Goal: Task Accomplishment & Management: Manage account settings

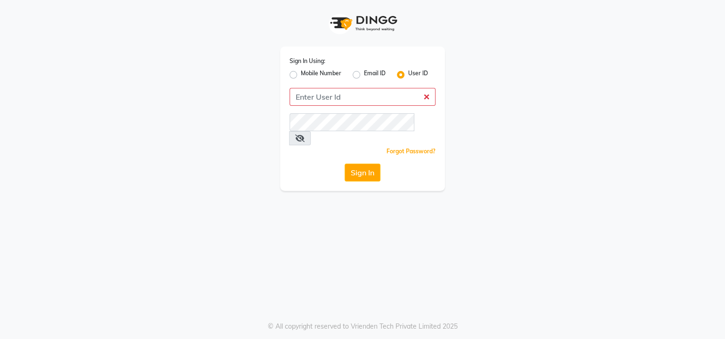
click at [508, 116] on div "Sign In Using: Mobile Number Email ID User ID Remember me Forgot Password? Sign…" at bounding box center [362, 95] width 536 height 191
click at [354, 95] on input "Username" at bounding box center [362, 97] width 146 height 18
click at [328, 100] on input "Username" at bounding box center [362, 97] width 146 height 18
type input "lookslab"
click at [348, 164] on button "Sign In" at bounding box center [362, 173] width 36 height 18
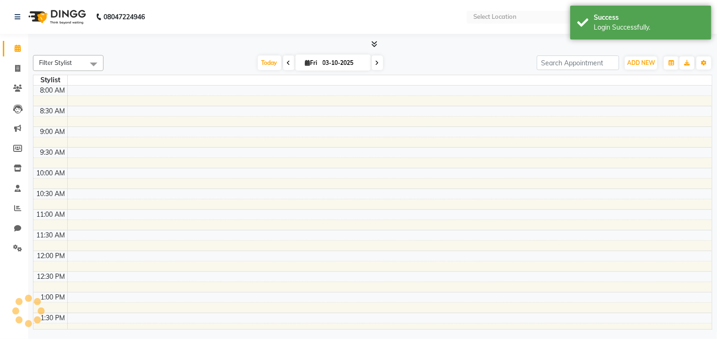
select select "en"
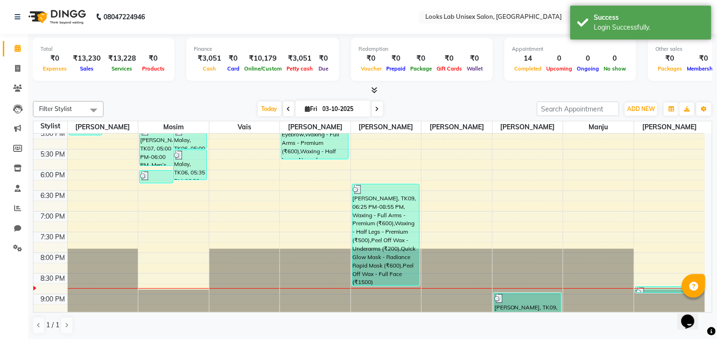
click at [192, 93] on div at bounding box center [372, 91] width 679 height 10
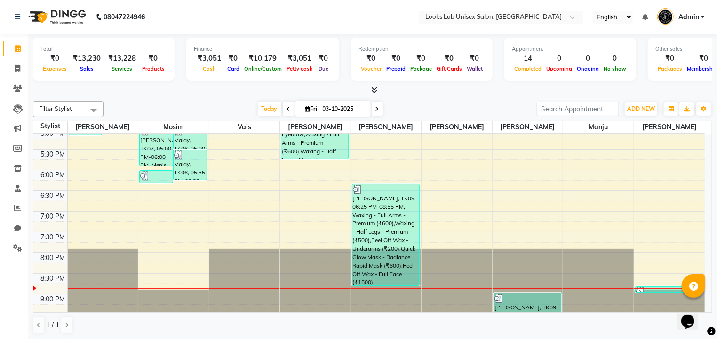
click at [622, 86] on div at bounding box center [372, 91] width 679 height 10
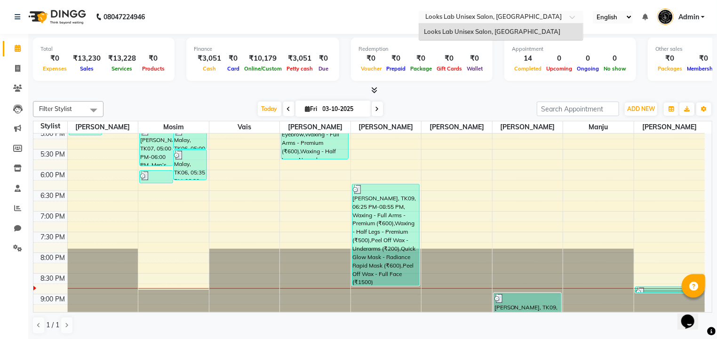
click at [530, 19] on input "text" at bounding box center [491, 17] width 136 height 9
click at [507, 29] on span "Looks Lab Unisex Salon, [GEOGRAPHIC_DATA]" at bounding box center [492, 32] width 136 height 8
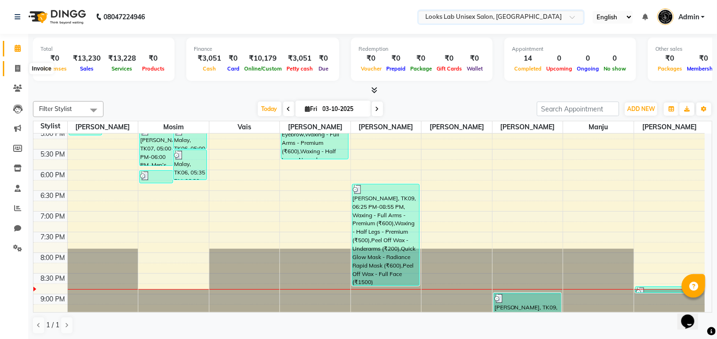
click at [15, 71] on icon at bounding box center [17, 68] width 5 height 7
select select "service"
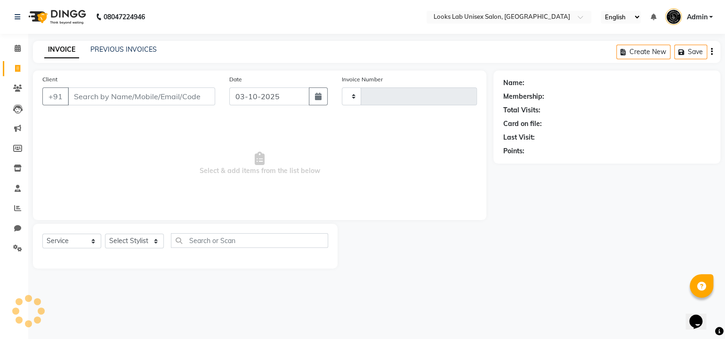
type input "1270"
select select "9115"
click at [113, 53] on link "PREVIOUS INVOICES" at bounding box center [123, 49] width 66 height 8
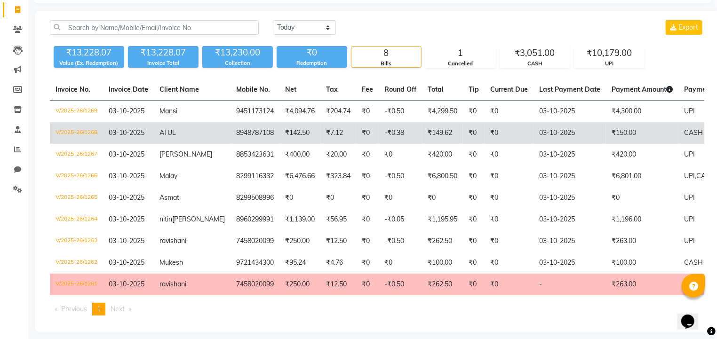
scroll to position [59, 0]
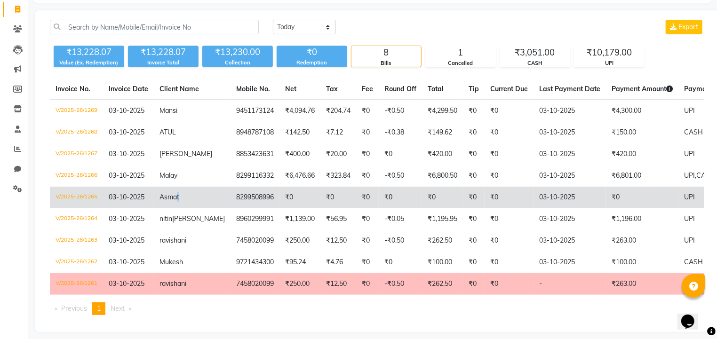
click at [179, 197] on span "Asmat" at bounding box center [170, 197] width 20 height 8
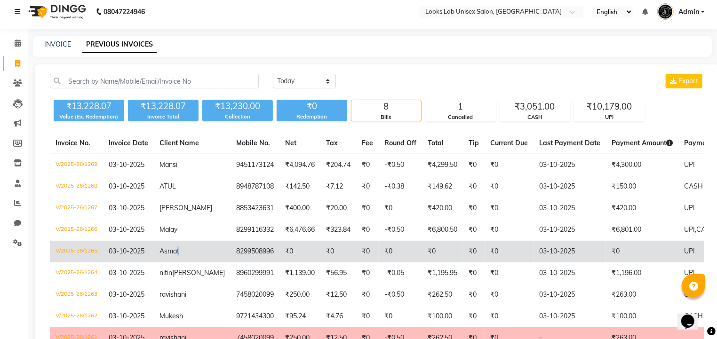
scroll to position [0, 0]
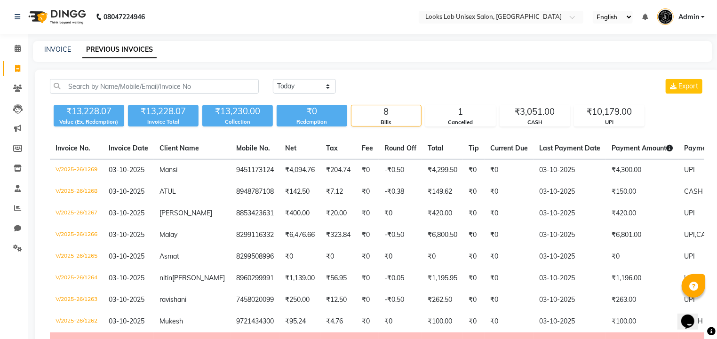
click at [375, 79] on div "Today Yesterday Custom Range Export ₹13,228.07 Value (Ex. Redemption) ₹13,228.0…" at bounding box center [377, 231] width 685 height 322
click at [16, 190] on icon at bounding box center [18, 188] width 6 height 7
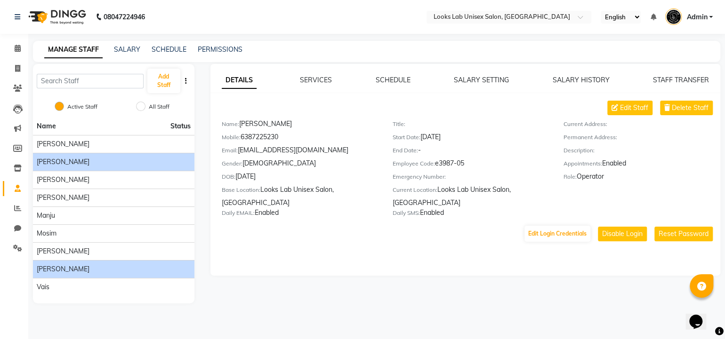
click at [80, 269] on span "Srishti Rathore" at bounding box center [63, 269] width 53 height 10
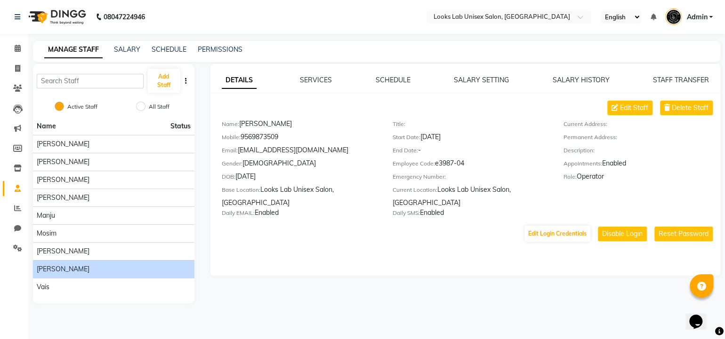
click at [102, 268] on div "Srishti Rathore" at bounding box center [114, 269] width 154 height 10
click at [397, 81] on link "SCHEDULE" at bounding box center [392, 80] width 35 height 8
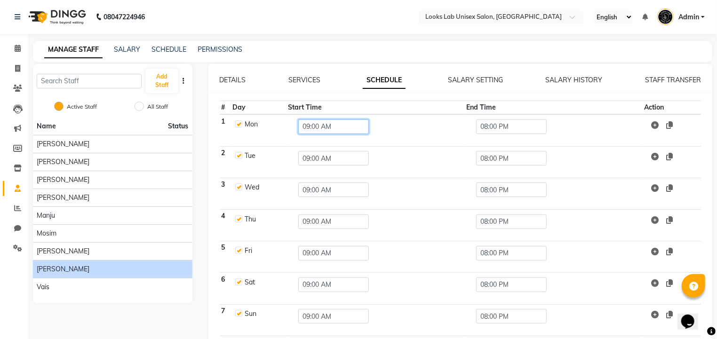
click at [310, 126] on input "09:00 AM" at bounding box center [333, 127] width 71 height 15
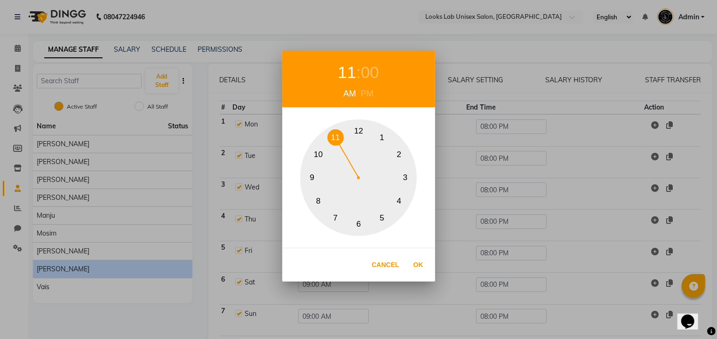
click at [333, 139] on button "11" at bounding box center [335, 137] width 16 height 16
click at [369, 73] on div "00" at bounding box center [370, 72] width 18 height 25
click at [361, 221] on button "30" at bounding box center [359, 224] width 16 height 16
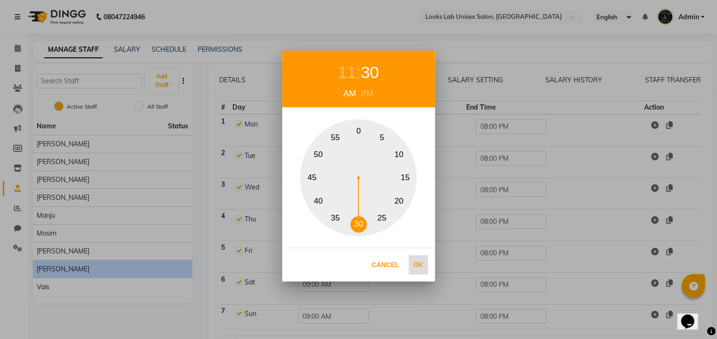
click at [420, 263] on button "Ok" at bounding box center [418, 264] width 19 height 19
type input "11:30 AM"
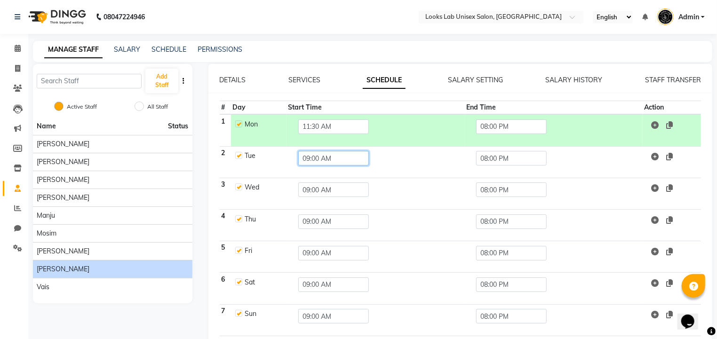
click at [314, 159] on input "09:00 AM" at bounding box center [333, 158] width 71 height 15
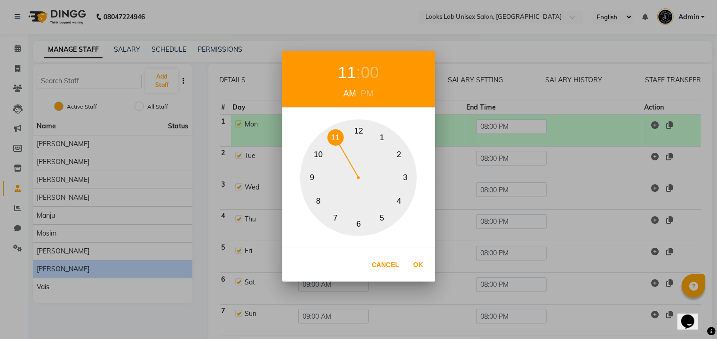
click at [338, 141] on button "11" at bounding box center [335, 137] width 16 height 16
click at [356, 222] on button "6" at bounding box center [359, 224] width 16 height 16
click at [333, 136] on button "11" at bounding box center [335, 137] width 16 height 16
click at [371, 68] on div "00" at bounding box center [370, 72] width 18 height 25
click at [357, 221] on button "30" at bounding box center [359, 224] width 16 height 16
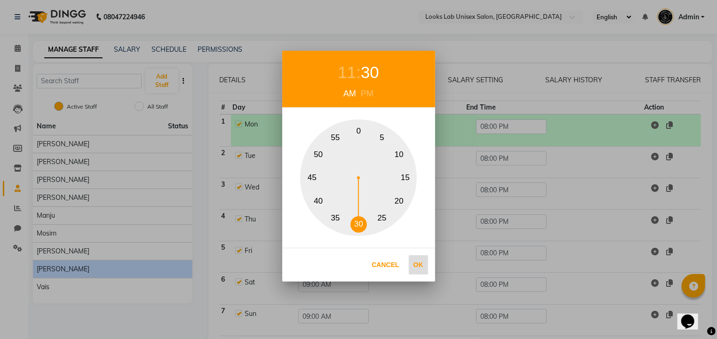
click at [419, 263] on button "Ok" at bounding box center [418, 264] width 19 height 19
type input "11:30 AM"
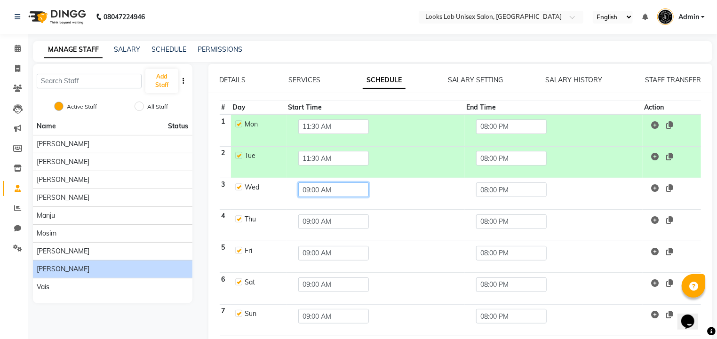
click at [310, 191] on input "09:00 AM" at bounding box center [333, 190] width 71 height 15
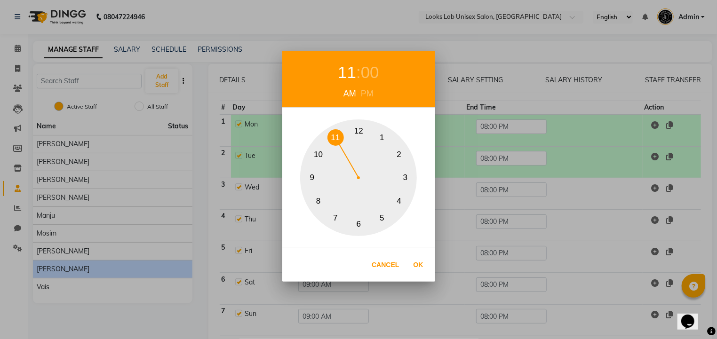
click at [334, 136] on button "11" at bounding box center [335, 137] width 16 height 16
click at [374, 74] on div "00" at bounding box center [370, 72] width 18 height 25
click at [357, 226] on button "30" at bounding box center [359, 224] width 16 height 16
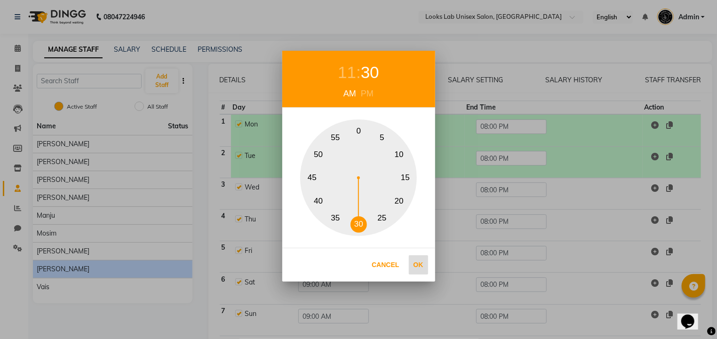
click at [419, 261] on button "Ok" at bounding box center [418, 264] width 19 height 19
type input "11:30 AM"
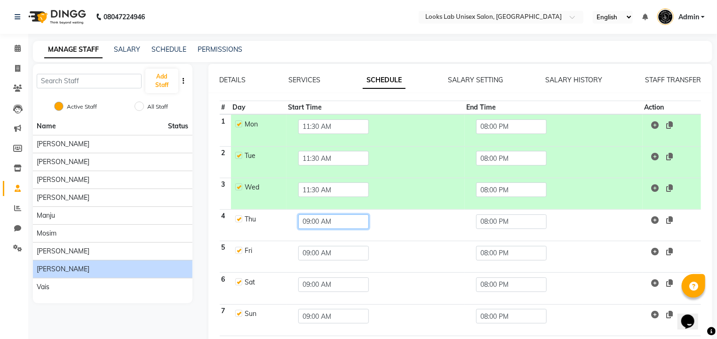
click at [319, 221] on input "09:00 AM" at bounding box center [333, 222] width 71 height 15
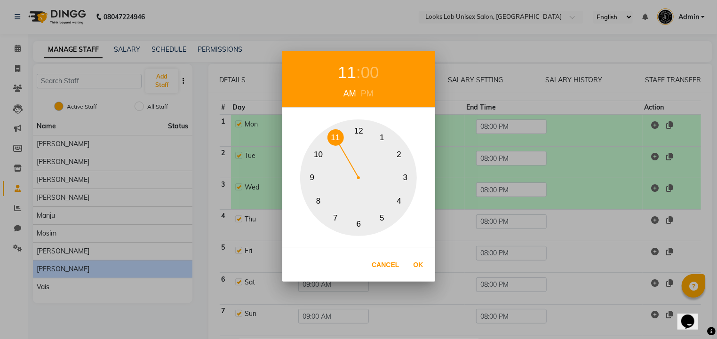
click at [334, 140] on button "11" at bounding box center [335, 137] width 16 height 16
click at [371, 68] on div "00" at bounding box center [370, 72] width 18 height 25
click at [357, 225] on button "30" at bounding box center [359, 224] width 16 height 16
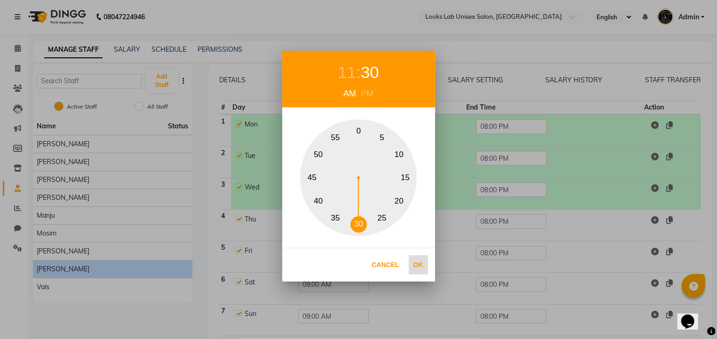
click at [420, 263] on button "Ok" at bounding box center [418, 264] width 19 height 19
type input "11:30 AM"
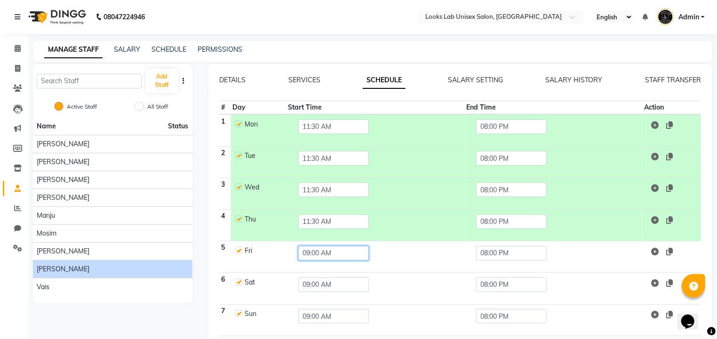
click at [314, 253] on input "09:00 AM" at bounding box center [333, 253] width 71 height 15
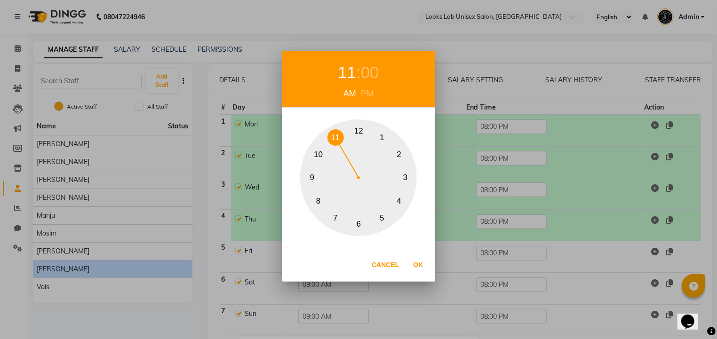
click at [334, 136] on button "11" at bounding box center [335, 137] width 16 height 16
click at [370, 74] on div "00" at bounding box center [370, 72] width 18 height 25
click at [357, 224] on button "30" at bounding box center [359, 224] width 16 height 16
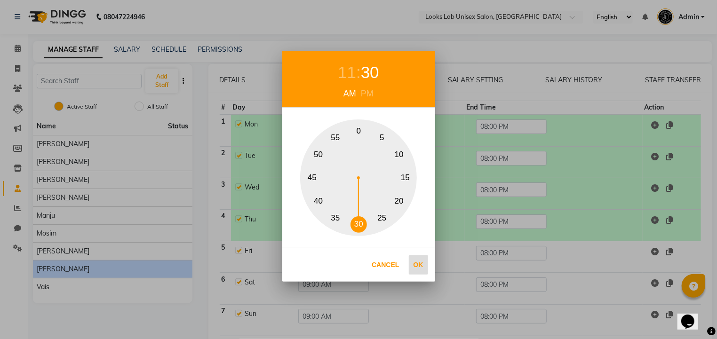
click at [418, 264] on button "Ok" at bounding box center [418, 264] width 19 height 19
type input "11:30 AM"
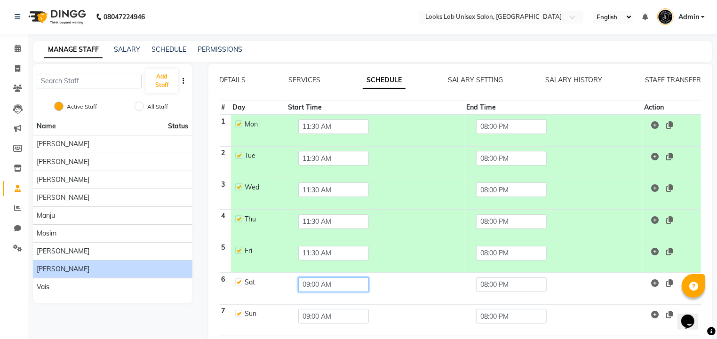
click at [320, 282] on input "09:00 AM" at bounding box center [333, 285] width 71 height 15
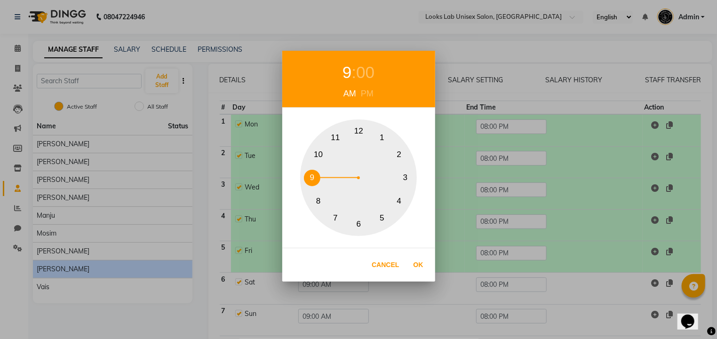
click at [337, 136] on button "11" at bounding box center [335, 137] width 16 height 16
click at [366, 75] on div "00" at bounding box center [370, 72] width 18 height 25
click at [359, 224] on button "30" at bounding box center [359, 224] width 16 height 16
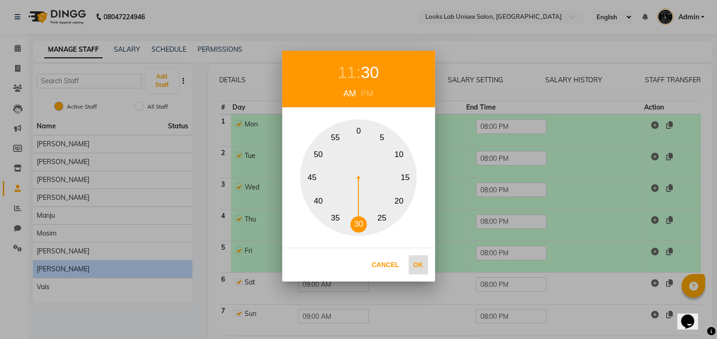
click at [422, 265] on button "Ok" at bounding box center [418, 264] width 19 height 19
type input "11:30 AM"
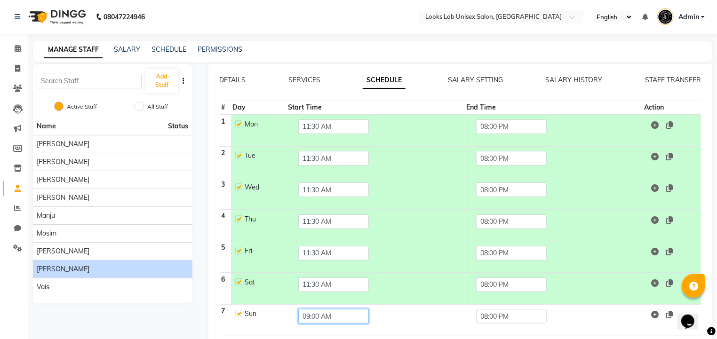
click at [319, 313] on input "09:00 AM" at bounding box center [333, 316] width 71 height 15
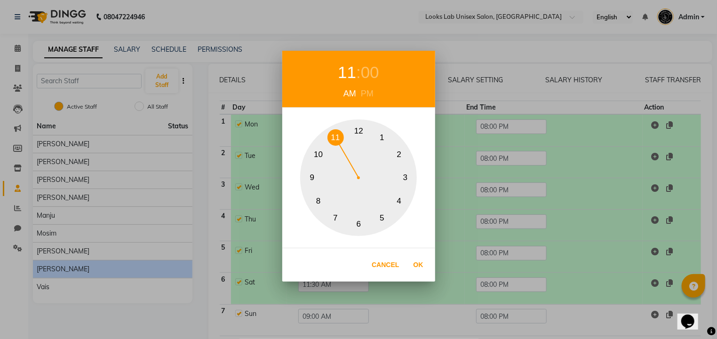
click at [332, 141] on button "11" at bounding box center [335, 137] width 16 height 16
click at [372, 72] on div "00" at bounding box center [370, 72] width 18 height 25
click at [359, 221] on button "30" at bounding box center [359, 224] width 16 height 16
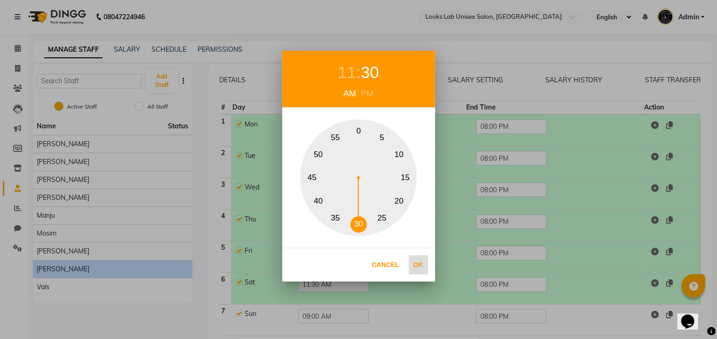
click at [419, 269] on button "Ok" at bounding box center [418, 264] width 19 height 19
type input "11:30 AM"
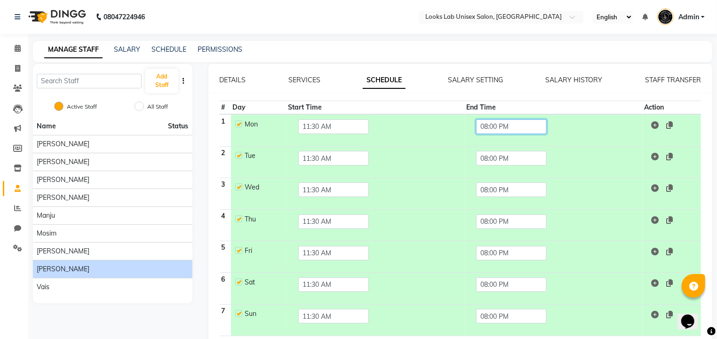
click at [491, 129] on input "08:00 PM" at bounding box center [511, 127] width 71 height 15
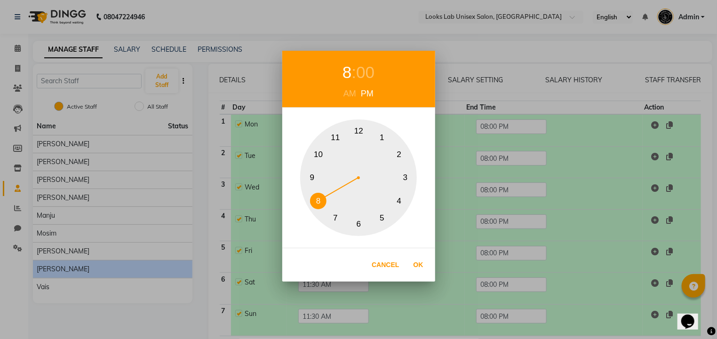
click at [367, 70] on div "00" at bounding box center [365, 72] width 18 height 25
click at [357, 222] on button "30" at bounding box center [359, 224] width 16 height 16
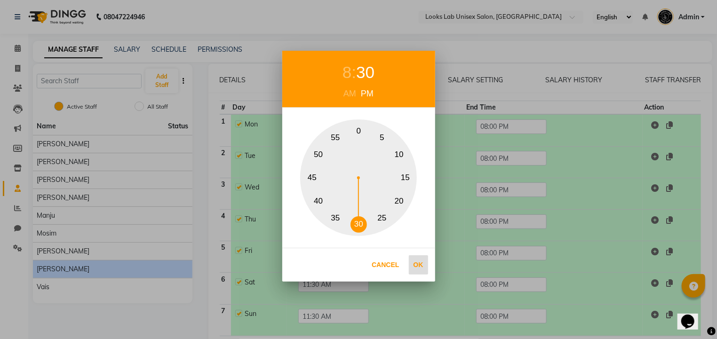
click at [414, 265] on button "Ok" at bounding box center [418, 264] width 19 height 19
type input "08:30 PM"
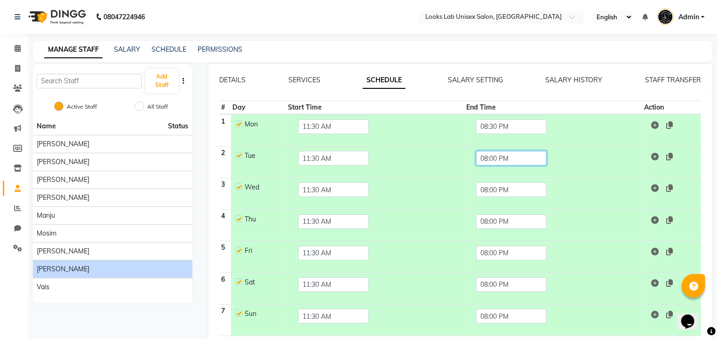
click at [496, 163] on input "08:00 PM" at bounding box center [511, 158] width 71 height 15
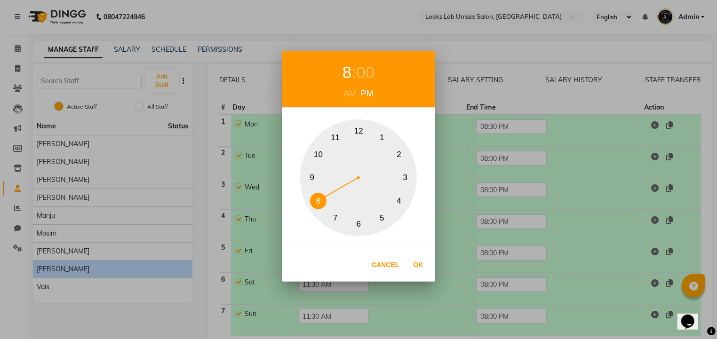
click at [369, 71] on div "00" at bounding box center [365, 72] width 18 height 25
click at [359, 222] on button "30" at bounding box center [359, 224] width 16 height 16
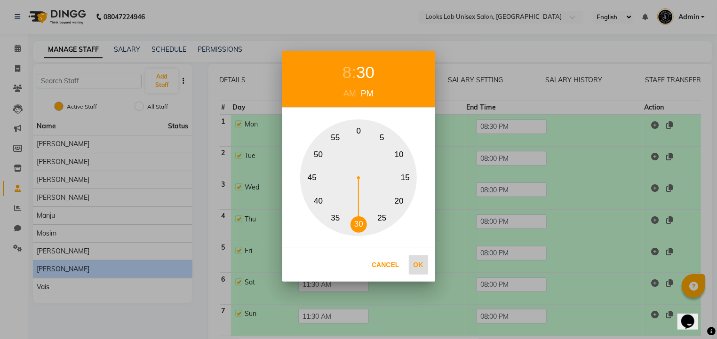
click at [423, 259] on button "Ok" at bounding box center [418, 264] width 19 height 19
type input "08:30 PM"
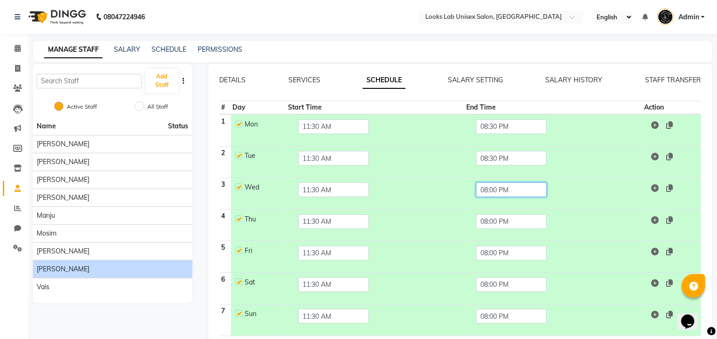
click at [497, 193] on input "08:00 PM" at bounding box center [511, 190] width 71 height 15
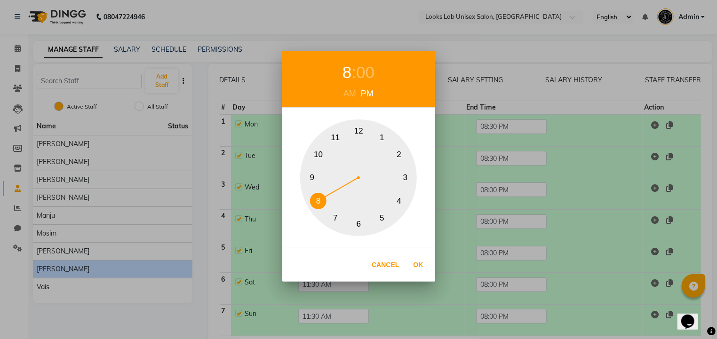
click at [367, 71] on div "00" at bounding box center [365, 72] width 18 height 25
click at [359, 219] on button "30" at bounding box center [359, 224] width 16 height 16
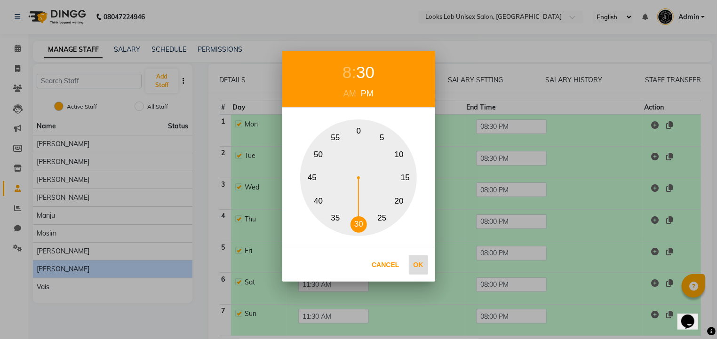
click at [420, 267] on button "Ok" at bounding box center [418, 264] width 19 height 19
type input "08:30 PM"
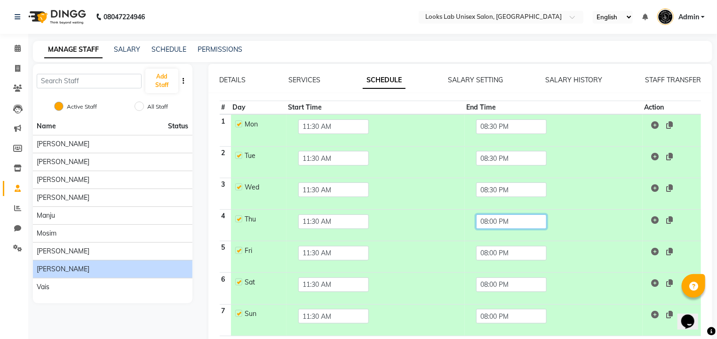
click at [495, 223] on input "08:00 PM" at bounding box center [511, 222] width 71 height 15
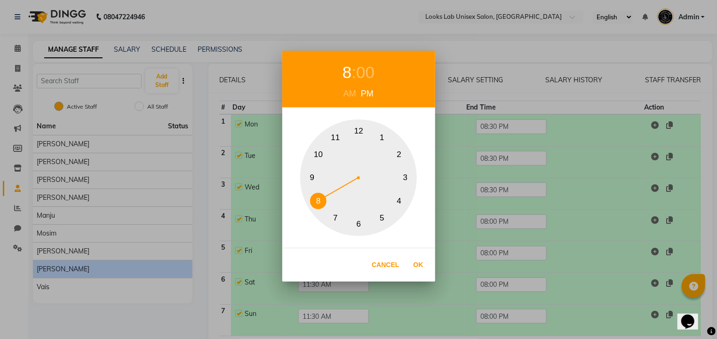
click at [364, 76] on div "00" at bounding box center [365, 72] width 18 height 25
click at [361, 221] on button "30" at bounding box center [359, 224] width 16 height 16
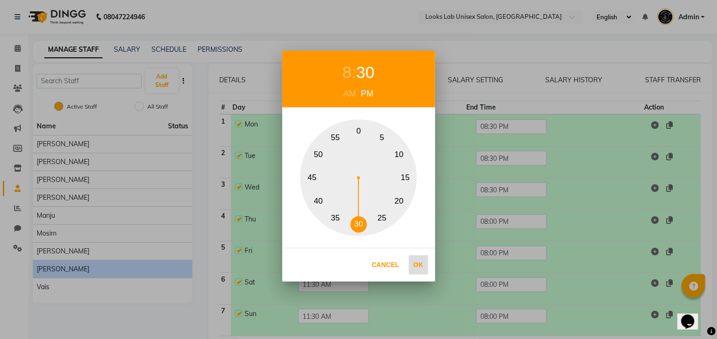
click at [414, 267] on button "Ok" at bounding box center [418, 264] width 19 height 19
type input "08:30 PM"
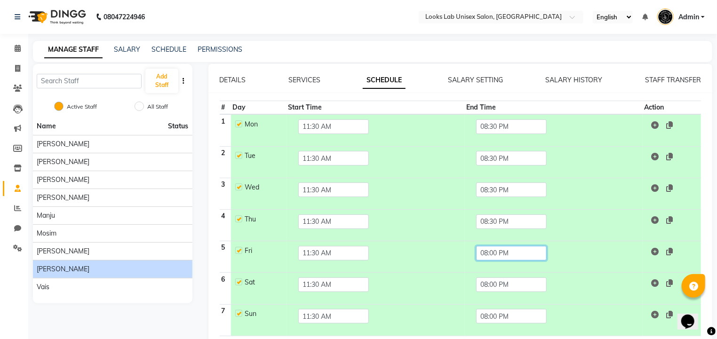
click at [509, 251] on input "08:00 PM" at bounding box center [511, 253] width 71 height 15
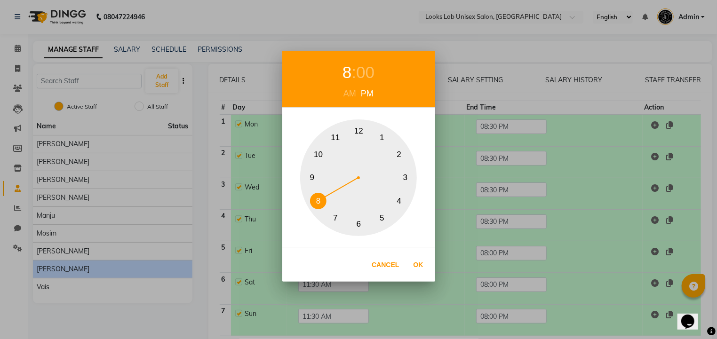
click at [361, 75] on div "00" at bounding box center [365, 72] width 18 height 25
click at [361, 229] on button "30" at bounding box center [359, 224] width 16 height 16
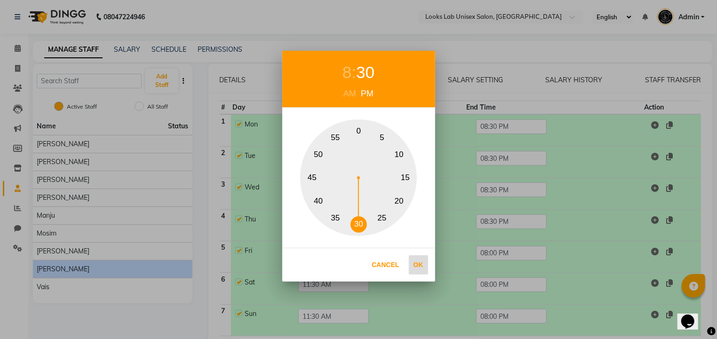
click at [418, 263] on button "Ok" at bounding box center [418, 264] width 19 height 19
type input "08:30 PM"
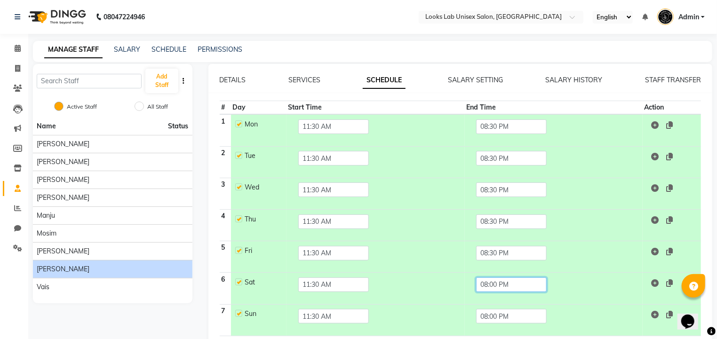
click at [495, 287] on input "08:00 PM" at bounding box center [511, 285] width 71 height 15
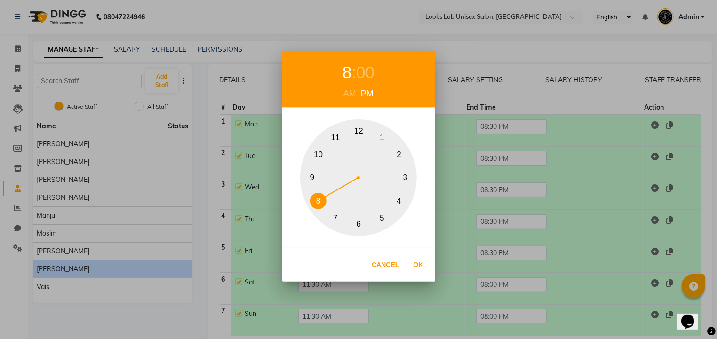
click at [365, 67] on div "00" at bounding box center [365, 72] width 18 height 25
click at [359, 223] on button "30" at bounding box center [359, 224] width 16 height 16
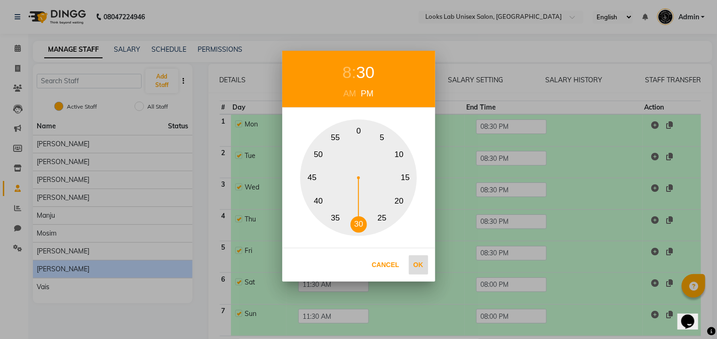
click at [418, 265] on button "Ok" at bounding box center [418, 264] width 19 height 19
type input "08:30 PM"
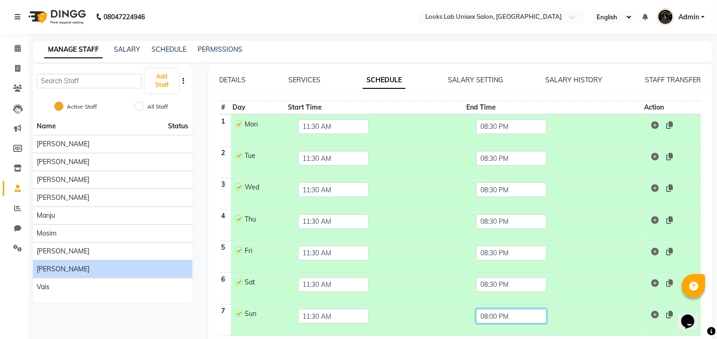
click at [499, 318] on input "08:00 PM" at bounding box center [511, 316] width 71 height 15
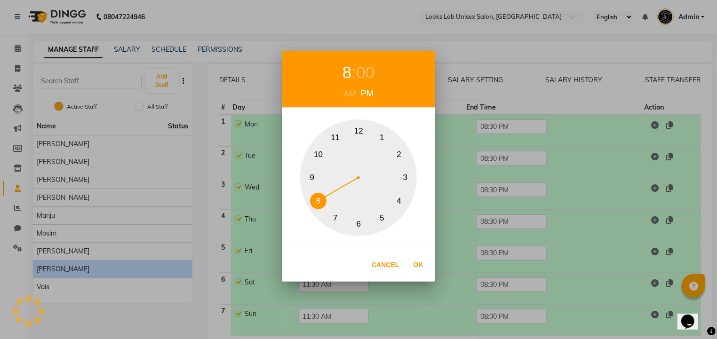
click at [363, 72] on div "00" at bounding box center [365, 72] width 18 height 25
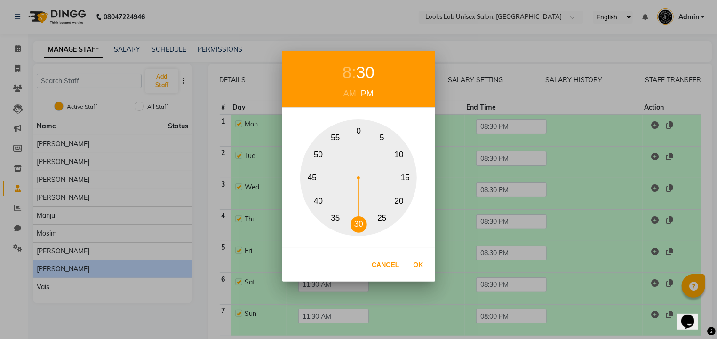
click at [357, 222] on button "30" at bounding box center [359, 224] width 16 height 16
click at [420, 261] on button "Ok" at bounding box center [418, 264] width 19 height 19
type input "08:30 PM"
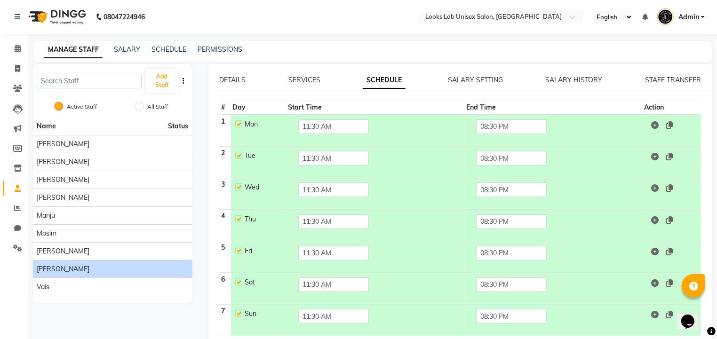
scroll to position [35, 0]
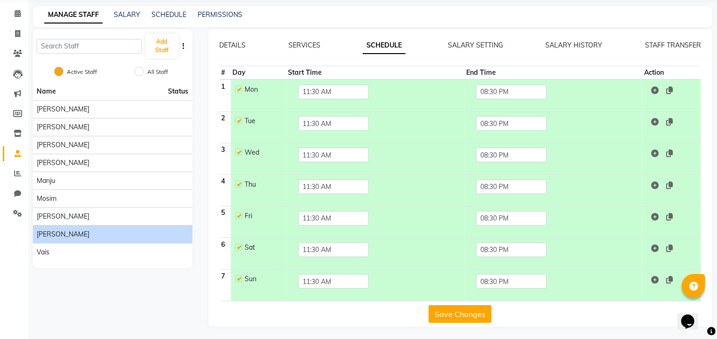
click at [459, 318] on button "Save Changes" at bounding box center [460, 314] width 63 height 18
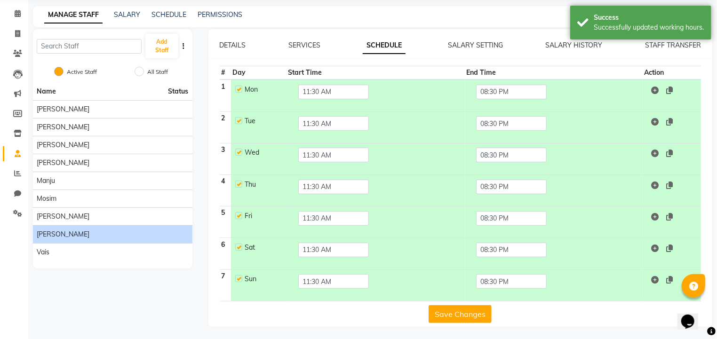
click at [364, 20] on div "MANAGE STAFF SALARY SCHEDULE PERMISSIONS" at bounding box center [372, 16] width 679 height 21
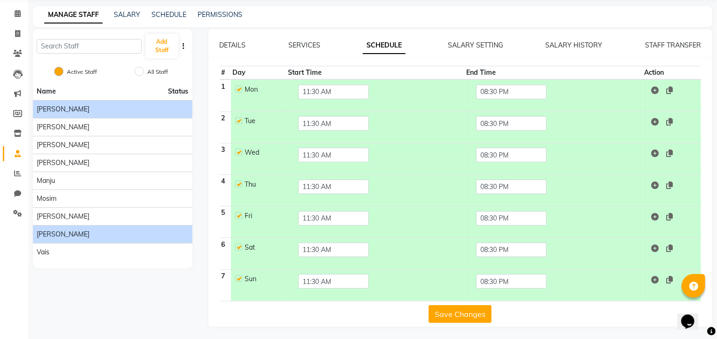
click at [85, 112] on span "Aarav Chaudhary" at bounding box center [63, 109] width 53 height 10
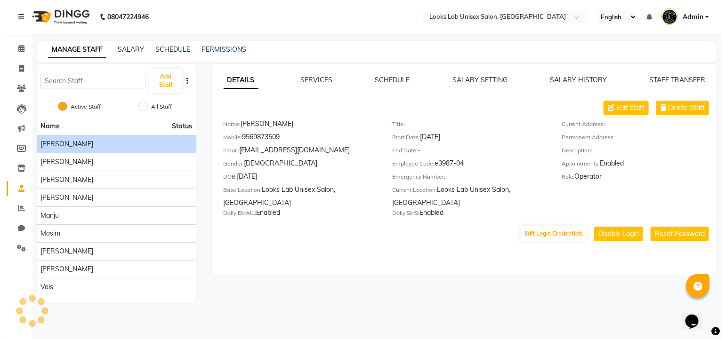
scroll to position [0, 0]
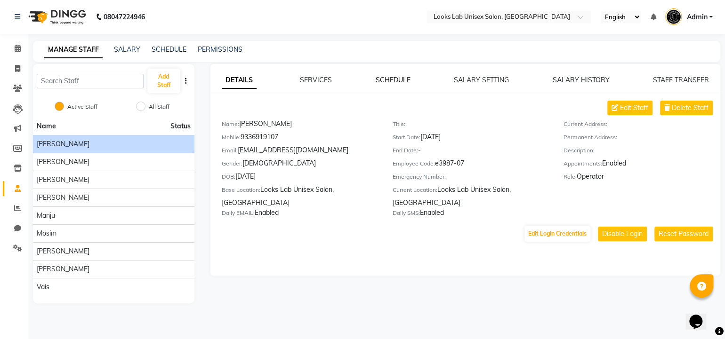
click at [396, 79] on link "SCHEDULE" at bounding box center [392, 80] width 35 height 8
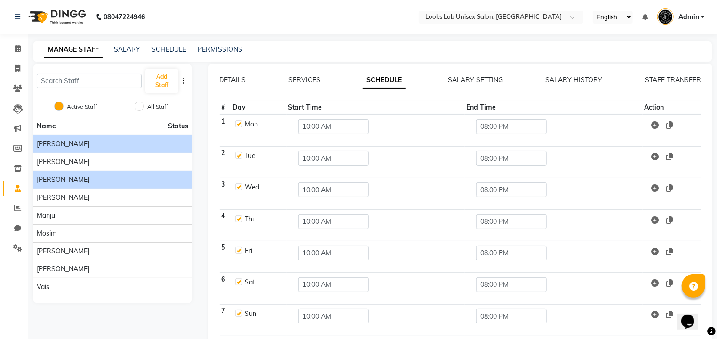
click at [58, 181] on span "Anil Kumar" at bounding box center [63, 180] width 53 height 10
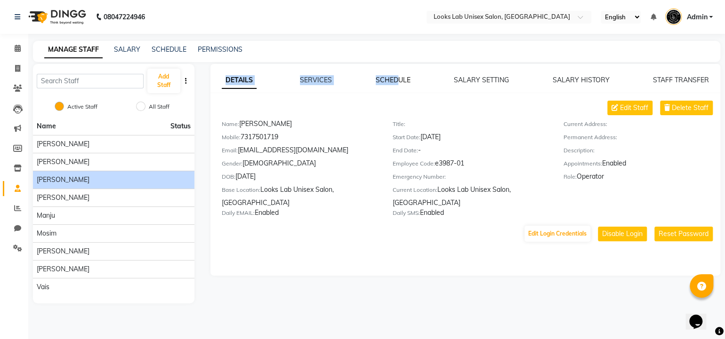
drag, startPoint x: 391, startPoint y: 86, endPoint x: 398, endPoint y: 80, distance: 8.7
click at [398, 80] on div "DETAILS SERVICES SCHEDULE SALARY SETTING SALARY HISTORY STAFF TRANSFER Edit Sta…" at bounding box center [465, 159] width 510 height 168
click at [398, 80] on link "SCHEDULE" at bounding box center [392, 80] width 35 height 8
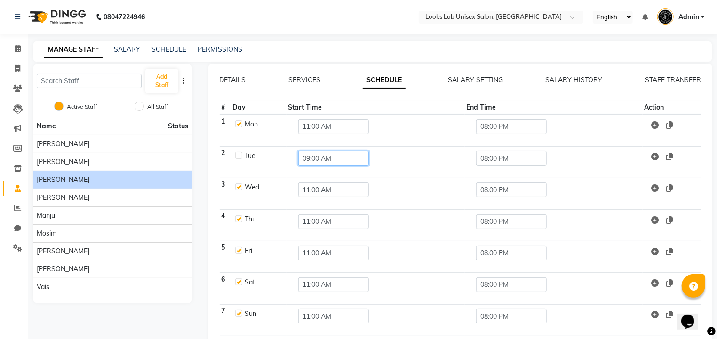
click at [320, 160] on input "09:00 AM" at bounding box center [333, 158] width 71 height 15
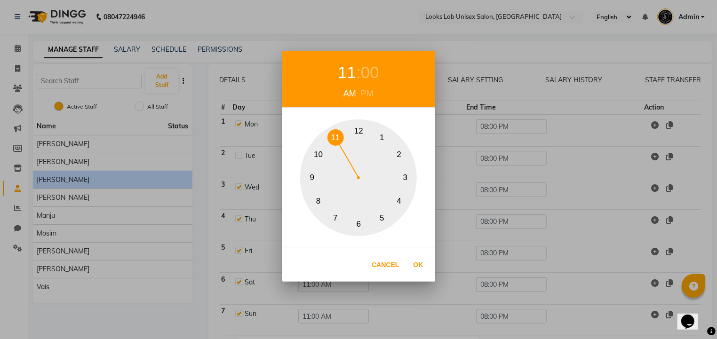
click at [334, 143] on button "11" at bounding box center [335, 137] width 16 height 16
click at [419, 266] on button "Ok" at bounding box center [418, 264] width 19 height 19
type input "11:00 AM"
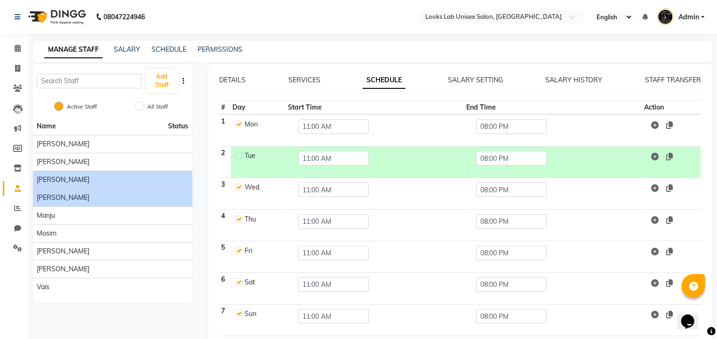
click at [70, 194] on span "Asmat Fatima" at bounding box center [63, 198] width 53 height 10
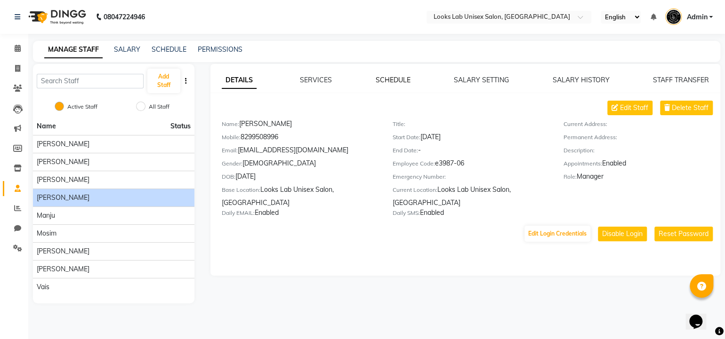
click at [394, 78] on link "SCHEDULE" at bounding box center [392, 80] width 35 height 8
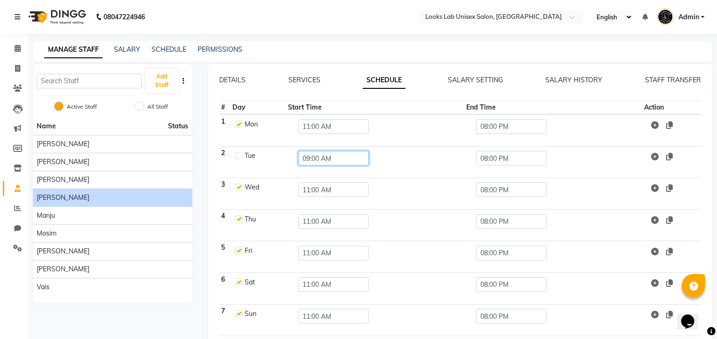
click at [314, 157] on input "09:00 AM" at bounding box center [333, 158] width 71 height 15
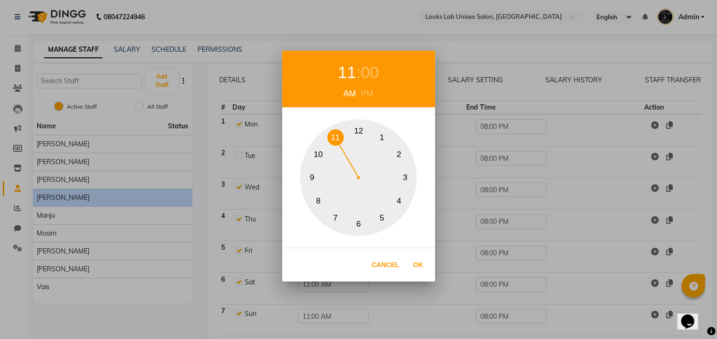
click at [327, 135] on div "1 2 3 4 5 6 7 8 9 10 11 12" at bounding box center [358, 178] width 117 height 117
click at [423, 267] on button "Ok" at bounding box center [418, 264] width 19 height 19
type input "11:00 AM"
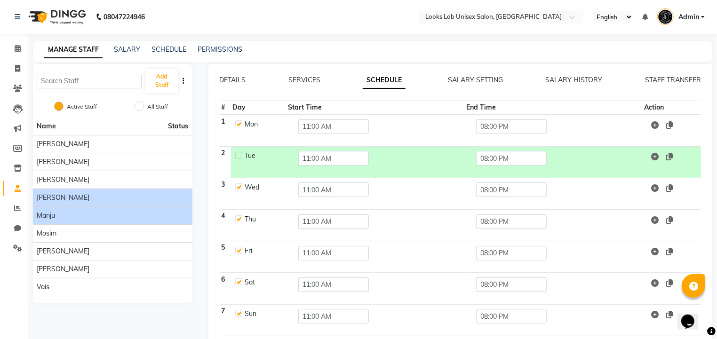
click at [56, 212] on div "Manju" at bounding box center [113, 216] width 152 height 10
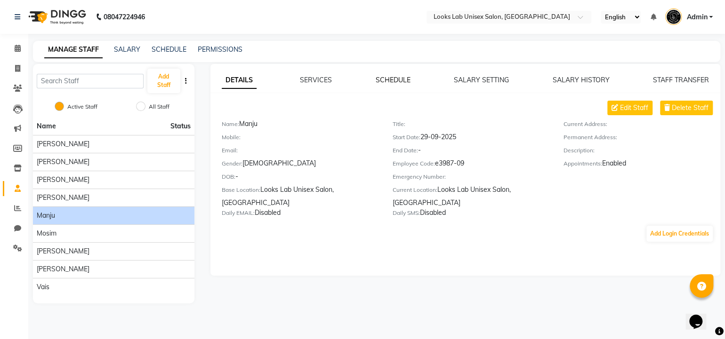
click at [386, 80] on link "SCHEDULE" at bounding box center [392, 80] width 35 height 8
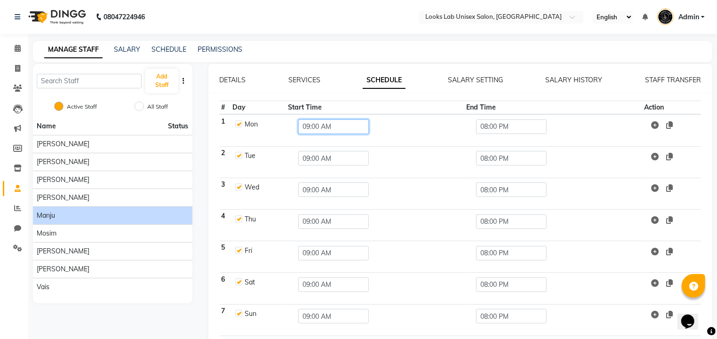
click at [314, 127] on input "09:00 AM" at bounding box center [333, 127] width 71 height 15
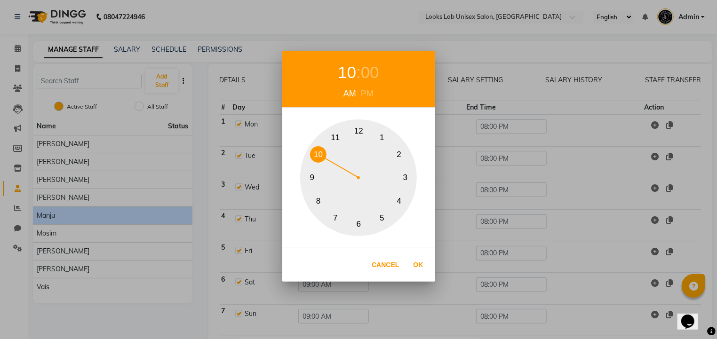
click at [324, 149] on button "10" at bounding box center [318, 154] width 16 height 16
click at [422, 257] on button "Ok" at bounding box center [418, 264] width 19 height 19
type input "10:00 AM"
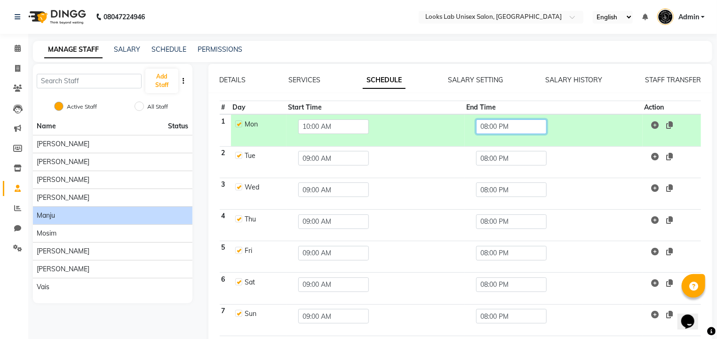
click at [501, 128] on input "08:00 PM" at bounding box center [511, 127] width 71 height 15
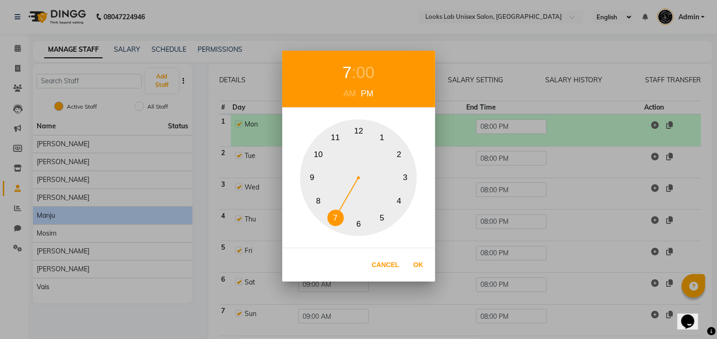
click at [331, 221] on button "7" at bounding box center [335, 218] width 16 height 16
click at [416, 261] on button "Ok" at bounding box center [418, 264] width 19 height 19
type input "07:00 PM"
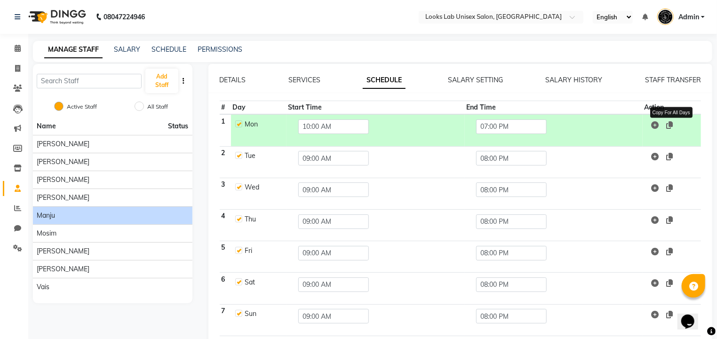
click at [669, 125] on icon at bounding box center [669, 125] width 7 height 8
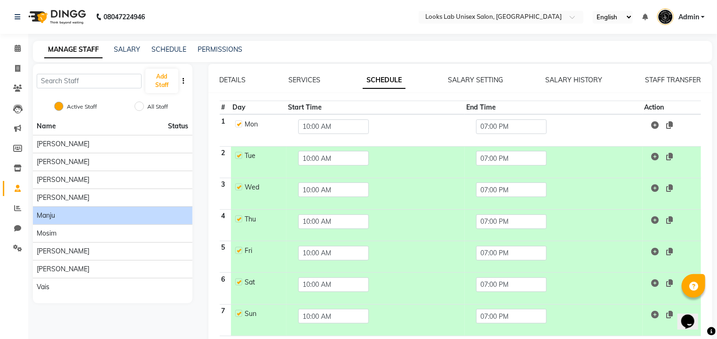
click at [238, 125] on label at bounding box center [238, 123] width 7 height 7
click at [238, 125] on input "checkbox" at bounding box center [238, 123] width 6 height 6
checkbox input "false"
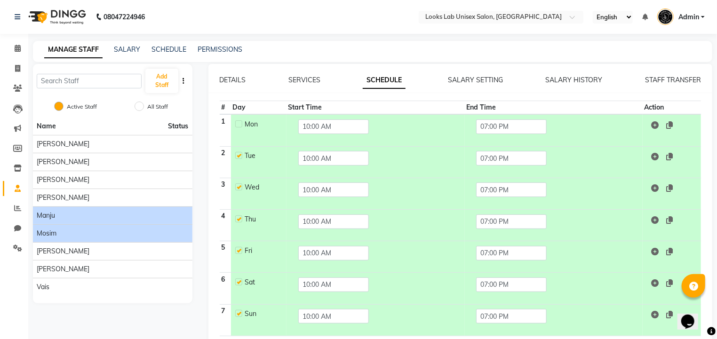
click at [122, 232] on div "Mosim" at bounding box center [113, 234] width 152 height 10
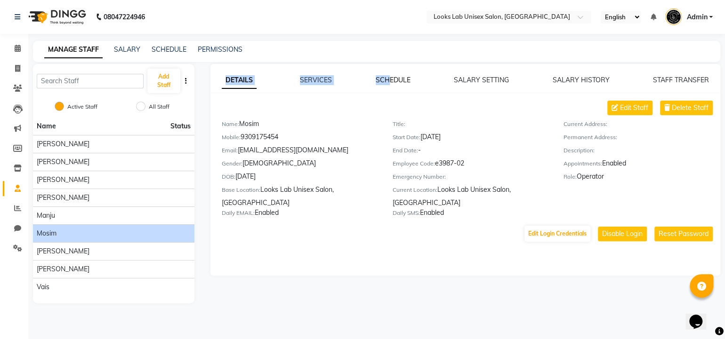
drag, startPoint x: 385, startPoint y: 88, endPoint x: 390, endPoint y: 83, distance: 6.7
click at [390, 83] on div "DETAILS SERVICES SCHEDULE SALARY SETTING SALARY HISTORY STAFF TRANSFER Edit Sta…" at bounding box center [465, 159] width 510 height 168
click at [390, 83] on link "SCHEDULE" at bounding box center [392, 80] width 35 height 8
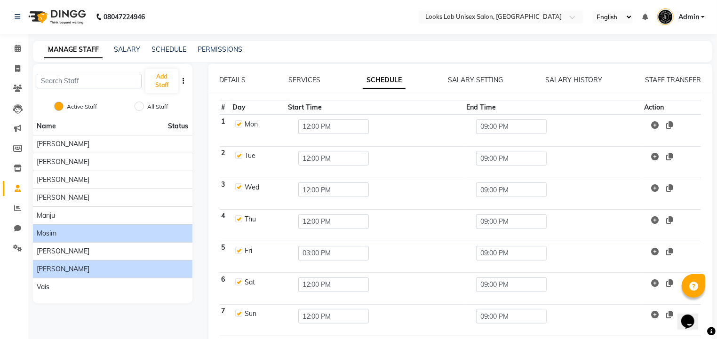
click at [57, 274] on li "Srishti Rathore" at bounding box center [113, 269] width 160 height 18
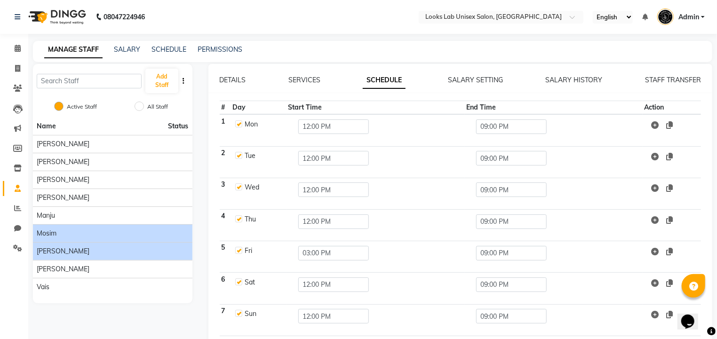
click at [58, 256] on li "Shikha" at bounding box center [113, 251] width 160 height 18
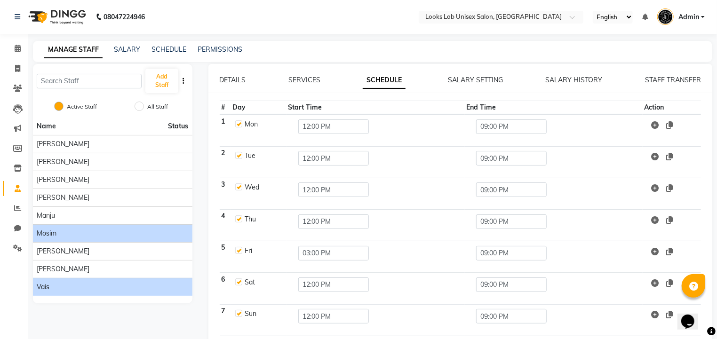
click at [68, 287] on div "Vais" at bounding box center [113, 287] width 152 height 10
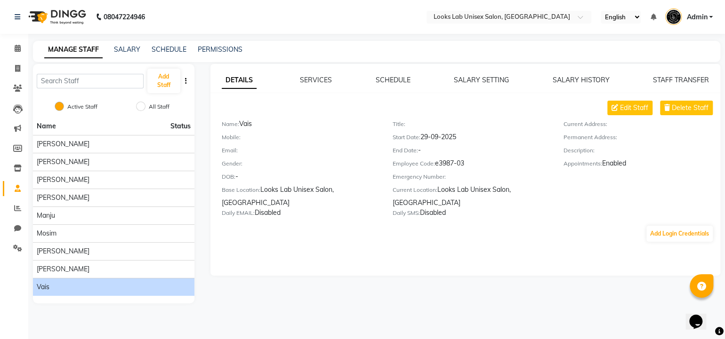
click at [392, 85] on div "DETAILS SERVICES SCHEDULE SALARY SETTING SALARY HISTORY STAFF TRANSFER Edit Sta…" at bounding box center [465, 159] width 510 height 168
click at [388, 81] on link "SCHEDULE" at bounding box center [392, 80] width 35 height 8
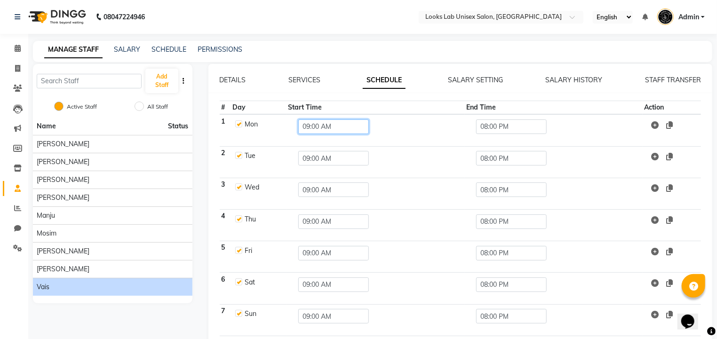
click at [316, 130] on input "09:00 AM" at bounding box center [333, 127] width 71 height 15
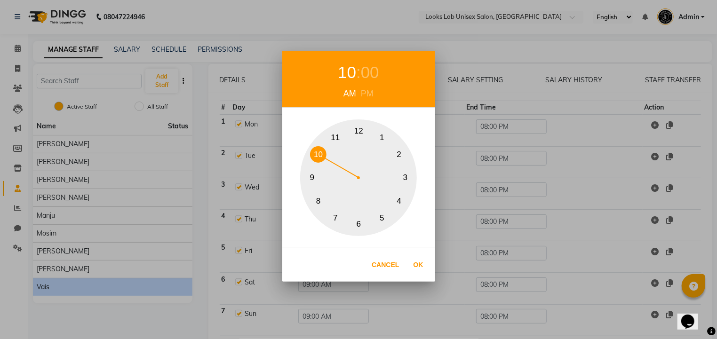
click at [317, 152] on button "10" at bounding box center [318, 154] width 16 height 16
click at [363, 65] on div "00" at bounding box center [370, 72] width 18 height 25
click at [361, 224] on button "30" at bounding box center [359, 224] width 16 height 16
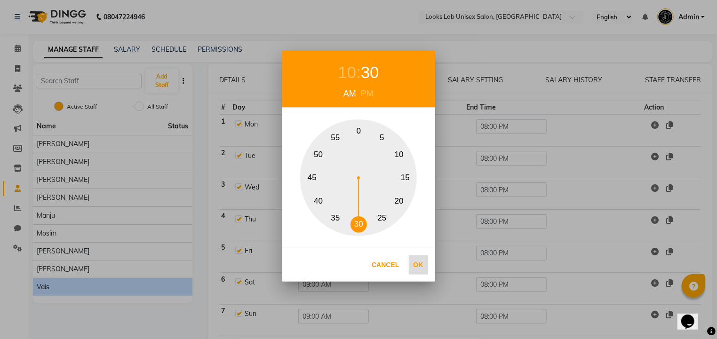
click at [412, 259] on button "Ok" at bounding box center [418, 264] width 19 height 19
type input "10:30 AM"
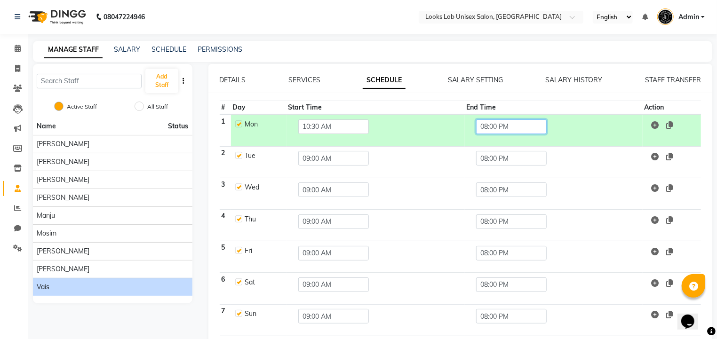
click at [494, 125] on input "08:00 PM" at bounding box center [511, 127] width 71 height 15
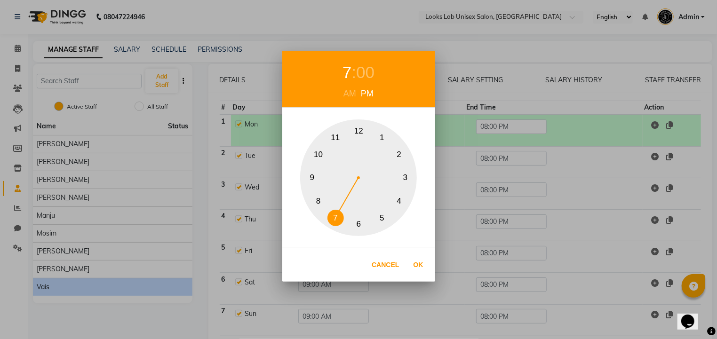
click at [336, 217] on button "7" at bounding box center [335, 218] width 16 height 16
click at [358, 222] on button "6" at bounding box center [359, 224] width 16 height 16
click at [337, 218] on button "7" at bounding box center [335, 218] width 16 height 16
click at [363, 73] on div "00" at bounding box center [365, 72] width 18 height 25
click at [359, 226] on button "30" at bounding box center [359, 224] width 16 height 16
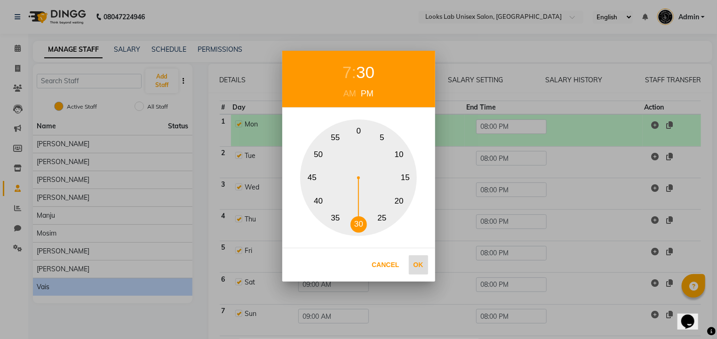
click at [422, 267] on button "Ok" at bounding box center [418, 264] width 19 height 19
type input "07:30 PM"
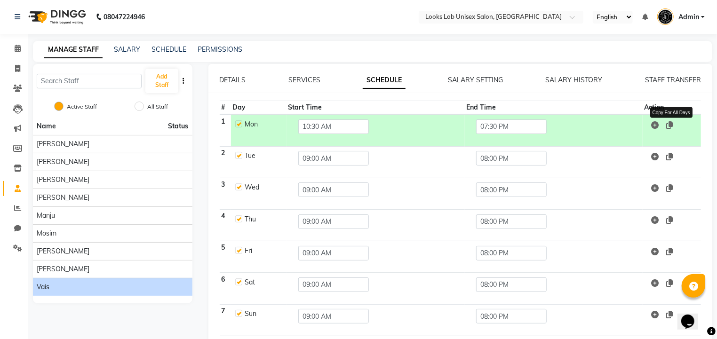
click at [669, 124] on icon at bounding box center [669, 125] width 7 height 8
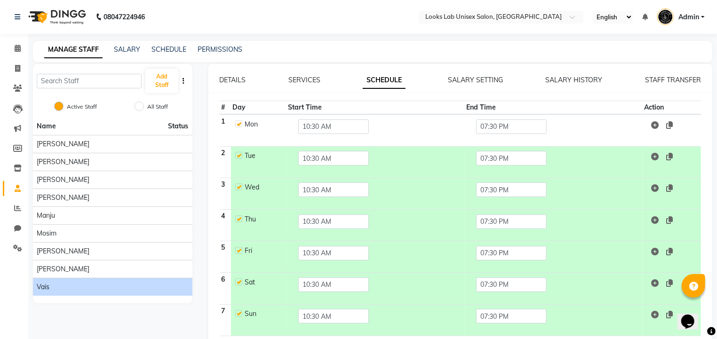
click at [240, 217] on label at bounding box center [238, 219] width 7 height 7
click at [240, 217] on input "checkbox" at bounding box center [238, 219] width 6 height 6
checkbox input "false"
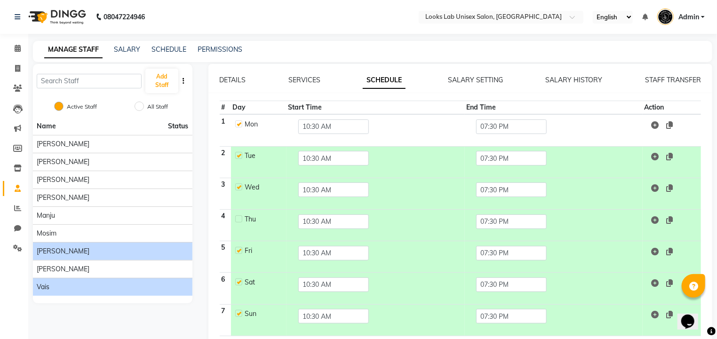
click at [55, 256] on li "Shikha" at bounding box center [113, 251] width 160 height 18
click at [50, 251] on span "Shikha" at bounding box center [63, 252] width 53 height 10
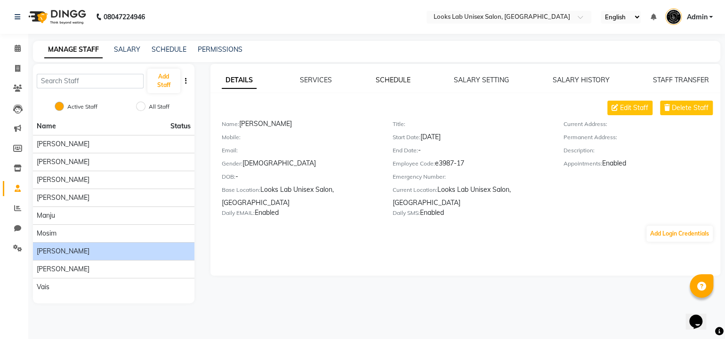
click at [392, 84] on link "SCHEDULE" at bounding box center [392, 80] width 35 height 8
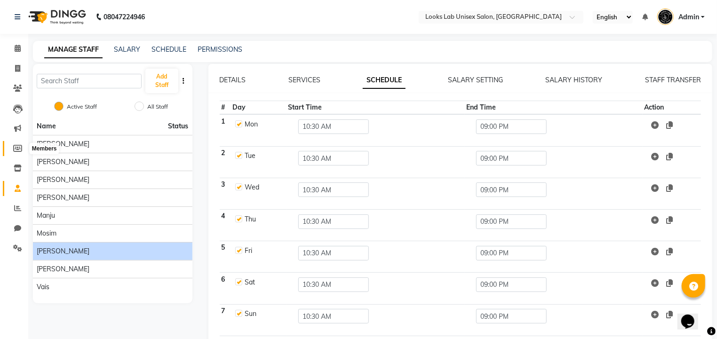
click at [18, 145] on icon at bounding box center [17, 148] width 9 height 7
select select
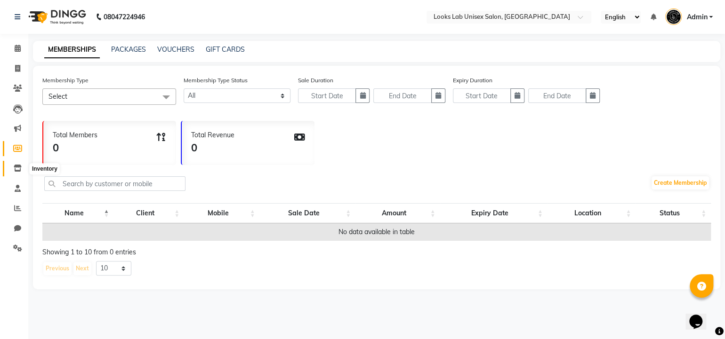
click at [17, 170] on icon at bounding box center [18, 168] width 8 height 7
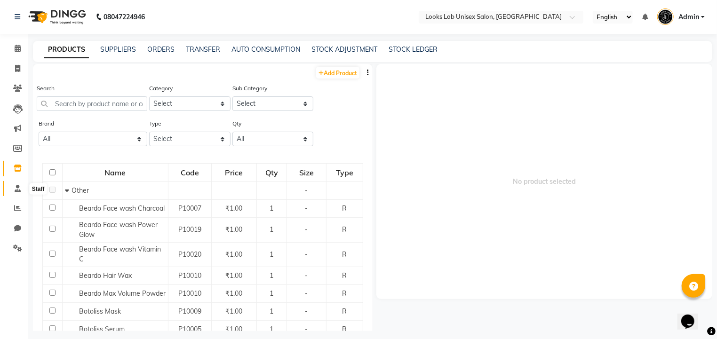
click at [16, 188] on icon at bounding box center [18, 188] width 6 height 7
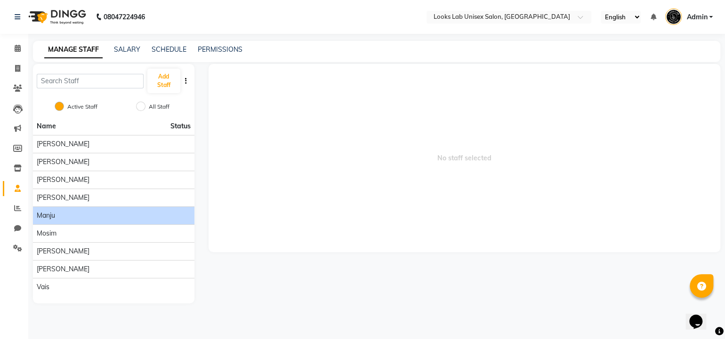
click at [73, 218] on div "Manju" at bounding box center [114, 216] width 154 height 10
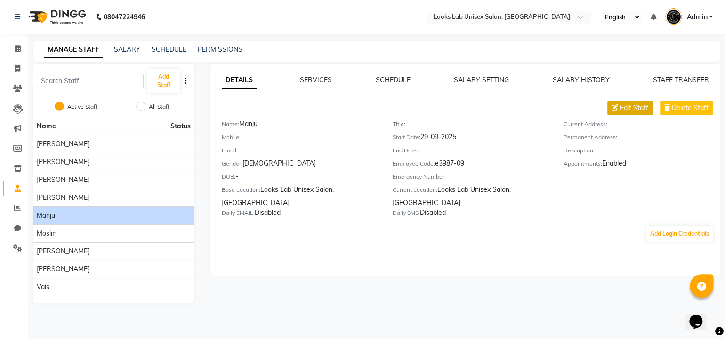
click at [627, 105] on span "Edit Staff" at bounding box center [634, 108] width 28 height 10
select select "female"
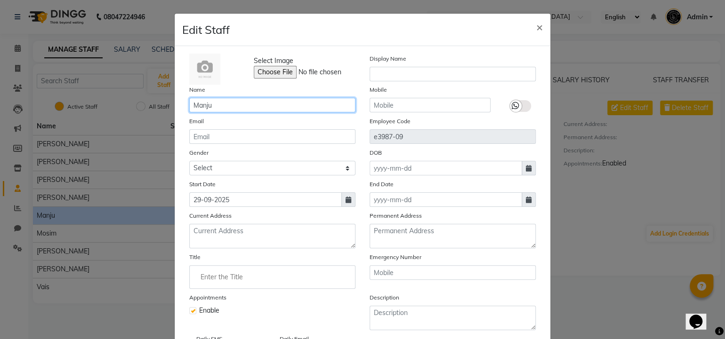
click at [223, 109] on input "Manju" at bounding box center [272, 105] width 166 height 15
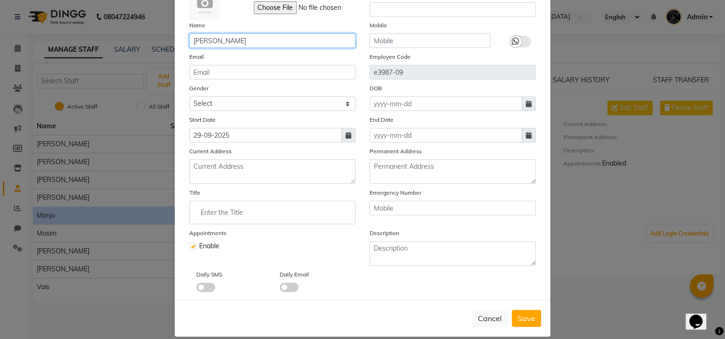
scroll to position [65, 0]
type input "Manju Trivedi"
click at [523, 327] on button "Save" at bounding box center [525, 318] width 29 height 17
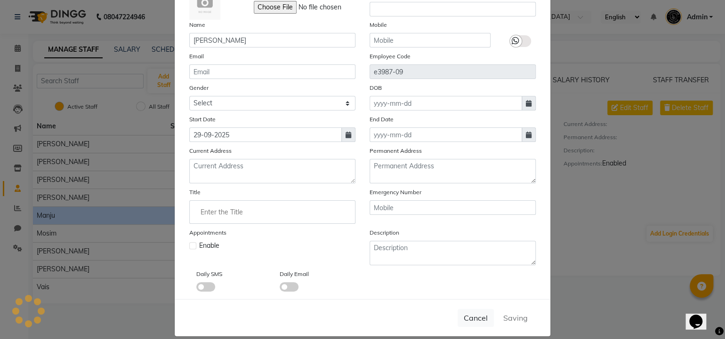
select select
checkbox input "false"
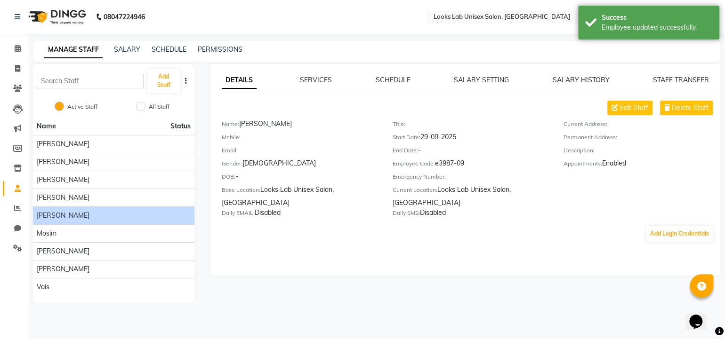
click at [115, 214] on div "Manju Trivedi" at bounding box center [114, 216] width 154 height 10
click at [629, 111] on span "Edit Staff" at bounding box center [634, 108] width 28 height 10
select select "female"
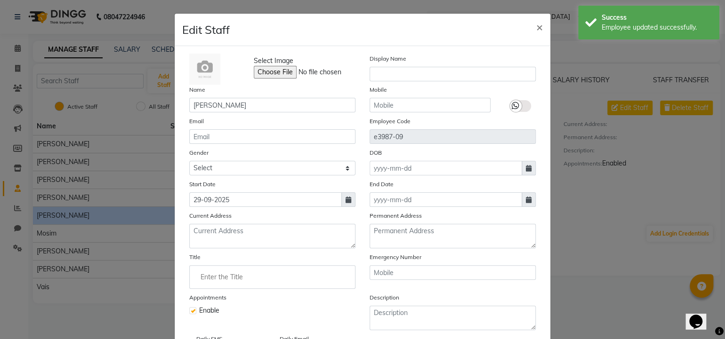
click at [345, 203] on icon at bounding box center [348, 200] width 6 height 7
select select "9"
select select "2025"
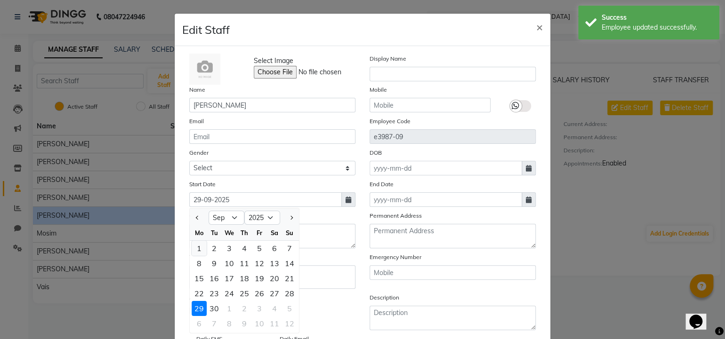
click at [193, 245] on div "1" at bounding box center [199, 248] width 15 height 15
type input "01-09-2025"
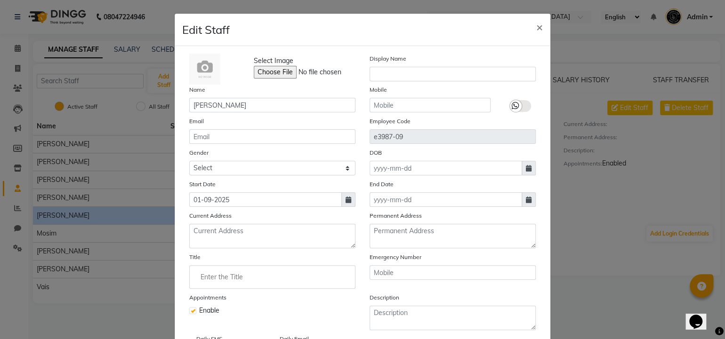
click at [345, 198] on icon at bounding box center [348, 200] width 6 height 7
select select "9"
select select "2025"
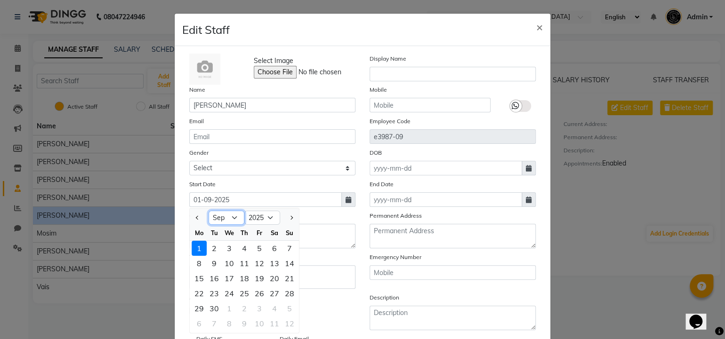
click at [224, 223] on select "Jan Feb Mar Apr May Jun Jul Aug Sep Oct Nov Dec" at bounding box center [226, 218] width 36 height 14
select select "12"
click at [208, 213] on select "Jan Feb Mar Apr May Jun Jul Aug Sep Oct Nov Dec" at bounding box center [226, 218] width 36 height 14
click at [250, 218] on select "2015 2016 2017 2018 2019 2020 2021 2022 2023 2024 2025 2026 2027 2028 2029 2030…" at bounding box center [262, 218] width 36 height 14
select select "2024"
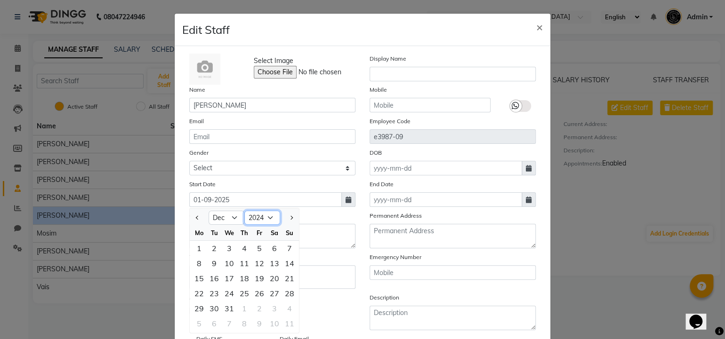
click at [244, 213] on select "2015 2016 2017 2018 2019 2020 2021 2022 2023 2024 2025 2026 2027 2028 2029 2030…" at bounding box center [262, 218] width 36 height 14
click at [287, 255] on div "1" at bounding box center [289, 248] width 15 height 15
type input "01-12-2024"
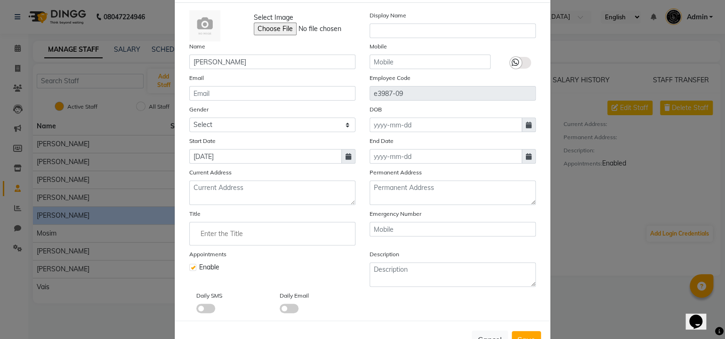
scroll to position [79, 0]
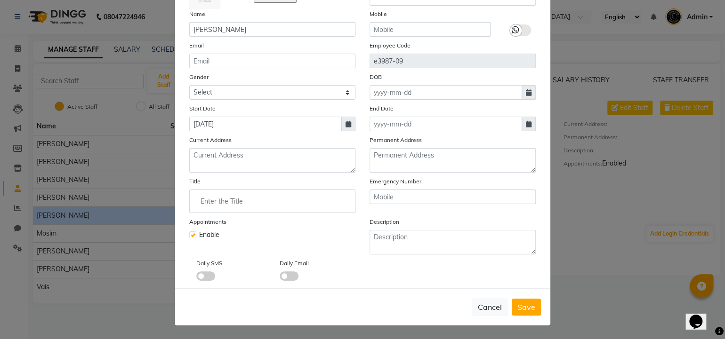
click at [189, 234] on label at bounding box center [192, 234] width 7 height 7
click at [189, 234] on input "checkbox" at bounding box center [192, 234] width 6 height 6
checkbox input "false"
click at [524, 306] on span "Save" at bounding box center [526, 307] width 18 height 9
select select
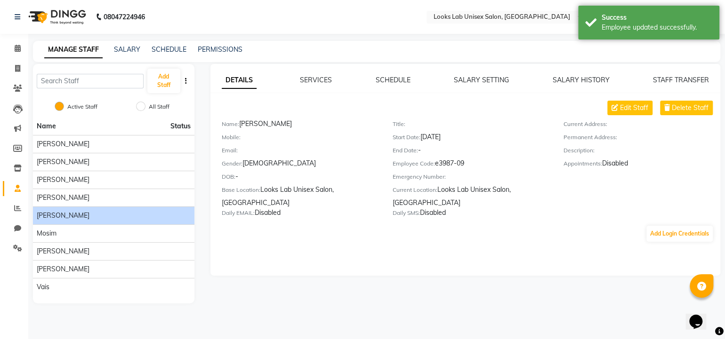
click at [69, 217] on span "Manju Trivedi" at bounding box center [63, 216] width 53 height 10
click at [627, 101] on button "Edit Staff" at bounding box center [629, 108] width 45 height 15
select select "female"
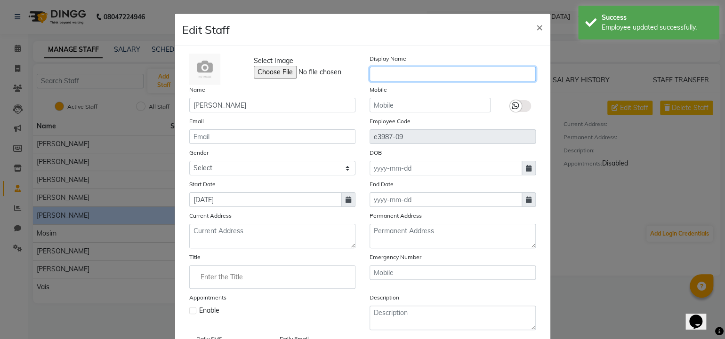
click at [407, 73] on input "text" at bounding box center [452, 74] width 166 height 15
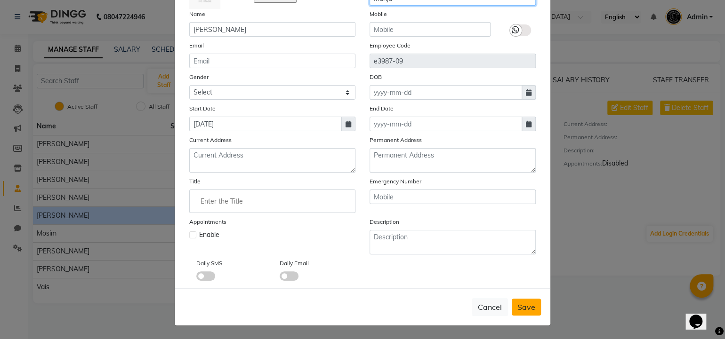
type input "Manju"
click at [528, 301] on button "Save" at bounding box center [525, 307] width 29 height 17
select select
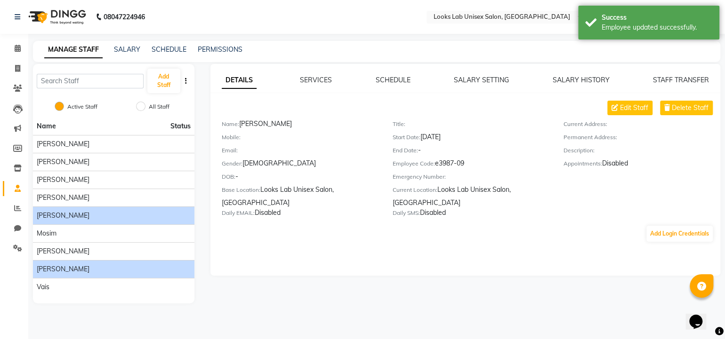
click at [65, 271] on span "Srishti Rathore" at bounding box center [63, 269] width 53 height 10
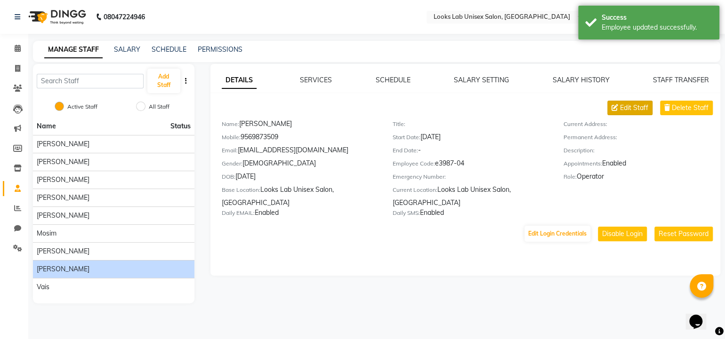
click at [622, 111] on span "Edit Staff" at bounding box center [634, 108] width 28 height 10
select select "female"
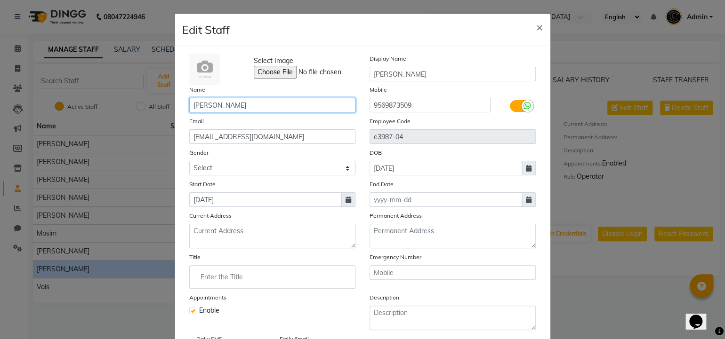
click at [256, 100] on input "Srishti Rathore" at bounding box center [272, 105] width 166 height 15
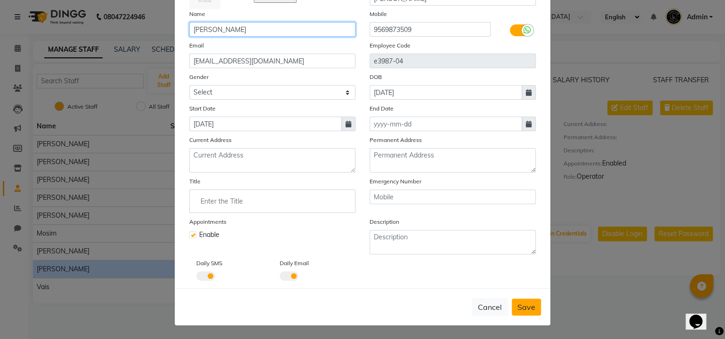
type input "Srishti"
click at [525, 299] on button "Save" at bounding box center [525, 307] width 29 height 17
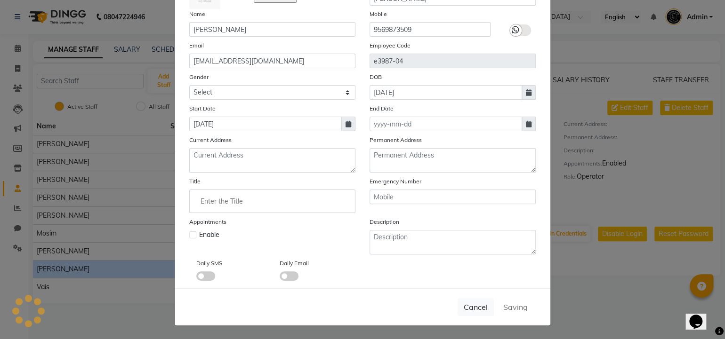
select select
checkbox input "false"
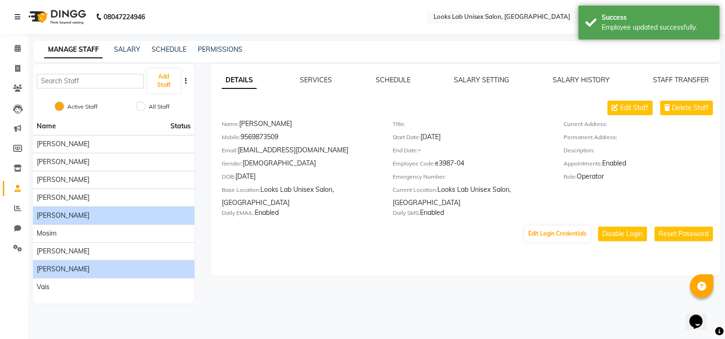
click at [100, 216] on div "Manju Trivedi" at bounding box center [114, 216] width 154 height 10
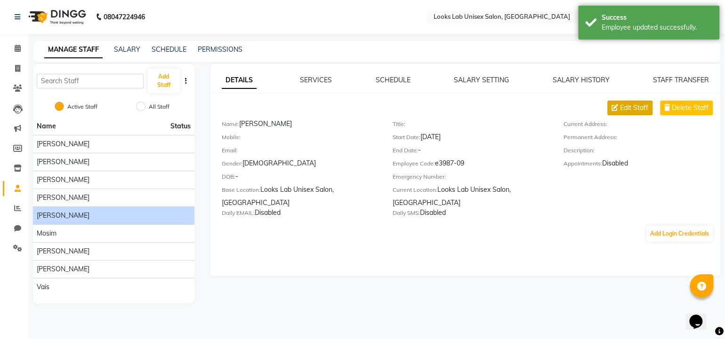
click at [631, 106] on span "Edit Staff" at bounding box center [634, 108] width 28 height 10
select select "female"
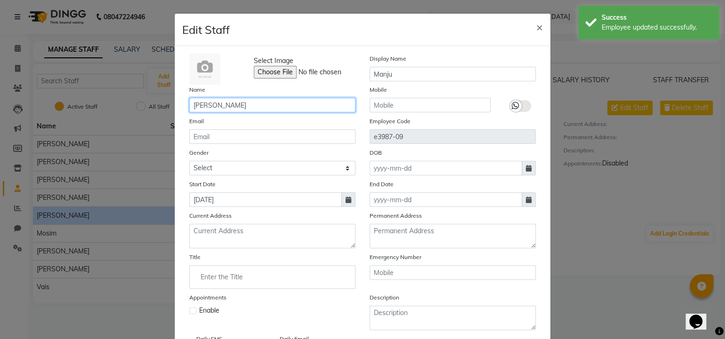
click at [243, 105] on input "Manju Trivedi" at bounding box center [272, 105] width 166 height 15
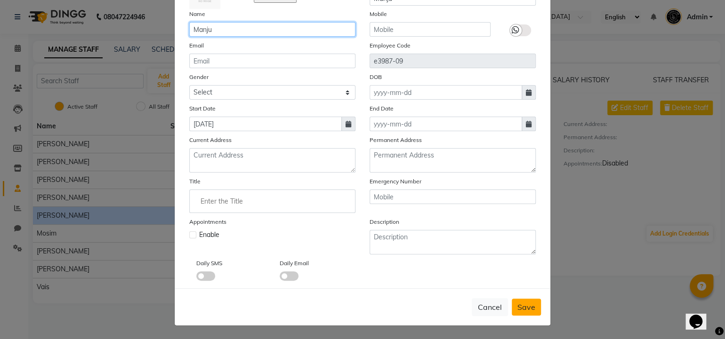
type input "Manju"
click at [529, 316] on button "Save" at bounding box center [525, 307] width 29 height 17
select select
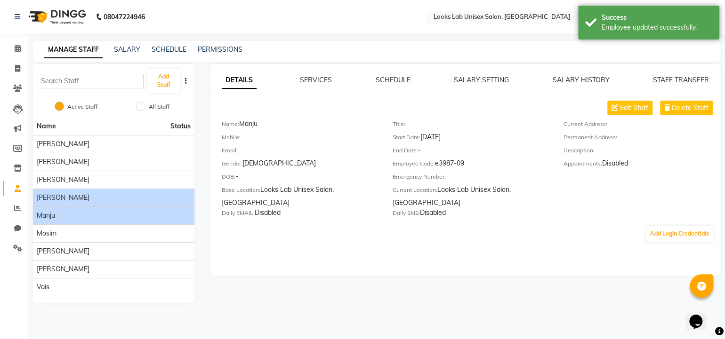
click at [95, 194] on div "Asmat Fatima" at bounding box center [114, 198] width 154 height 10
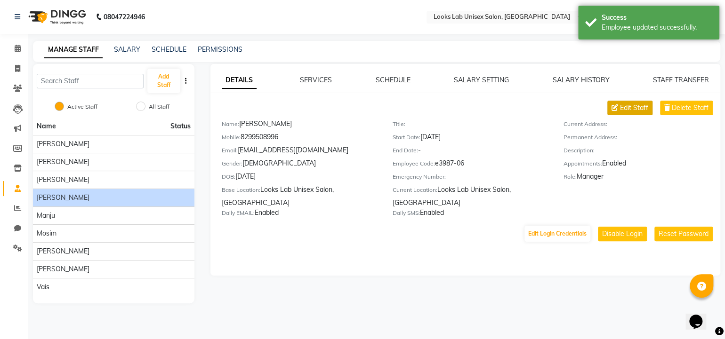
click at [634, 109] on span "Edit Staff" at bounding box center [634, 108] width 28 height 10
select select "female"
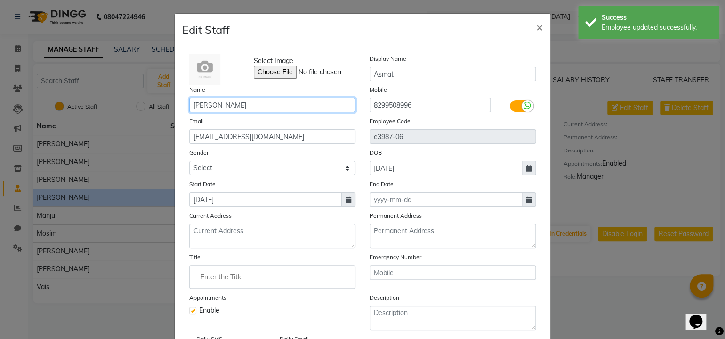
click at [263, 100] on input "Asmat Fatima" at bounding box center [272, 105] width 166 height 15
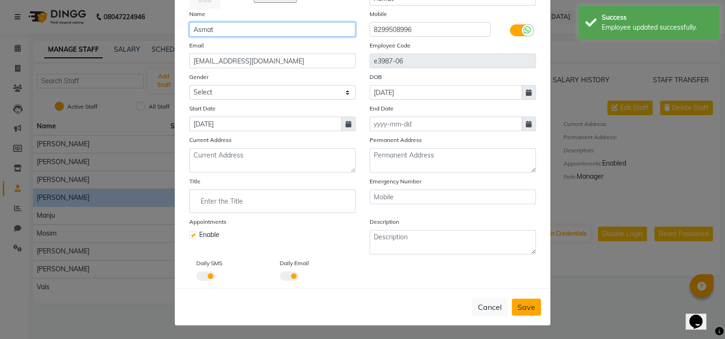
type input "Asmat"
click at [528, 306] on span "Save" at bounding box center [526, 307] width 18 height 9
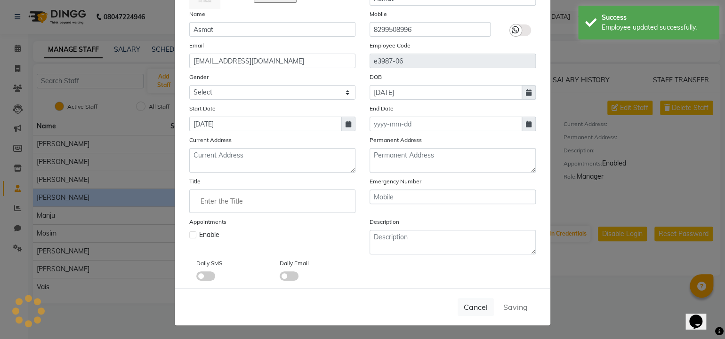
select select
checkbox input "false"
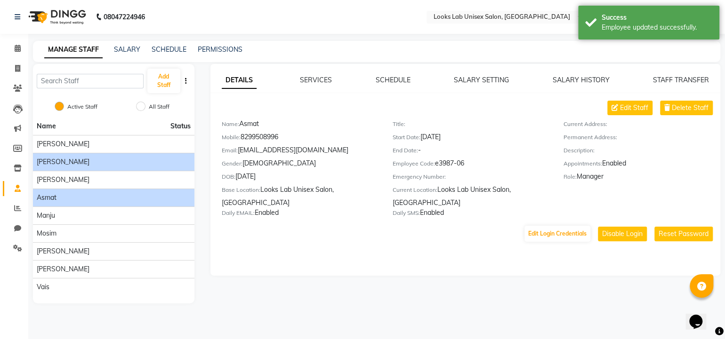
click at [96, 166] on div "Aishni Kumari" at bounding box center [114, 162] width 154 height 10
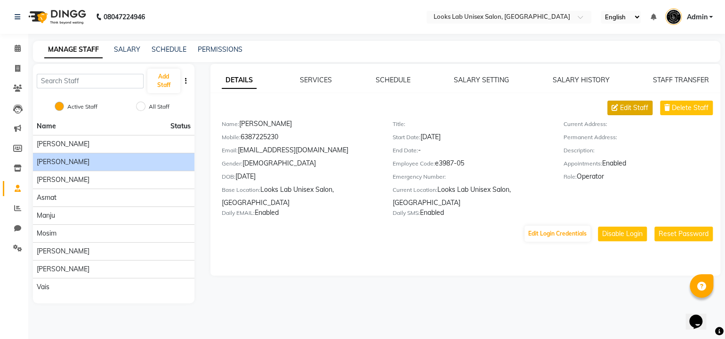
click at [623, 107] on span "Edit Staff" at bounding box center [634, 108] width 28 height 10
select select "female"
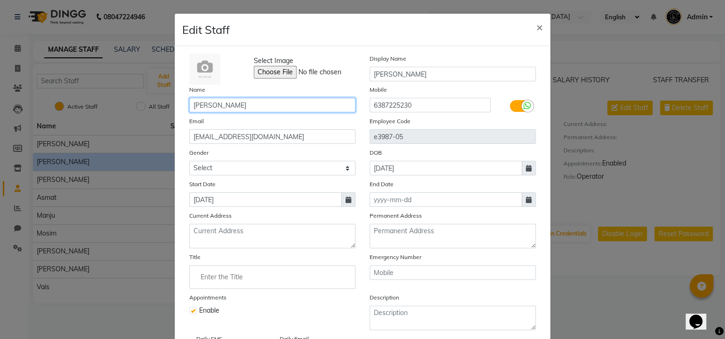
click at [245, 104] on input "Aishni Kumari" at bounding box center [272, 105] width 166 height 15
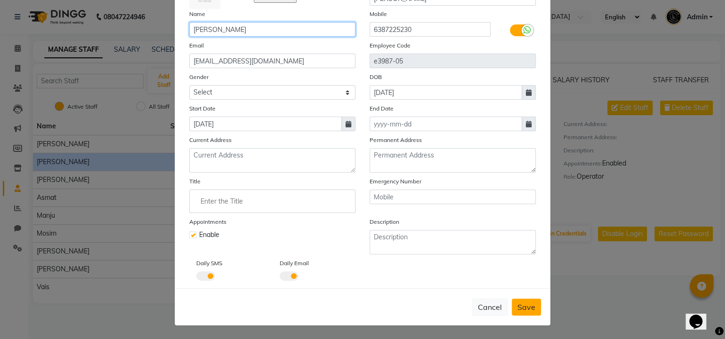
type input "Aishni"
click at [525, 306] on span "Save" at bounding box center [526, 307] width 18 height 9
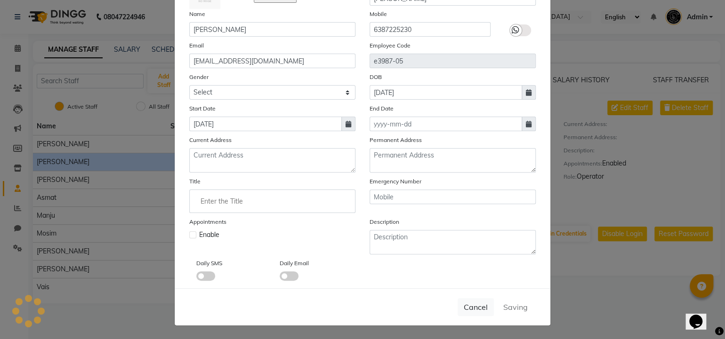
select select
checkbox input "false"
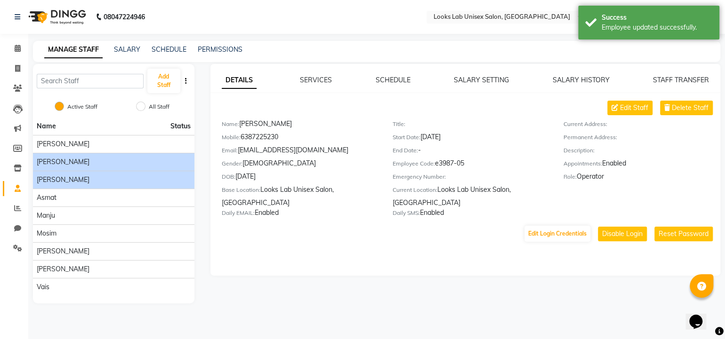
click at [100, 187] on li "Anil Kumar" at bounding box center [113, 180] width 161 height 18
click at [57, 180] on span "Anil Kumar" at bounding box center [63, 180] width 53 height 10
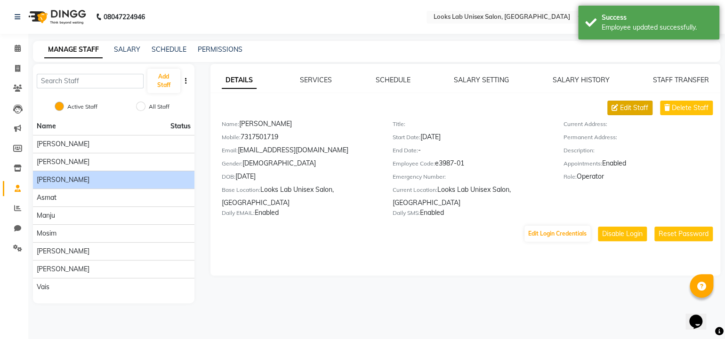
drag, startPoint x: 636, startPoint y: 100, endPoint x: 631, endPoint y: 106, distance: 8.1
click at [631, 106] on div "DETAILS SERVICES SCHEDULE SALARY SETTING SALARY HISTORY STAFF TRANSFER Edit Sta…" at bounding box center [465, 159] width 510 height 168
click at [631, 106] on span "Edit Staff" at bounding box center [634, 108] width 28 height 10
select select "male"
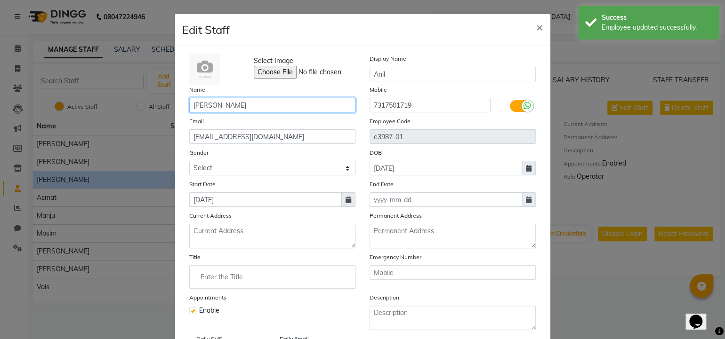
click at [237, 103] on input "Anil Kumar" at bounding box center [272, 105] width 166 height 15
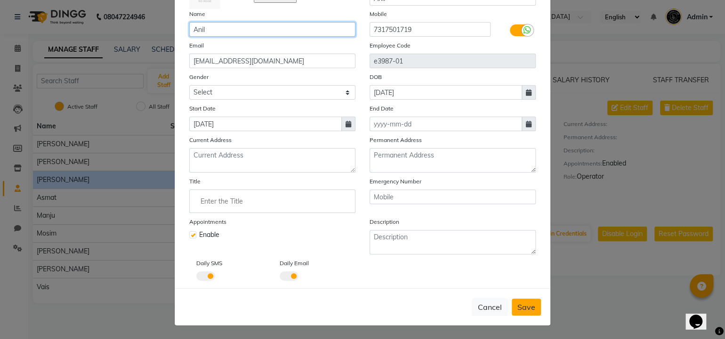
type input "Anil"
click at [531, 309] on span "Save" at bounding box center [526, 307] width 18 height 9
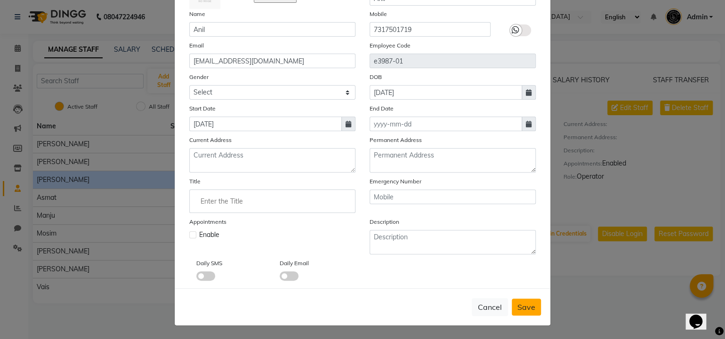
select select
checkbox input "false"
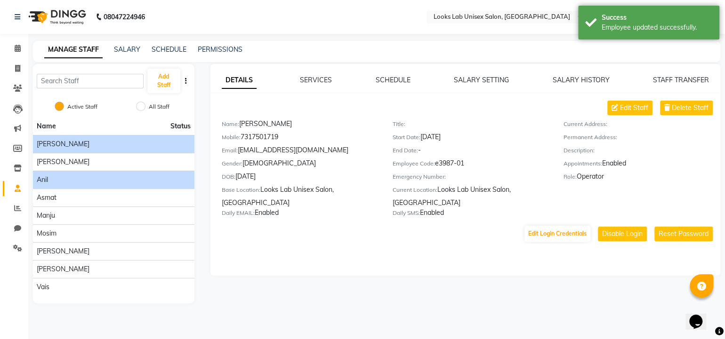
click at [95, 146] on div "Aarav Chaudhary" at bounding box center [114, 144] width 154 height 10
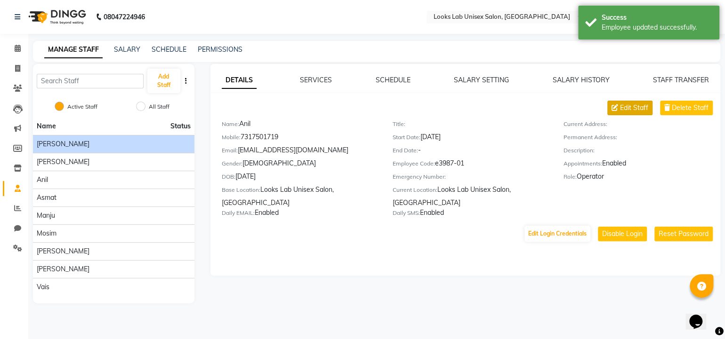
click at [621, 104] on span "Edit Staff" at bounding box center [634, 108] width 28 height 10
select select "male"
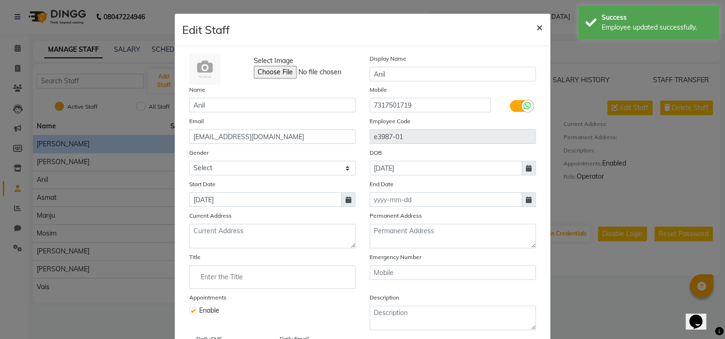
click at [536, 27] on span "×" at bounding box center [539, 27] width 7 height 14
select select
checkbox input "false"
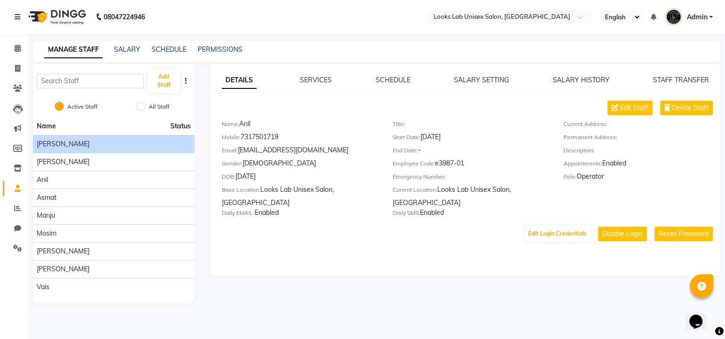
click at [67, 143] on span "Aarav Chaudhary" at bounding box center [63, 144] width 53 height 10
click at [636, 107] on span "Edit Staff" at bounding box center [634, 108] width 28 height 10
select select "male"
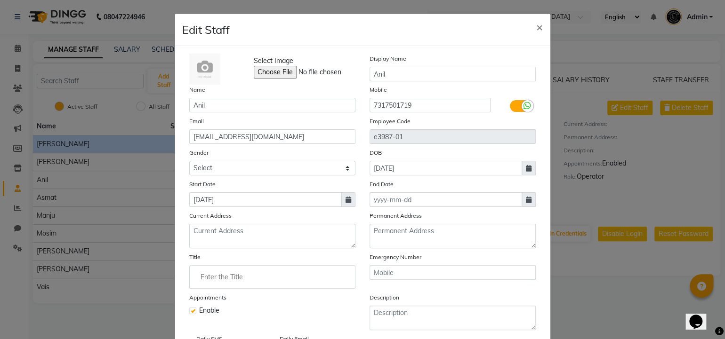
click at [80, 145] on ngb-modal-window "Edit Staff × Select Image Display Name Anil Name Anil Mobile 7317501719 Email a…" at bounding box center [362, 169] width 725 height 339
click at [536, 27] on span "×" at bounding box center [539, 27] width 7 height 14
select select
checkbox input "false"
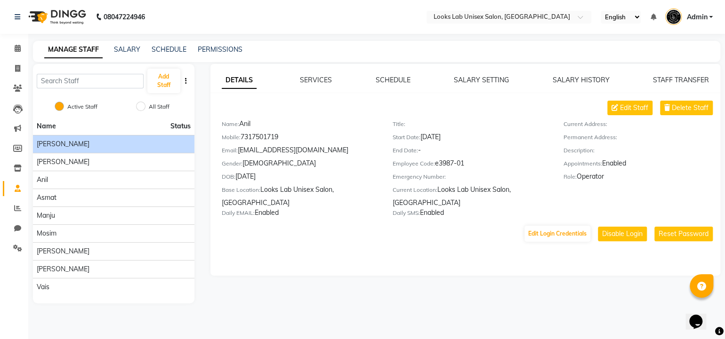
click at [87, 145] on span "Aarav Chaudhary" at bounding box center [63, 144] width 53 height 10
drag, startPoint x: 87, startPoint y: 145, endPoint x: 148, endPoint y: 143, distance: 61.2
click at [148, 143] on div "Aarav Chaudhary" at bounding box center [114, 144] width 154 height 10
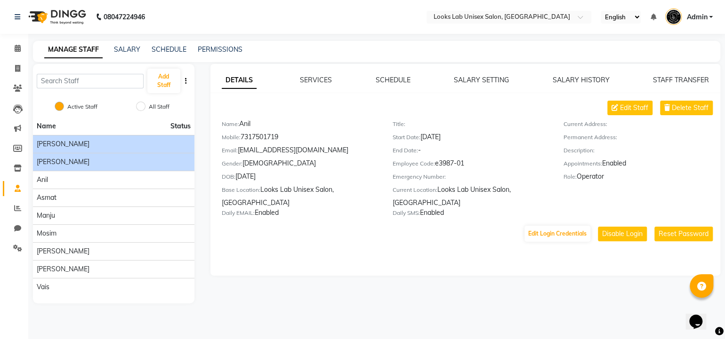
click at [107, 168] on li "Aishni" at bounding box center [113, 162] width 161 height 18
click at [106, 168] on li "Aishni" at bounding box center [113, 162] width 161 height 18
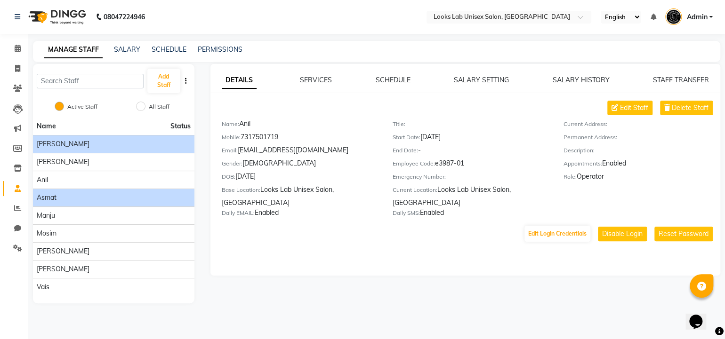
click at [81, 190] on li "Asmat" at bounding box center [113, 198] width 161 height 18
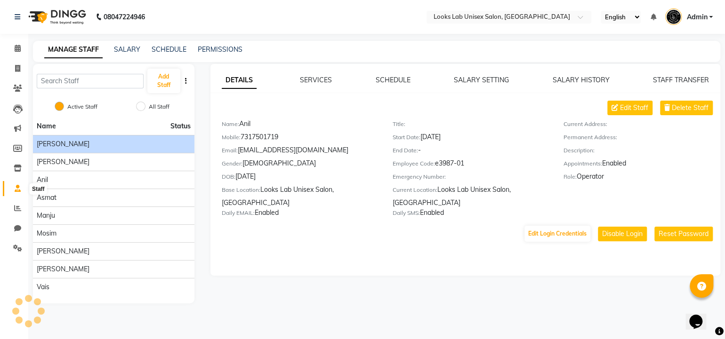
click at [15, 185] on icon at bounding box center [18, 188] width 6 height 7
click at [80, 145] on span "Aarav Chaudhary" at bounding box center [63, 144] width 53 height 10
drag, startPoint x: 80, startPoint y: 145, endPoint x: 123, endPoint y: 144, distance: 42.8
click at [123, 144] on div "Aarav Chaudhary" at bounding box center [114, 144] width 154 height 10
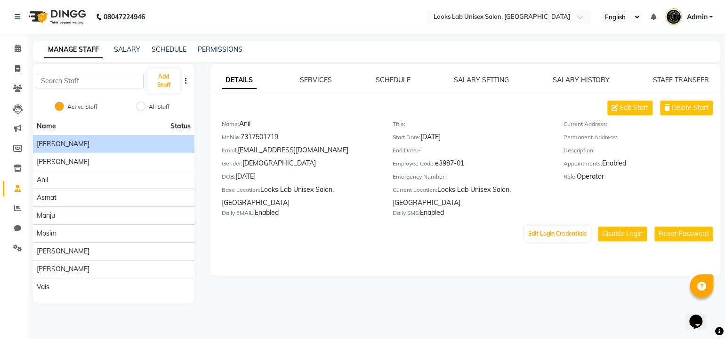
click at [123, 144] on div "Aarav Chaudhary" at bounding box center [114, 144] width 154 height 10
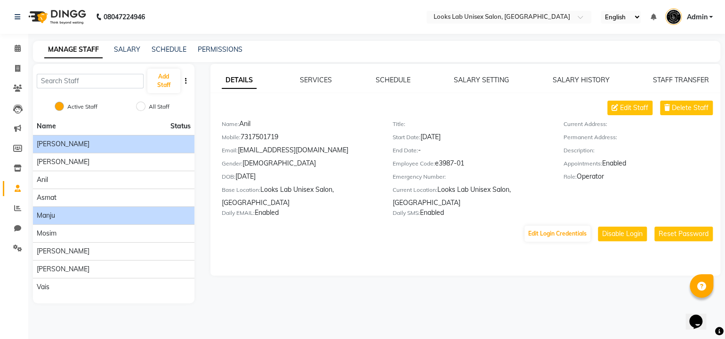
click at [67, 218] on div "Manju" at bounding box center [114, 216] width 154 height 10
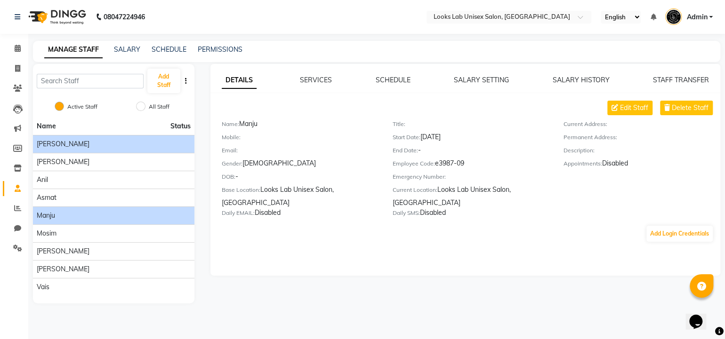
click at [78, 137] on li "Aarav Chaudhary" at bounding box center [113, 144] width 161 height 18
click at [75, 145] on span "Aarav Chaudhary" at bounding box center [63, 144] width 53 height 10
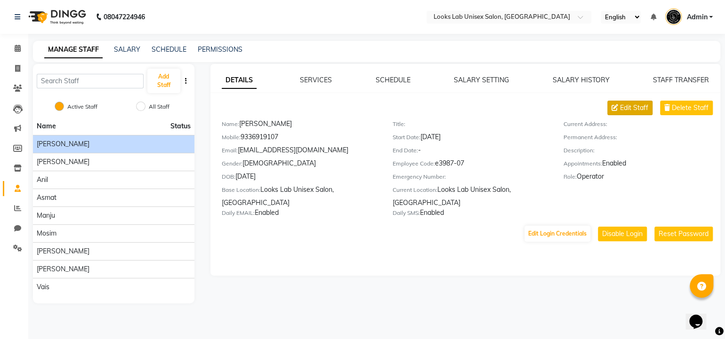
click at [643, 103] on span "Edit Staff" at bounding box center [634, 108] width 28 height 10
select select "male"
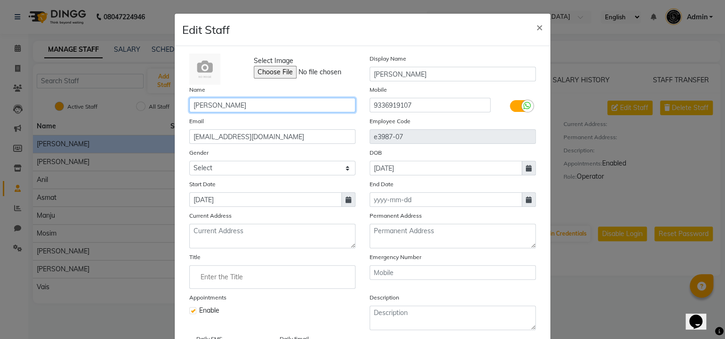
click at [249, 104] on input "Aarav Chaudhary" at bounding box center [272, 105] width 166 height 15
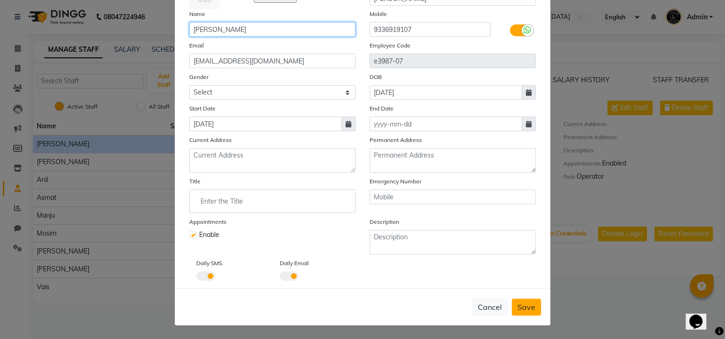
type input "Aarav"
click at [532, 304] on button "Save" at bounding box center [525, 307] width 29 height 17
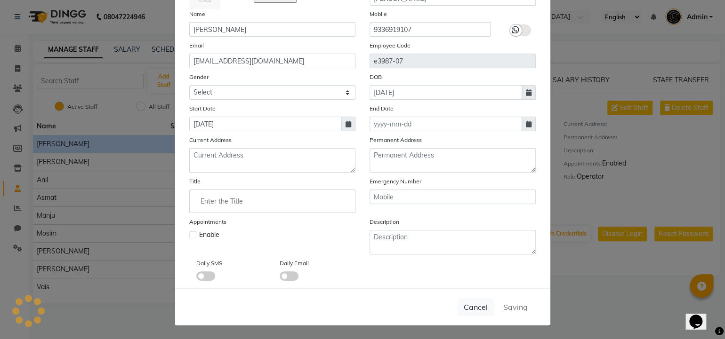
select select
checkbox input "false"
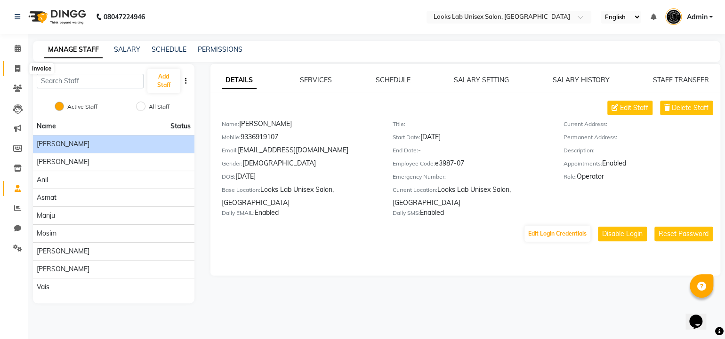
click at [17, 68] on icon at bounding box center [17, 68] width 5 height 7
select select "service"
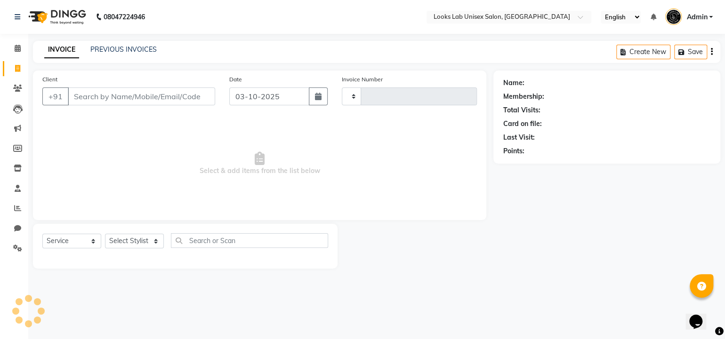
type input "1270"
select select "9115"
click at [123, 47] on link "PREVIOUS INVOICES" at bounding box center [123, 49] width 66 height 8
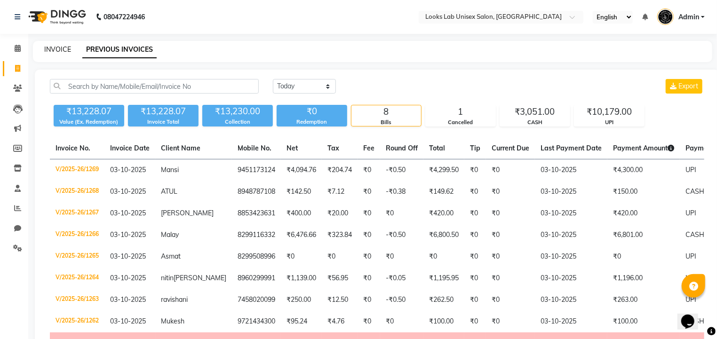
click at [58, 52] on link "INVOICE" at bounding box center [57, 49] width 27 height 8
select select "service"
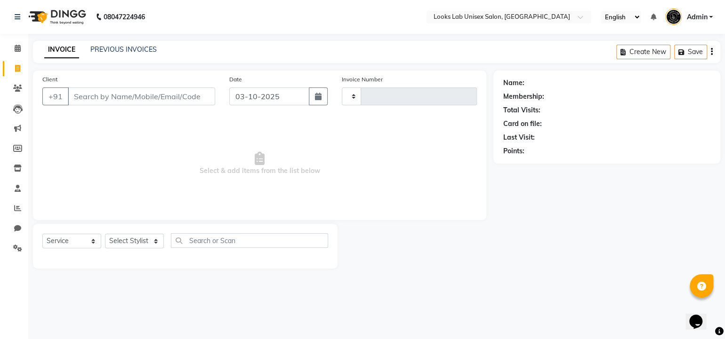
type input "1270"
select select "9115"
click at [17, 51] on icon at bounding box center [18, 48] width 6 height 7
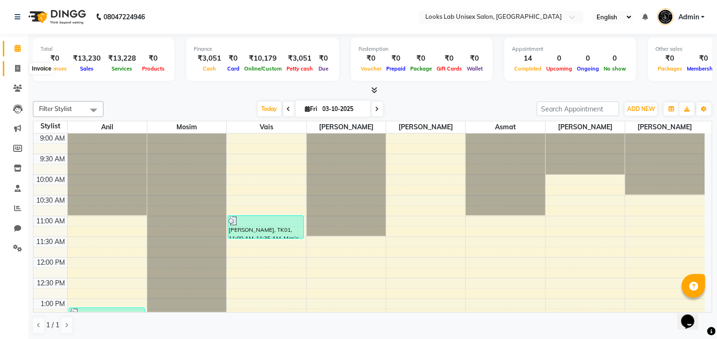
click at [16, 67] on icon at bounding box center [17, 68] width 5 height 7
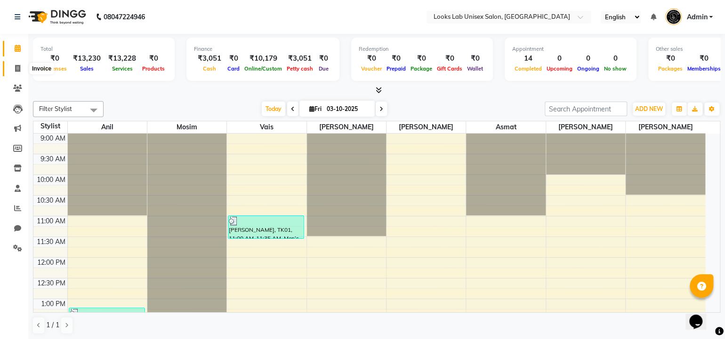
select select "9115"
select select "service"
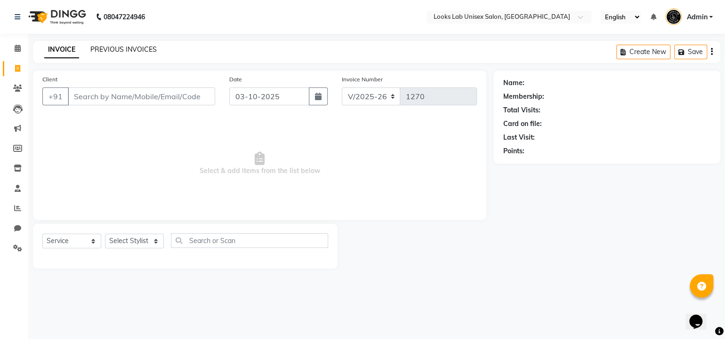
click at [121, 49] on link "PREVIOUS INVOICES" at bounding box center [123, 49] width 66 height 8
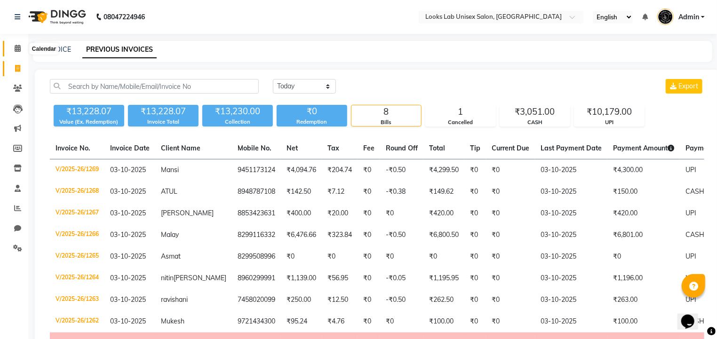
click at [15, 49] on icon at bounding box center [18, 48] width 6 height 7
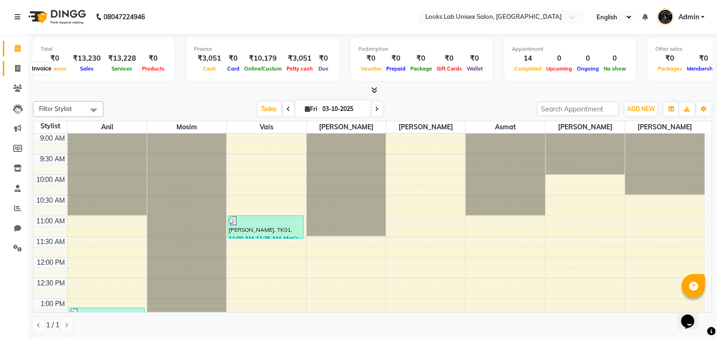
click at [16, 69] on icon at bounding box center [17, 68] width 5 height 7
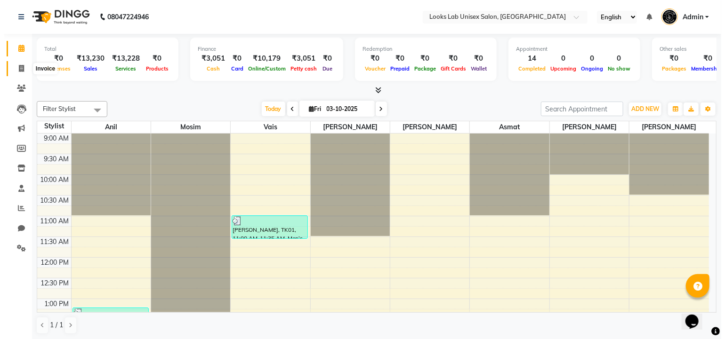
select select "service"
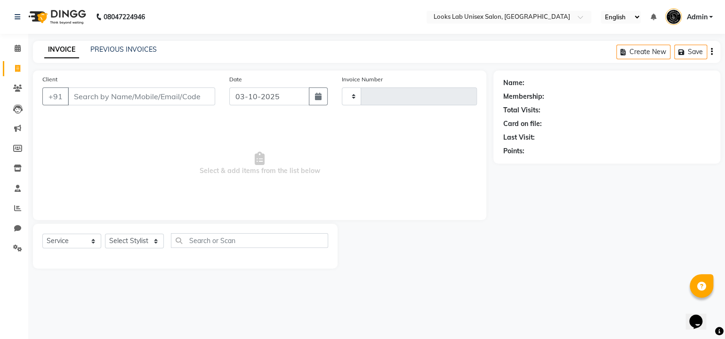
type input "1270"
select select "9115"
click at [15, 49] on icon at bounding box center [18, 48] width 6 height 7
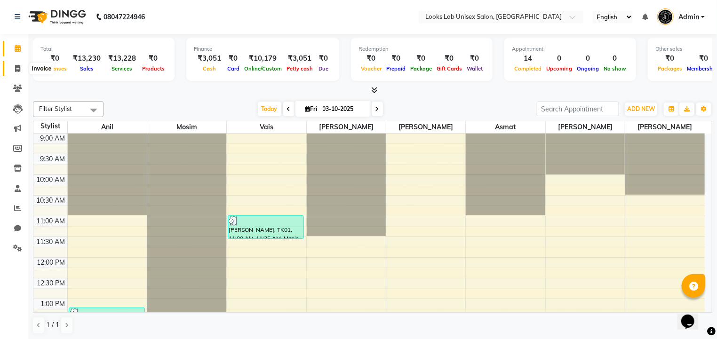
click at [20, 68] on icon at bounding box center [17, 68] width 5 height 7
select select "service"
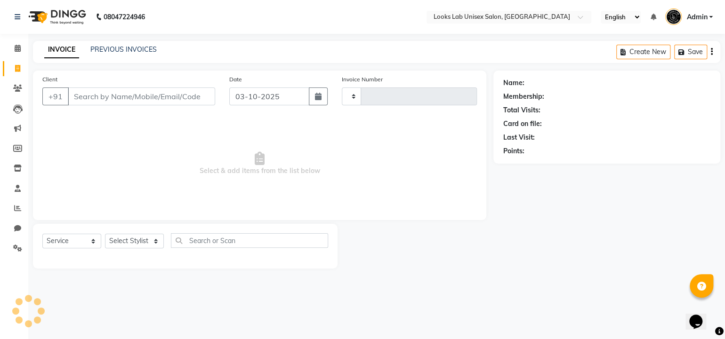
type input "1270"
select select "9115"
click at [135, 97] on input "Client" at bounding box center [141, 97] width 147 height 18
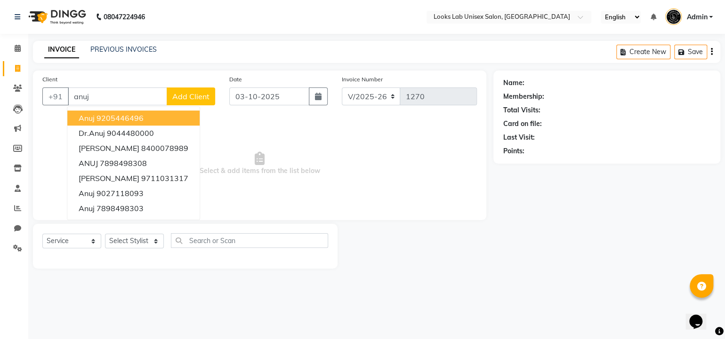
click at [130, 112] on button "anuj 9205446496" at bounding box center [133, 118] width 132 height 15
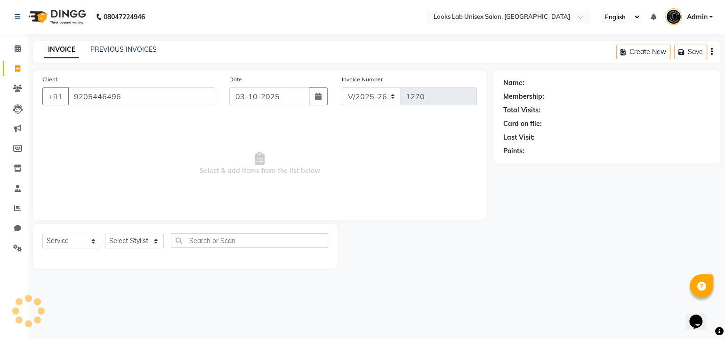
type input "9205446496"
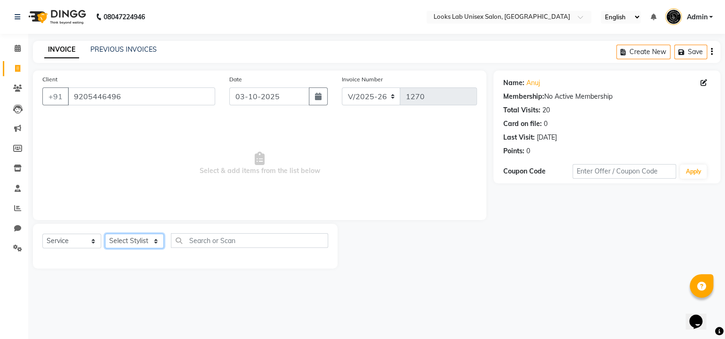
click at [126, 240] on select "Select Stylist Aarav Aishni Anil Asmat Manju Mosim Shikha Srishti Vais" at bounding box center [134, 241] width 59 height 15
select select "93209"
click at [105, 234] on select "Select Stylist Aarav Aishni Anil Asmat Manju Mosim Shikha Srishti Vais" at bounding box center [134, 241] width 59 height 15
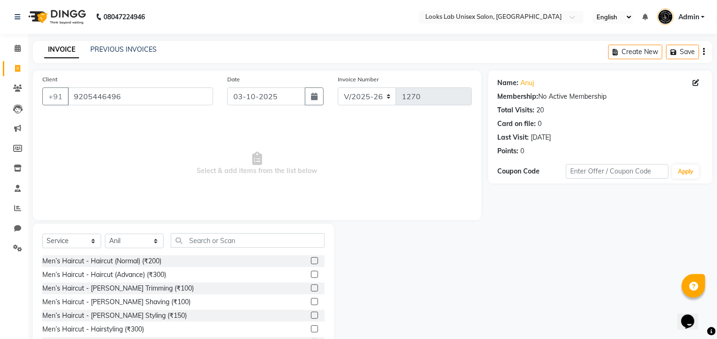
click at [311, 276] on label at bounding box center [314, 274] width 7 height 7
click at [311, 276] on input "checkbox" at bounding box center [314, 275] width 6 height 6
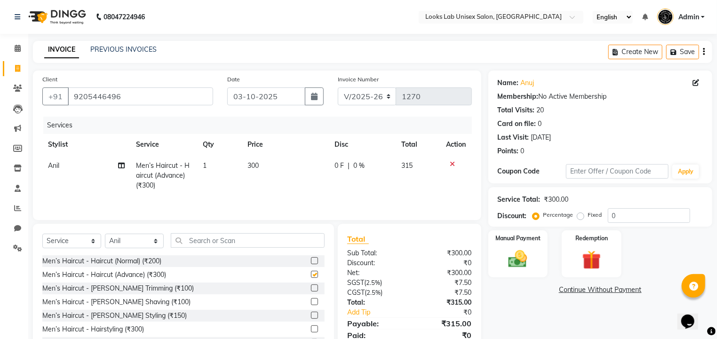
checkbox input "false"
click at [311, 287] on label at bounding box center [314, 288] width 7 height 7
click at [311, 287] on input "checkbox" at bounding box center [314, 289] width 6 height 6
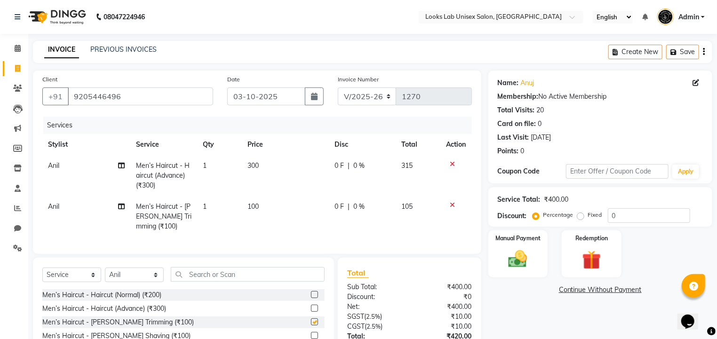
checkbox input "false"
click at [152, 279] on select "Select Stylist Aarav Aishni Anil Asmat Manju Mosim Shikha Srishti Vais" at bounding box center [134, 275] width 59 height 15
select select "93210"
click at [105, 275] on select "Select Stylist Aarav Aishni Anil Asmat Manju Mosim Shikha Srishti Vais" at bounding box center [134, 275] width 59 height 15
click at [195, 282] on input "text" at bounding box center [248, 274] width 154 height 15
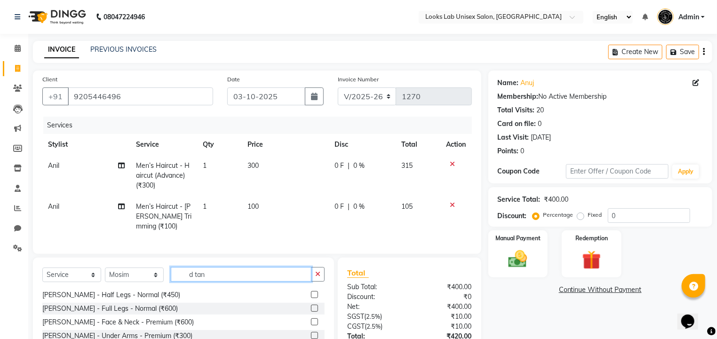
scroll to position [70, 0]
type input "d tan"
click at [211, 326] on div "D-Tan - D-Tan - Face & Neck - Premium (₹600)" at bounding box center [183, 321] width 282 height 12
click at [311, 324] on label at bounding box center [314, 320] width 7 height 7
click at [311, 324] on input "checkbox" at bounding box center [314, 321] width 6 height 6
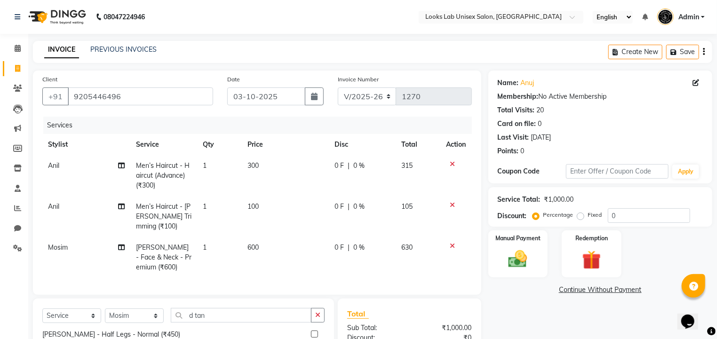
checkbox input "false"
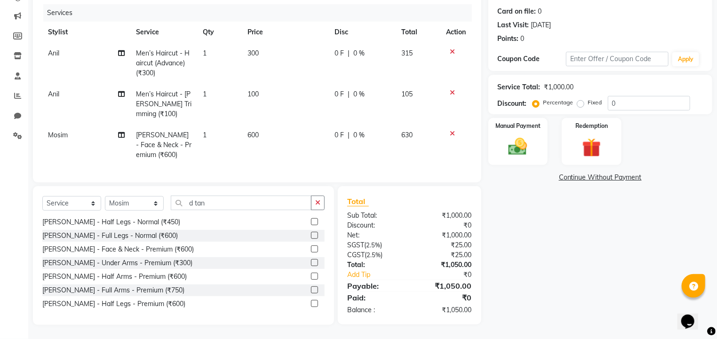
scroll to position [74, 0]
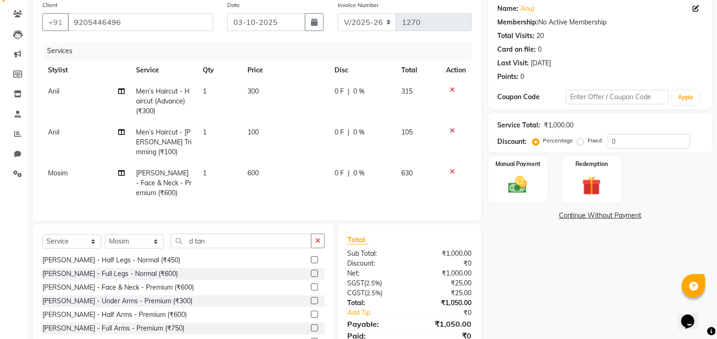
click at [588, 139] on label "Fixed" at bounding box center [595, 140] width 14 height 8
click at [579, 139] on input "Fixed" at bounding box center [582, 140] width 7 height 7
radio input "true"
click at [614, 140] on input "0" at bounding box center [649, 141] width 82 height 15
type input "50"
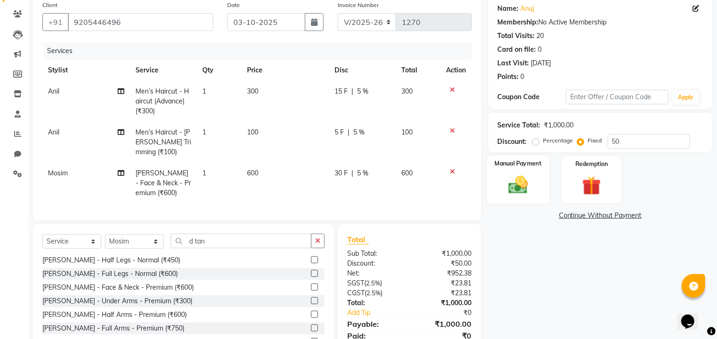
click at [526, 176] on img at bounding box center [518, 185] width 32 height 23
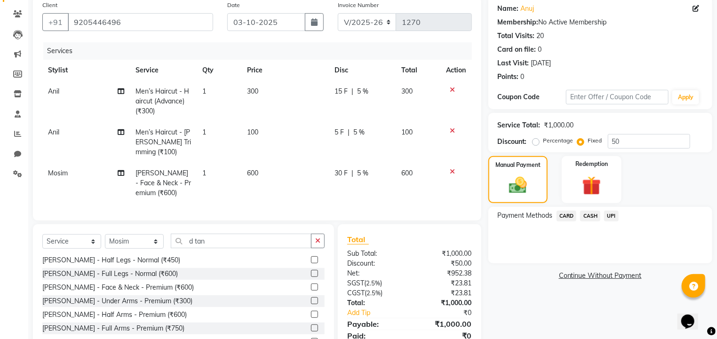
click at [594, 216] on span "CASH" at bounding box center [590, 216] width 20 height 11
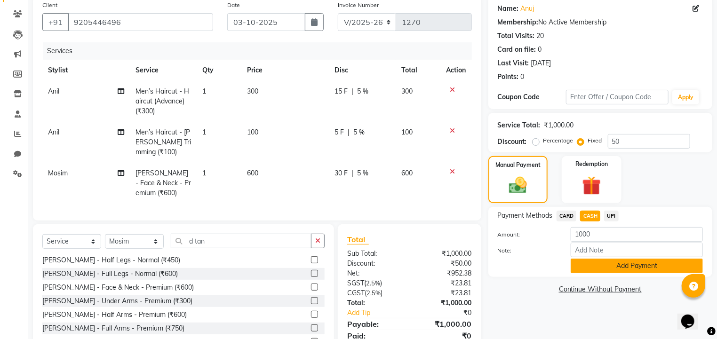
click at [601, 266] on button "Add Payment" at bounding box center [637, 266] width 132 height 15
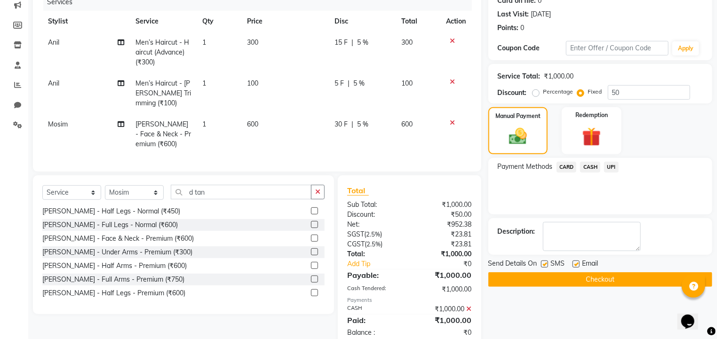
scroll to position [126, 0]
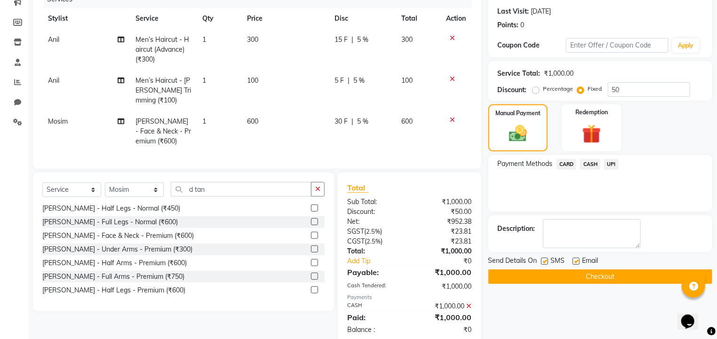
click at [562, 276] on button "Checkout" at bounding box center [600, 277] width 224 height 15
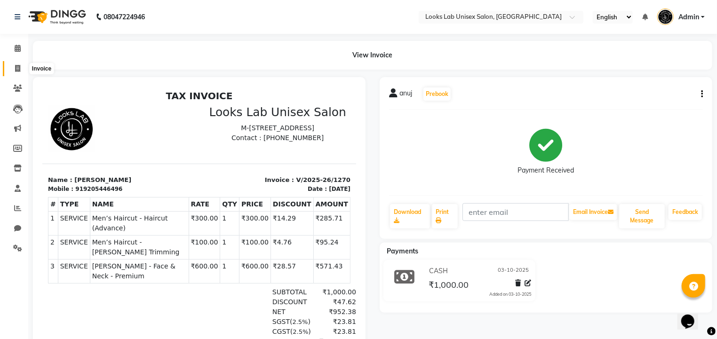
click at [17, 66] on icon at bounding box center [17, 68] width 5 height 7
select select "service"
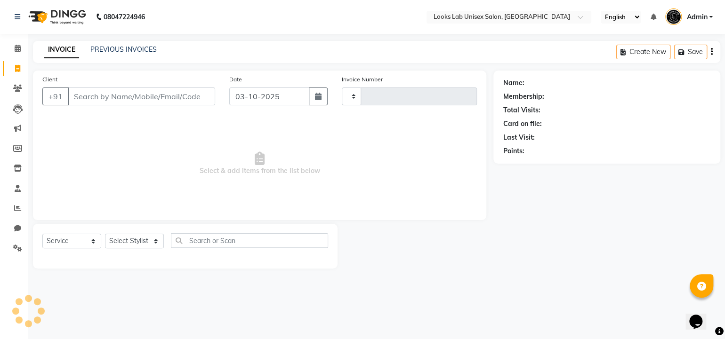
type input "1271"
select select "9115"
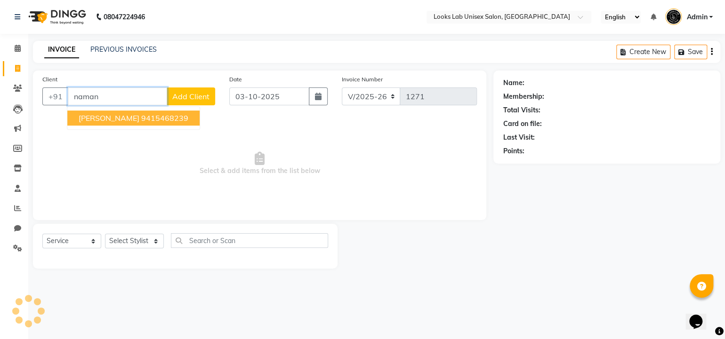
click at [125, 122] on span "naman mittal" at bounding box center [109, 117] width 61 height 9
type input "9415468239"
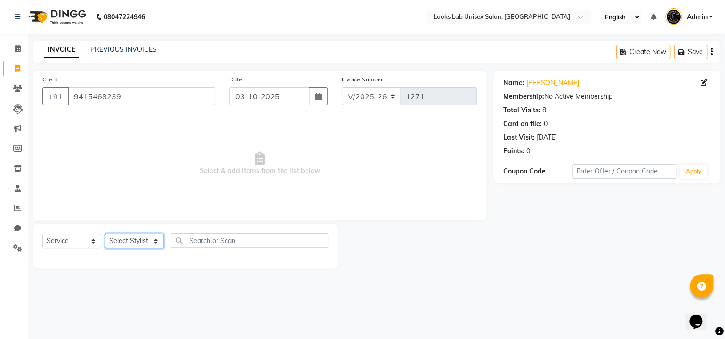
click at [153, 239] on select "Select Stylist Aarav Aishni Anil Asmat Manju Mosim Shikha Srishti Vais" at bounding box center [134, 241] width 59 height 15
select select "93210"
click at [105, 234] on select "Select Stylist Aarav Aishni Anil Asmat Manju Mosim Shikha Srishti Vais" at bounding box center [134, 241] width 59 height 15
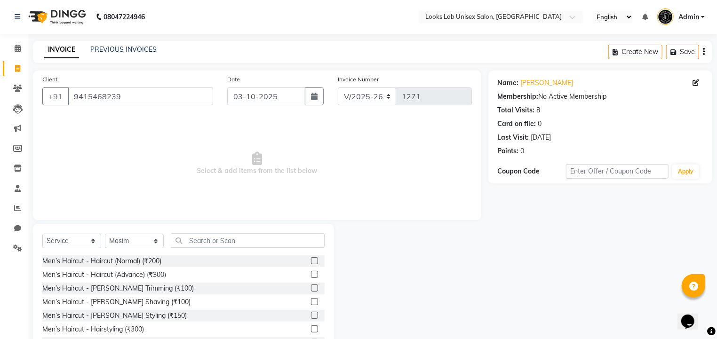
click at [311, 272] on label at bounding box center [314, 274] width 7 height 7
click at [311, 272] on input "checkbox" at bounding box center [314, 275] width 6 height 6
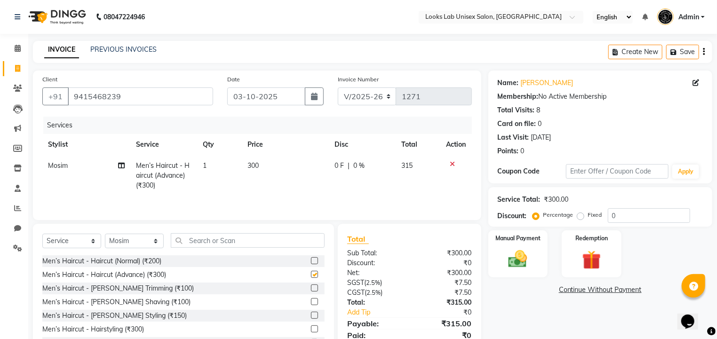
checkbox input "false"
click at [311, 314] on label at bounding box center [314, 315] width 7 height 7
click at [311, 314] on input "checkbox" at bounding box center [314, 316] width 6 height 6
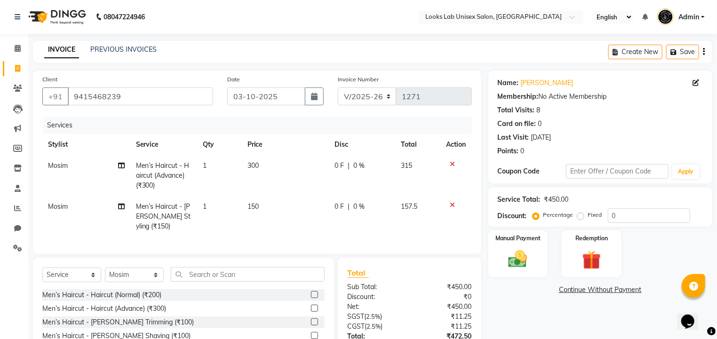
checkbox input "false"
click at [619, 215] on input "0" at bounding box center [649, 215] width 82 height 15
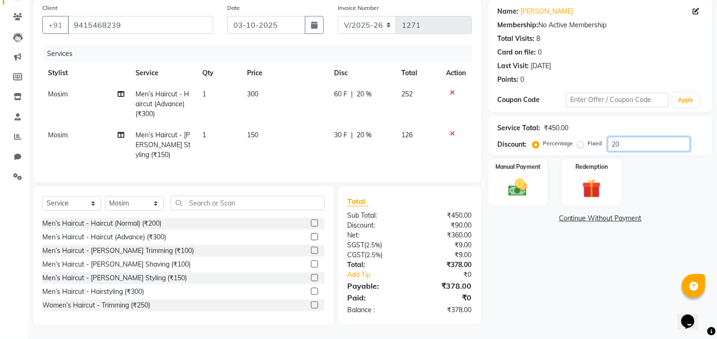
scroll to position [54, 0]
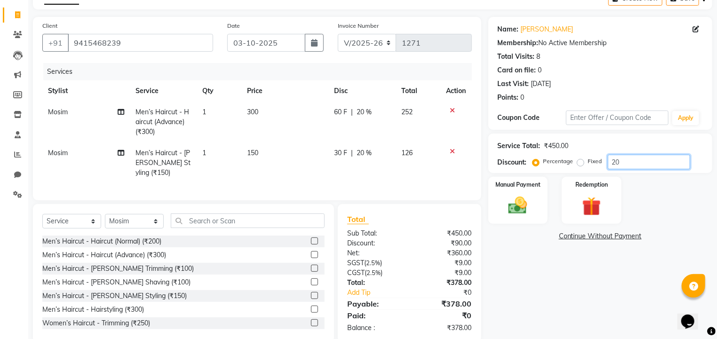
type input "2"
click at [588, 163] on label "Fixed" at bounding box center [595, 161] width 14 height 8
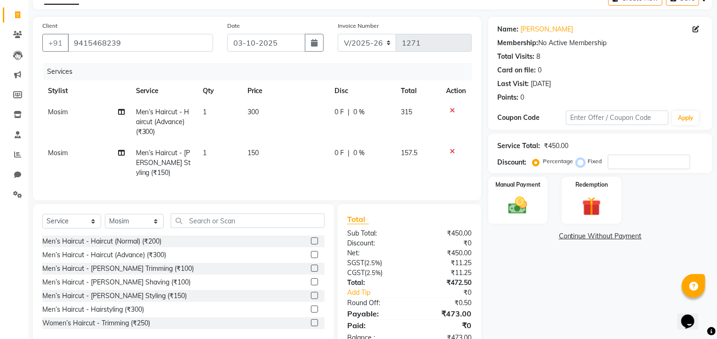
click at [580, 163] on input "Fixed" at bounding box center [582, 161] width 7 height 7
radio input "true"
click at [640, 157] on input "number" at bounding box center [649, 162] width 82 height 15
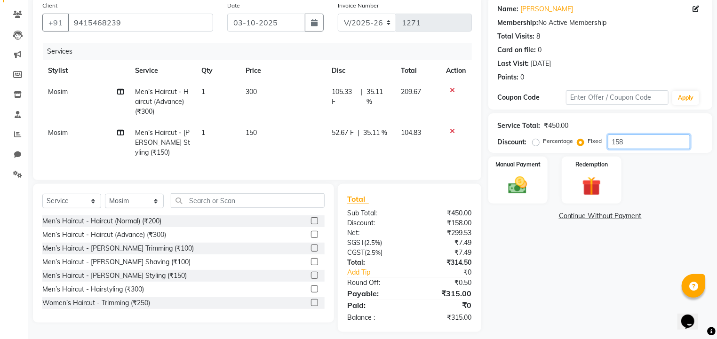
scroll to position [70, 0]
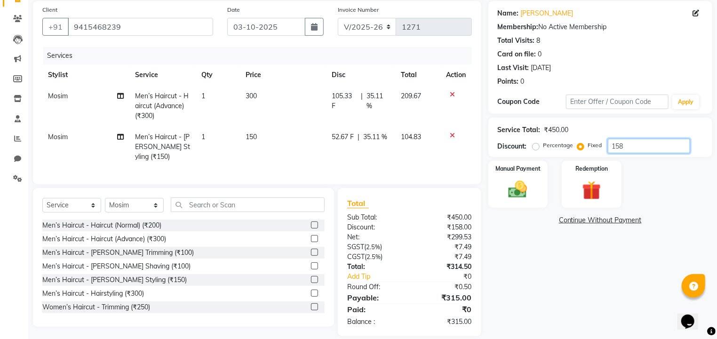
type input "158"
click at [584, 220] on link "Continue Without Payment" at bounding box center [600, 221] width 220 height 10
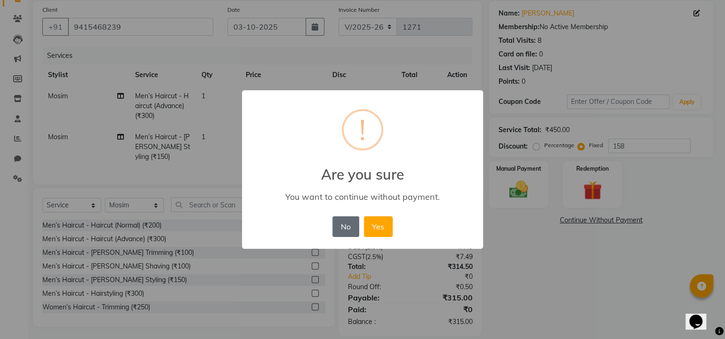
click at [341, 224] on button "No" at bounding box center [345, 226] width 26 height 21
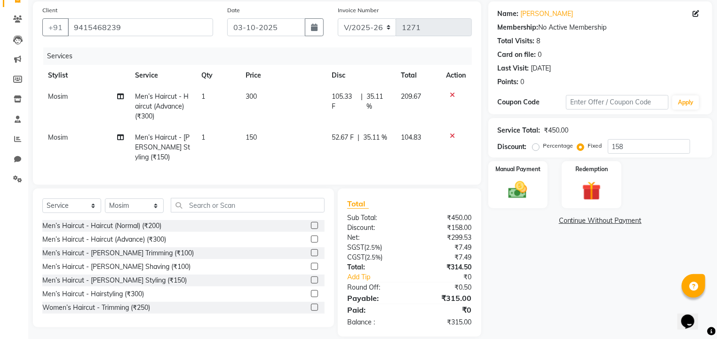
scroll to position [0, 0]
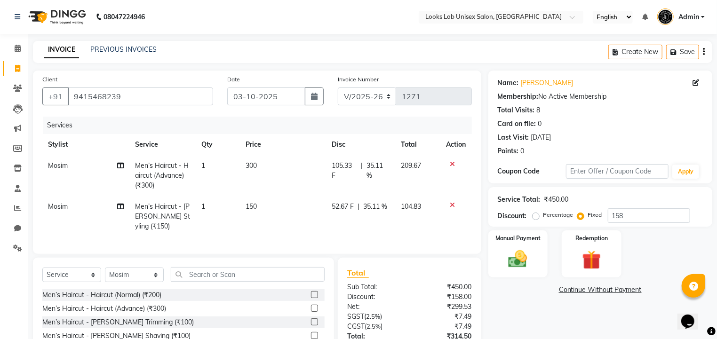
click at [703, 52] on icon "button" at bounding box center [704, 52] width 2 height 0
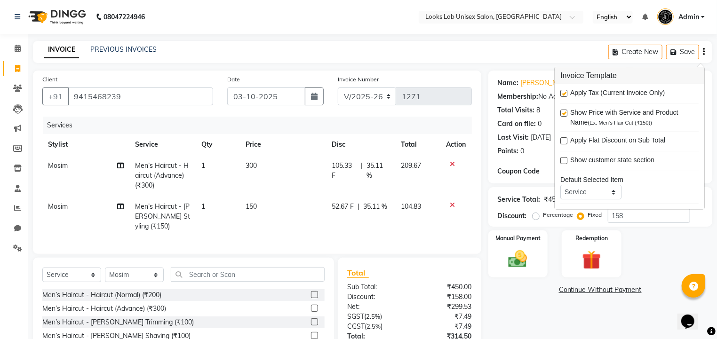
click at [703, 52] on icon "button" at bounding box center [704, 52] width 2 height 0
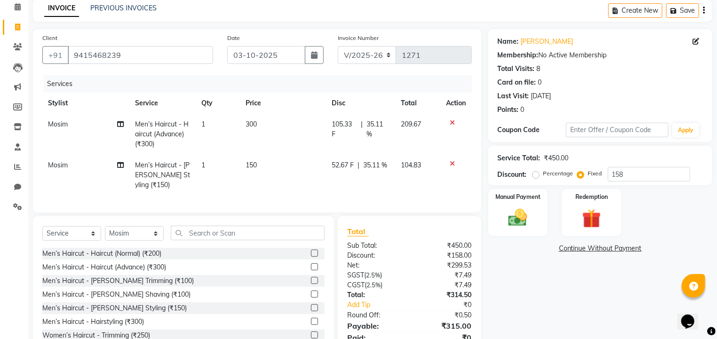
scroll to position [40, 0]
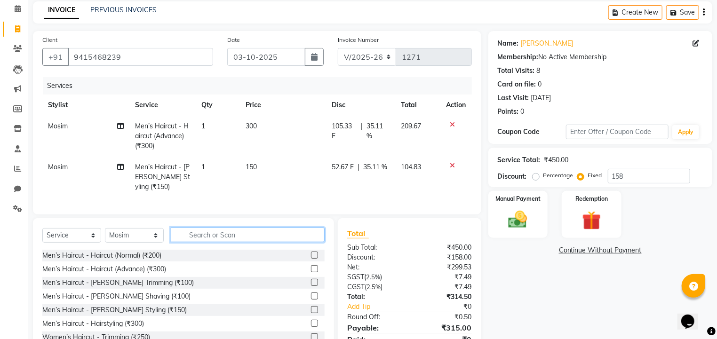
click at [220, 242] on input "text" at bounding box center [248, 235] width 154 height 15
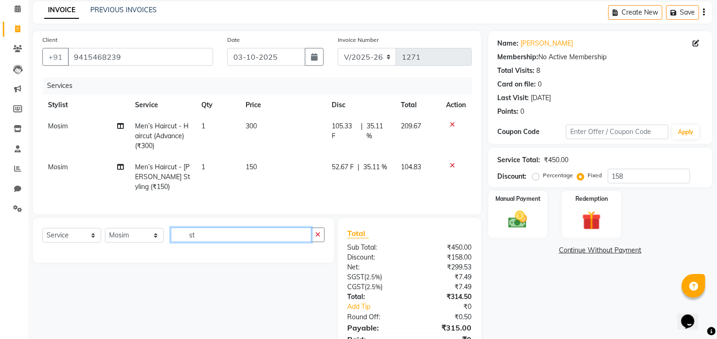
type input "s"
type input "c"
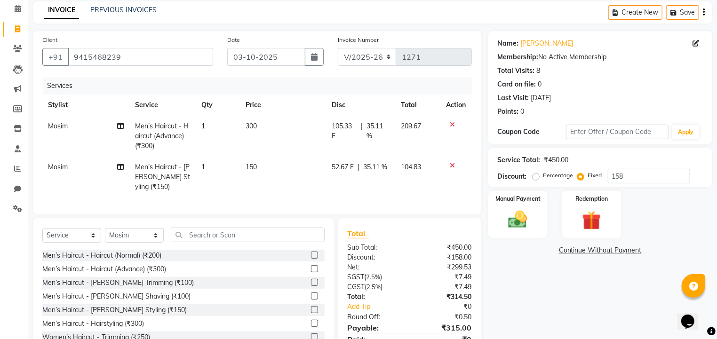
click at [575, 248] on link "Continue Without Payment" at bounding box center [600, 251] width 220 height 10
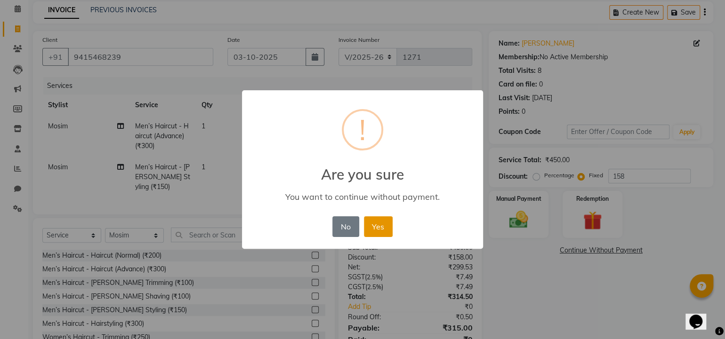
click at [373, 225] on button "Yes" at bounding box center [378, 226] width 29 height 21
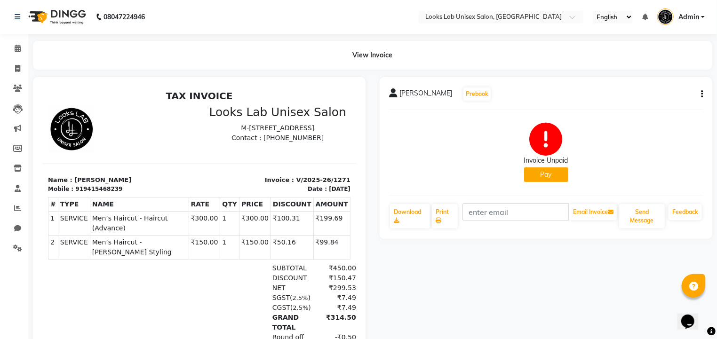
scroll to position [8, 0]
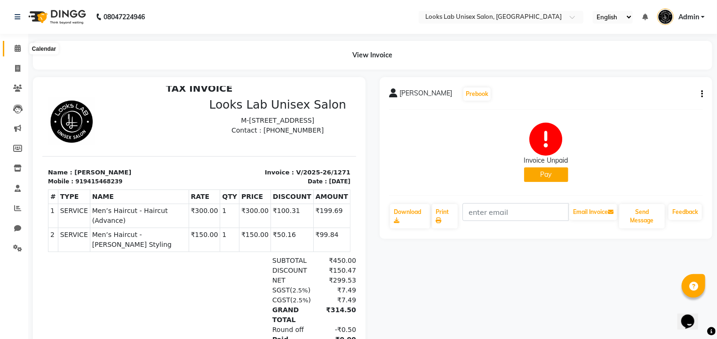
click at [17, 49] on icon at bounding box center [18, 48] width 6 height 7
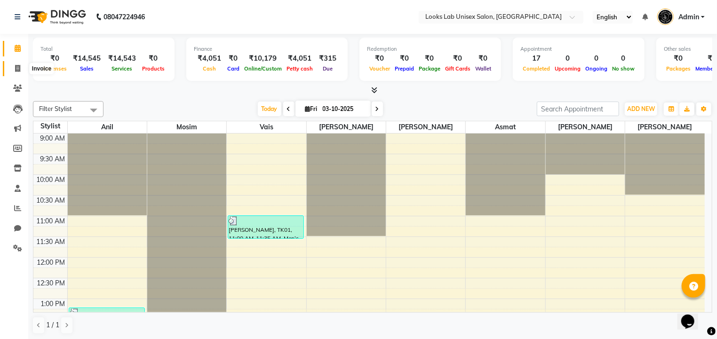
click at [19, 73] on span at bounding box center [17, 69] width 16 height 11
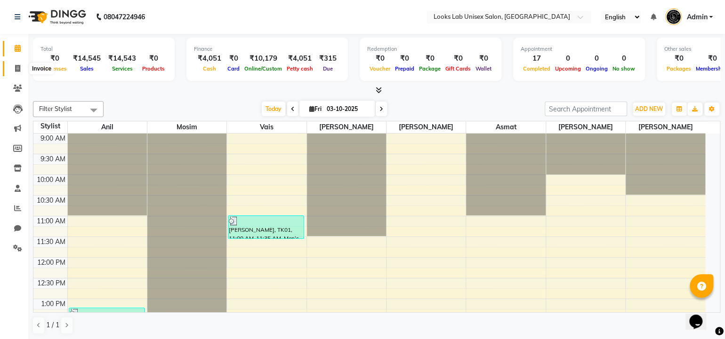
select select "service"
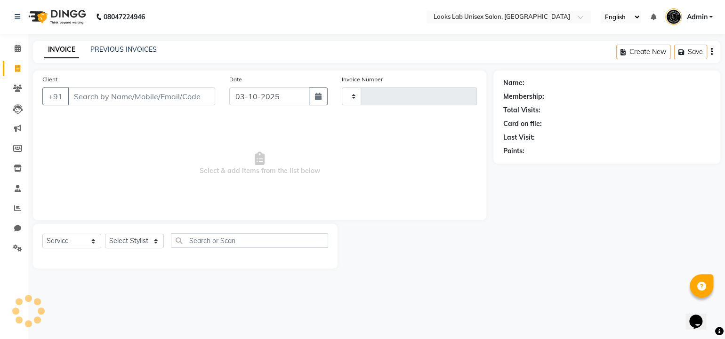
type input "1272"
select select "9115"
click at [130, 52] on link "PREVIOUS INVOICES" at bounding box center [123, 49] width 66 height 8
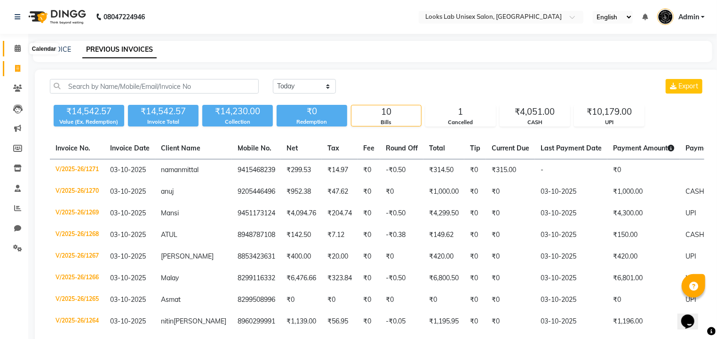
click at [15, 50] on icon at bounding box center [18, 48] width 6 height 7
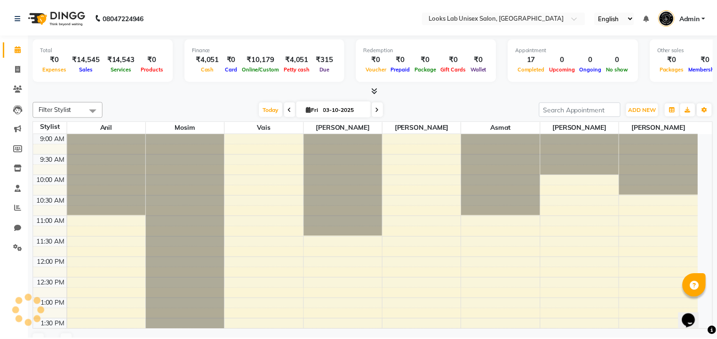
scroll to position [336, 0]
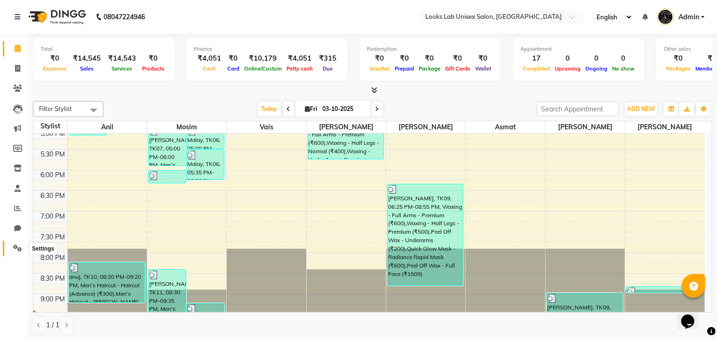
click at [17, 251] on icon at bounding box center [17, 248] width 9 height 7
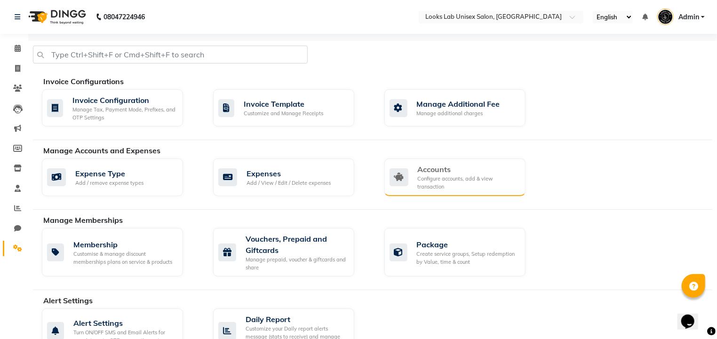
click at [461, 168] on div "Accounts" at bounding box center [468, 169] width 100 height 11
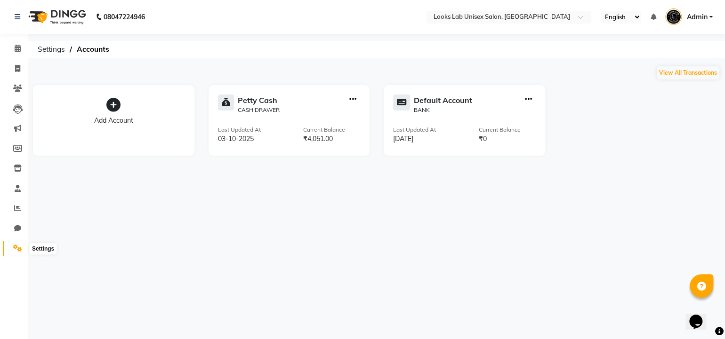
click at [19, 247] on icon at bounding box center [17, 248] width 9 height 7
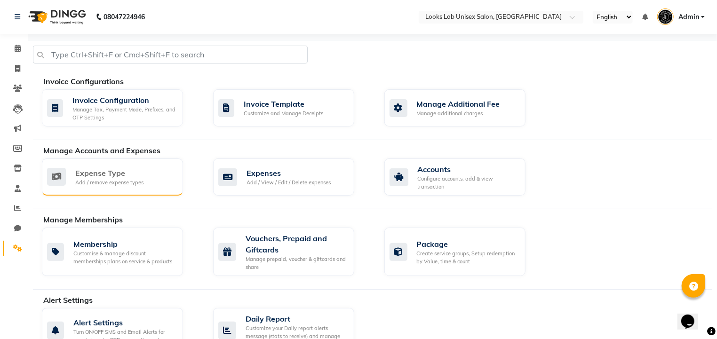
click at [148, 183] on div "Expense Type Add / remove expense types" at bounding box center [111, 177] width 128 height 19
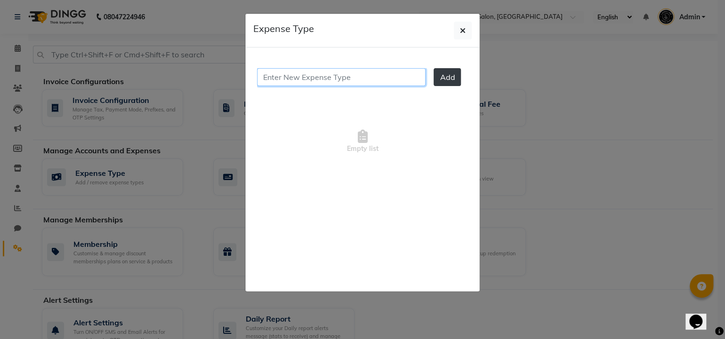
click at [369, 84] on input "text" at bounding box center [341, 77] width 168 height 18
click at [460, 28] on icon "button" at bounding box center [463, 31] width 6 height 8
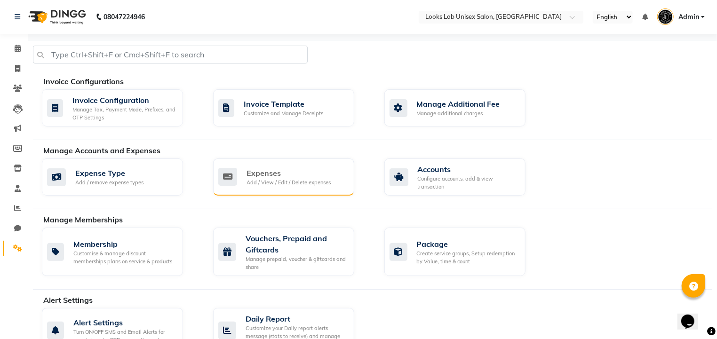
click at [244, 187] on div "Expenses Add / View / Edit / Delete expenses" at bounding box center [283, 177] width 141 height 37
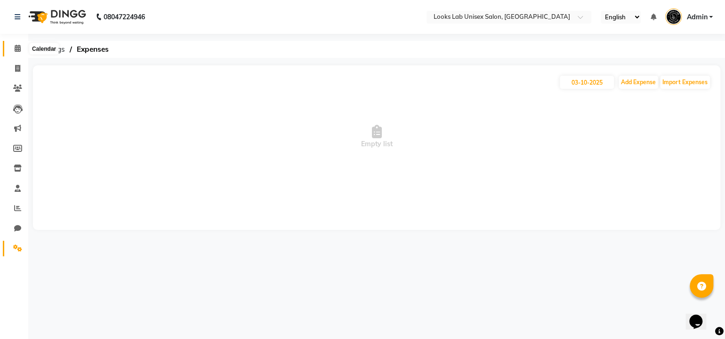
click at [17, 49] on icon at bounding box center [18, 48] width 6 height 7
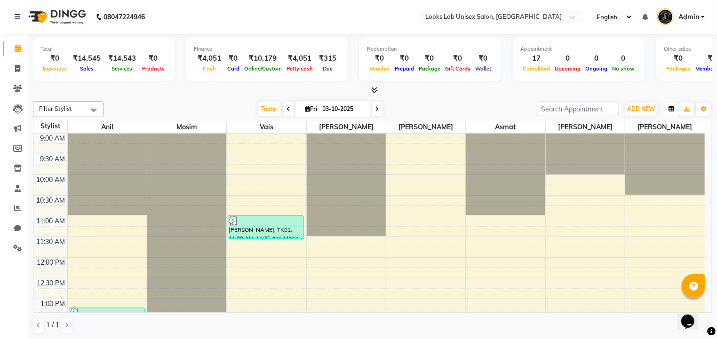
click at [674, 110] on icon "button" at bounding box center [672, 109] width 6 height 6
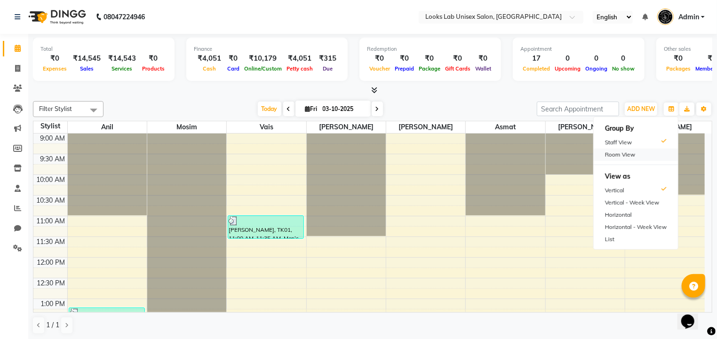
click at [640, 152] on div "Room View" at bounding box center [636, 155] width 84 height 12
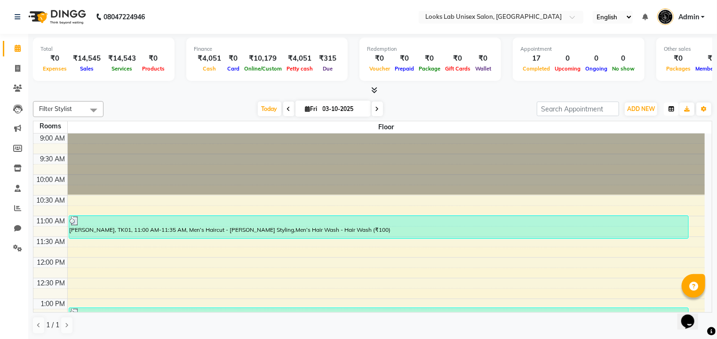
click at [671, 107] on icon "button" at bounding box center [672, 109] width 6 height 6
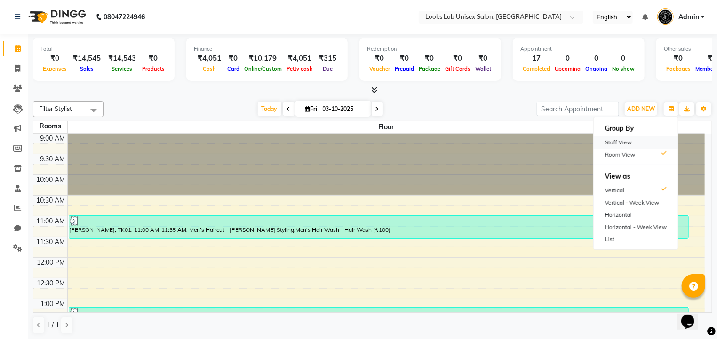
click at [623, 140] on div "Staff View" at bounding box center [636, 142] width 84 height 12
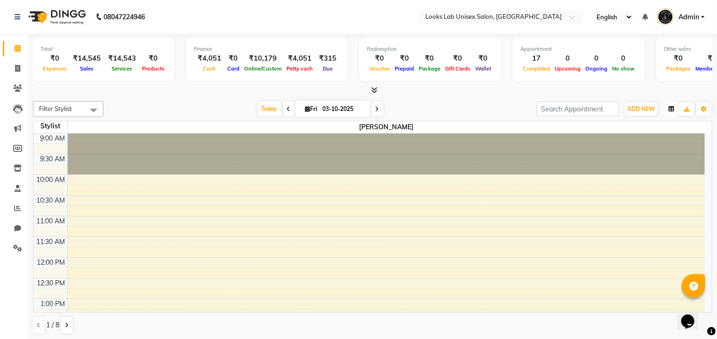
click at [671, 109] on icon "button" at bounding box center [672, 109] width 6 height 6
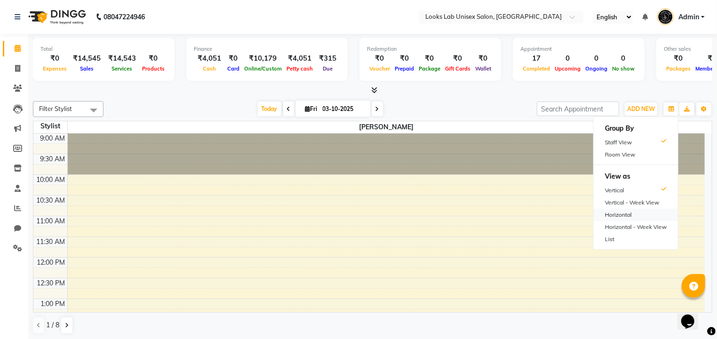
click at [630, 218] on div "Horizontal" at bounding box center [636, 215] width 84 height 12
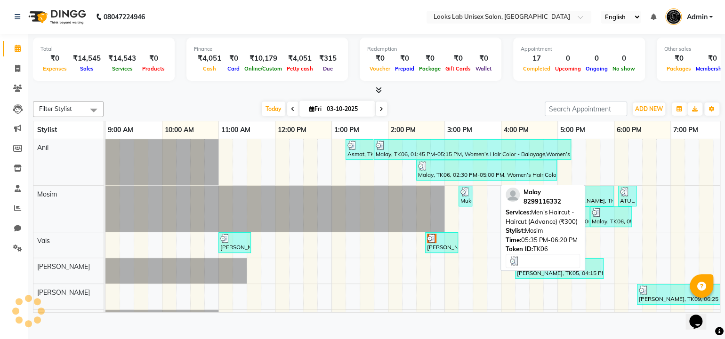
scroll to position [0, 120]
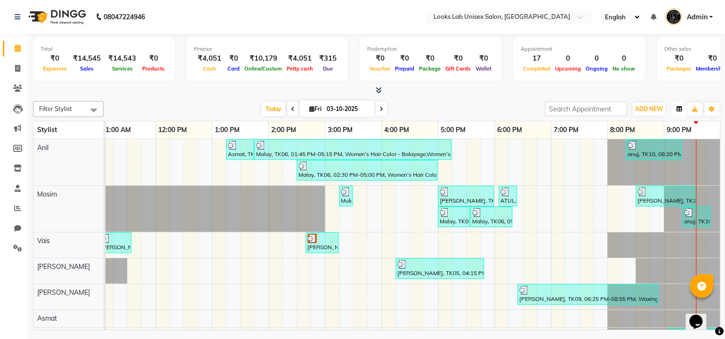
click at [677, 109] on icon "button" at bounding box center [679, 109] width 6 height 6
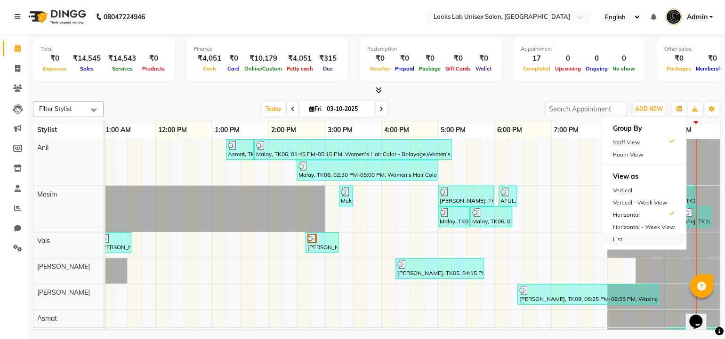
click at [621, 233] on div "List" at bounding box center [643, 239] width 84 height 12
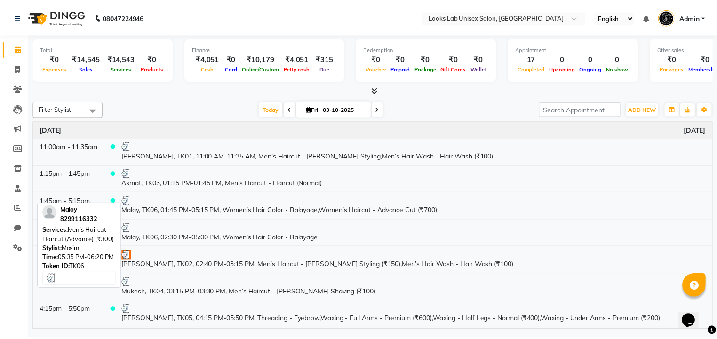
scroll to position [0, 0]
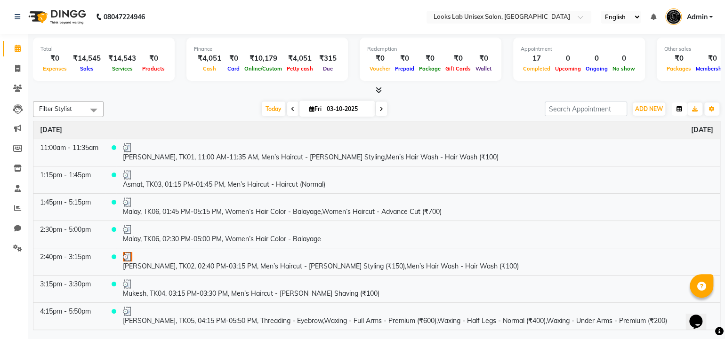
click at [678, 108] on icon "button" at bounding box center [679, 109] width 6 height 6
click at [629, 191] on div "Vertical" at bounding box center [643, 190] width 84 height 12
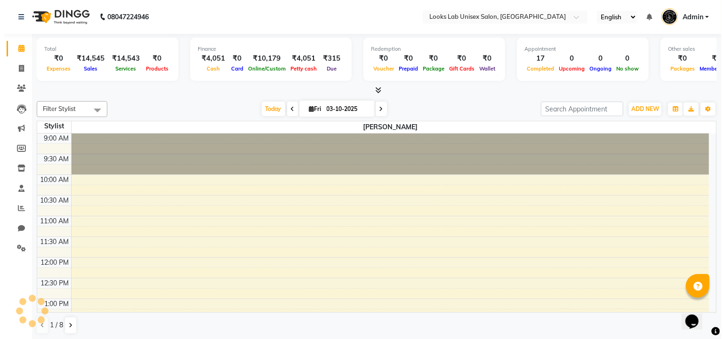
scroll to position [336, 0]
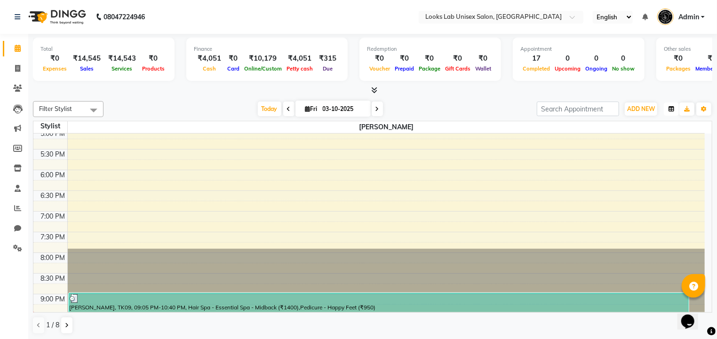
click at [671, 111] on icon "button" at bounding box center [672, 109] width 6 height 6
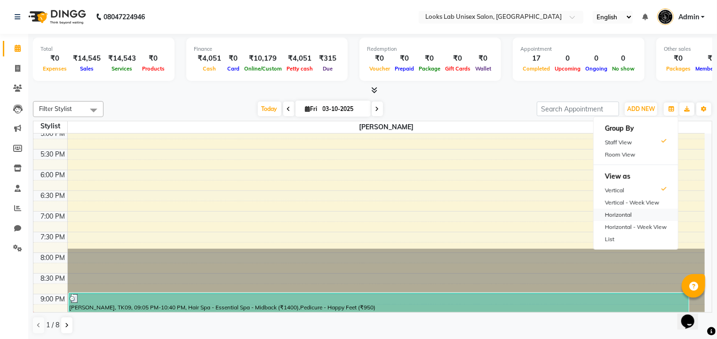
click at [627, 213] on div "Horizontal" at bounding box center [636, 215] width 84 height 12
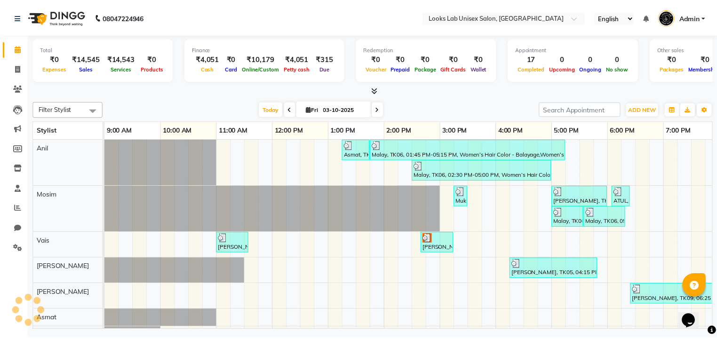
scroll to position [0, 120]
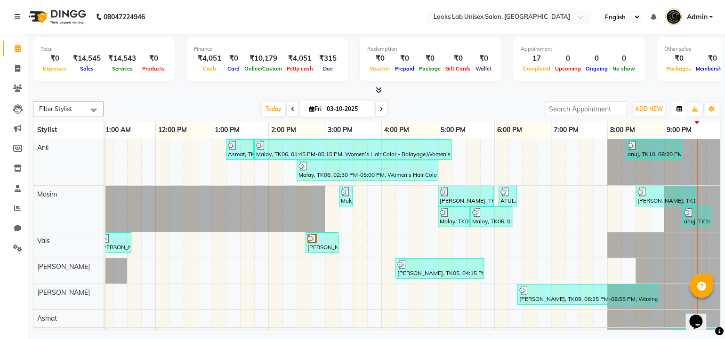
click at [672, 109] on button "button" at bounding box center [678, 109] width 15 height 13
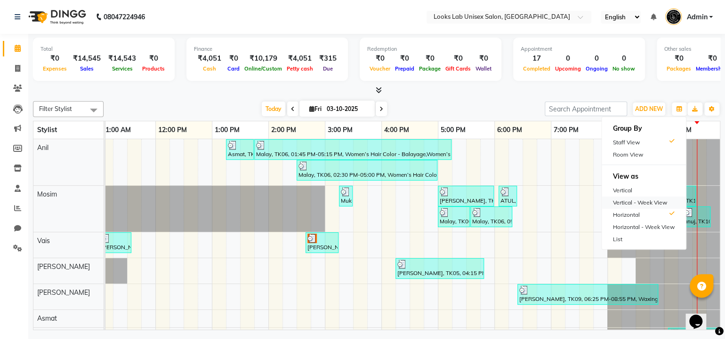
click at [634, 198] on div "Vertical - Week View" at bounding box center [643, 203] width 84 height 12
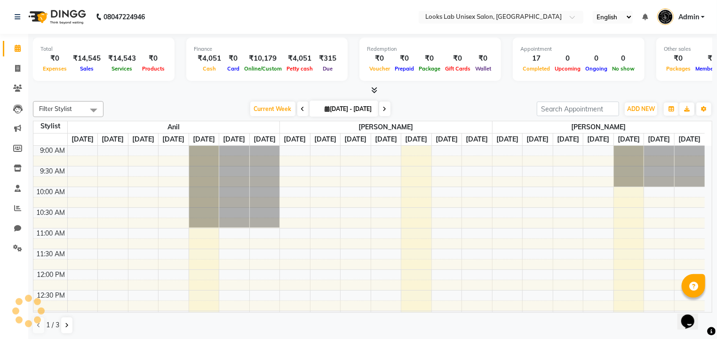
scroll to position [359, 0]
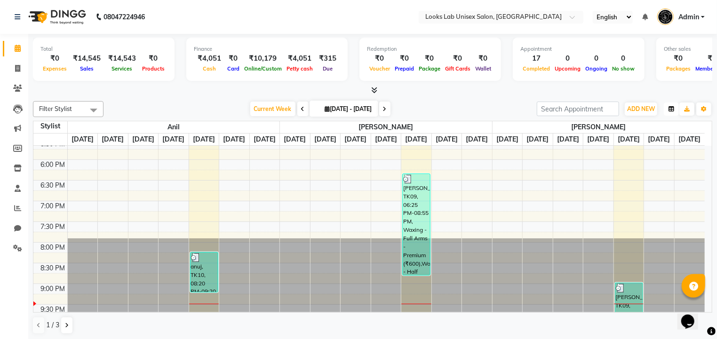
click at [672, 109] on icon "button" at bounding box center [672, 109] width 6 height 6
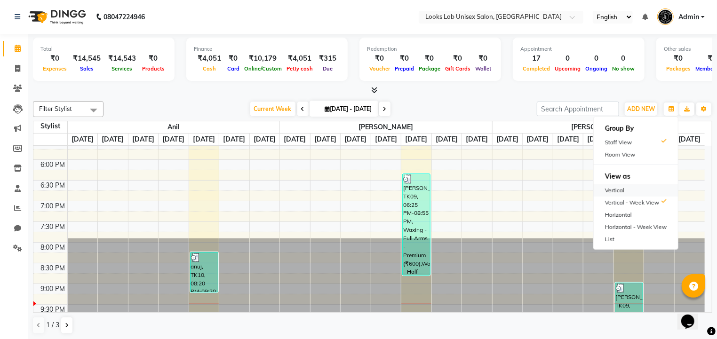
click at [621, 189] on div "Vertical" at bounding box center [636, 190] width 84 height 12
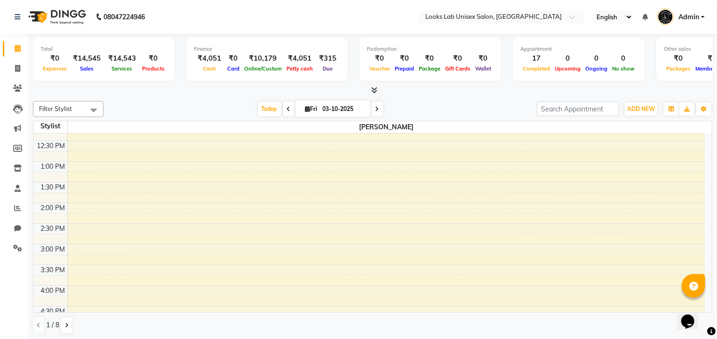
scroll to position [135, 0]
click at [92, 109] on span at bounding box center [93, 110] width 19 height 18
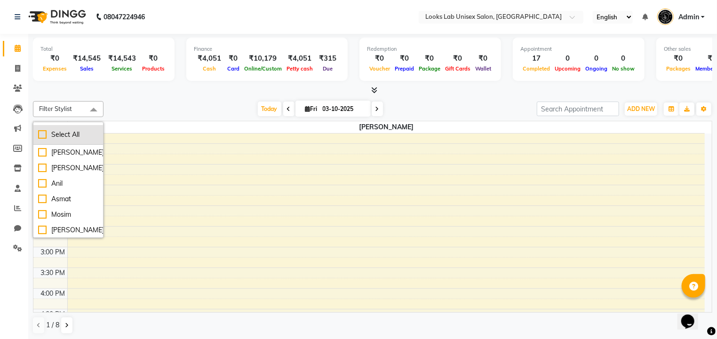
click at [60, 136] on div "Select All" at bounding box center [68, 135] width 60 height 10
checkbox input "true"
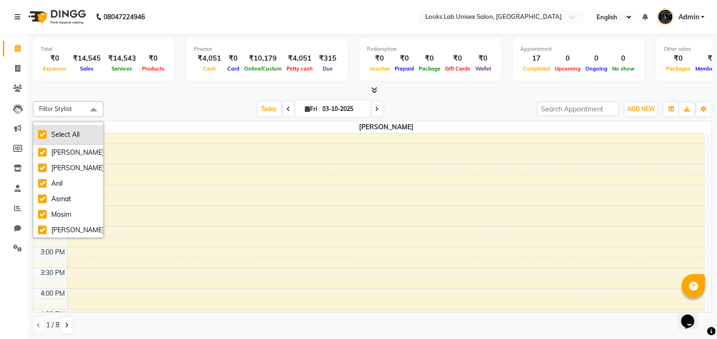
checkbox input "true"
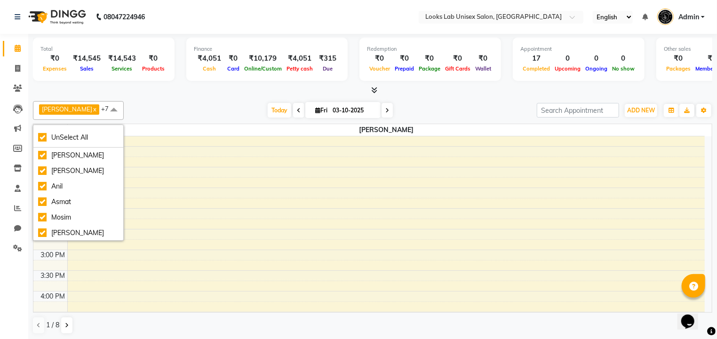
click at [177, 106] on div "Today Fri 03-10-2025" at bounding box center [330, 111] width 404 height 14
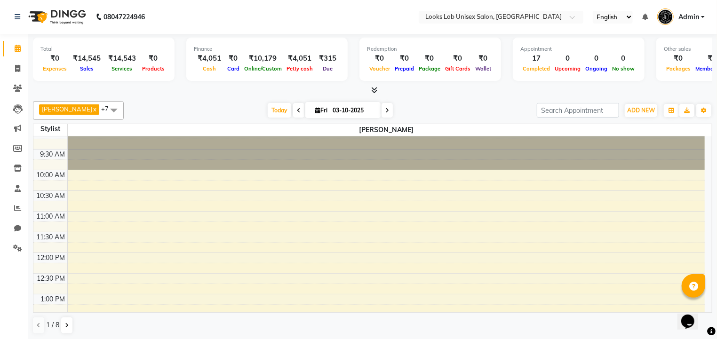
scroll to position [0, 0]
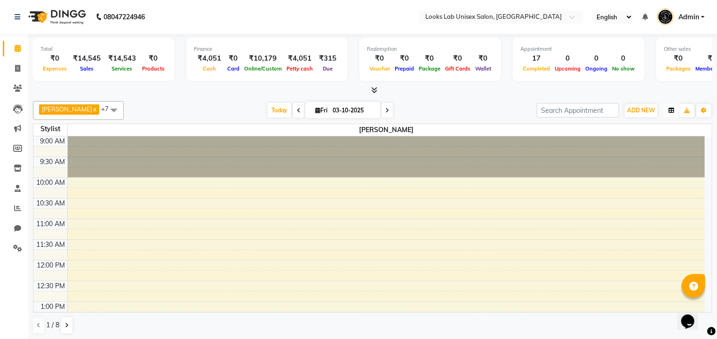
click at [675, 113] on button "button" at bounding box center [671, 110] width 15 height 13
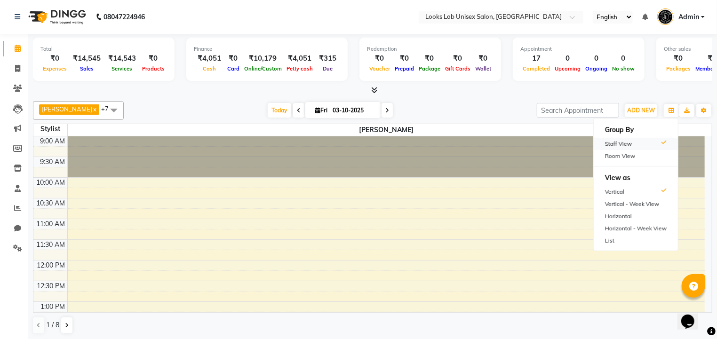
click at [638, 144] on div "Staff View" at bounding box center [636, 144] width 84 height 12
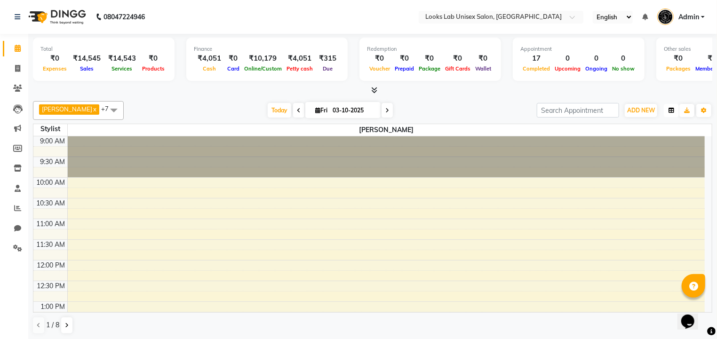
click at [672, 110] on icon "button" at bounding box center [672, 111] width 6 height 6
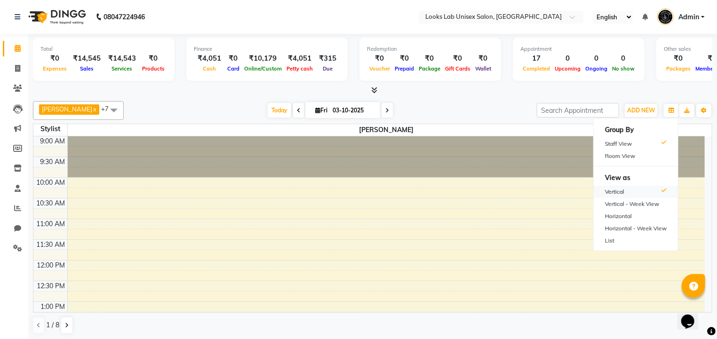
click at [636, 194] on div "Vertical" at bounding box center [636, 192] width 84 height 12
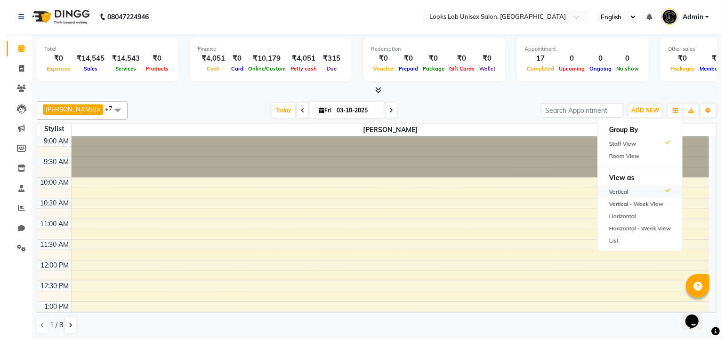
scroll to position [357, 0]
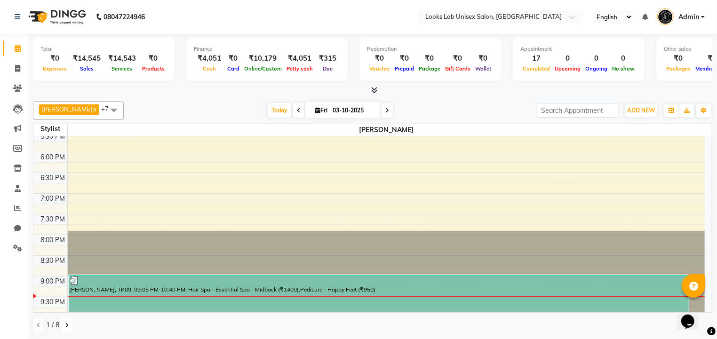
click at [69, 327] on button at bounding box center [66, 326] width 11 height 16
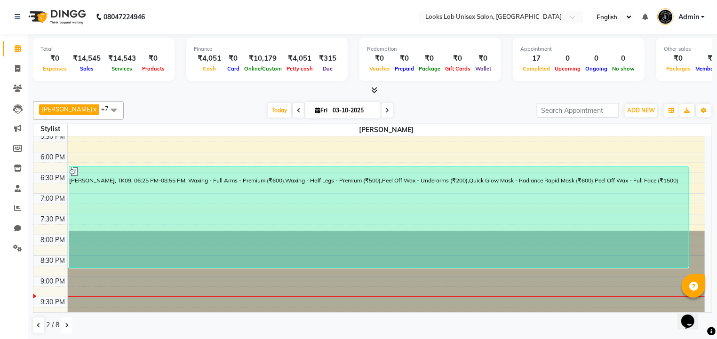
click at [69, 327] on button at bounding box center [66, 326] width 11 height 16
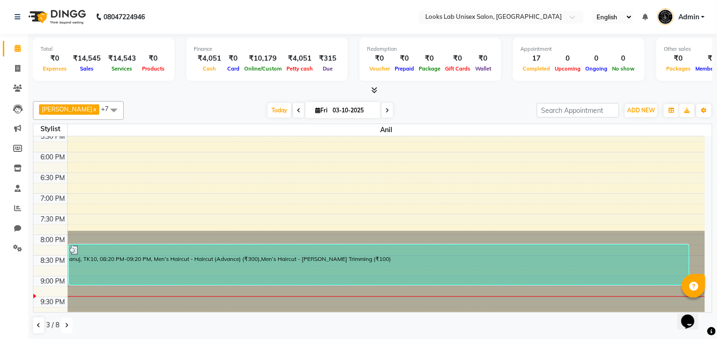
click at [69, 327] on button at bounding box center [66, 326] width 11 height 16
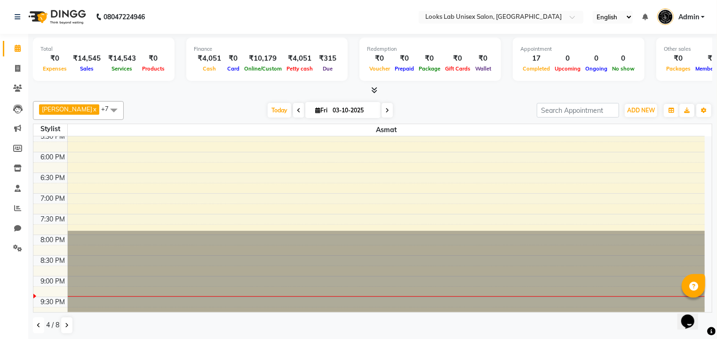
click at [40, 327] on button at bounding box center [38, 326] width 11 height 16
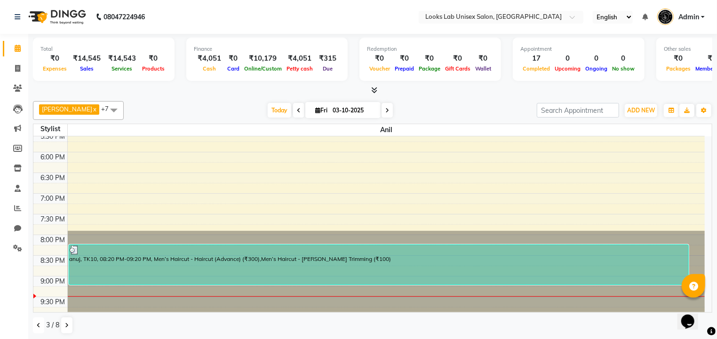
click at [40, 327] on button at bounding box center [38, 326] width 11 height 16
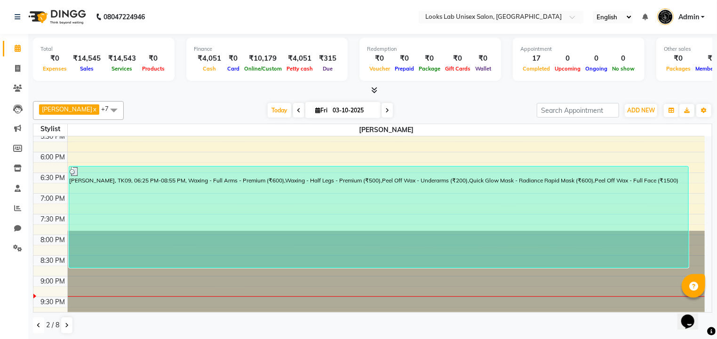
click at [40, 327] on button at bounding box center [38, 326] width 11 height 16
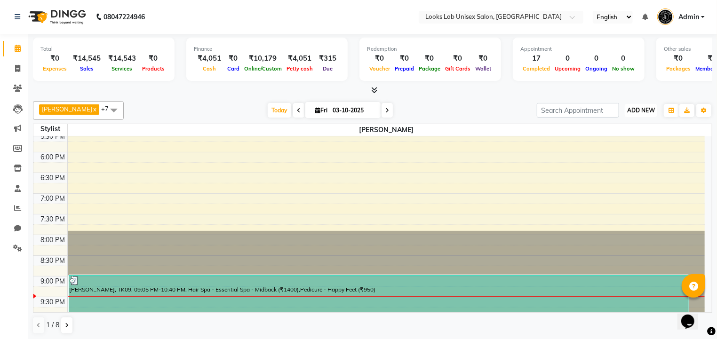
click at [652, 112] on span "ADD NEW" at bounding box center [641, 110] width 28 height 7
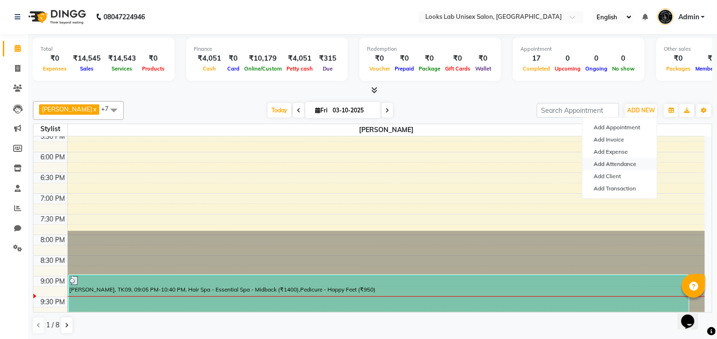
click at [623, 164] on link "Add Attendance" at bounding box center [620, 164] width 74 height 12
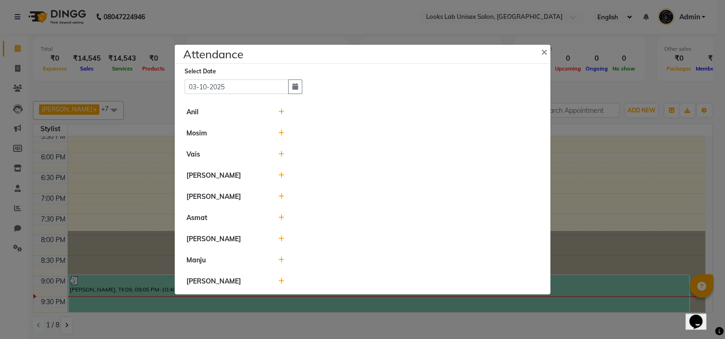
click at [279, 113] on icon at bounding box center [281, 112] width 6 height 7
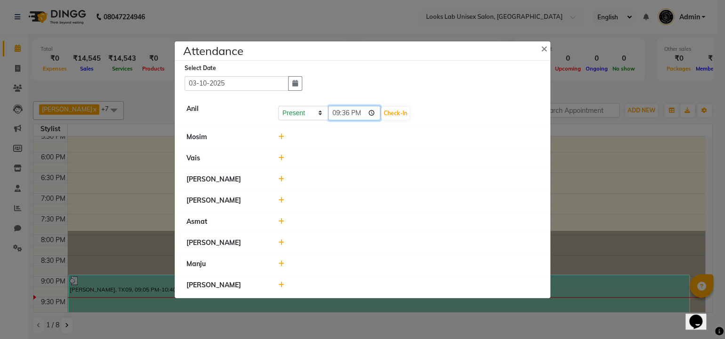
click at [349, 116] on input "21:36" at bounding box center [354, 113] width 53 height 15
click at [371, 158] on div at bounding box center [408, 158] width 275 height 10
click at [293, 86] on icon "button" at bounding box center [295, 83] width 6 height 7
select select "10"
select select "2025"
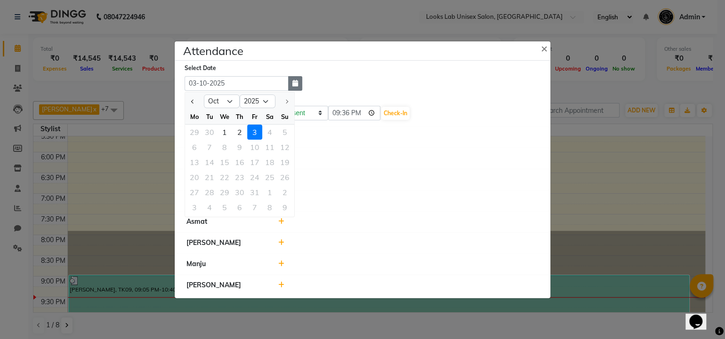
click at [293, 86] on icon "button" at bounding box center [295, 83] width 6 height 7
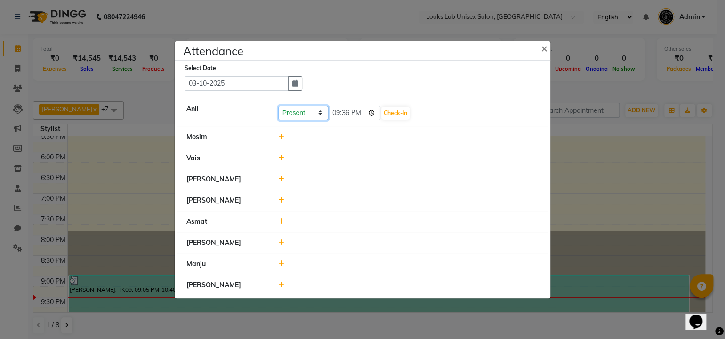
click at [308, 120] on select "Present Absent Late Half Day Weekly Off" at bounding box center [303, 113] width 50 height 15
click at [328, 83] on div "Select Date 03-10-2025" at bounding box center [365, 77] width 363 height 28
click at [542, 47] on span "×" at bounding box center [544, 48] width 7 height 14
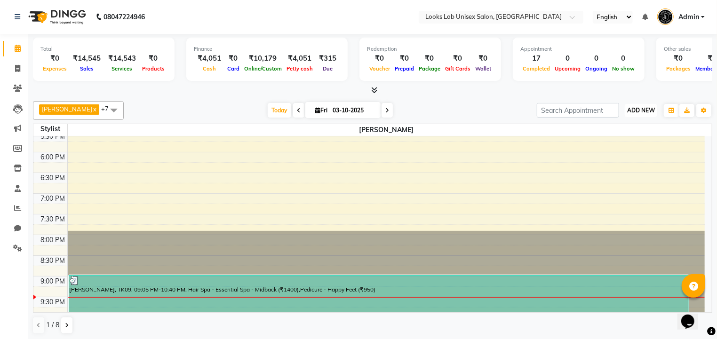
click at [646, 111] on span "ADD NEW" at bounding box center [641, 110] width 28 height 7
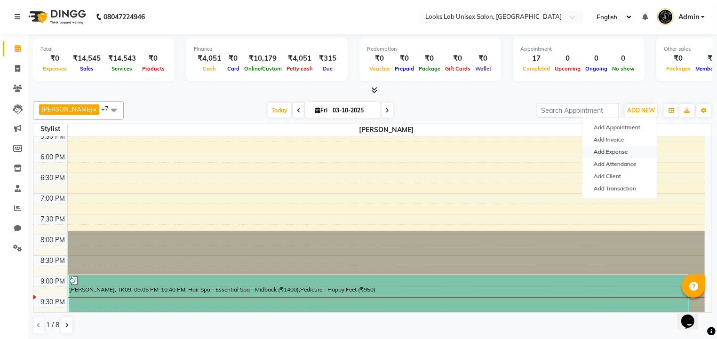
click at [616, 151] on link "Add Expense" at bounding box center [620, 152] width 74 height 12
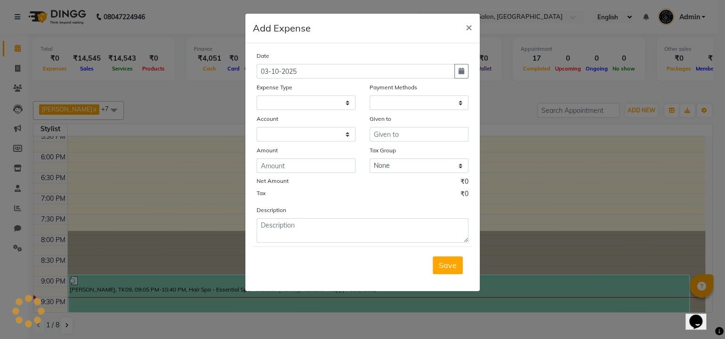
select select "1"
select select "8386"
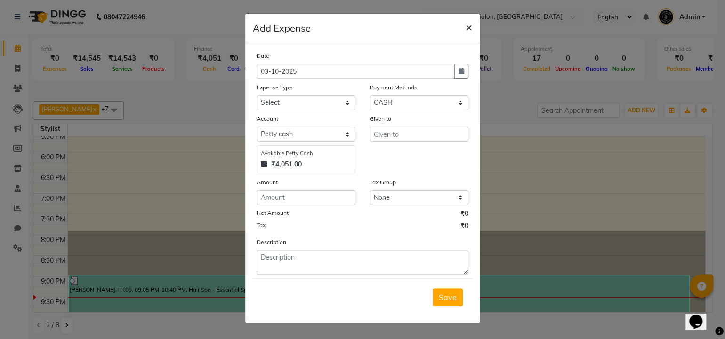
click at [465, 28] on span "×" at bounding box center [468, 27] width 7 height 14
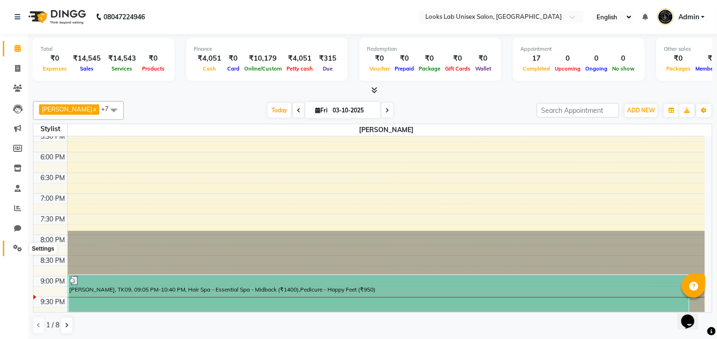
click at [16, 244] on span at bounding box center [17, 248] width 16 height 11
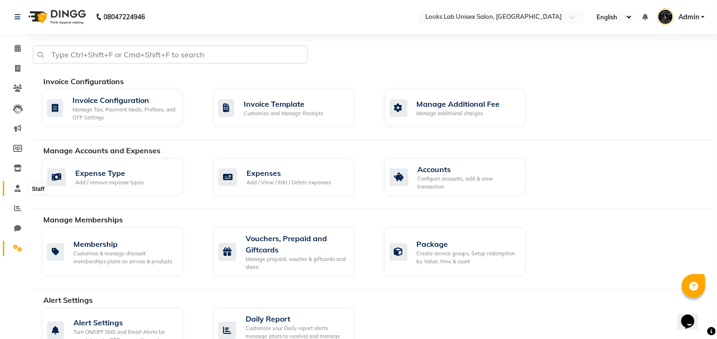
click at [19, 187] on icon at bounding box center [18, 188] width 6 height 7
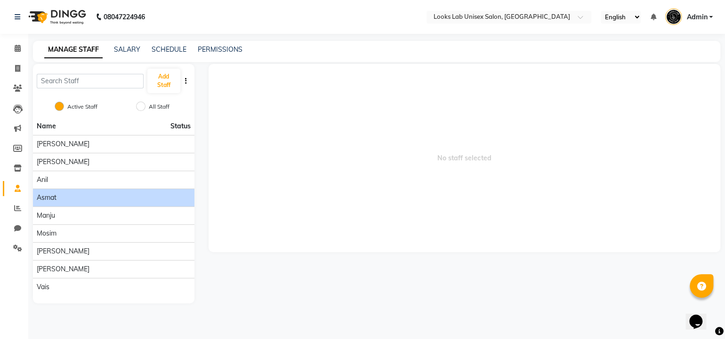
click at [55, 202] on span "Asmat" at bounding box center [47, 198] width 20 height 10
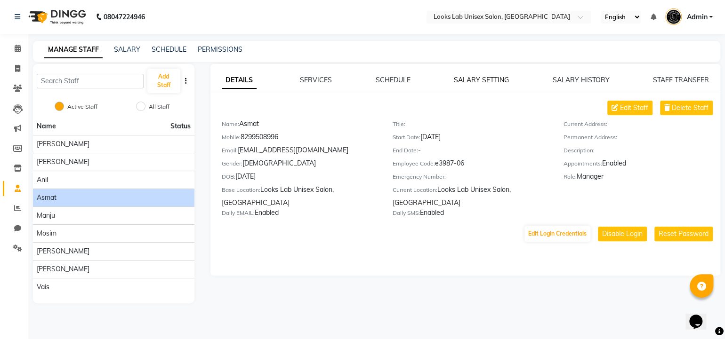
click at [495, 79] on link "SALARY SETTING" at bounding box center [481, 80] width 55 height 8
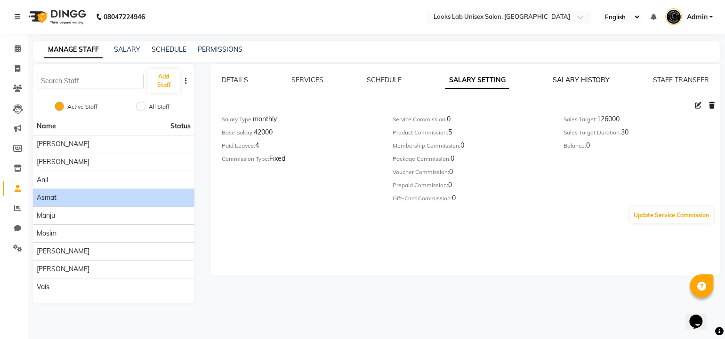
click at [572, 77] on link "SALARY HISTORY" at bounding box center [580, 80] width 57 height 8
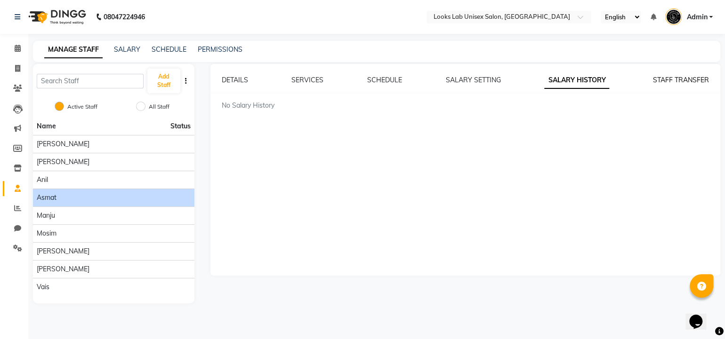
click at [661, 82] on link "STAFF TRANSFER" at bounding box center [681, 80] width 56 height 8
click at [234, 80] on link "DETAILS" at bounding box center [235, 80] width 26 height 8
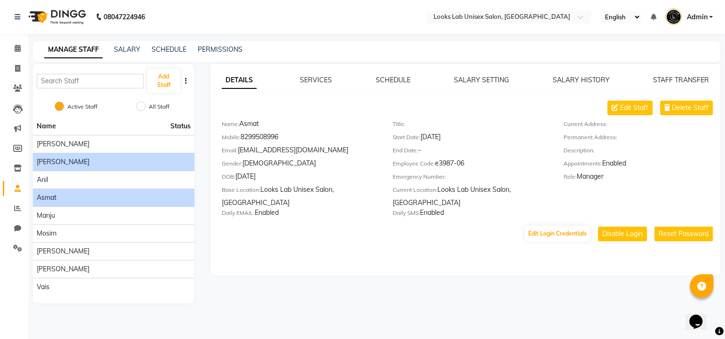
click at [62, 162] on div "Aishni" at bounding box center [114, 162] width 154 height 10
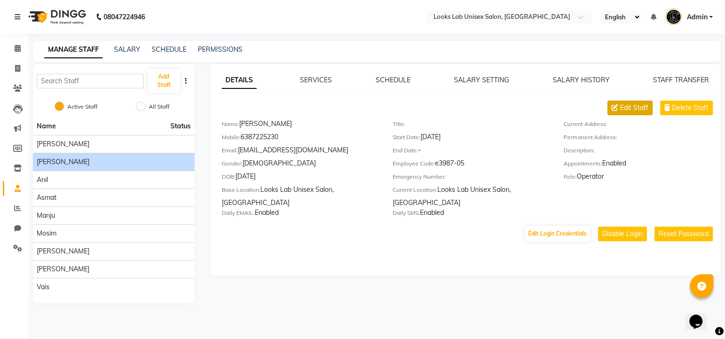
click at [629, 109] on span "Edit Staff" at bounding box center [634, 108] width 28 height 10
select select "female"
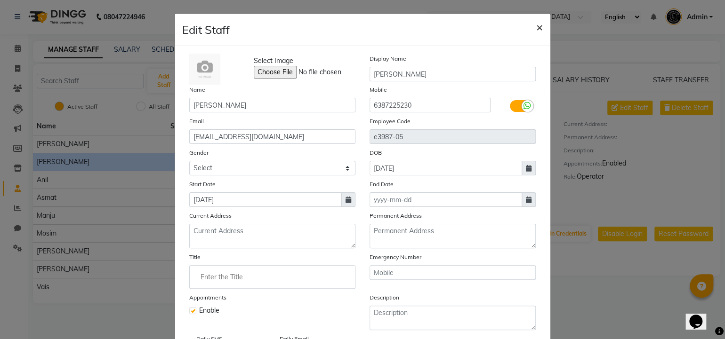
click at [536, 27] on span "×" at bounding box center [539, 27] width 7 height 14
select select
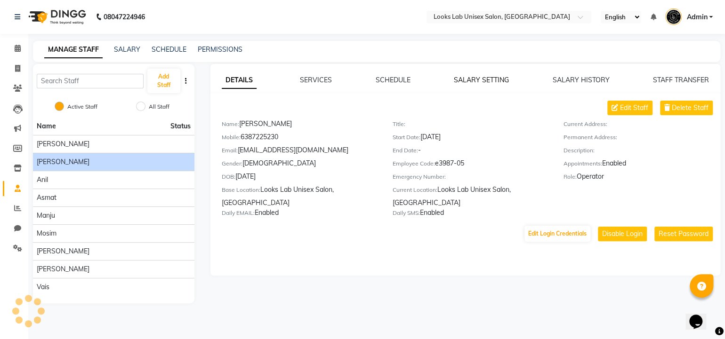
click at [478, 79] on link "SALARY SETTING" at bounding box center [481, 80] width 55 height 8
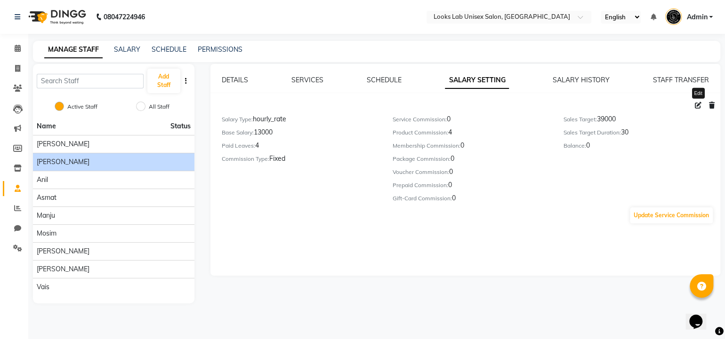
click at [697, 107] on icon at bounding box center [697, 105] width 7 height 7
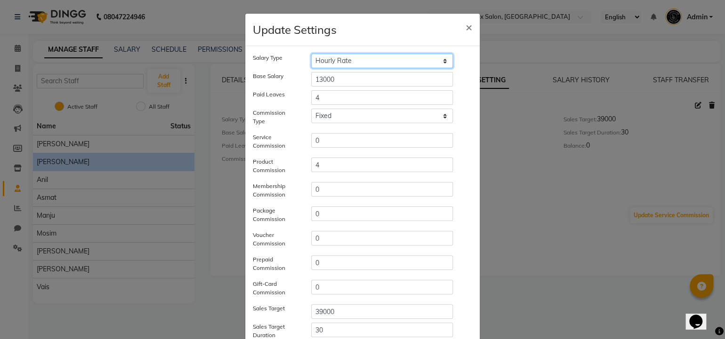
click at [378, 61] on select "Hourly Rate Bi-Weekly Twice Monthly Monthly Yearly" at bounding box center [382, 61] width 142 height 15
click at [311, 54] on select "Hourly Rate Bi-Weekly Twice Monthly Monthly Yearly" at bounding box center [382, 61] width 142 height 15
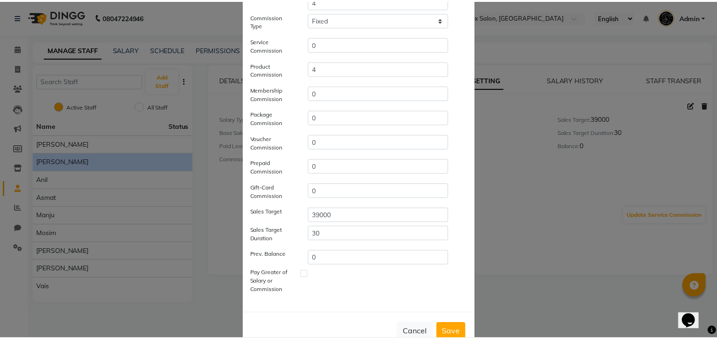
scroll to position [120, 0]
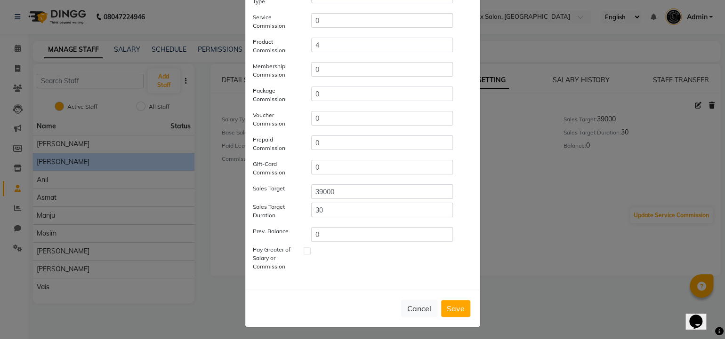
click at [454, 302] on button "Save" at bounding box center [455, 308] width 29 height 17
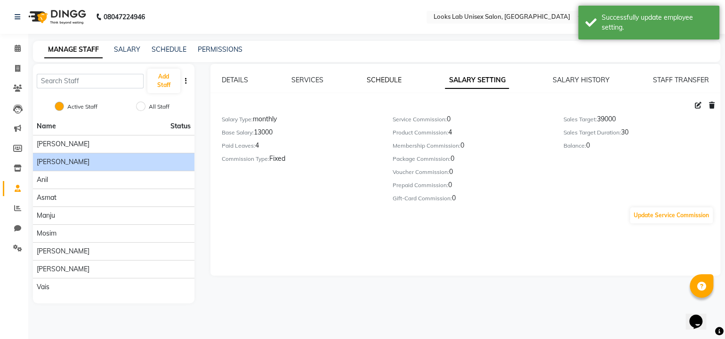
click at [384, 78] on link "SCHEDULE" at bounding box center [384, 80] width 35 height 8
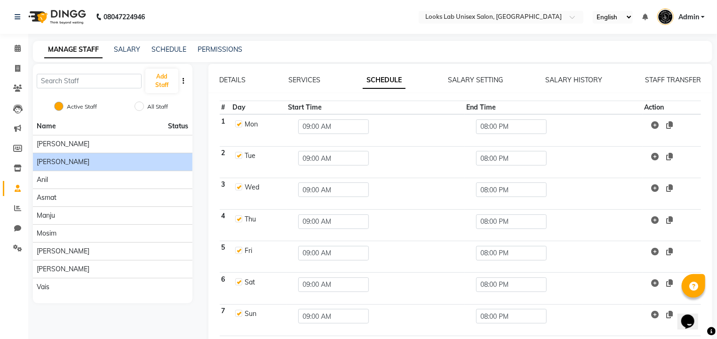
click at [239, 124] on label at bounding box center [238, 123] width 7 height 7
click at [239, 124] on input "checkbox" at bounding box center [238, 123] width 6 height 6
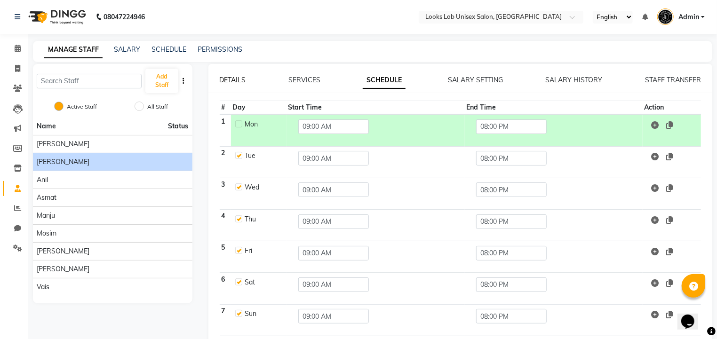
click at [239, 80] on link "DETAILS" at bounding box center [233, 80] width 26 height 8
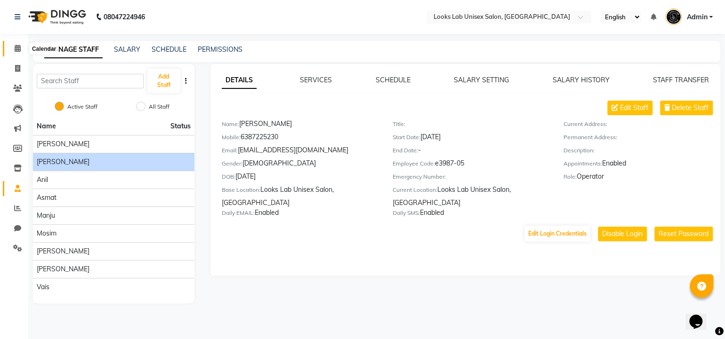
click at [15, 45] on icon at bounding box center [18, 48] width 6 height 7
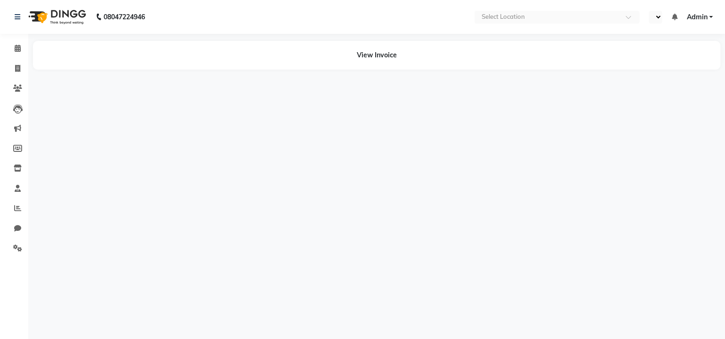
select select "en"
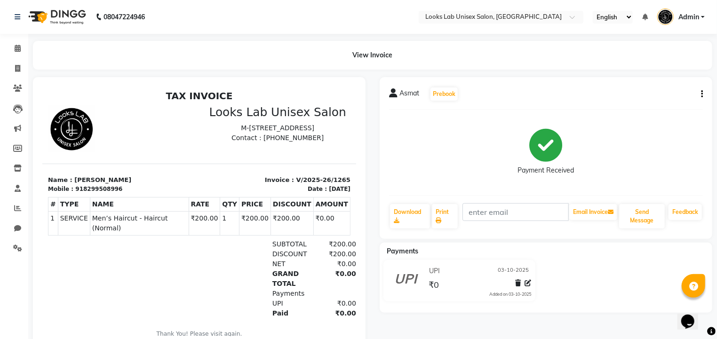
scroll to position [8, 0]
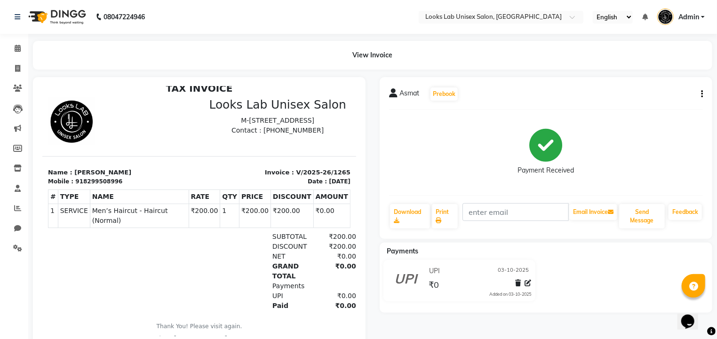
click at [702, 98] on button "button" at bounding box center [700, 94] width 6 height 10
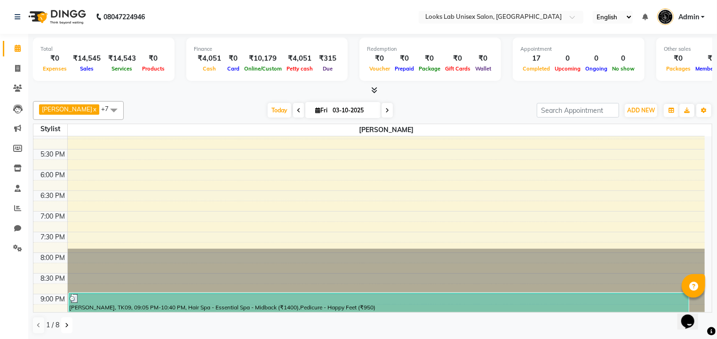
click at [66, 323] on icon at bounding box center [67, 326] width 4 height 6
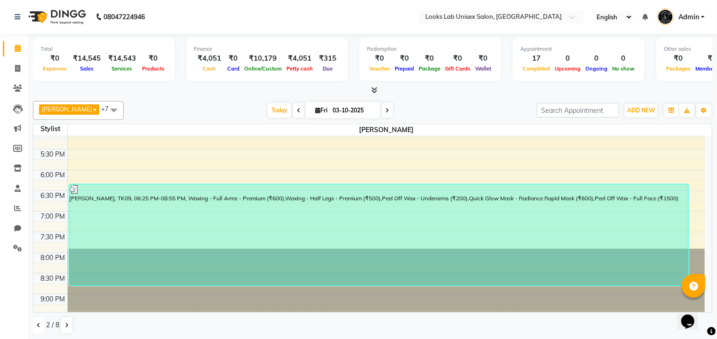
click at [39, 326] on icon at bounding box center [39, 326] width 4 height 6
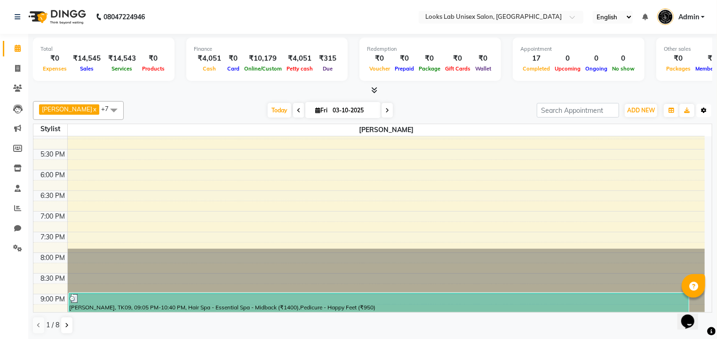
click at [707, 107] on button "Toggle Dropdown" at bounding box center [703, 110] width 15 height 13
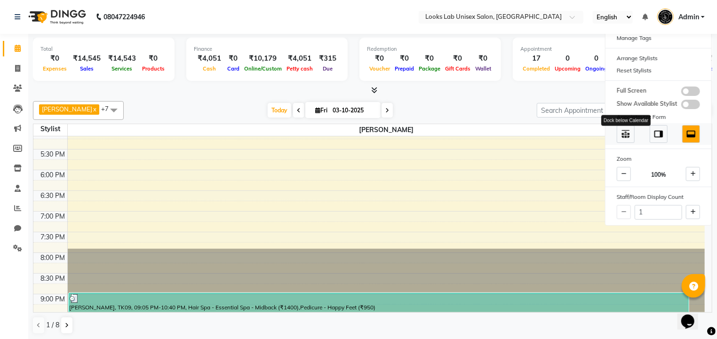
click at [624, 132] on img at bounding box center [626, 134] width 10 height 10
click at [658, 130] on img at bounding box center [659, 134] width 10 height 10
click at [630, 136] on img at bounding box center [626, 134] width 10 height 10
click at [686, 135] on img at bounding box center [691, 134] width 10 height 10
click at [688, 88] on span at bounding box center [690, 91] width 19 height 9
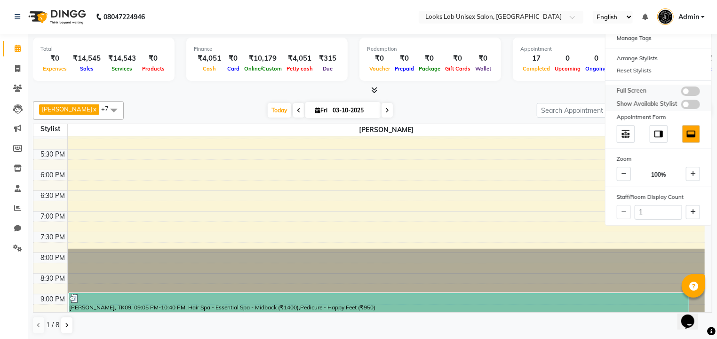
click at [681, 93] on input "checkbox" at bounding box center [681, 93] width 0 height 0
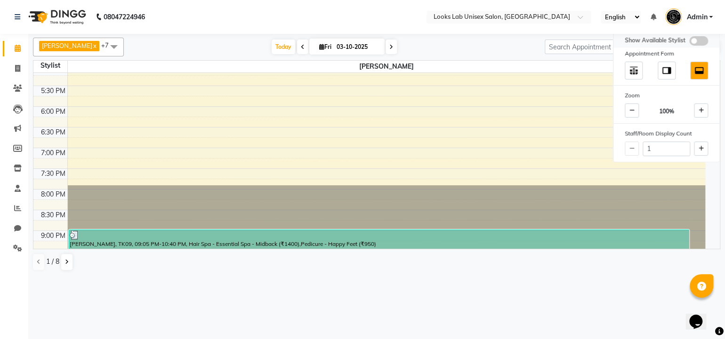
scroll to position [295, 0]
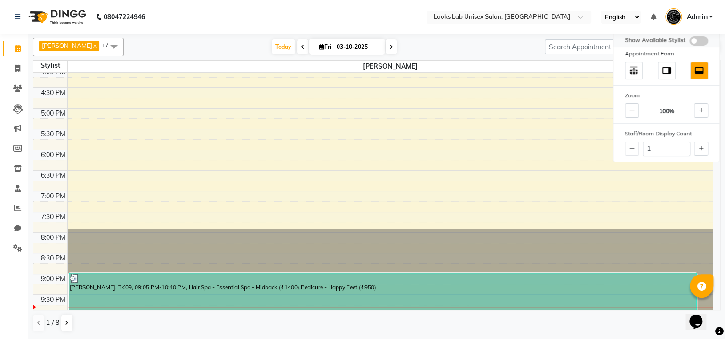
click at [691, 43] on span at bounding box center [698, 40] width 19 height 9
click at [689, 42] on input "checkbox" at bounding box center [689, 42] width 0 height 0
click at [697, 40] on span at bounding box center [698, 40] width 19 height 9
click at [689, 42] on input "checkbox" at bounding box center [689, 42] width 0 height 0
click at [636, 113] on span at bounding box center [631, 111] width 14 height 14
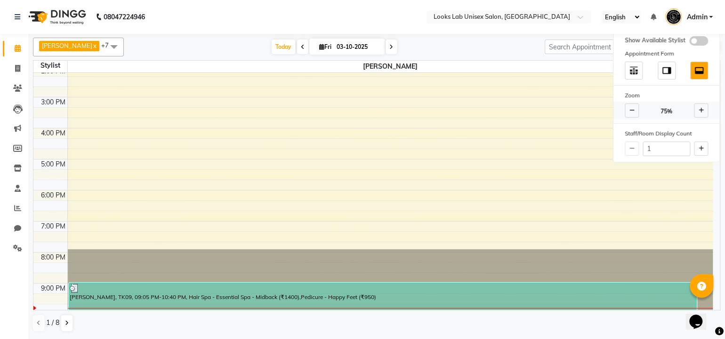
click at [636, 113] on span at bounding box center [631, 111] width 14 height 14
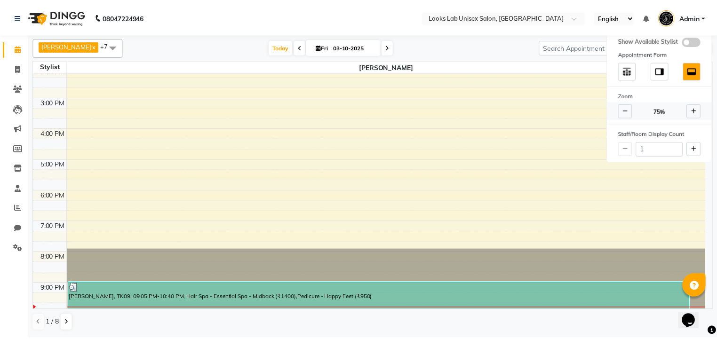
scroll to position [28, 0]
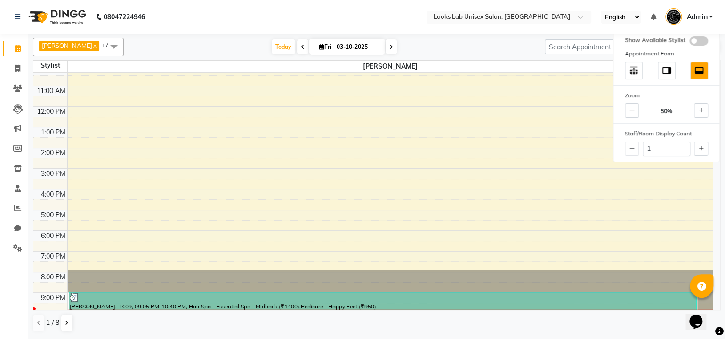
click at [524, 52] on div "Today Fri 03-10-2025" at bounding box center [333, 47] width 411 height 14
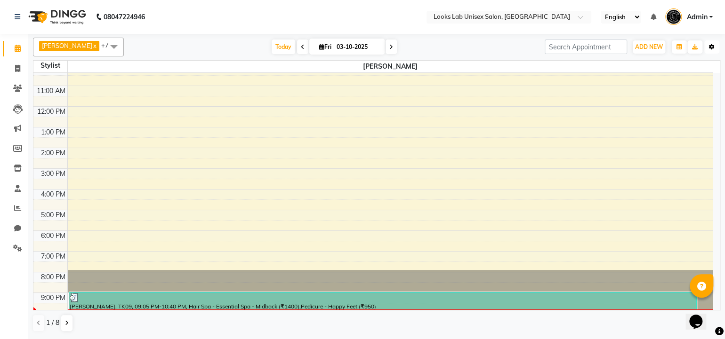
click at [706, 44] on button "Toggle Dropdown" at bounding box center [711, 46] width 15 height 13
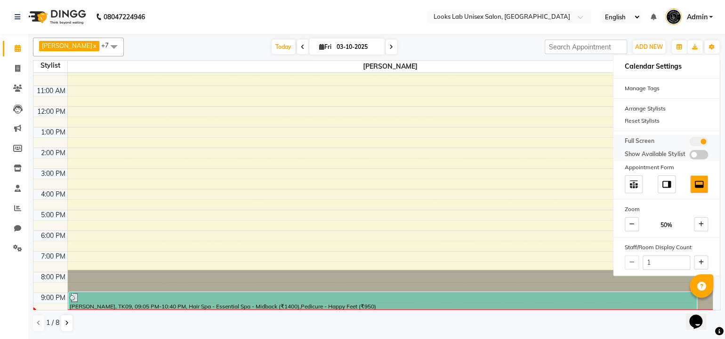
click at [700, 140] on span at bounding box center [698, 141] width 19 height 9
click at [689, 143] on input "checkbox" at bounding box center [689, 143] width 0 height 0
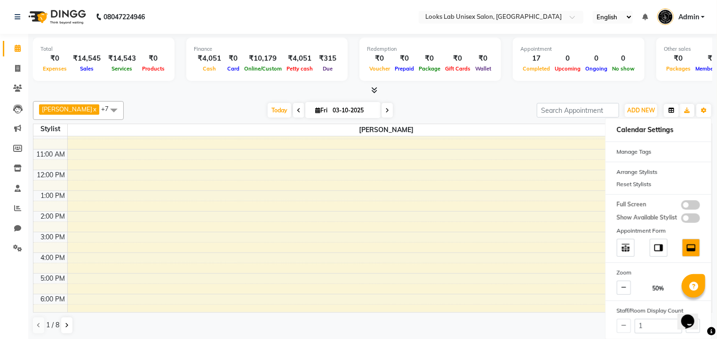
scroll to position [89, 0]
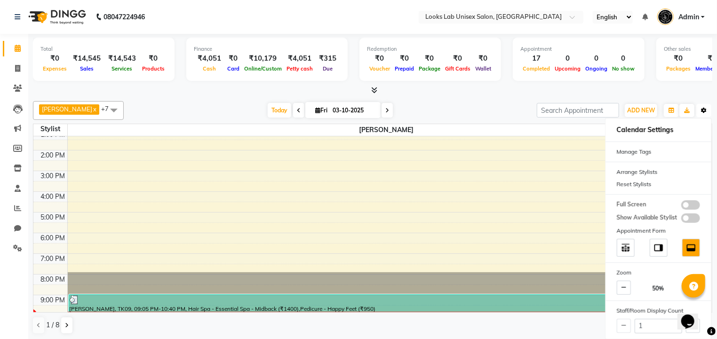
click at [706, 111] on icon "button" at bounding box center [704, 111] width 6 height 6
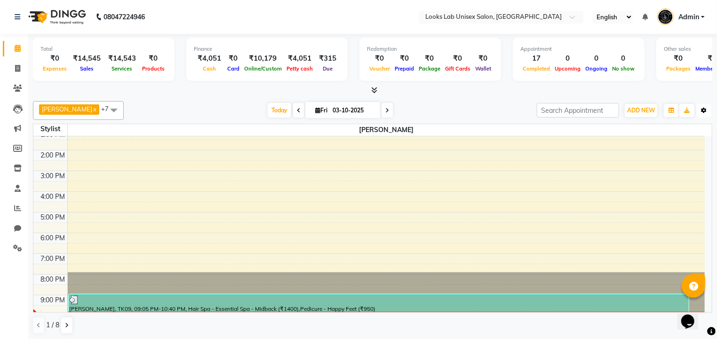
click at [706, 111] on icon "button" at bounding box center [704, 111] width 6 height 6
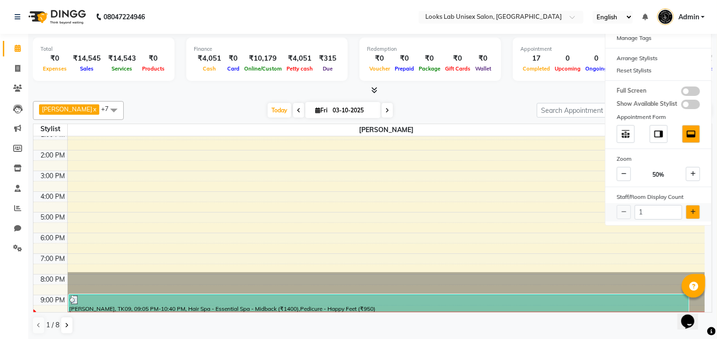
click at [695, 209] on icon at bounding box center [693, 212] width 5 height 6
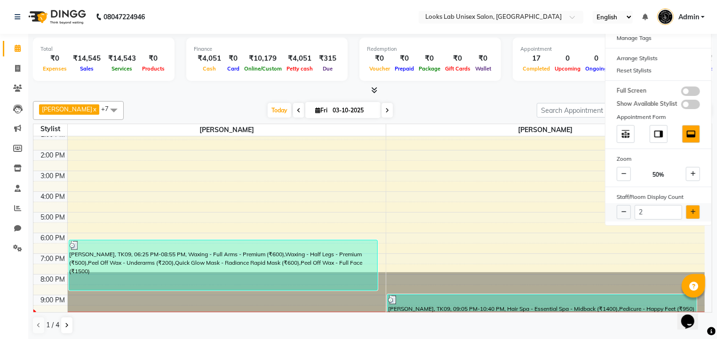
click at [695, 209] on icon at bounding box center [693, 212] width 5 height 6
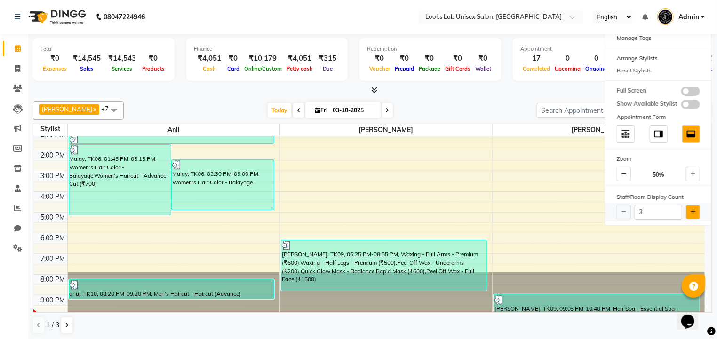
click at [695, 209] on icon at bounding box center [693, 212] width 5 height 6
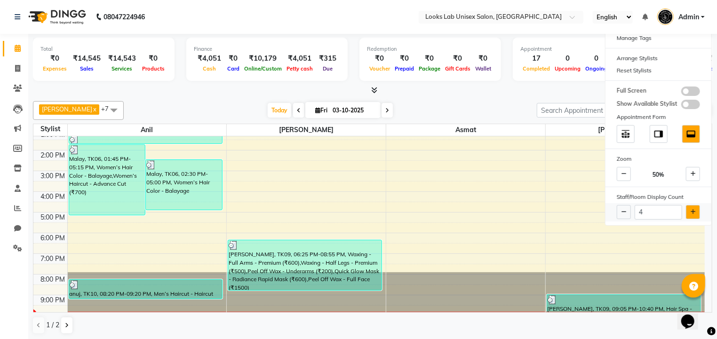
click at [695, 209] on icon at bounding box center [693, 212] width 5 height 6
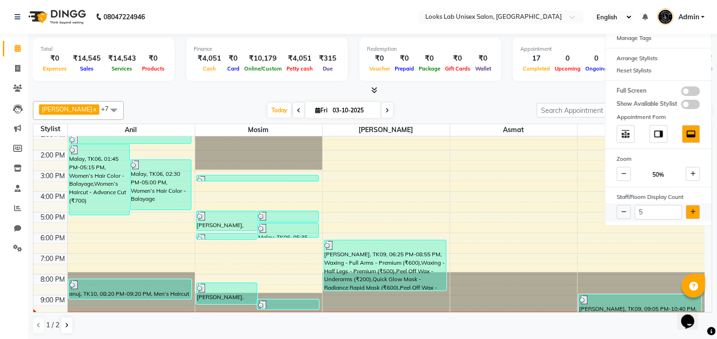
click at [695, 209] on icon at bounding box center [693, 212] width 5 height 6
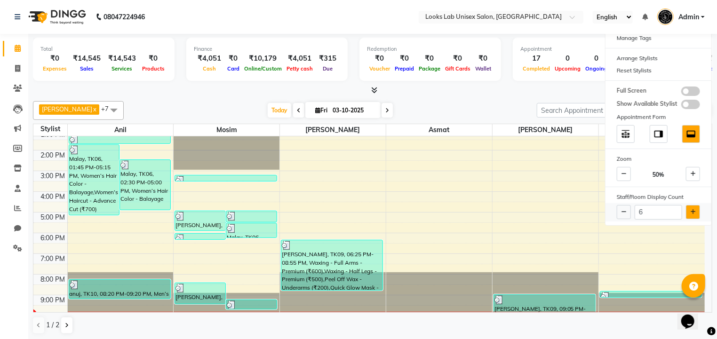
click at [695, 209] on icon at bounding box center [693, 212] width 5 height 6
type input "7"
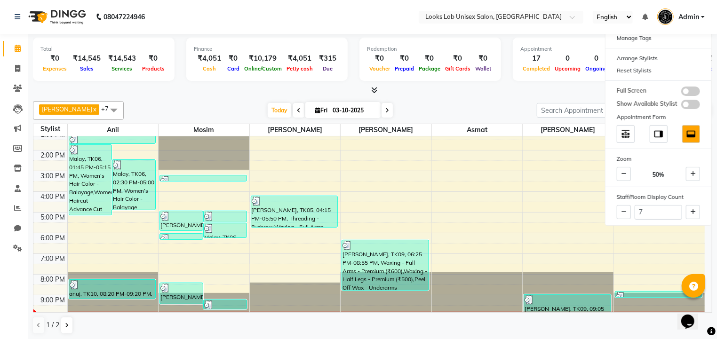
click at [104, 109] on span at bounding box center [113, 110] width 19 height 18
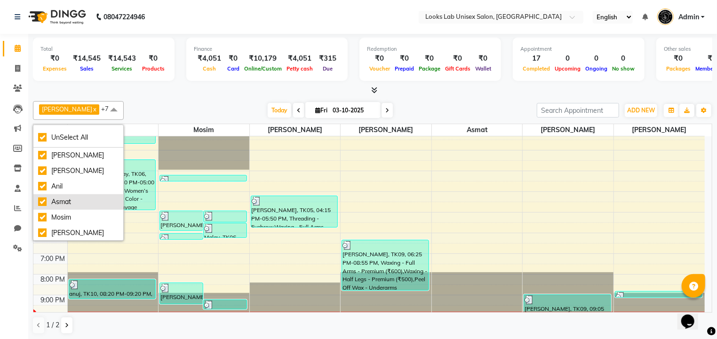
click at [56, 202] on div "Asmat" at bounding box center [78, 202] width 80 height 10
checkbox input "false"
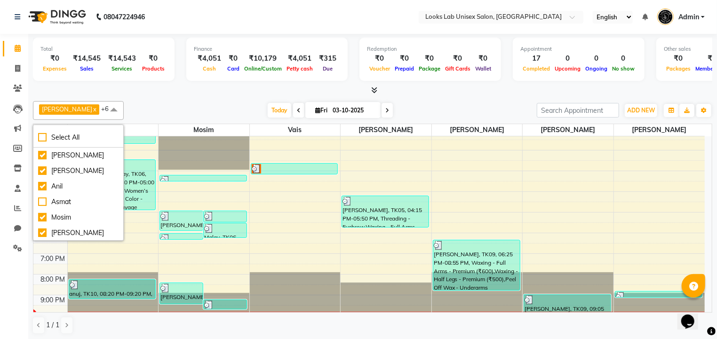
click at [132, 94] on div at bounding box center [372, 91] width 679 height 10
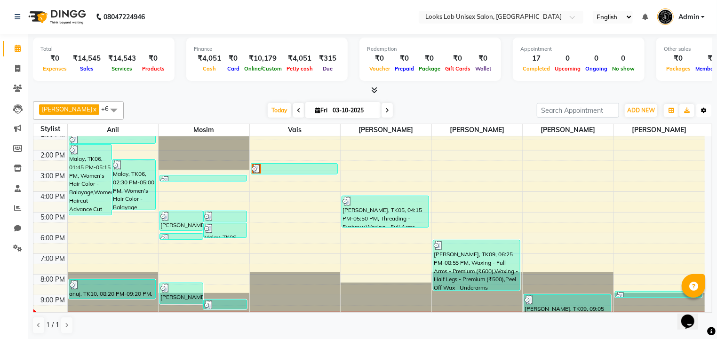
click at [701, 110] on icon "button" at bounding box center [704, 111] width 6 height 6
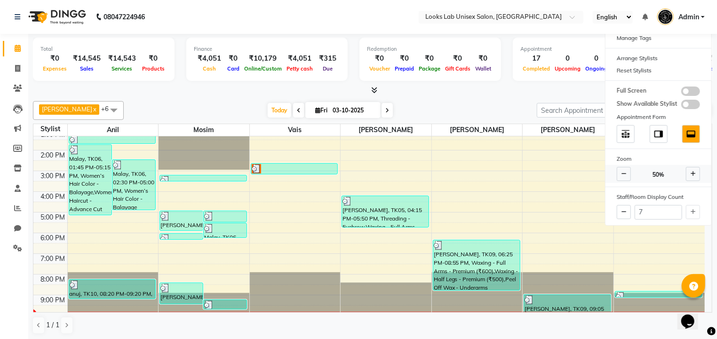
click at [692, 175] on icon at bounding box center [693, 174] width 5 height 6
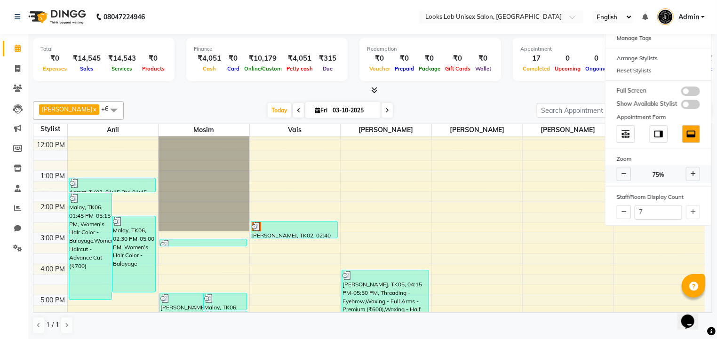
click at [628, 173] on span at bounding box center [624, 174] width 14 height 14
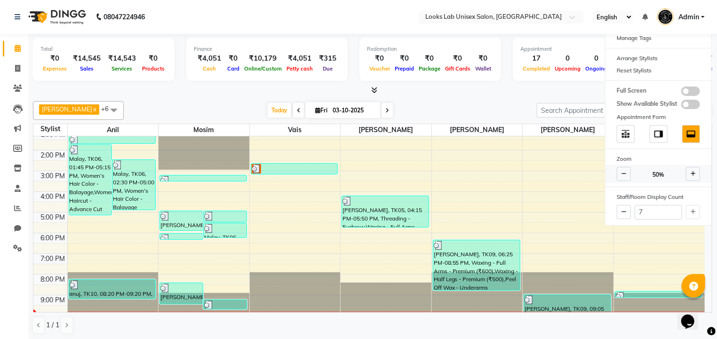
click at [628, 173] on span at bounding box center [624, 174] width 14 height 14
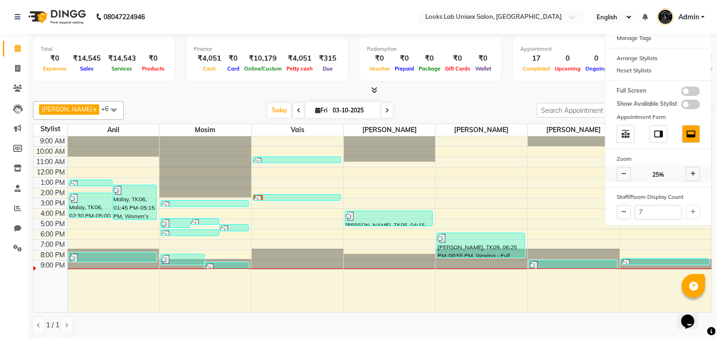
scroll to position [0, 0]
click at [692, 174] on icon at bounding box center [693, 174] width 5 height 6
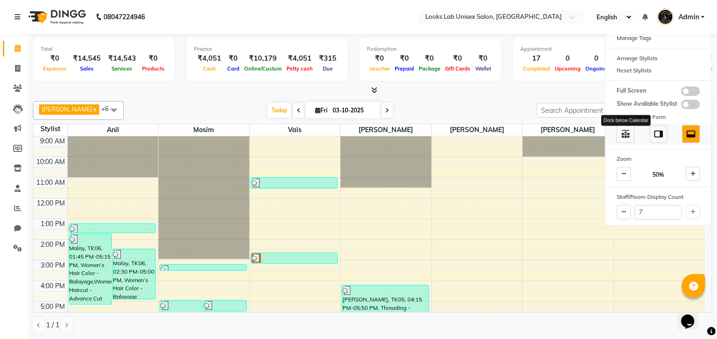
click at [629, 132] on img at bounding box center [626, 134] width 10 height 10
click at [662, 134] on img at bounding box center [659, 134] width 10 height 10
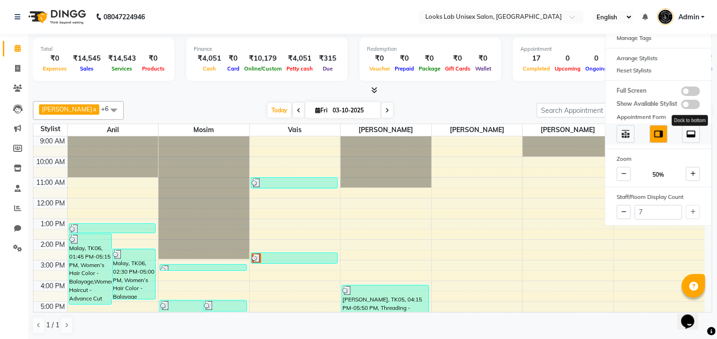
click at [687, 136] on img at bounding box center [691, 134] width 10 height 10
click at [644, 55] on div "Arrange Stylists" at bounding box center [659, 58] width 106 height 12
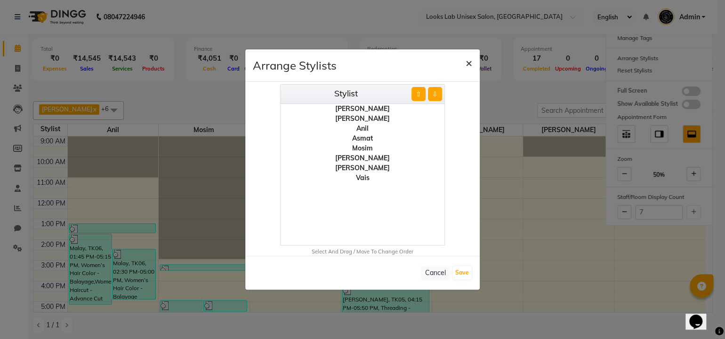
click at [469, 63] on span "×" at bounding box center [468, 63] width 7 height 14
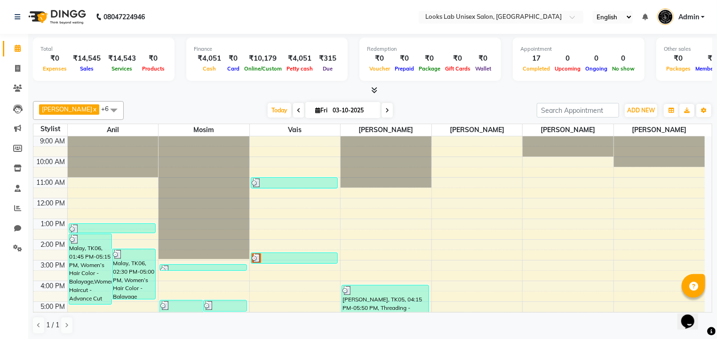
click at [667, 88] on div at bounding box center [372, 91] width 679 height 10
click at [15, 212] on span at bounding box center [17, 208] width 16 height 11
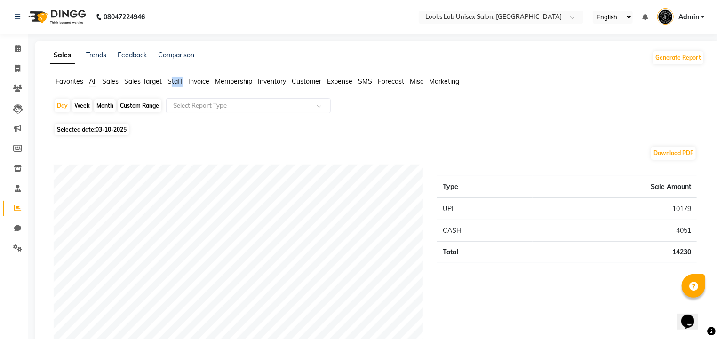
drag, startPoint x: 183, startPoint y: 80, endPoint x: 171, endPoint y: 80, distance: 12.2
click at [171, 80] on ul "Favorites All Sales Sales Target Staff Invoice Membership Inventory Customer Ex…" at bounding box center [377, 82] width 655 height 10
click at [171, 80] on span "Staff" at bounding box center [175, 81] width 15 height 8
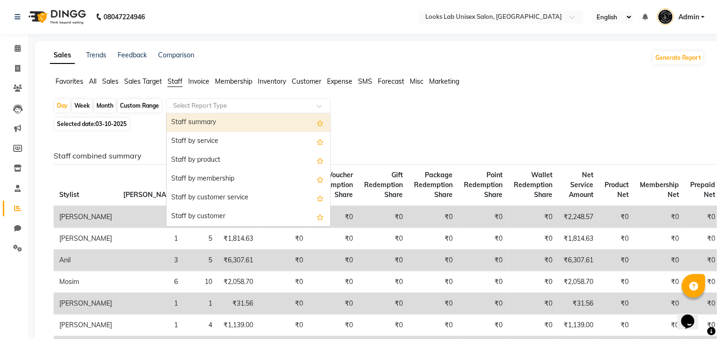
drag, startPoint x: 171, startPoint y: 80, endPoint x: 203, endPoint y: 104, distance: 40.3
click at [203, 104] on input "text" at bounding box center [239, 105] width 136 height 9
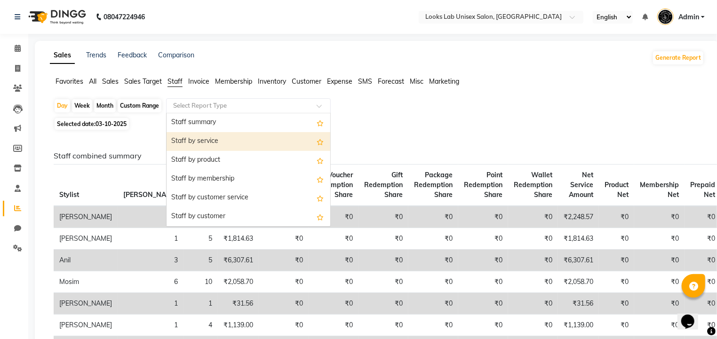
click at [196, 139] on div "Staff by service" at bounding box center [249, 141] width 164 height 19
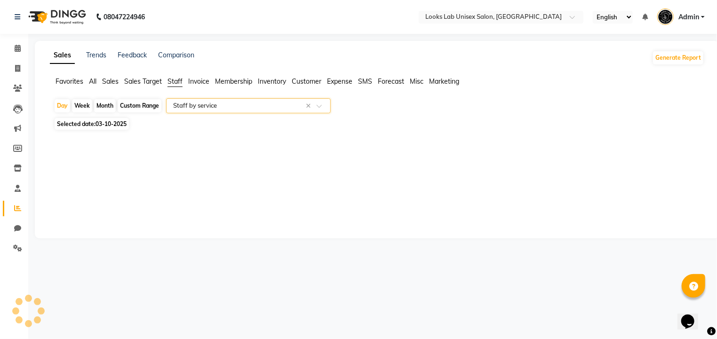
select select "full_report"
select select "csv"
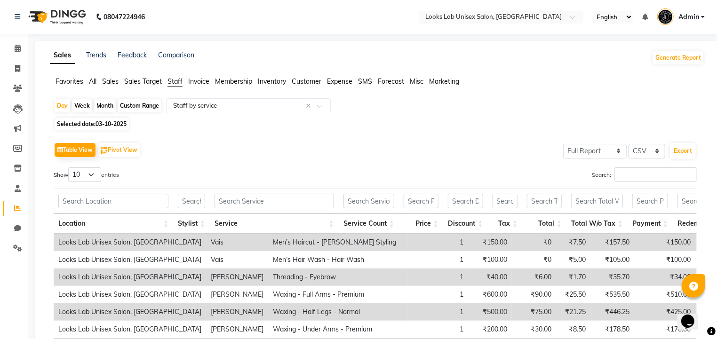
click at [152, 105] on div "Custom Range" at bounding box center [140, 105] width 44 height 13
select select "10"
select select "2025"
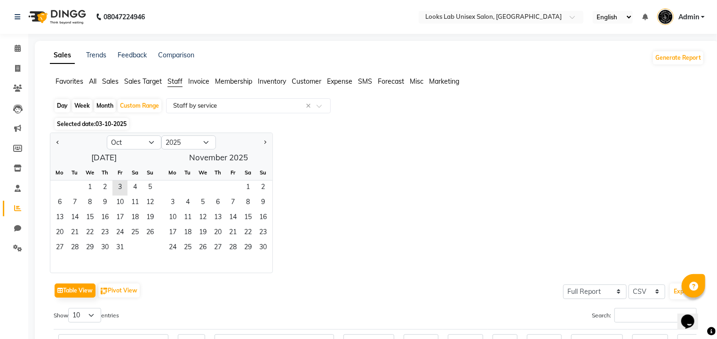
click at [249, 123] on div "Selected date: 03-10-2025" at bounding box center [379, 124] width 651 height 10
click at [64, 105] on div "Day" at bounding box center [63, 105] width 16 height 13
select select "10"
select select "2025"
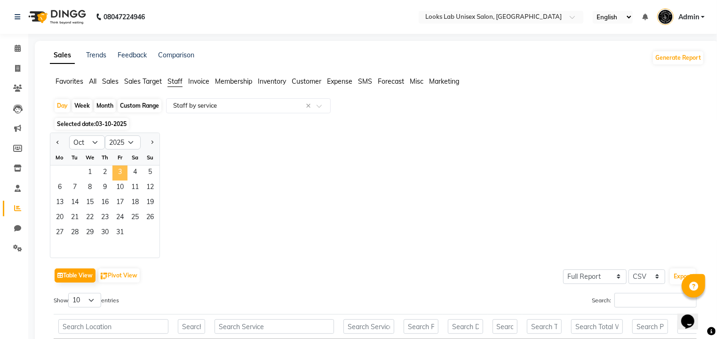
click at [121, 174] on span "3" at bounding box center [119, 173] width 15 height 15
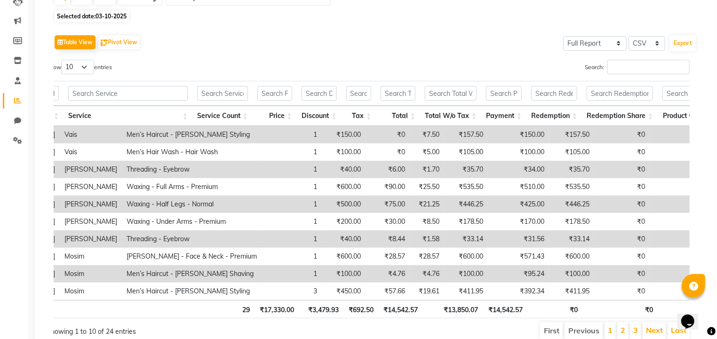
scroll to position [0, 140]
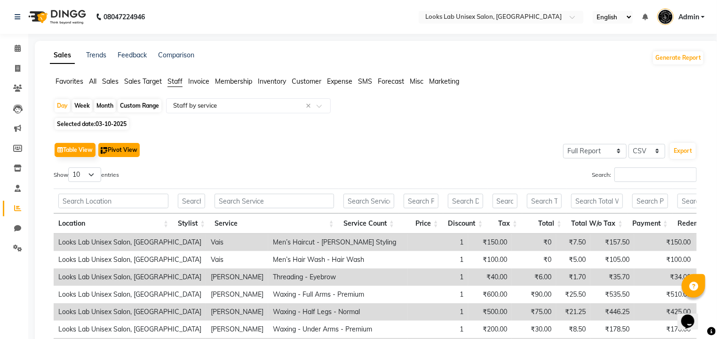
click at [109, 152] on button "Pivot View" at bounding box center [118, 150] width 41 height 14
select select "full_report"
select select "csv"
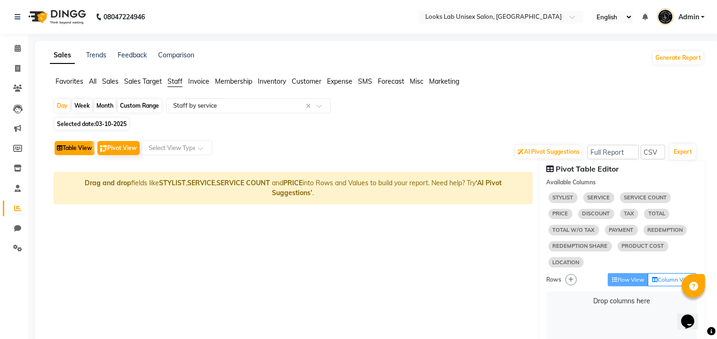
click at [72, 152] on button "Table View" at bounding box center [75, 148] width 40 height 14
select select "full_report"
select select "csv"
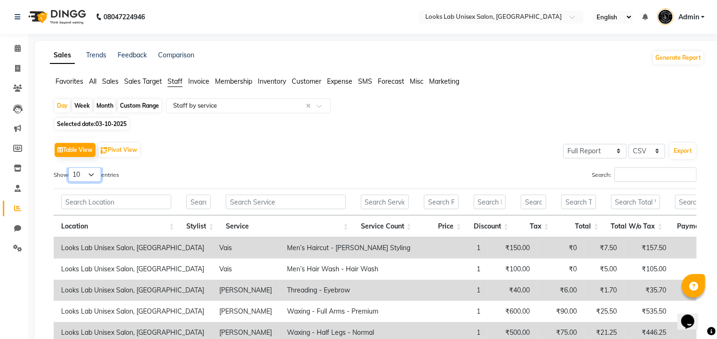
click at [92, 176] on select "10 25 50 100" at bounding box center [84, 175] width 33 height 15
select select "25"
click at [70, 168] on select "10 25 50 100" at bounding box center [84, 175] width 33 height 15
click at [188, 104] on input "text" at bounding box center [239, 105] width 136 height 9
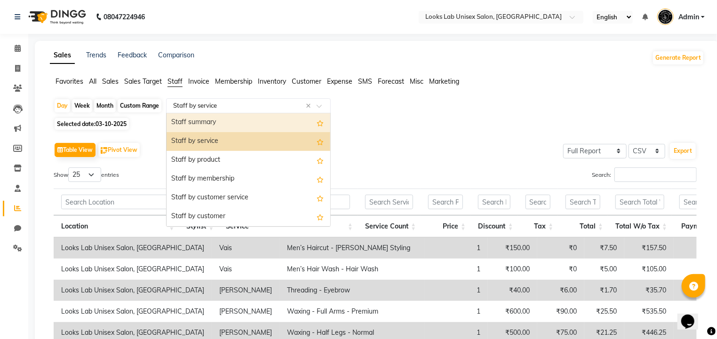
click at [188, 121] on div "Staff summary" at bounding box center [249, 122] width 164 height 19
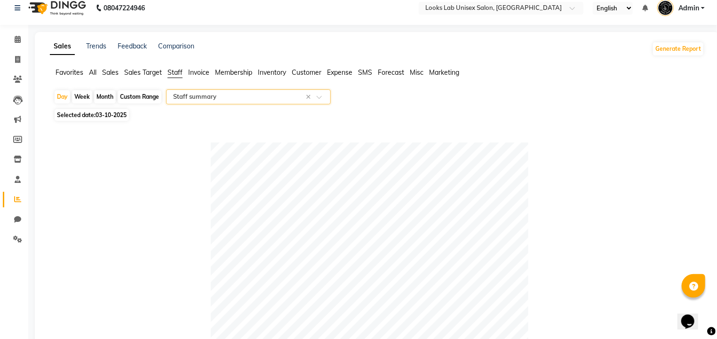
scroll to position [0, 0]
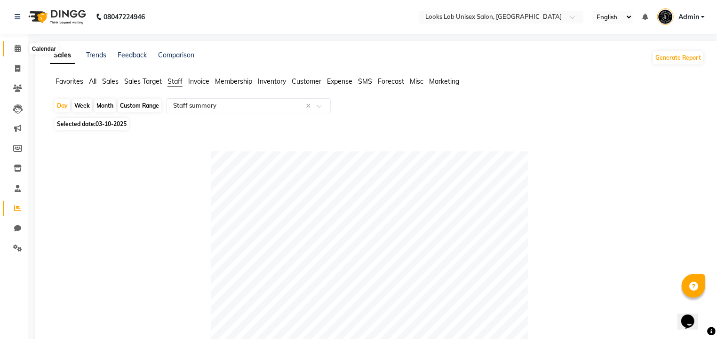
click at [21, 49] on span at bounding box center [17, 48] width 16 height 11
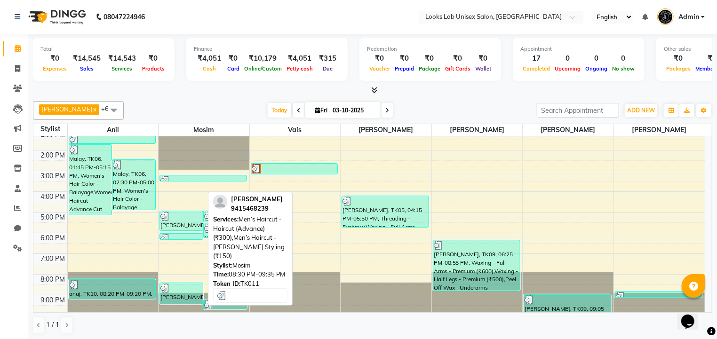
click at [176, 295] on div "[PERSON_NAME], TK11, 08:30 PM-09:35 PM, Men’s Haircut - Haircut (Advance) (₹300…" at bounding box center [181, 293] width 43 height 21
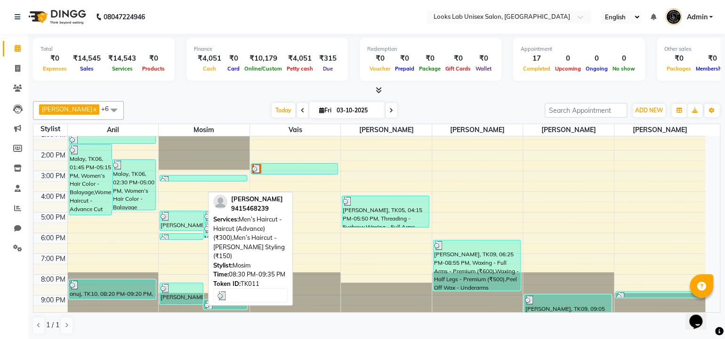
select select "3"
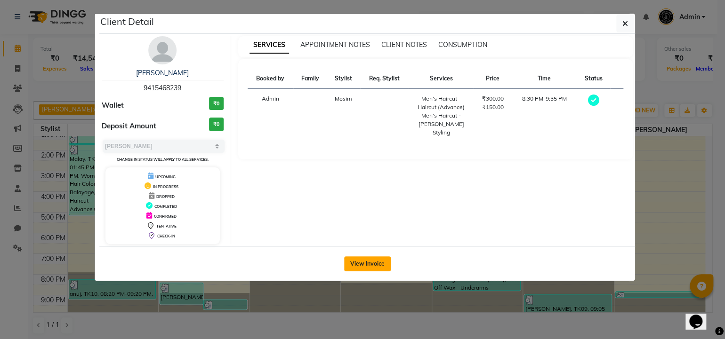
click at [364, 267] on button "View Invoice" at bounding box center [367, 263] width 47 height 15
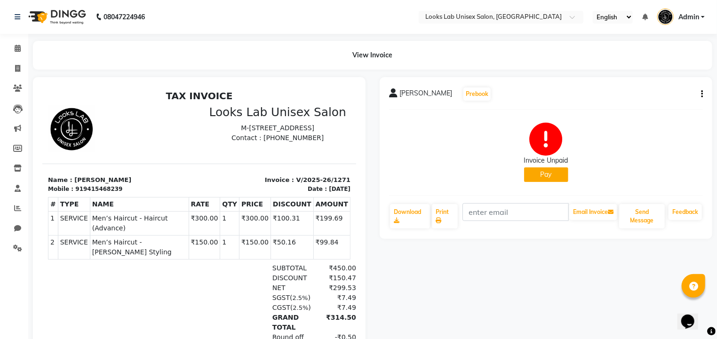
click at [543, 170] on button "Pay" at bounding box center [546, 175] width 44 height 15
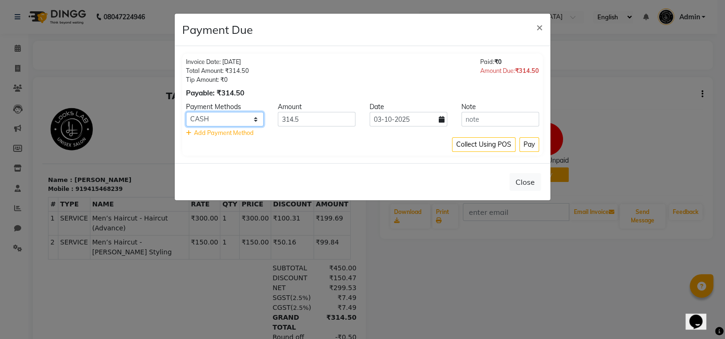
click at [256, 120] on select "CARD CASH UPI" at bounding box center [225, 119] width 78 height 15
select select "8"
click at [186, 112] on select "CARD CASH UPI" at bounding box center [225, 119] width 78 height 15
click at [526, 145] on button "Pay" at bounding box center [529, 144] width 20 height 15
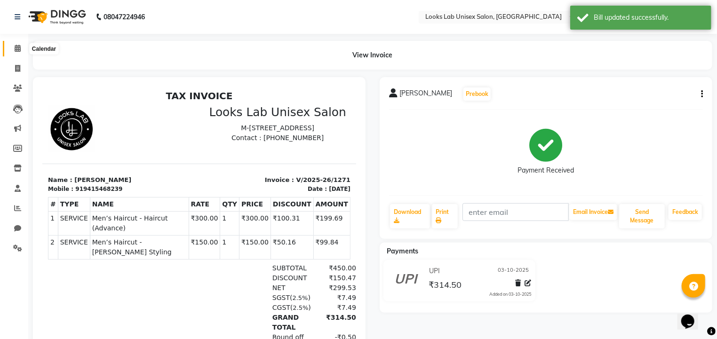
click at [16, 46] on icon at bounding box center [18, 48] width 6 height 7
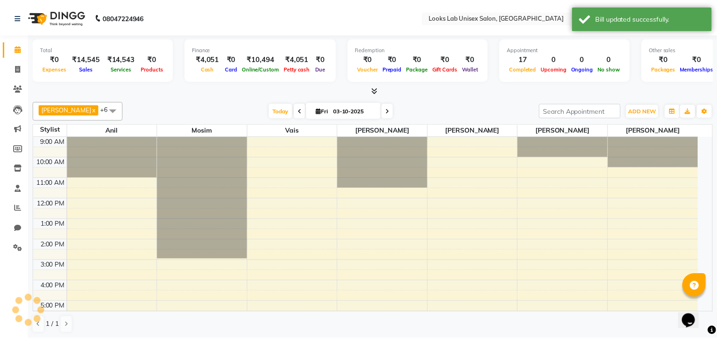
scroll to position [72, 0]
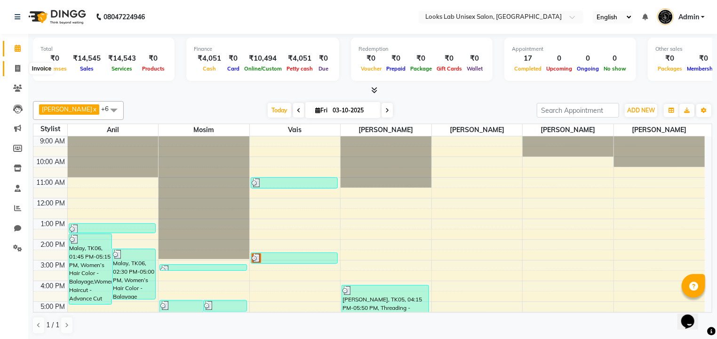
click at [15, 67] on icon at bounding box center [17, 68] width 5 height 7
select select "service"
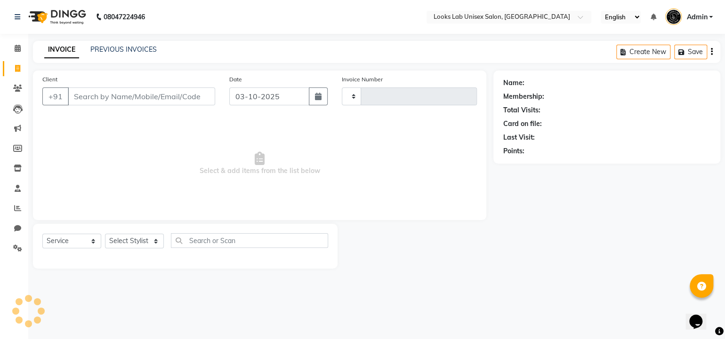
type input "1272"
select select "9115"
click at [115, 46] on link "PREVIOUS INVOICES" at bounding box center [123, 49] width 66 height 8
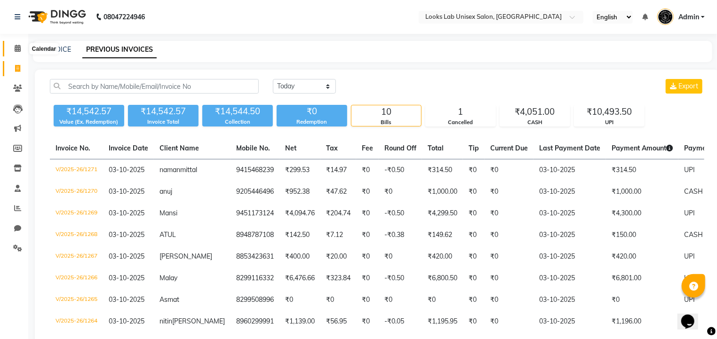
click at [18, 45] on icon at bounding box center [18, 48] width 6 height 7
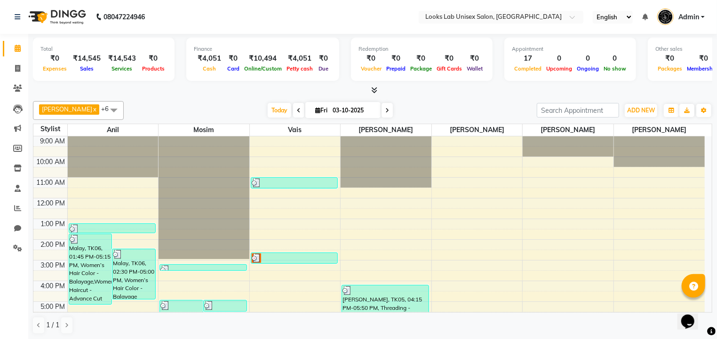
click at [108, 93] on div at bounding box center [372, 91] width 679 height 10
click at [661, 19] on img at bounding box center [665, 16] width 16 height 16
click at [556, 24] on nav "08047224946 Select Location × Looks Lab Unisex Salon, Lda Colony English ENGLIS…" at bounding box center [358, 17] width 717 height 34
click at [251, 16] on nav "08047224946 Select Location × Looks Lab Unisex Salon, Lda Colony English ENGLIS…" at bounding box center [358, 17] width 717 height 34
click at [87, 72] on span "Sales" at bounding box center [87, 68] width 18 height 7
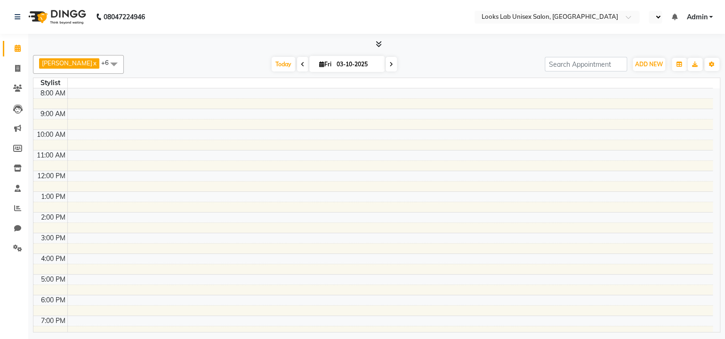
select select "en"
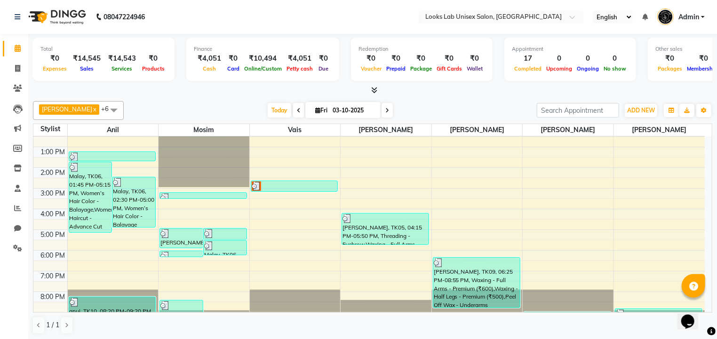
scroll to position [89, 0]
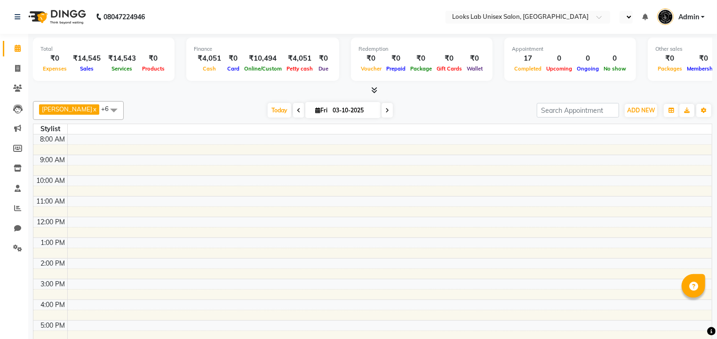
select select "en"
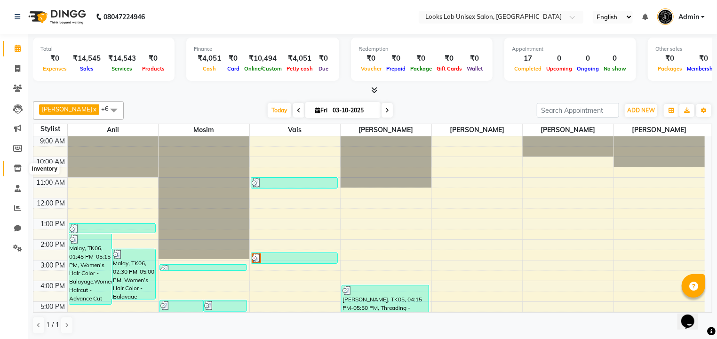
click at [19, 170] on icon at bounding box center [18, 168] width 8 height 7
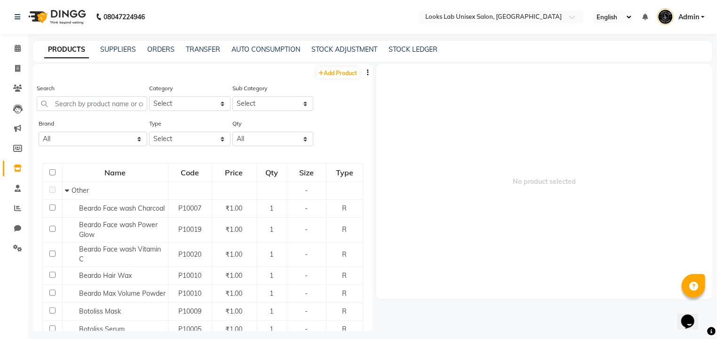
click at [118, 43] on div "PRODUCTS SUPPLIERS ORDERS TRANSFER AUTO CONSUMPTION STOCK ADJUSTMENT STOCK LEDG…" at bounding box center [372, 51] width 679 height 21
click at [114, 50] on link "SUPPLIERS" at bounding box center [118, 49] width 36 height 8
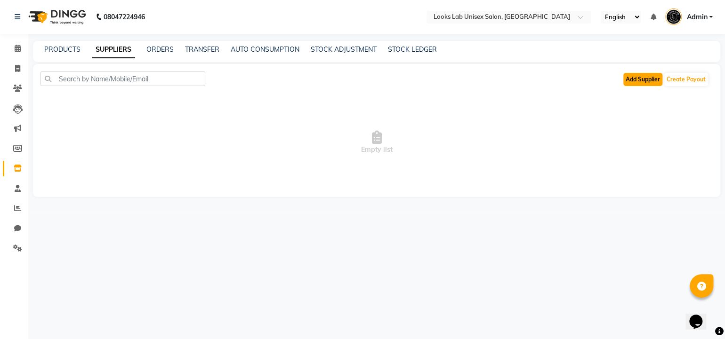
click at [631, 76] on button "Add Supplier" at bounding box center [642, 79] width 39 height 13
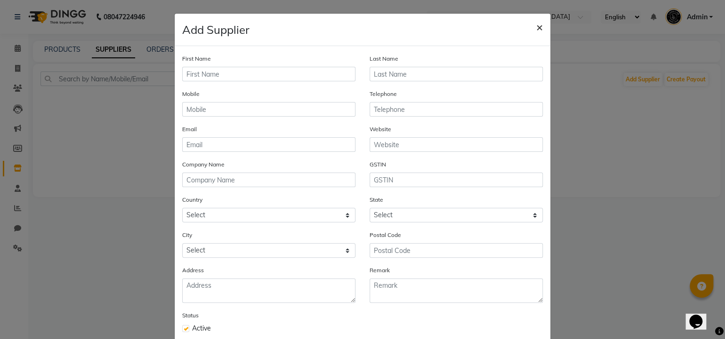
click at [536, 27] on span "×" at bounding box center [539, 27] width 7 height 14
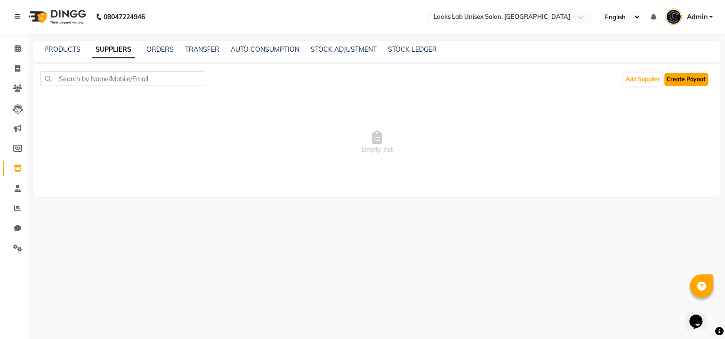
click at [683, 80] on button "Create Payout" at bounding box center [686, 79] width 44 height 13
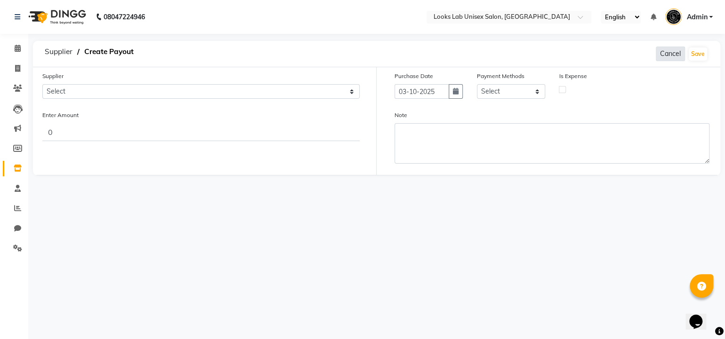
click at [661, 51] on button "Cancel" at bounding box center [669, 54] width 29 height 15
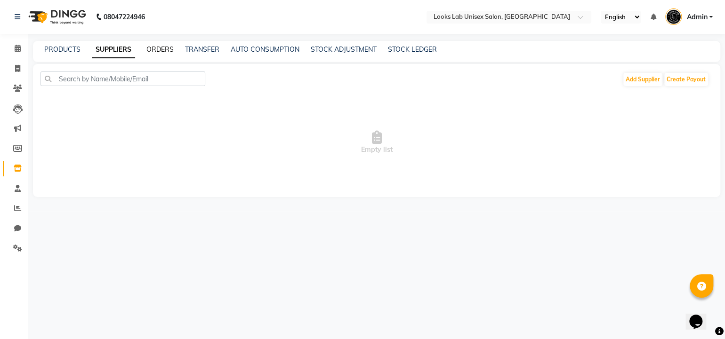
click at [150, 50] on link "ORDERS" at bounding box center [159, 49] width 27 height 8
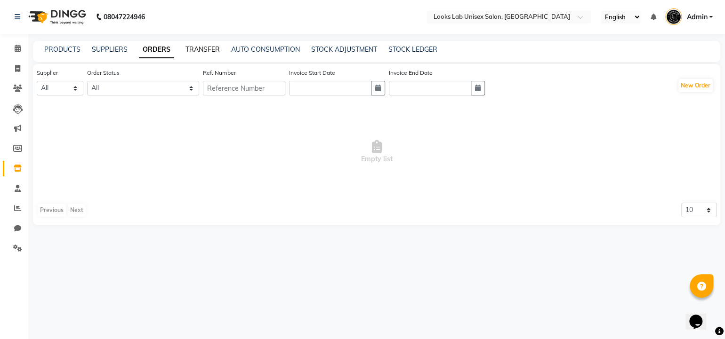
click at [198, 51] on link "TRANSFER" at bounding box center [202, 49] width 34 height 8
select select "sender"
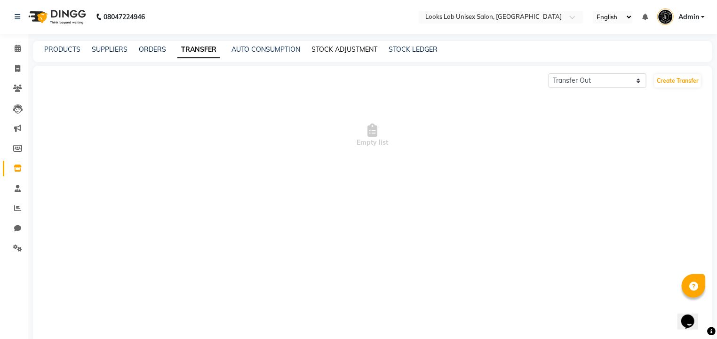
click at [369, 50] on link "STOCK ADJUSTMENT" at bounding box center [344, 49] width 66 height 8
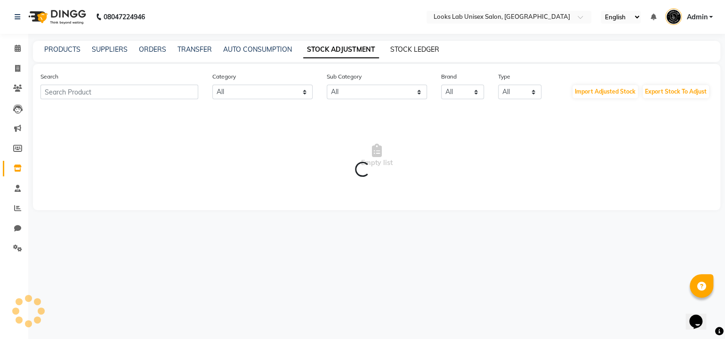
click at [410, 51] on link "STOCK LEDGER" at bounding box center [414, 49] width 49 height 8
select select "all"
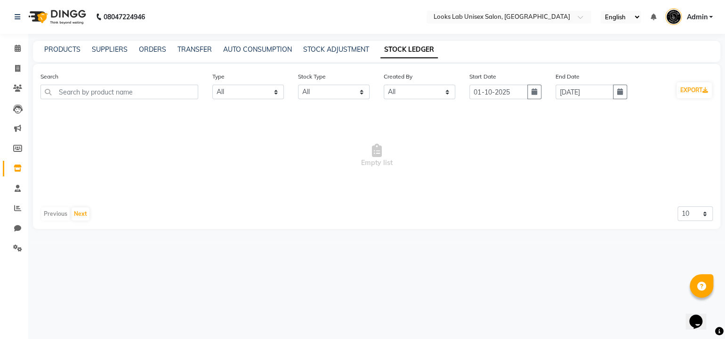
click at [57, 56] on div "PRODUCTS SUPPLIERS ORDERS TRANSFER AUTO CONSUMPTION STOCK ADJUSTMENT STOCK LEDG…" at bounding box center [376, 51] width 687 height 21
click at [61, 52] on link "PRODUCTS" at bounding box center [62, 49] width 36 height 8
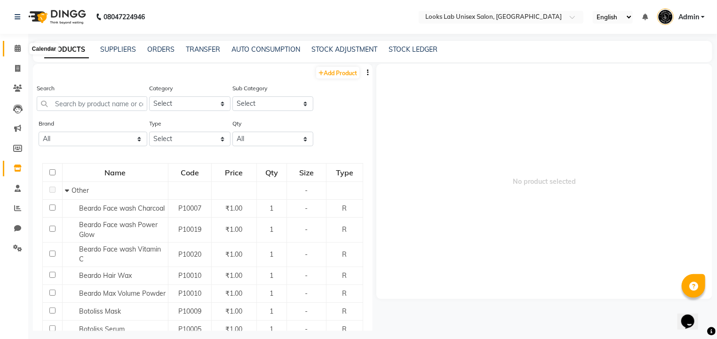
click at [17, 49] on icon at bounding box center [18, 48] width 6 height 7
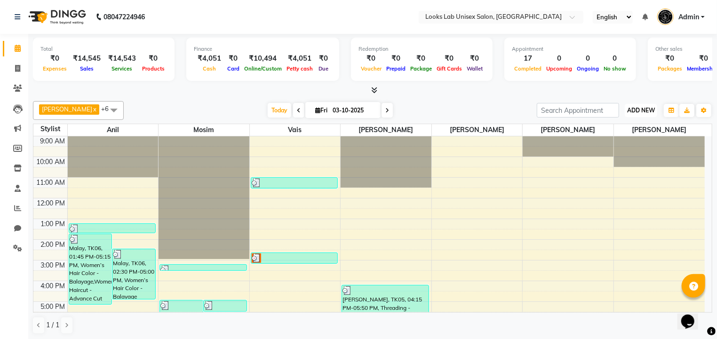
click at [651, 111] on span "ADD NEW" at bounding box center [641, 110] width 28 height 7
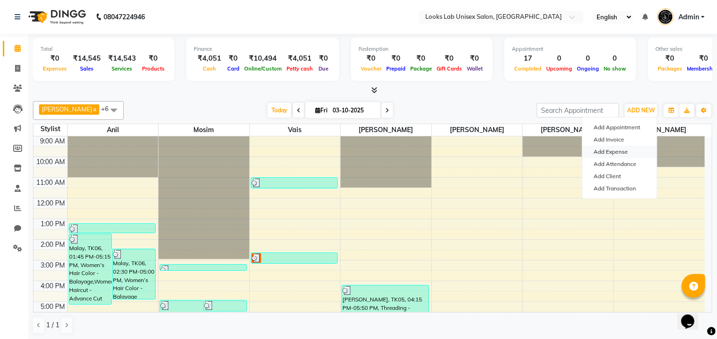
click at [613, 151] on link "Add Expense" at bounding box center [620, 152] width 74 height 12
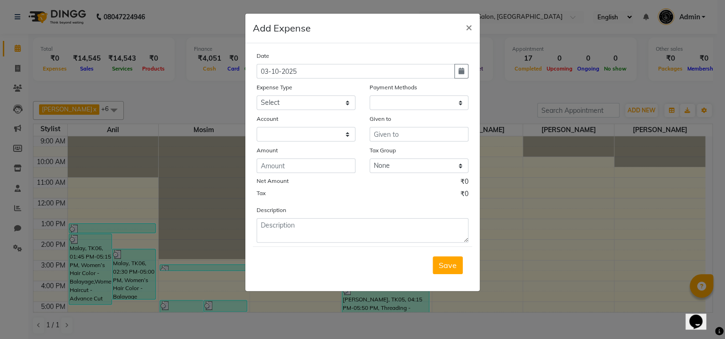
select select "1"
select select "8386"
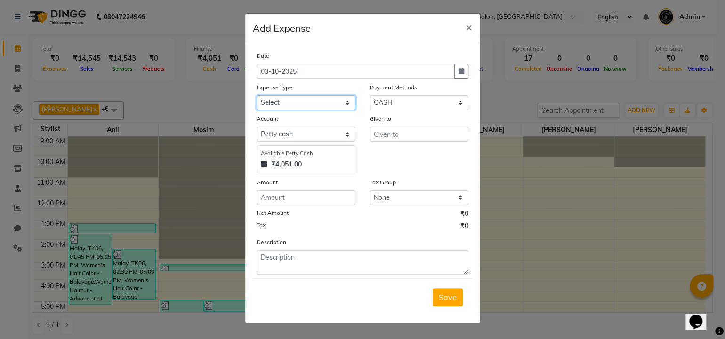
click at [319, 99] on select "Select Advance Salary Bank charges Car maintenance Cash transfer to bank Cash t…" at bounding box center [305, 103] width 99 height 15
click at [376, 170] on div "Given to" at bounding box center [418, 144] width 113 height 60
click at [471, 28] on span "×" at bounding box center [468, 27] width 7 height 14
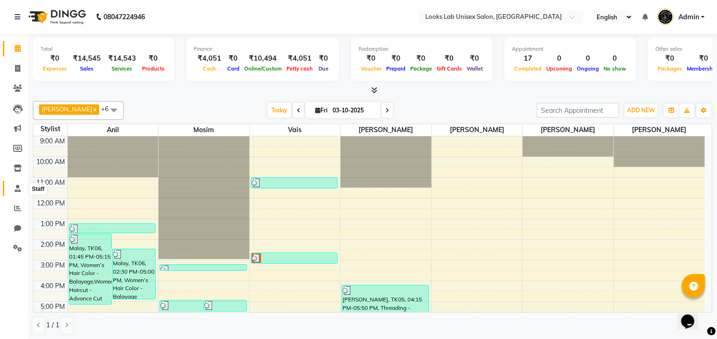
click at [11, 188] on span at bounding box center [17, 189] width 16 height 11
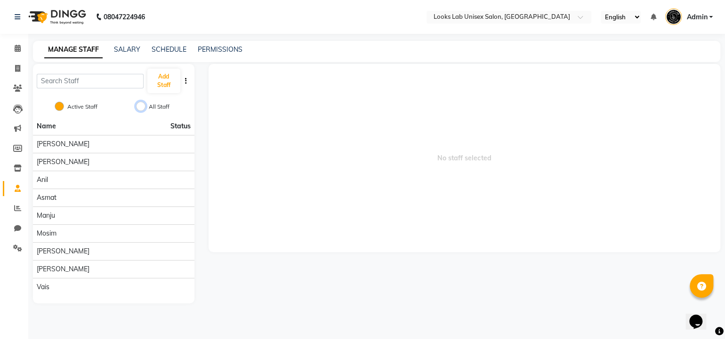
click at [138, 107] on input "All Staff" at bounding box center [140, 106] width 9 height 9
radio input "true"
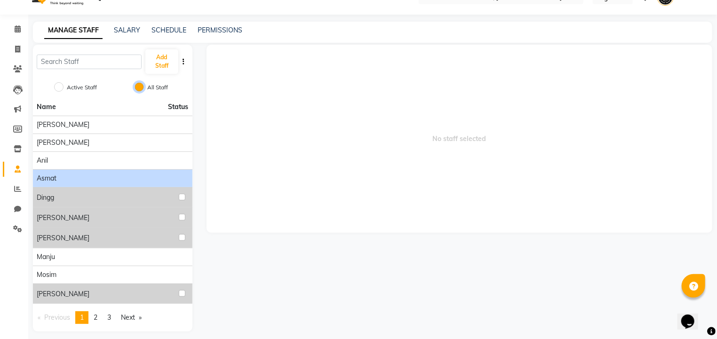
scroll to position [19, 0]
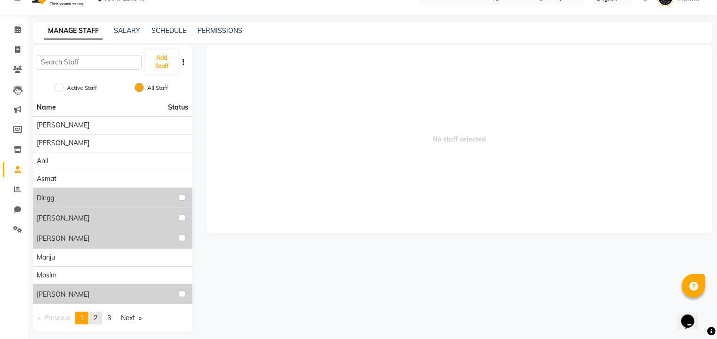
click at [97, 319] on span "2" at bounding box center [96, 318] width 4 height 8
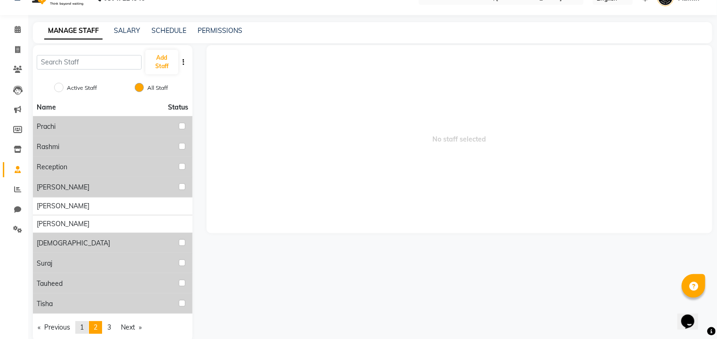
click at [83, 326] on span "1" at bounding box center [82, 327] width 4 height 8
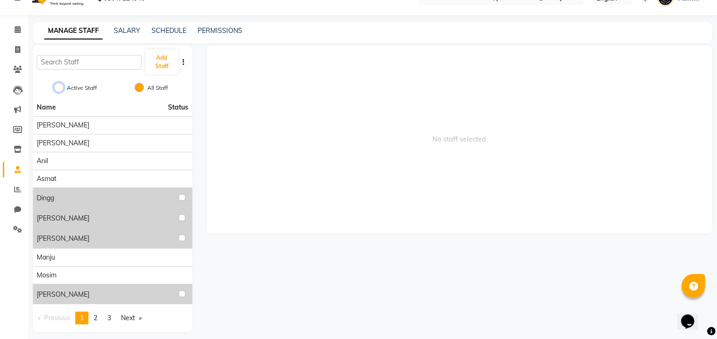
click at [60, 88] on input "Active Staff" at bounding box center [58, 87] width 9 height 9
radio input "true"
radio input "false"
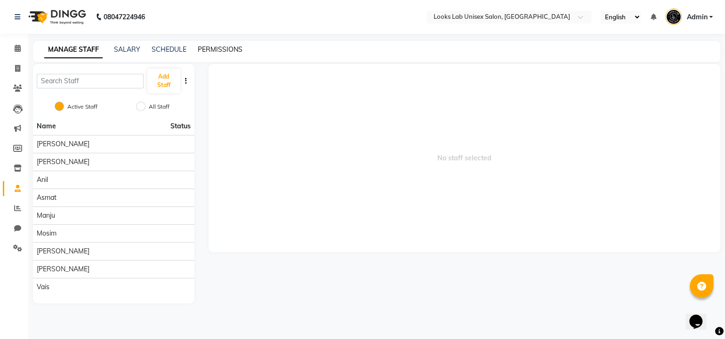
click at [224, 45] on link "PERMISSIONS" at bounding box center [220, 49] width 45 height 8
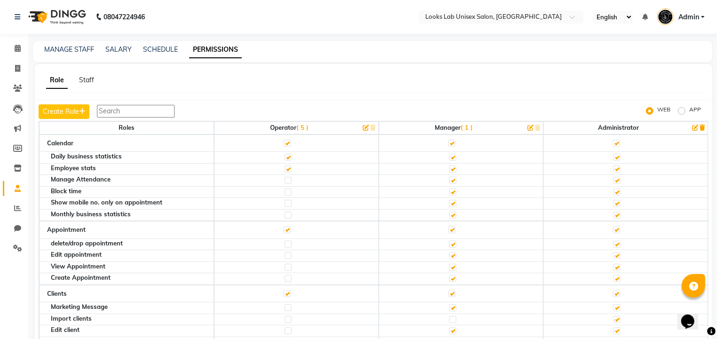
click at [285, 266] on label at bounding box center [288, 267] width 7 height 7
click at [285, 266] on input "checkbox" at bounding box center [288, 267] width 6 height 6
checkbox input "true"
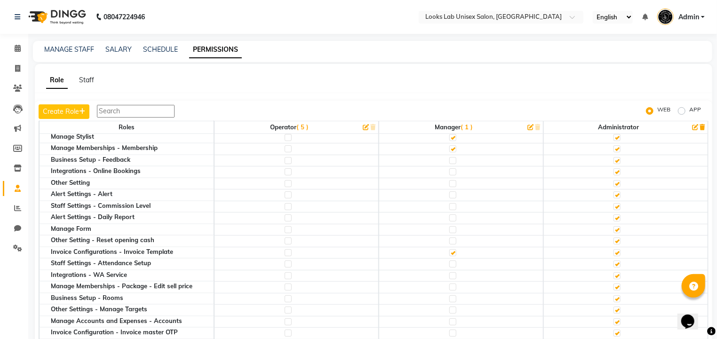
scroll to position [589, 0]
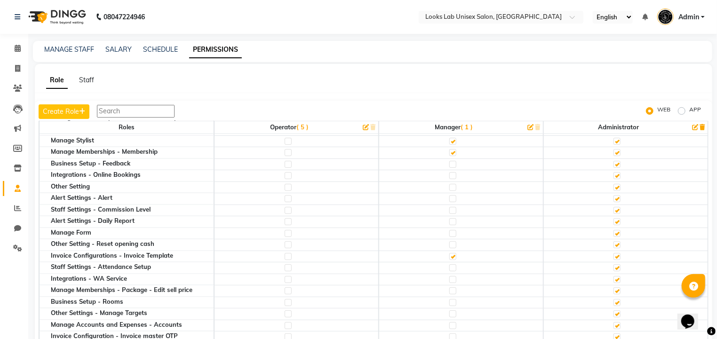
click at [139, 114] on input "text" at bounding box center [136, 111] width 78 height 13
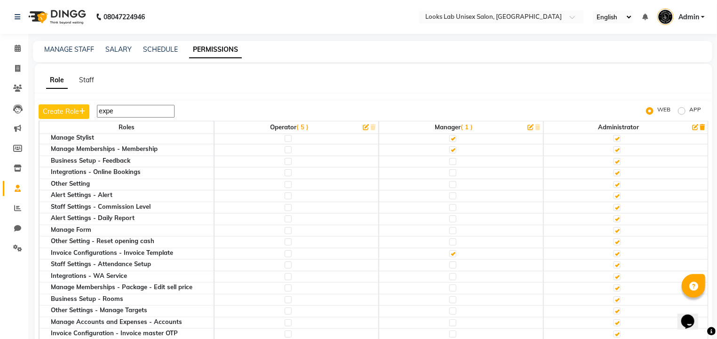
scroll to position [89, 0]
type input "expense"
click at [70, 113] on button "Create Role" at bounding box center [64, 111] width 51 height 15
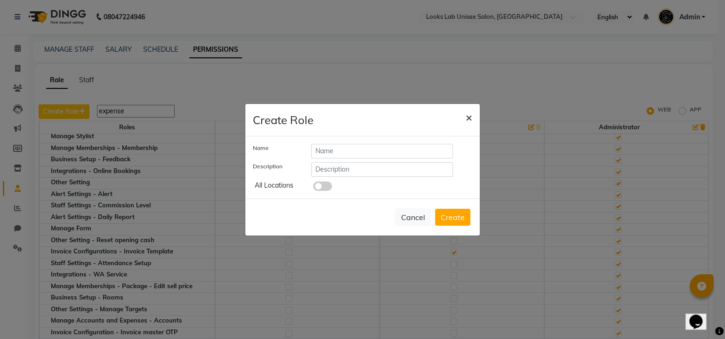
click at [469, 117] on span "×" at bounding box center [468, 117] width 7 height 14
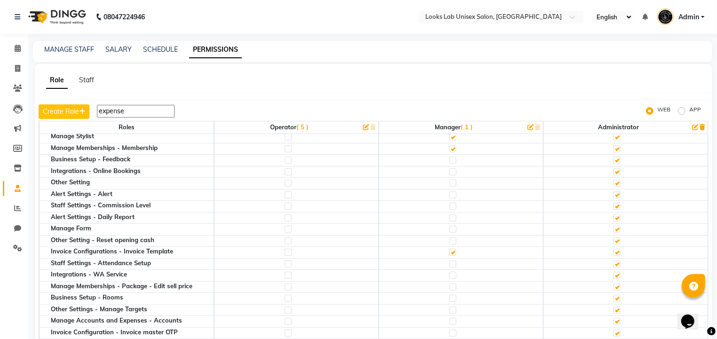
click at [363, 126] on icon "button" at bounding box center [366, 127] width 6 height 6
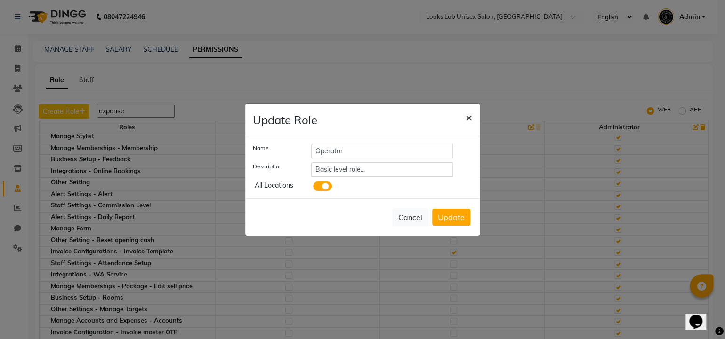
click at [468, 119] on span "×" at bounding box center [468, 117] width 7 height 14
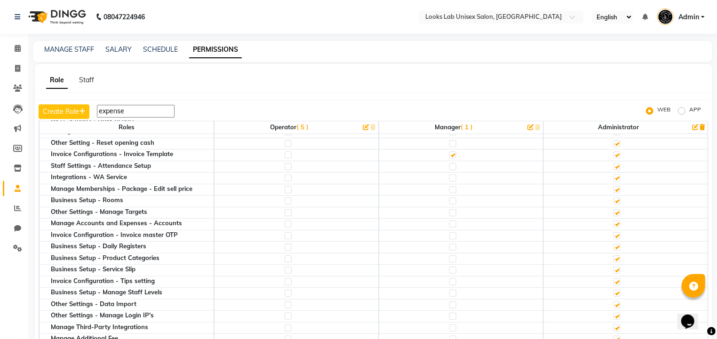
scroll to position [186, 0]
click at [450, 221] on label at bounding box center [452, 224] width 7 height 7
click at [450, 222] on input "checkbox" at bounding box center [452, 225] width 6 height 6
checkbox input "true"
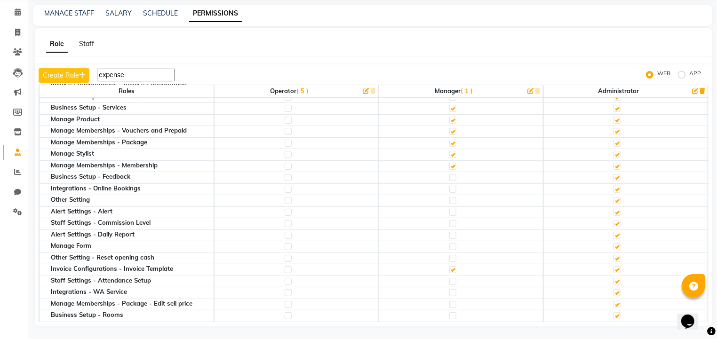
scroll to position [0, 0]
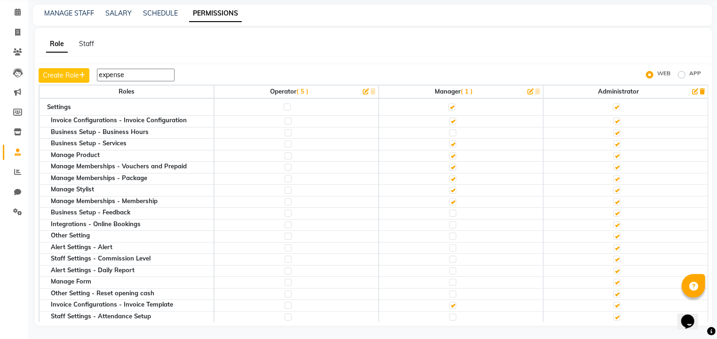
click at [131, 72] on input "expense" at bounding box center [136, 75] width 78 height 13
type input "e"
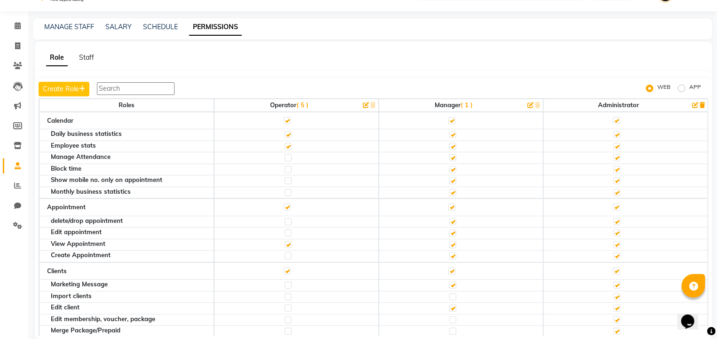
scroll to position [27, 0]
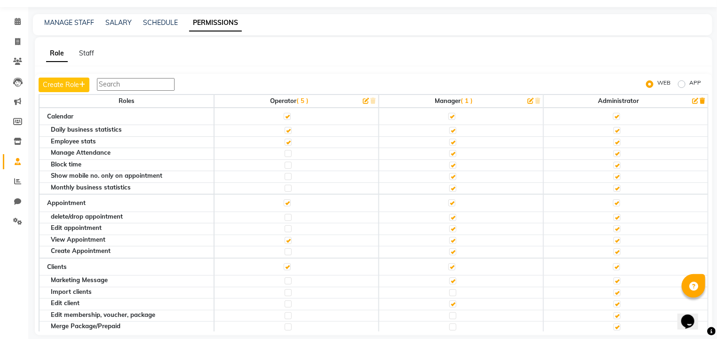
click at [288, 249] on label at bounding box center [288, 251] width 7 height 7
click at [288, 249] on input "checkbox" at bounding box center [288, 252] width 6 height 6
checkbox input "true"
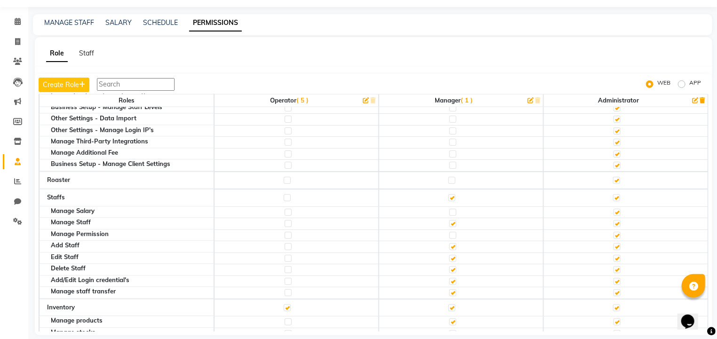
scroll to position [848, 0]
click at [450, 267] on label at bounding box center [452, 270] width 7 height 7
click at [450, 267] on input "checkbox" at bounding box center [452, 270] width 6 height 6
click at [449, 279] on label at bounding box center [452, 282] width 7 height 7
click at [449, 279] on input "checkbox" at bounding box center [452, 282] width 6 height 6
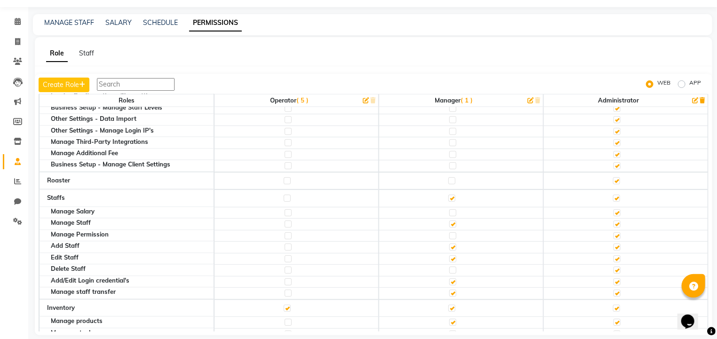
checkbox input "false"
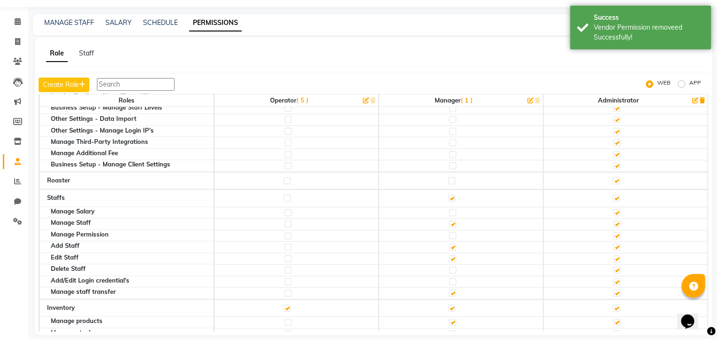
click at [450, 290] on label at bounding box center [452, 293] width 7 height 7
click at [450, 290] on input "checkbox" at bounding box center [452, 293] width 6 height 6
checkbox input "false"
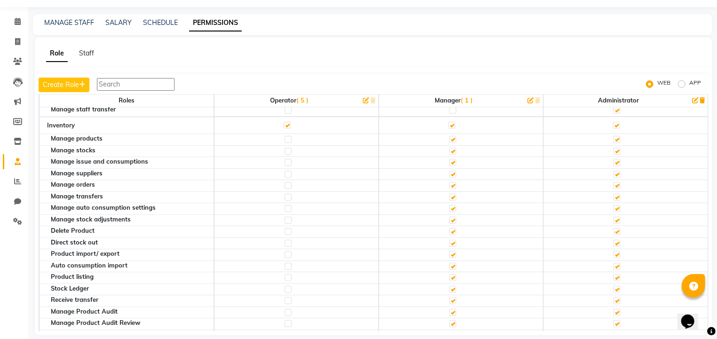
scroll to position [1031, 0]
click at [449, 228] on label at bounding box center [452, 231] width 7 height 7
click at [449, 229] on input "checkbox" at bounding box center [452, 232] width 6 height 6
checkbox input "false"
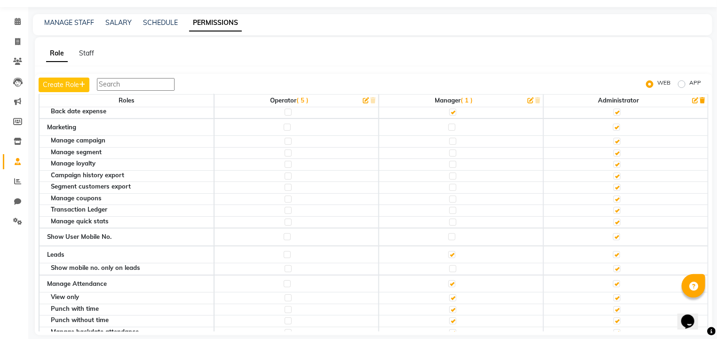
scroll to position [1395, 0]
click at [450, 264] on label at bounding box center [452, 267] width 7 height 7
click at [450, 265] on input "checkbox" at bounding box center [452, 268] width 6 height 6
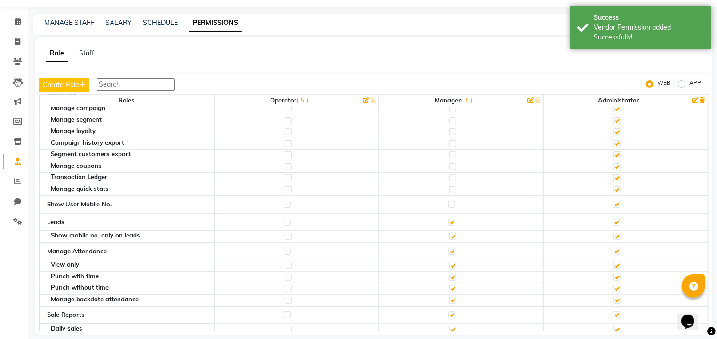
scroll to position [1427, 0]
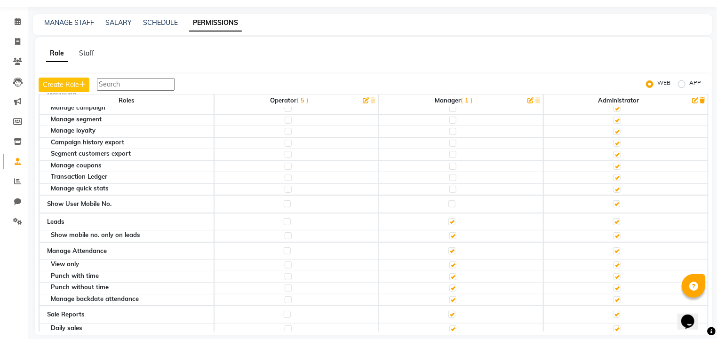
click at [287, 262] on label at bounding box center [288, 265] width 7 height 7
click at [287, 262] on input "checkbox" at bounding box center [288, 265] width 6 height 6
checkbox input "true"
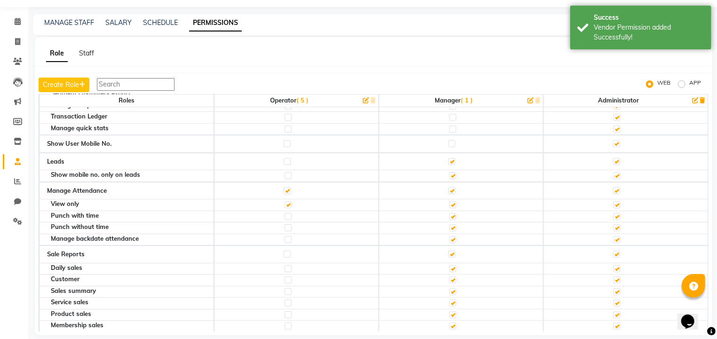
scroll to position [1490, 0]
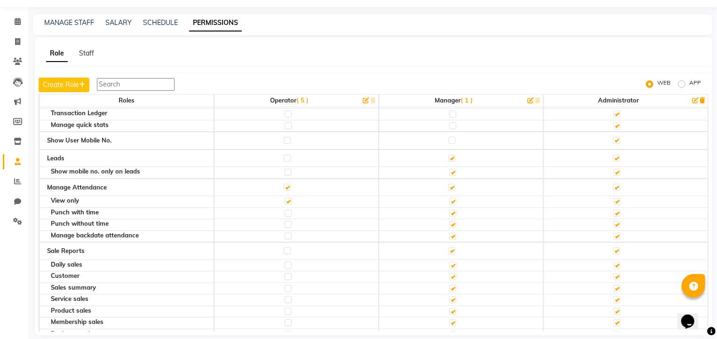
click at [97, 221] on div "Punch without time" at bounding box center [132, 224] width 163 height 6
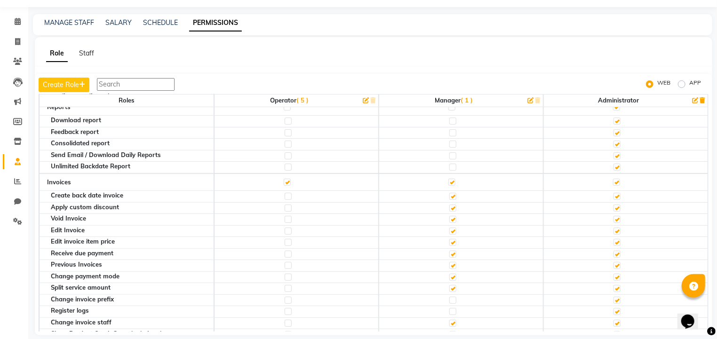
scroll to position [0, 0]
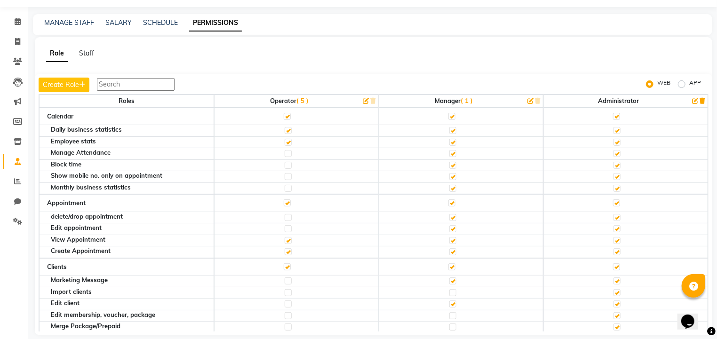
click at [689, 84] on label "APP" at bounding box center [695, 84] width 12 height 11
click at [683, 84] on input "APP" at bounding box center [683, 84] width 7 height 7
radio input "true"
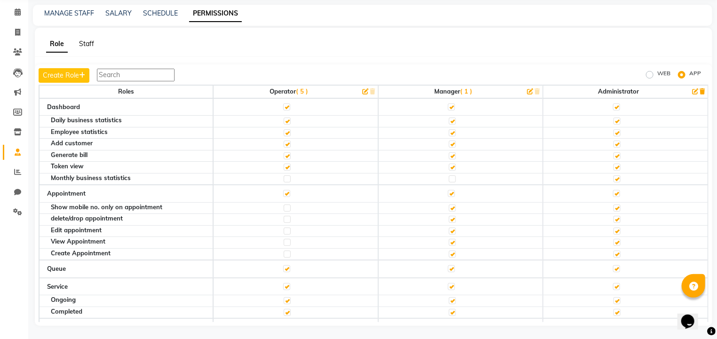
click at [88, 44] on link "Staff" at bounding box center [86, 44] width 15 height 8
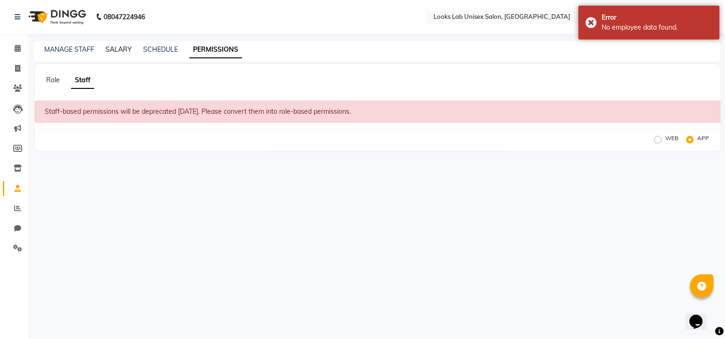
click at [119, 51] on link "SALARY" at bounding box center [118, 49] width 26 height 8
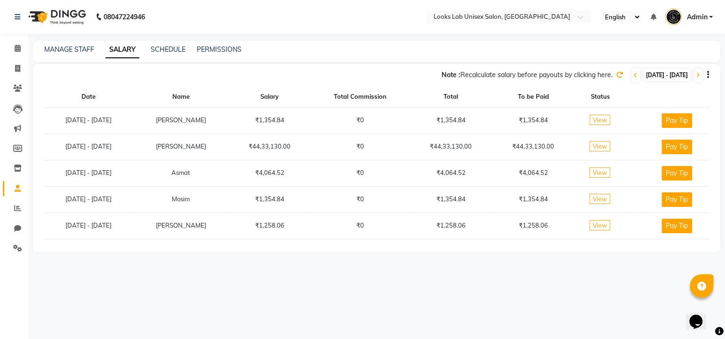
click at [616, 75] on icon at bounding box center [619, 75] width 7 height 7
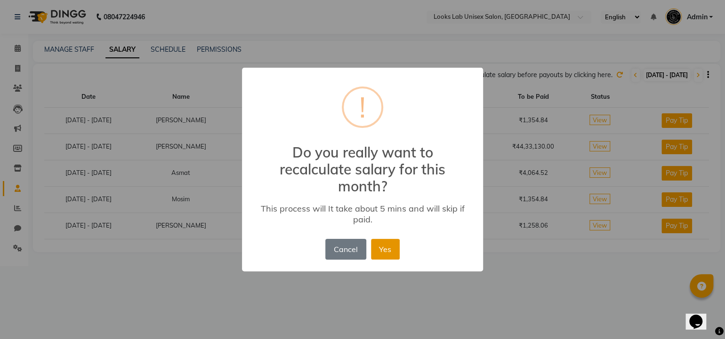
click at [390, 243] on button "Yes" at bounding box center [385, 249] width 29 height 21
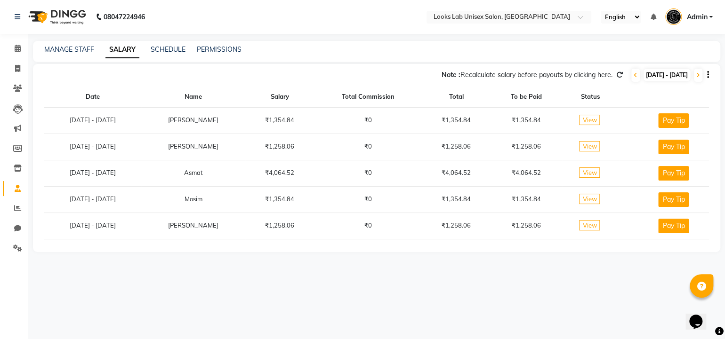
click at [68, 54] on div "MANAGE STAFF" at bounding box center [69, 50] width 50 height 10
click at [68, 52] on link "MANAGE STAFF" at bounding box center [69, 49] width 50 height 8
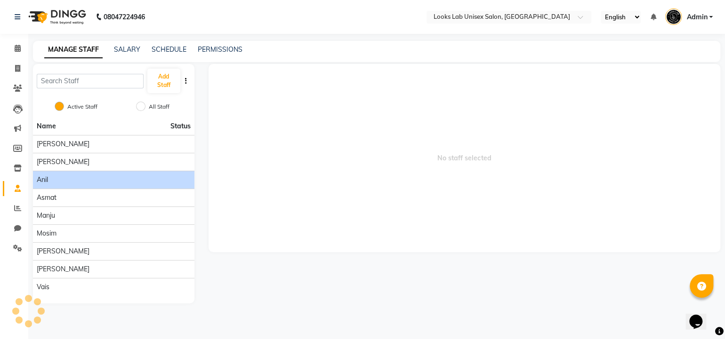
click at [85, 176] on div "Anil" at bounding box center [114, 180] width 154 height 10
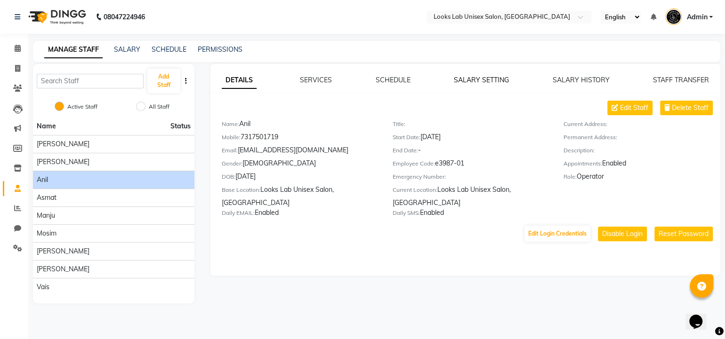
click at [466, 81] on link "SALARY SETTING" at bounding box center [481, 80] width 55 height 8
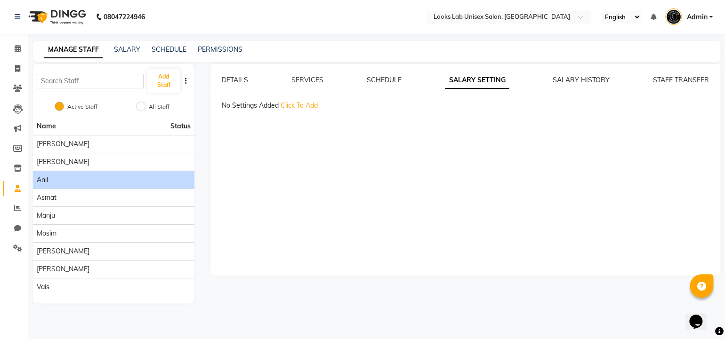
click at [293, 105] on span "Click To Add" at bounding box center [298, 105] width 37 height 8
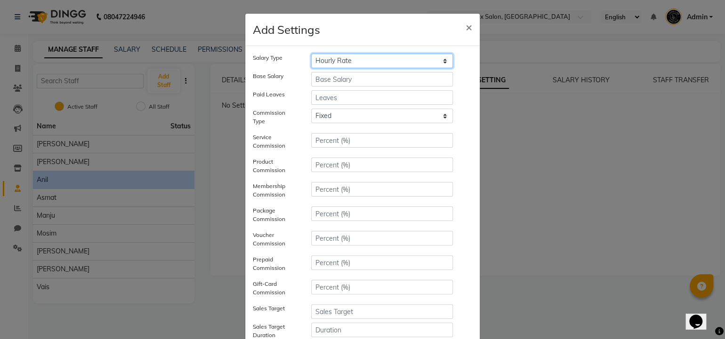
click at [347, 63] on select "Hourly Rate Bi-Weekly Twice Monthly Monthly Yearly" at bounding box center [382, 61] width 142 height 15
select select "monthly"
click at [311, 54] on select "Hourly Rate Bi-Weekly Twice Monthly Monthly Yearly" at bounding box center [382, 61] width 142 height 15
click at [329, 88] on div "Salary Type Hourly Rate Bi-Weekly Twice Monthly Monthly Yearly Base Salary Paid…" at bounding box center [362, 224] width 219 height 341
click at [330, 84] on input "number" at bounding box center [382, 79] width 142 height 15
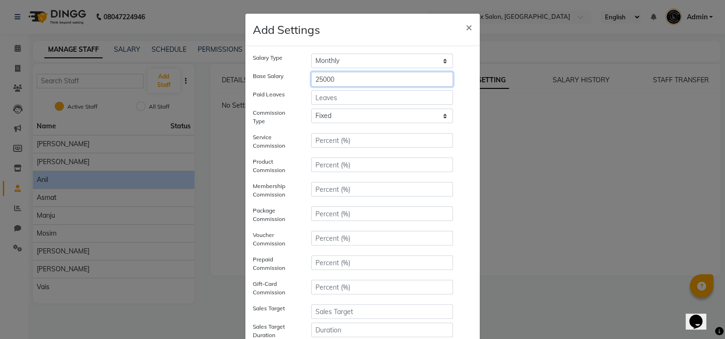
type input "25000"
click at [343, 98] on input "number" at bounding box center [382, 97] width 142 height 15
type input "4"
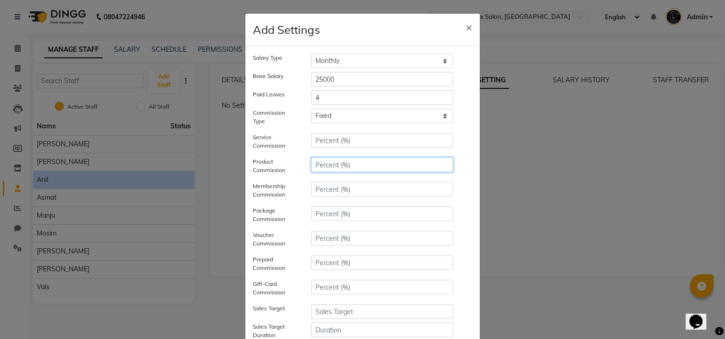
click at [322, 161] on input "number" at bounding box center [382, 165] width 142 height 15
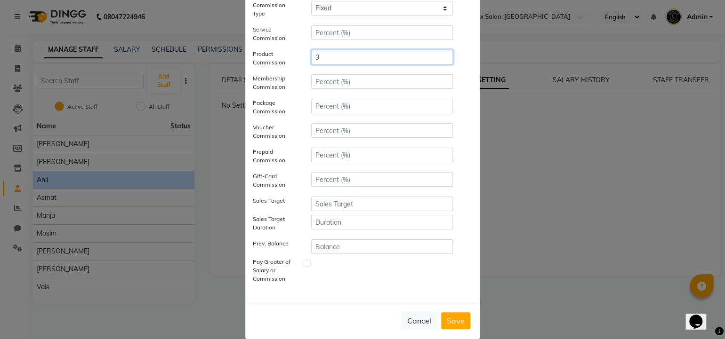
scroll to position [120, 0]
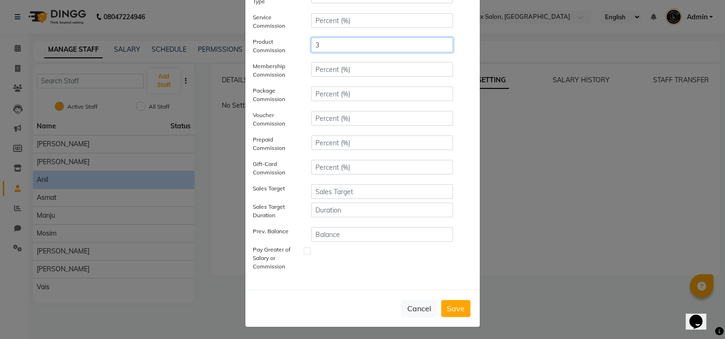
type input "3"
click at [321, 211] on input "number" at bounding box center [382, 210] width 142 height 15
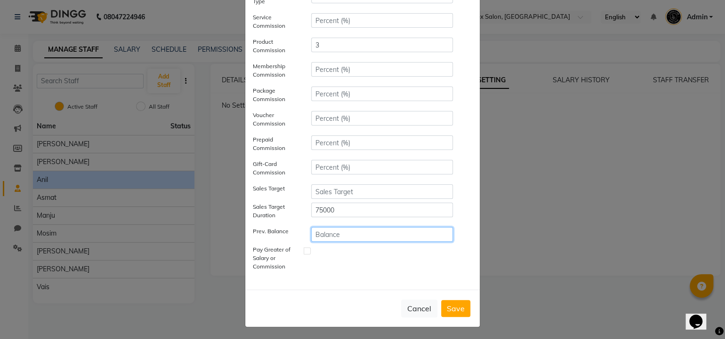
click at [331, 235] on input "number" at bounding box center [382, 234] width 142 height 15
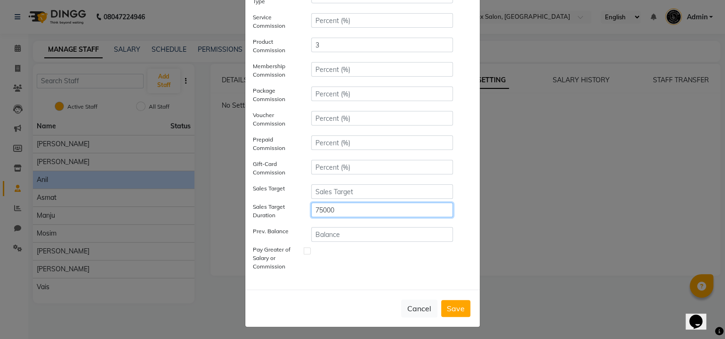
click at [345, 210] on input "75000" at bounding box center [382, 210] width 142 height 15
type input "7"
type input "30"
click at [341, 191] on input "number" at bounding box center [382, 191] width 142 height 15
type input "75000"
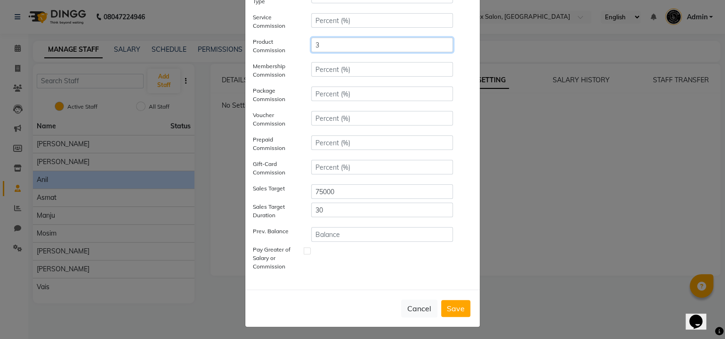
click at [327, 50] on input "3" at bounding box center [382, 45] width 142 height 15
type input "5"
click at [455, 312] on button "Save" at bounding box center [455, 308] width 29 height 17
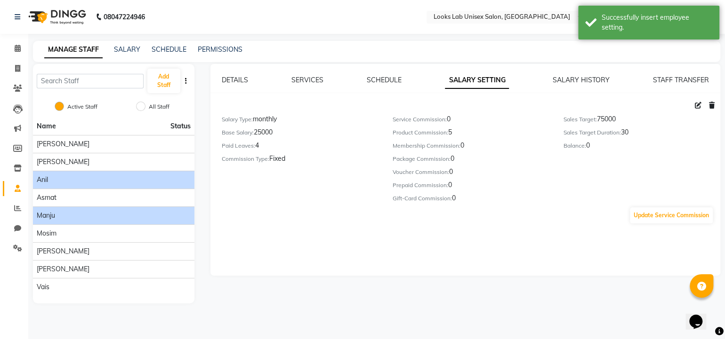
click at [78, 212] on div "Manju" at bounding box center [114, 216] width 154 height 10
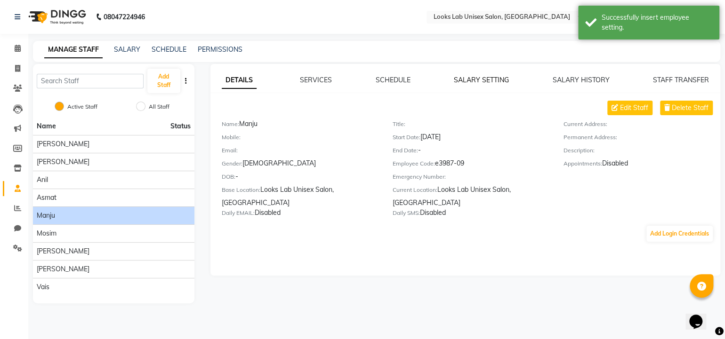
click at [472, 81] on link "SALARY SETTING" at bounding box center [481, 80] width 55 height 8
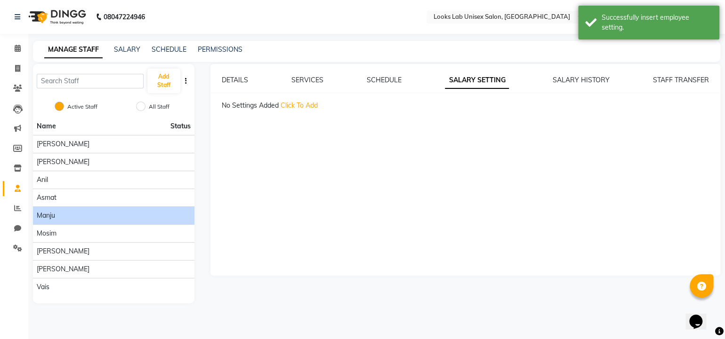
click at [291, 105] on span "Click To Add" at bounding box center [298, 105] width 37 height 8
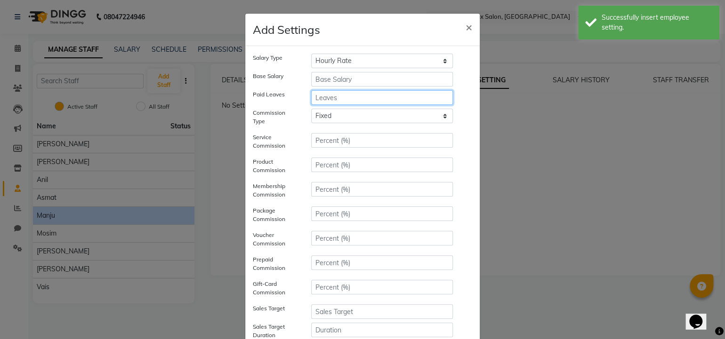
click at [331, 94] on input "number" at bounding box center [382, 97] width 142 height 15
type input "4"
click at [342, 83] on input "number" at bounding box center [382, 79] width 142 height 15
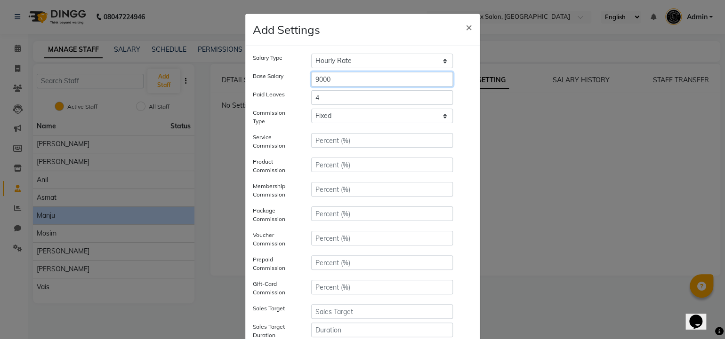
type input "9000"
click at [379, 60] on select "Hourly Rate Bi-Weekly Twice Monthly Monthly Yearly" at bounding box center [382, 61] width 142 height 15
select select "monthly"
click at [311, 54] on select "Hourly Rate Bi-Weekly Twice Monthly Monthly Yearly" at bounding box center [382, 61] width 142 height 15
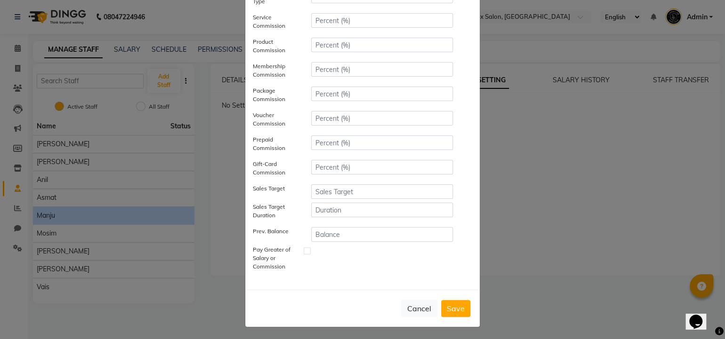
click at [446, 307] on button "Save" at bounding box center [455, 308] width 29 height 17
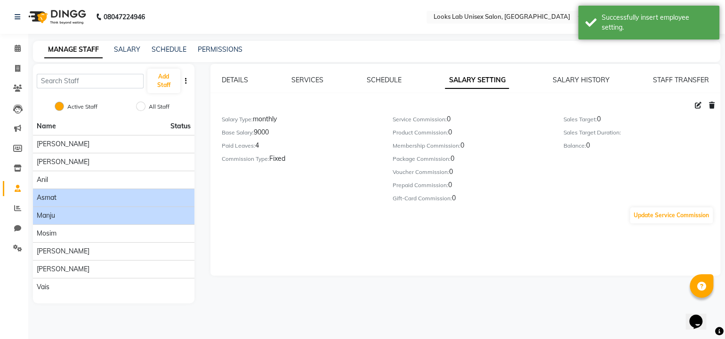
click at [78, 197] on div "Asmat" at bounding box center [114, 198] width 154 height 10
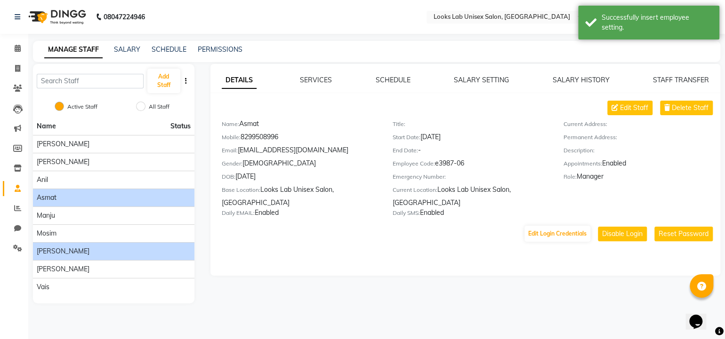
click at [71, 257] on li "Shikha" at bounding box center [113, 251] width 161 height 18
click at [44, 251] on span "Shikha" at bounding box center [63, 252] width 53 height 10
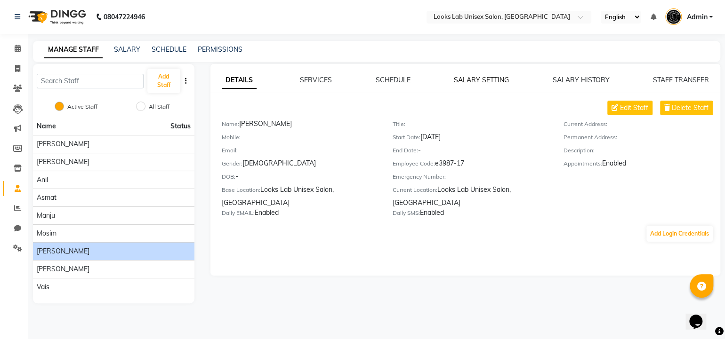
click at [463, 79] on link "SALARY SETTING" at bounding box center [481, 80] width 55 height 8
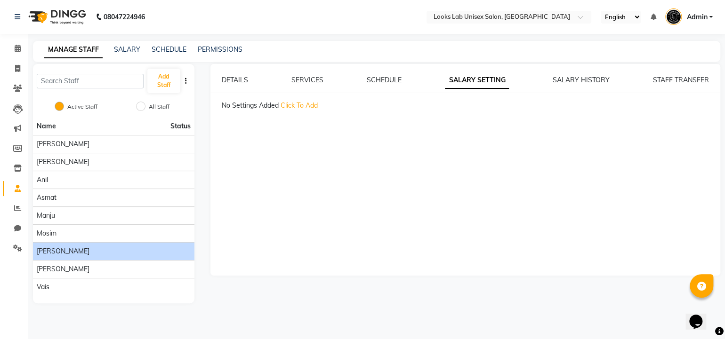
click at [300, 105] on span "Click To Add" at bounding box center [298, 105] width 37 height 8
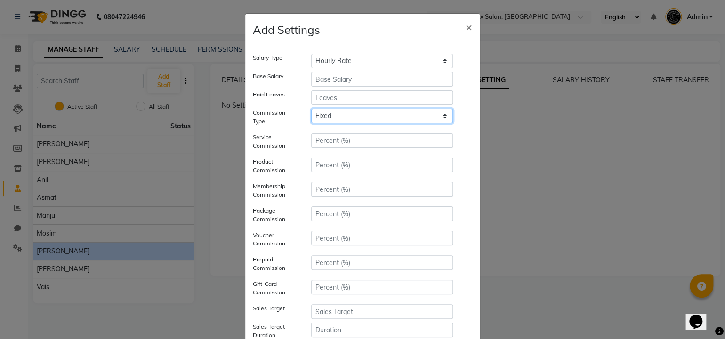
click at [341, 119] on select "Fixed" at bounding box center [382, 116] width 142 height 15
click at [329, 164] on input "number" at bounding box center [382, 165] width 142 height 15
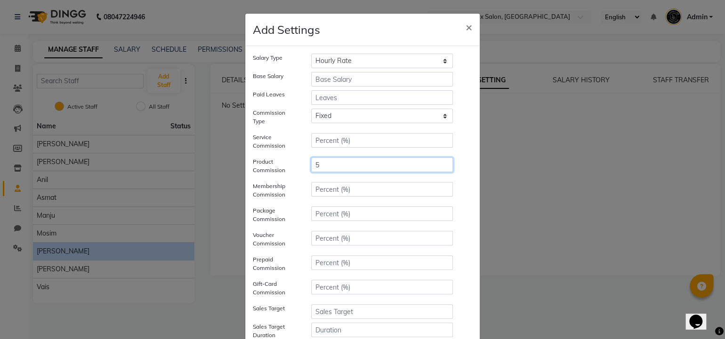
type input "5"
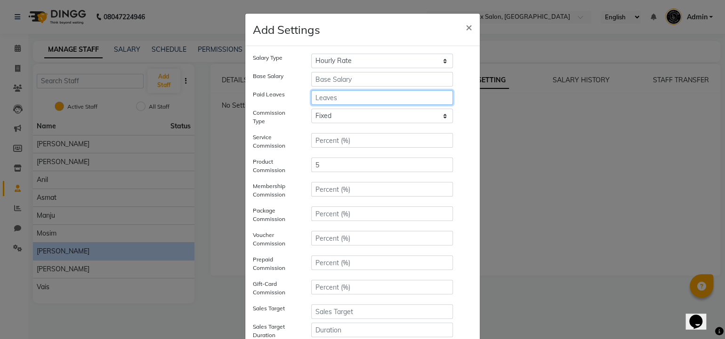
click at [321, 102] on input "number" at bounding box center [382, 97] width 142 height 15
type input "4"
click at [325, 81] on input "number" at bounding box center [382, 79] width 142 height 15
type input "13000"
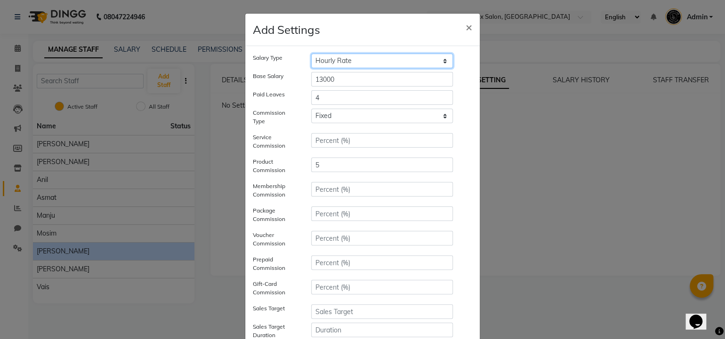
click at [338, 63] on select "Hourly Rate Bi-Weekly Twice Monthly Monthly Yearly" at bounding box center [382, 61] width 142 height 15
select select "monthly"
click at [311, 54] on select "Hourly Rate Bi-Weekly Twice Monthly Monthly Yearly" at bounding box center [382, 61] width 142 height 15
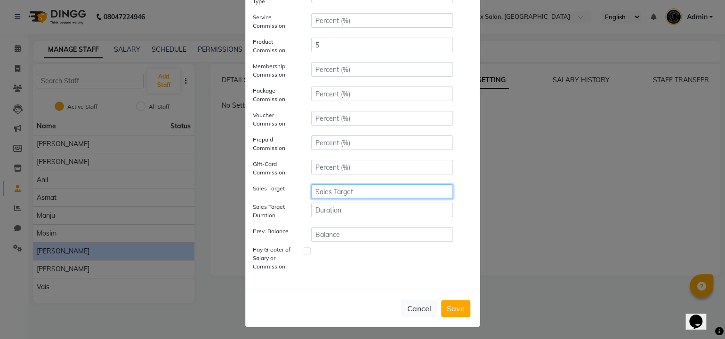
click at [325, 192] on input "number" at bounding box center [382, 191] width 142 height 15
type input "39000"
click at [325, 203] on input "number" at bounding box center [382, 210] width 142 height 15
type input "30"
click at [461, 308] on button "Save" at bounding box center [455, 308] width 29 height 17
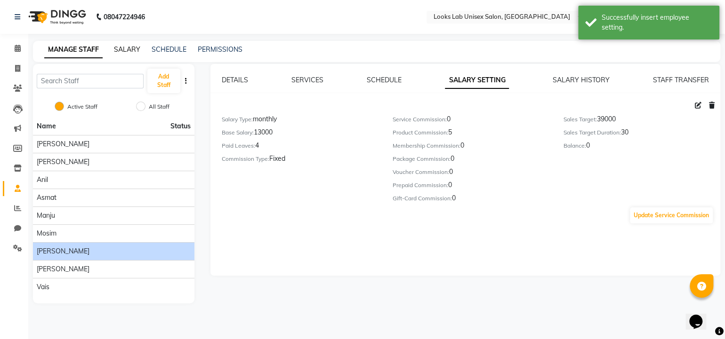
click at [125, 51] on link "SALARY" at bounding box center [127, 49] width 26 height 8
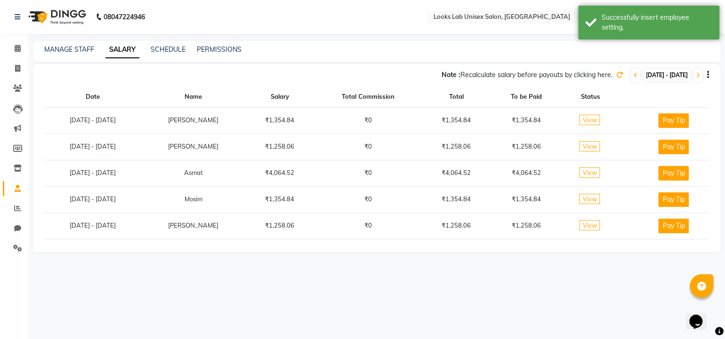
click at [616, 73] on icon at bounding box center [619, 75] width 7 height 7
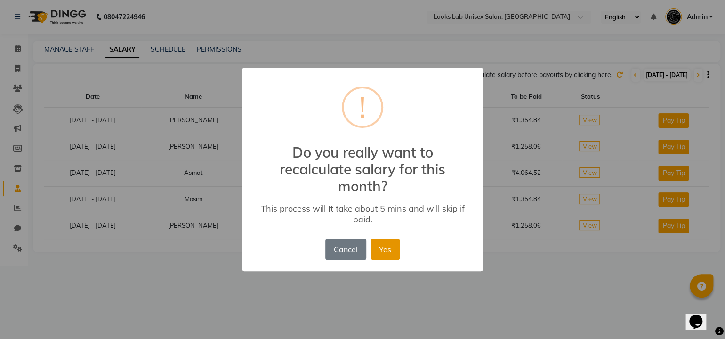
click at [383, 247] on button "Yes" at bounding box center [385, 249] width 29 height 21
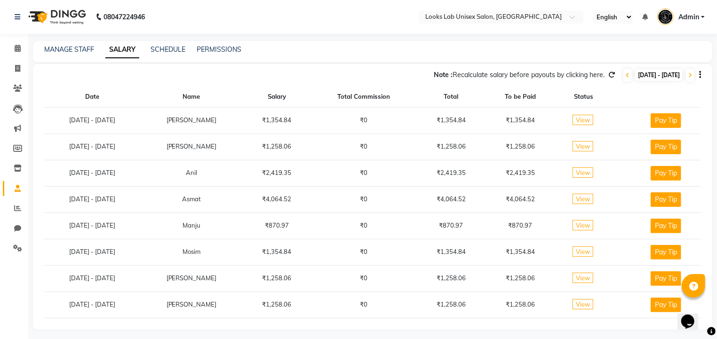
scroll to position [2, 0]
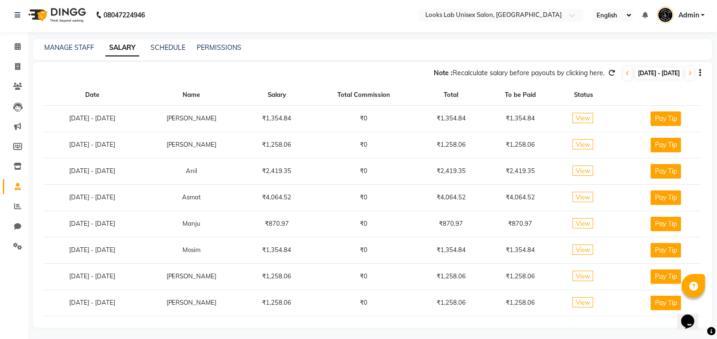
click at [575, 171] on span "View" at bounding box center [583, 171] width 21 height 10
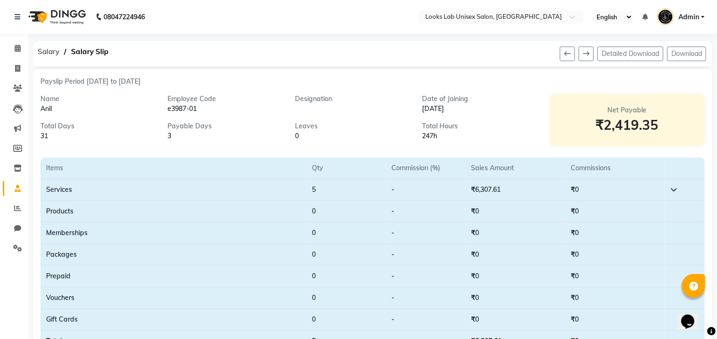
click at [313, 102] on div "Designation" at bounding box center [351, 99] width 113 height 10
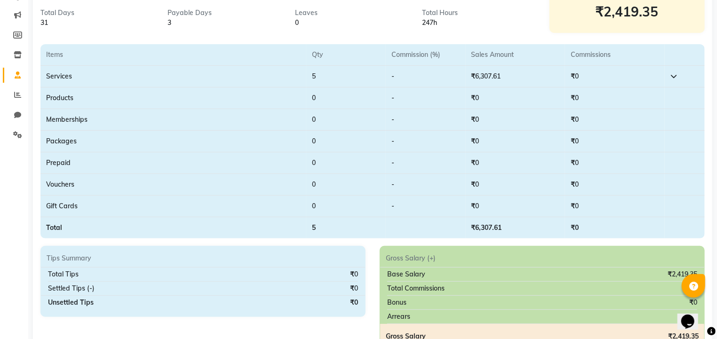
scroll to position [113, 0]
click at [674, 74] on icon at bounding box center [674, 76] width 7 height 7
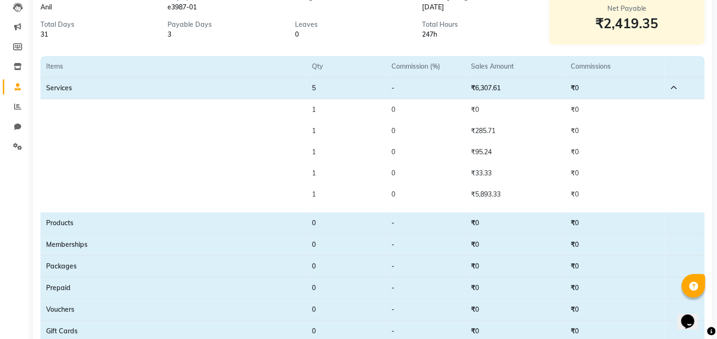
scroll to position [101, 0]
click at [674, 90] on icon at bounding box center [674, 89] width 7 height 7
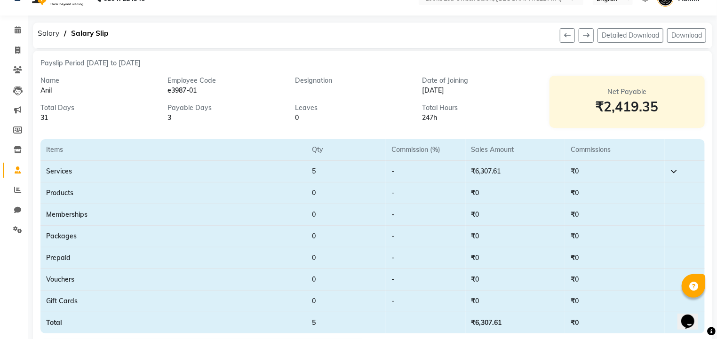
scroll to position [17, 0]
click at [17, 35] on span at bounding box center [17, 31] width 16 height 11
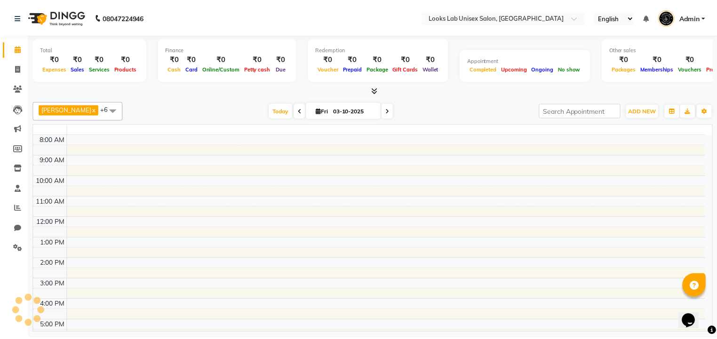
scroll to position [72, 0]
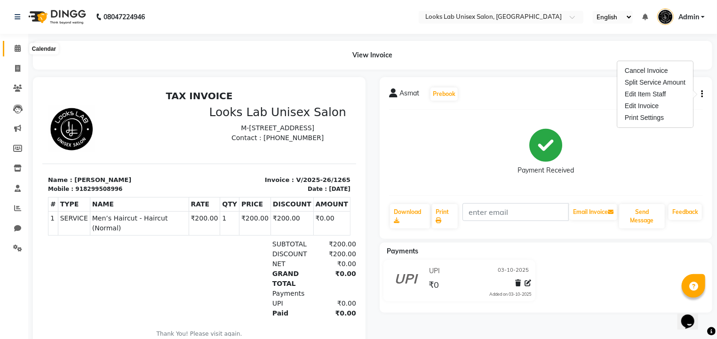
click at [19, 50] on icon at bounding box center [18, 48] width 6 height 7
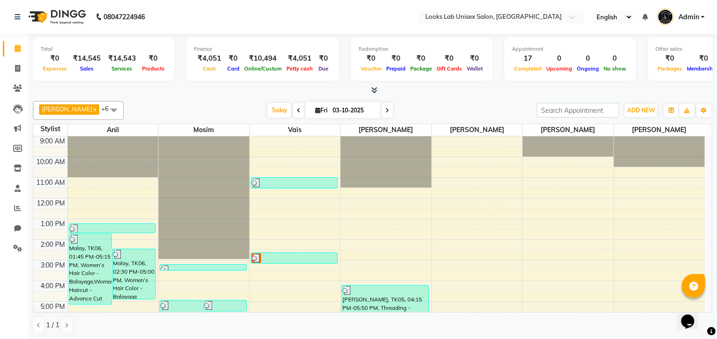
click at [682, 19] on span "Admin" at bounding box center [688, 17] width 21 height 10
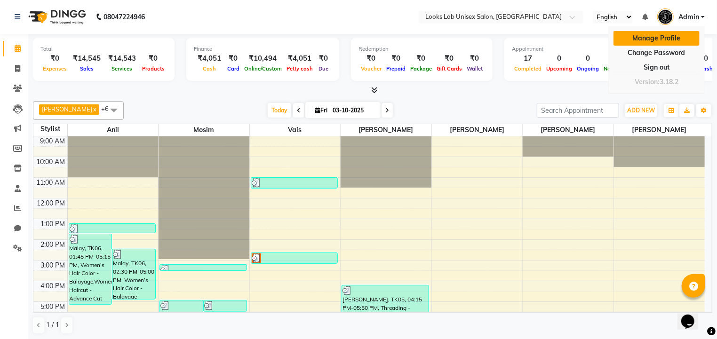
click at [665, 44] on link "Manage Profile" at bounding box center [657, 38] width 86 height 15
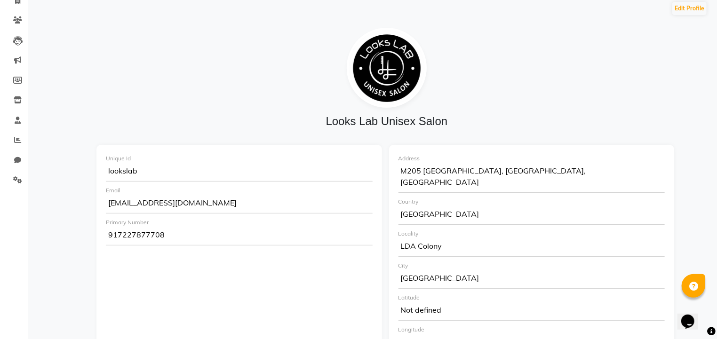
scroll to position [73, 0]
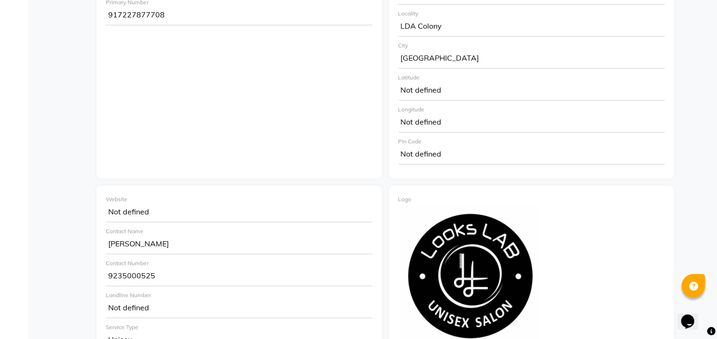
click at [263, 186] on div "Website Not defined Contact Name [PERSON_NAME] Contact Number [PHONE_NUMBER] La…" at bounding box center [239, 304] width 286 height 237
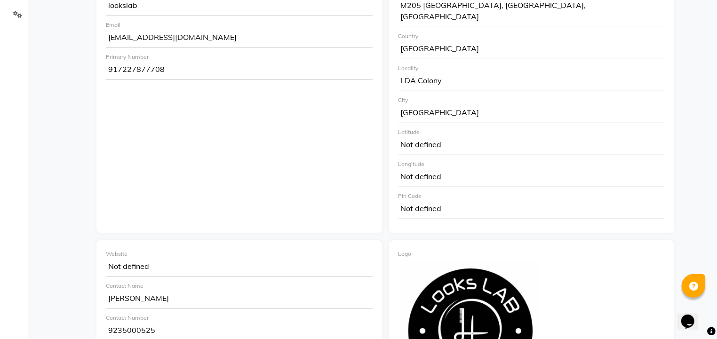
scroll to position [224, 0]
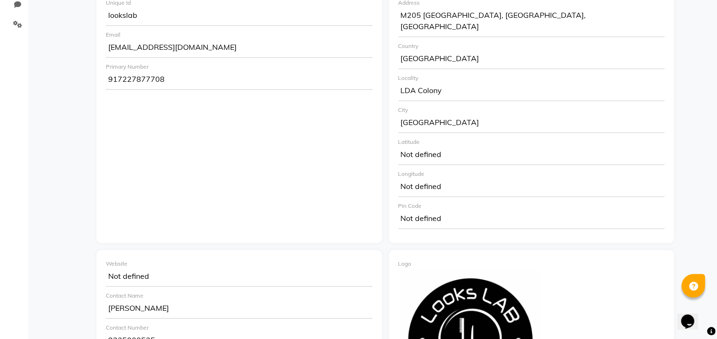
click at [418, 210] on div "Not defined" at bounding box center [532, 219] width 267 height 19
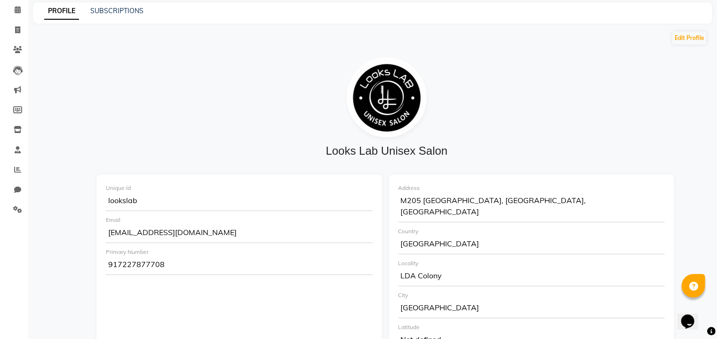
scroll to position [0, 0]
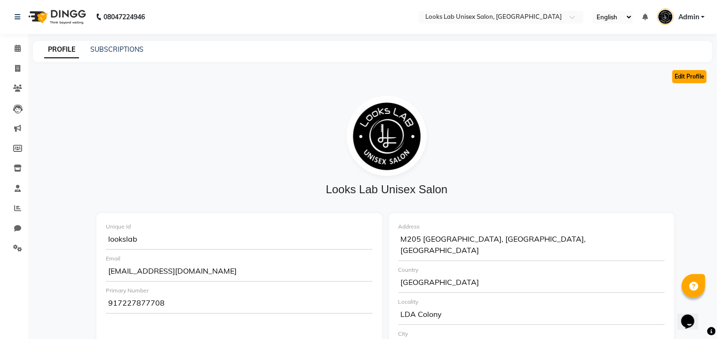
click at [675, 82] on button "Edit Profile" at bounding box center [689, 76] width 34 height 13
select select "1"
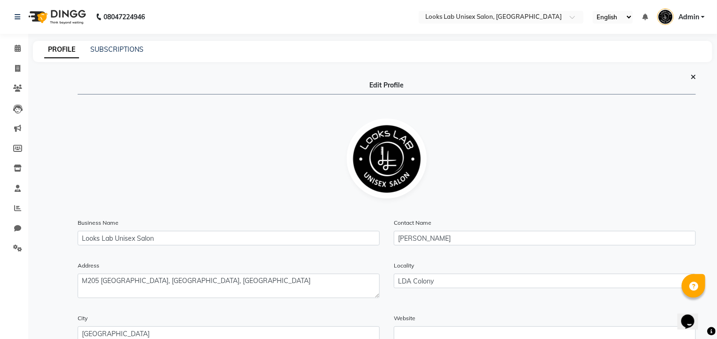
click at [675, 82] on p "Edit Profile" at bounding box center [387, 87] width 618 height 14
click at [106, 50] on link "SUBSCRIPTIONS" at bounding box center [116, 49] width 53 height 8
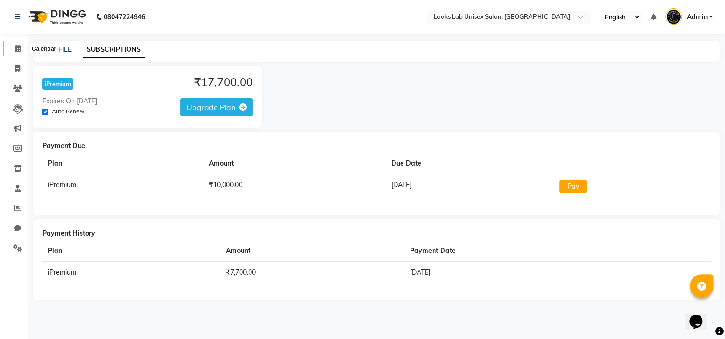
click at [12, 51] on span at bounding box center [17, 48] width 16 height 11
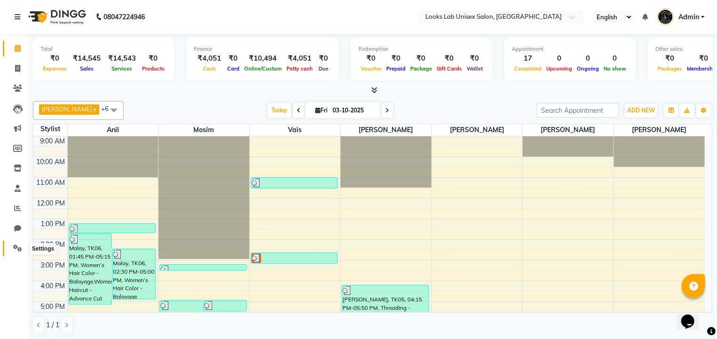
click at [22, 246] on span at bounding box center [17, 248] width 16 height 11
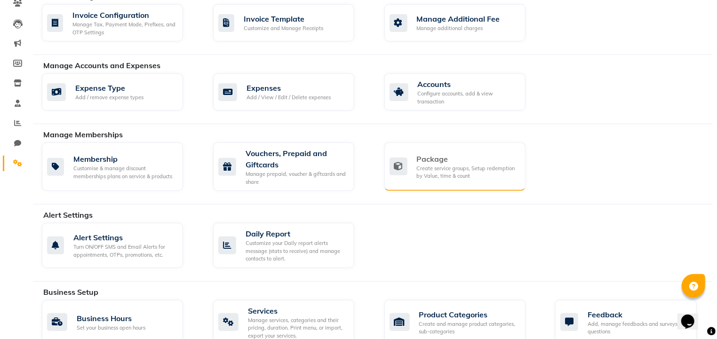
scroll to position [93, 0]
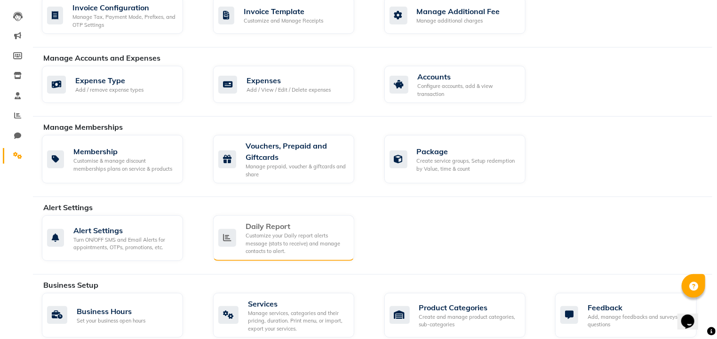
click at [284, 243] on div "Customize your Daily report alerts message (stats to receive) and manage contac…" at bounding box center [296, 244] width 101 height 24
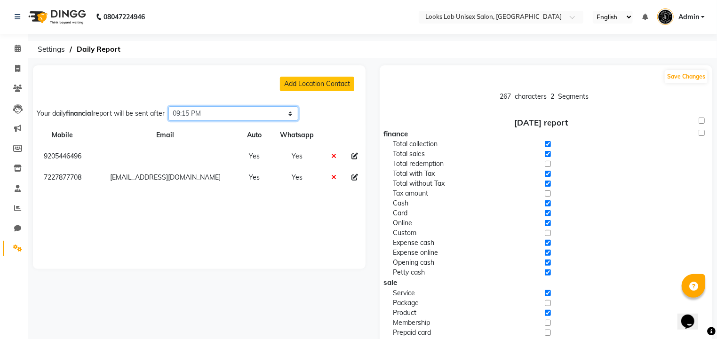
click at [215, 116] on select "Select time 04:00 AM 04:15 AM 04:30 AM 04:45 AM 05:00 AM 05:15 AM 05:30 AM 05:4…" at bounding box center [233, 113] width 130 height 15
select select "1320"
click at [171, 106] on select "Select time 04:00 AM 04:15 AM 04:30 AM 04:45 AM 05:00 AM 05:15 AM 05:30 AM 05:4…" at bounding box center [233, 113] width 130 height 15
click at [241, 136] on th "Auto" at bounding box center [254, 135] width 31 height 21
click at [334, 85] on button "Add Location Contact" at bounding box center [317, 84] width 74 height 15
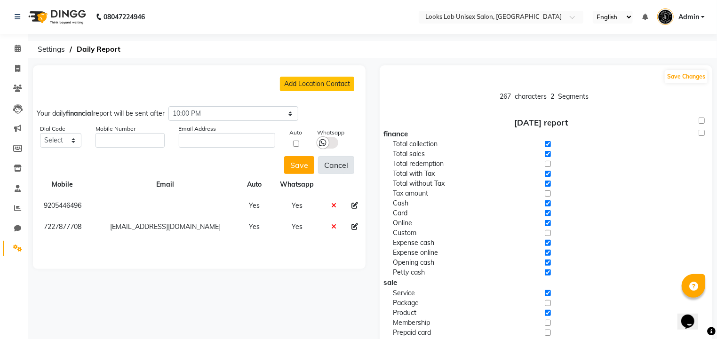
click at [332, 167] on button "Cancel" at bounding box center [336, 165] width 36 height 18
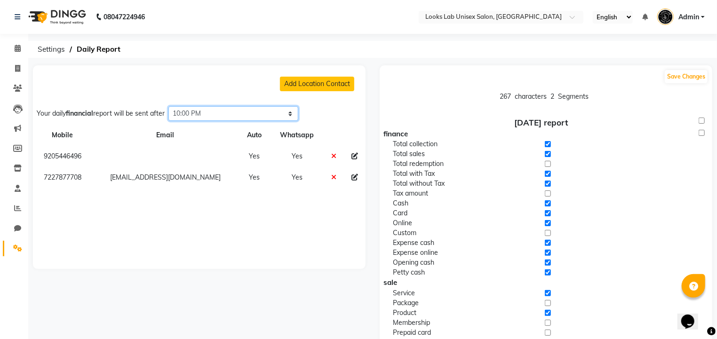
click at [215, 115] on select "Select time 04:00 AM 04:15 AM 04:30 AM 04:45 AM 05:00 AM 05:15 AM 05:30 AM 05:4…" at bounding box center [233, 113] width 130 height 15
click at [701, 121] on input "checkbox" at bounding box center [702, 121] width 6 height 6
checkbox input "true"
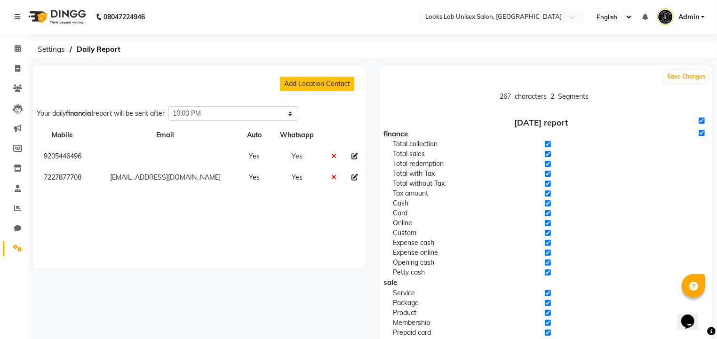
checkbox input "true"
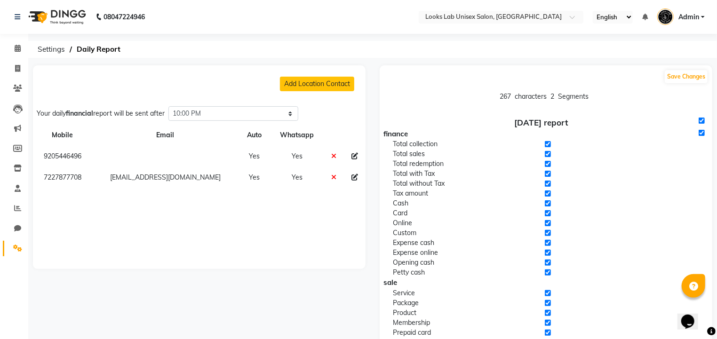
checkbox input "true"
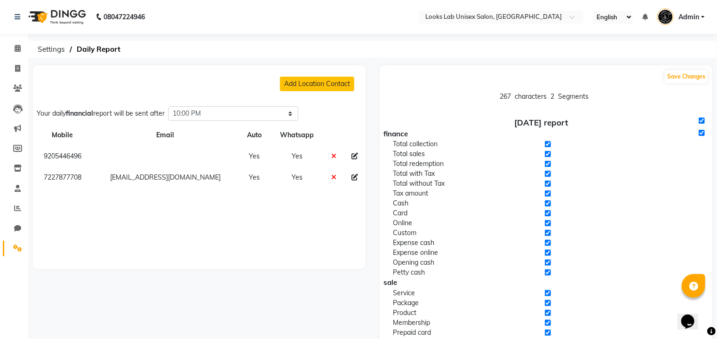
checkbox input "true"
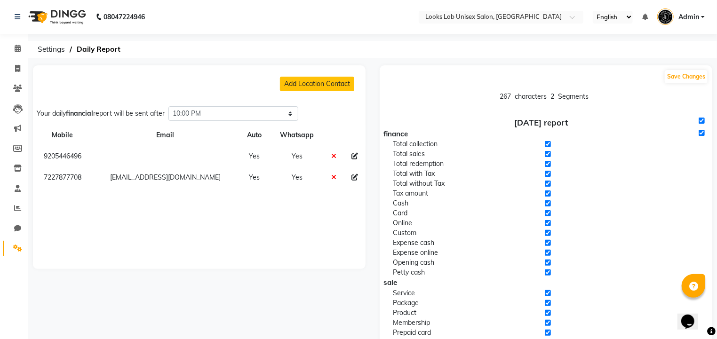
checkbox input "true"
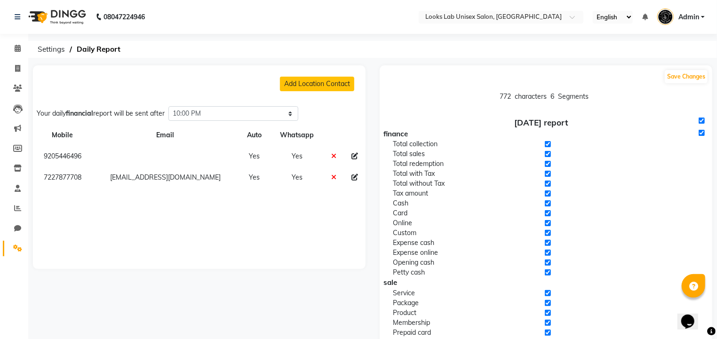
click at [702, 121] on input "checkbox" at bounding box center [702, 121] width 6 height 6
checkbox input "false"
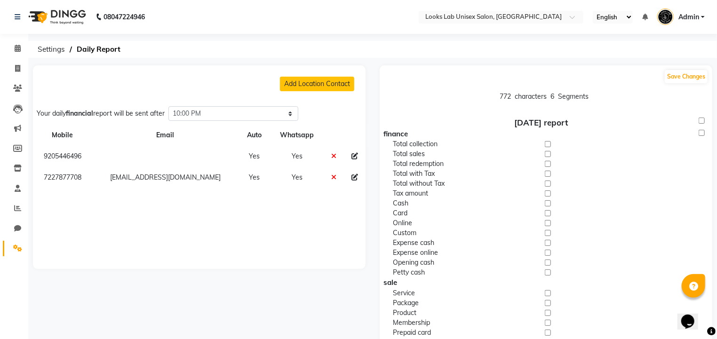
checkbox input "false"
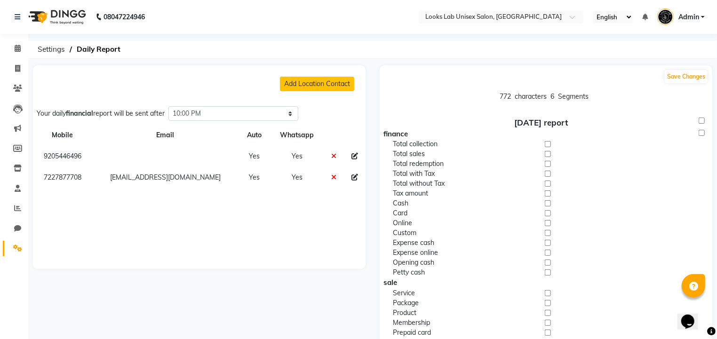
checkbox input "false"
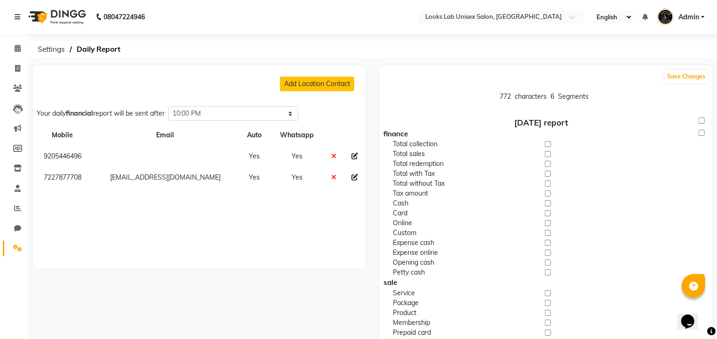
checkbox input "false"
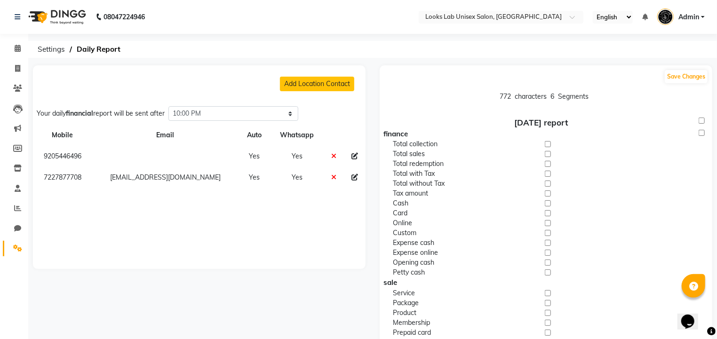
checkbox input "false"
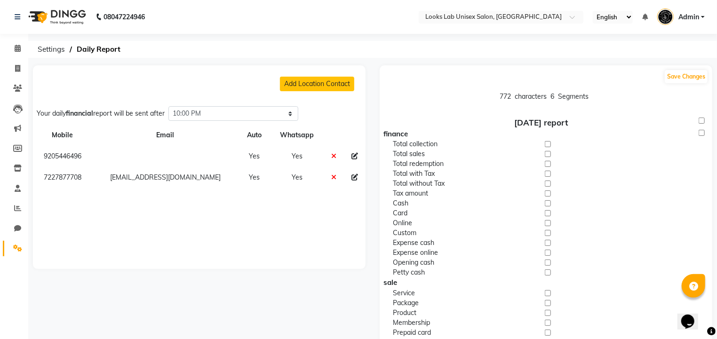
checkbox input "false"
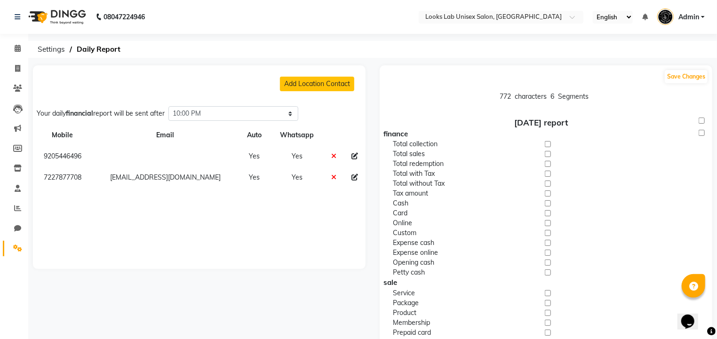
checkbox input "false"
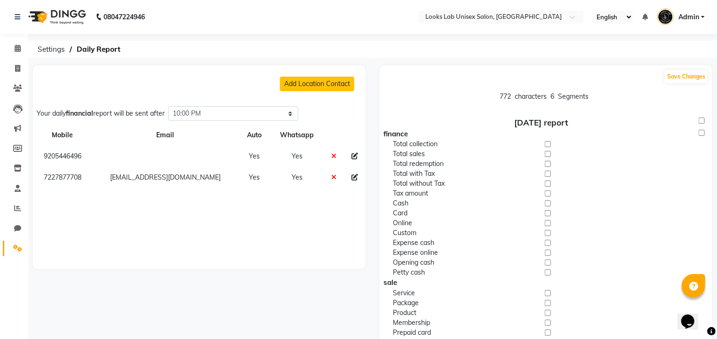
checkbox input "false"
click at [701, 134] on input "checkbox" at bounding box center [702, 133] width 6 height 6
checkbox input "true"
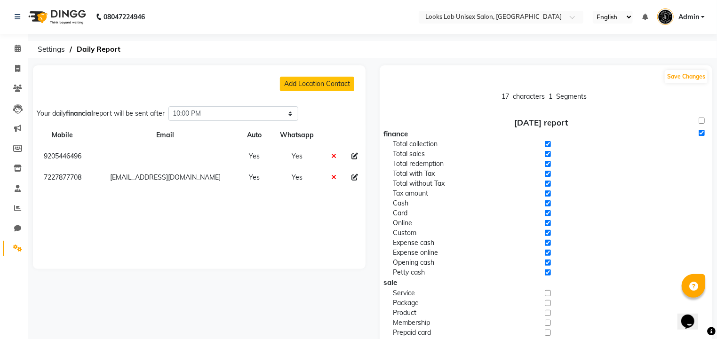
checkbox input "true"
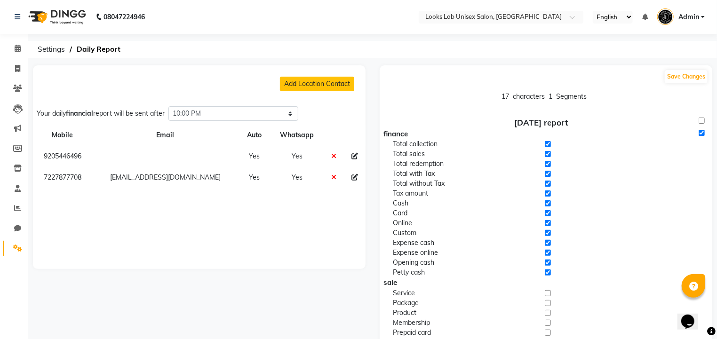
checkbox input "true"
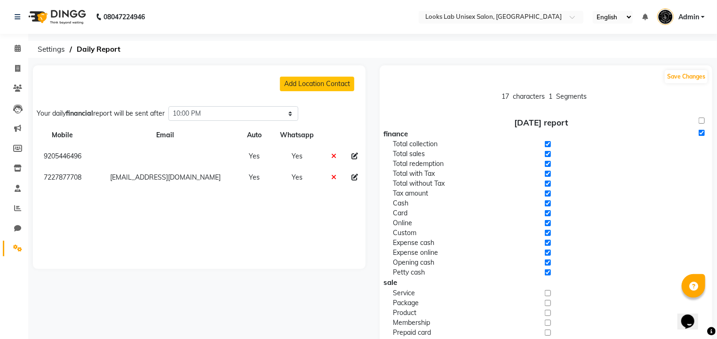
checkbox input "true"
click at [701, 132] on input "checkbox" at bounding box center [702, 133] width 6 height 6
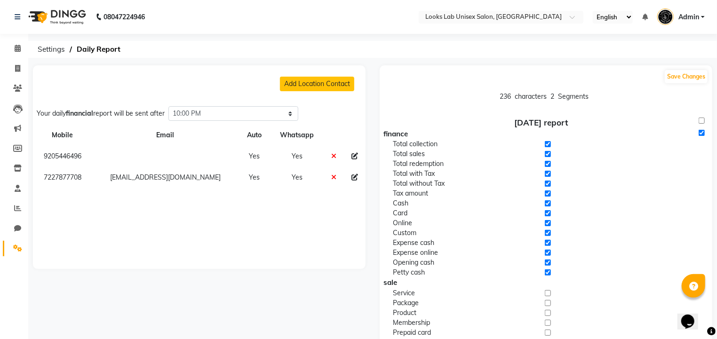
checkbox input "false"
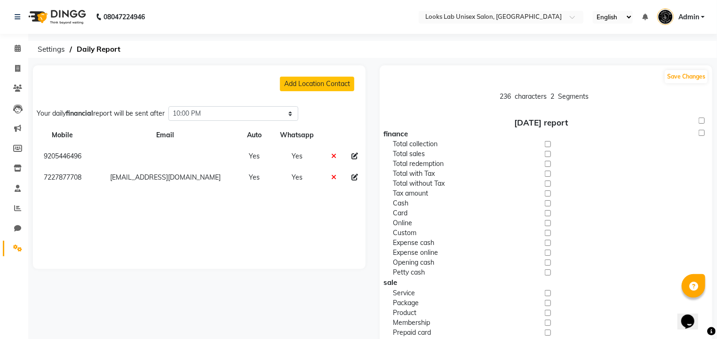
checkbox input "false"
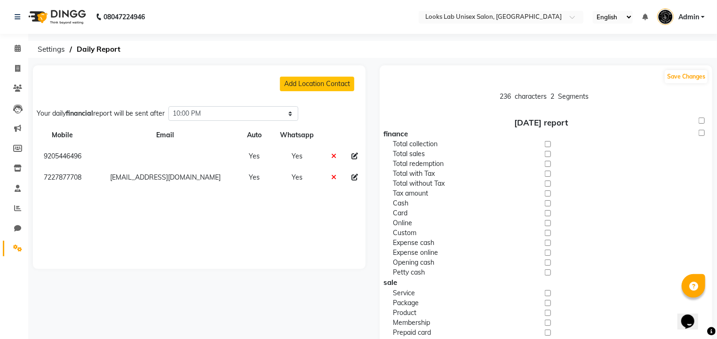
checkbox input "false"
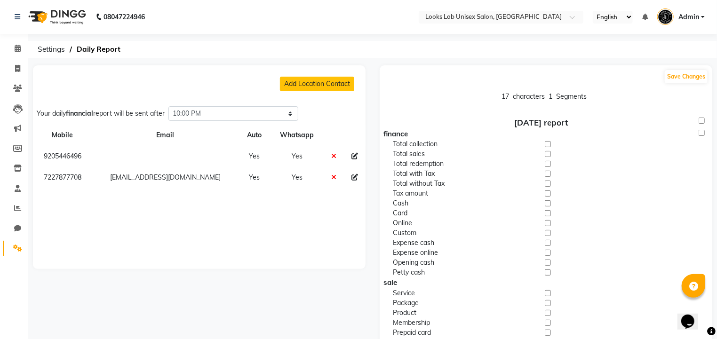
click at [701, 120] on input "checkbox" at bounding box center [702, 121] width 6 height 6
checkbox input "true"
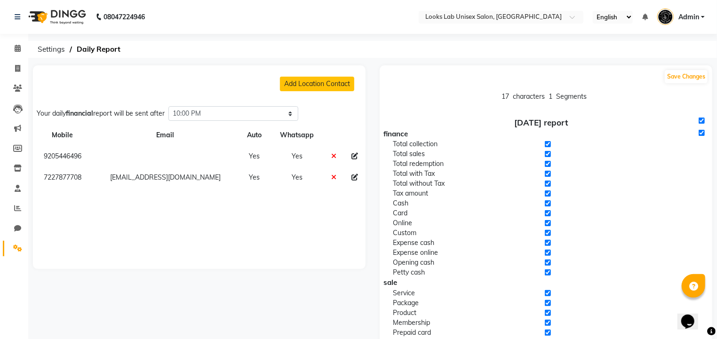
checkbox input "true"
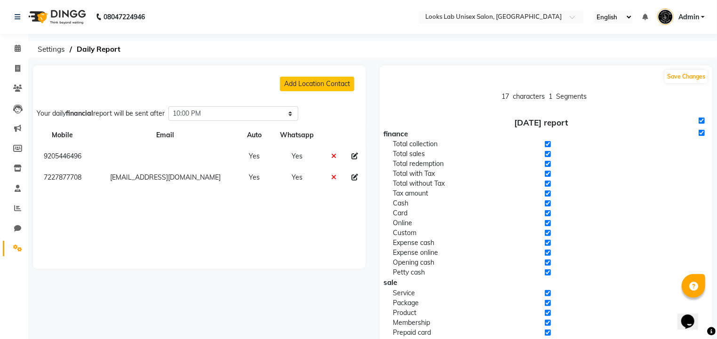
checkbox input "true"
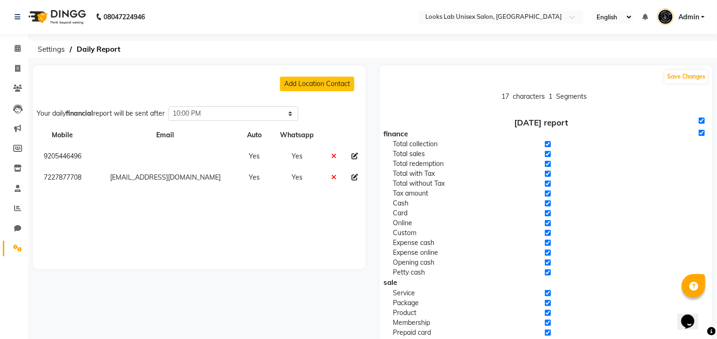
checkbox input "true"
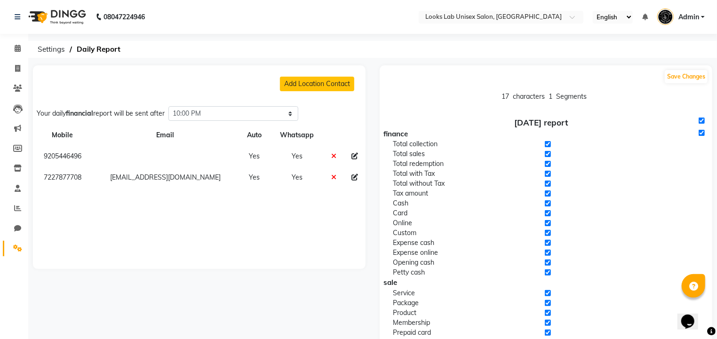
checkbox input "true"
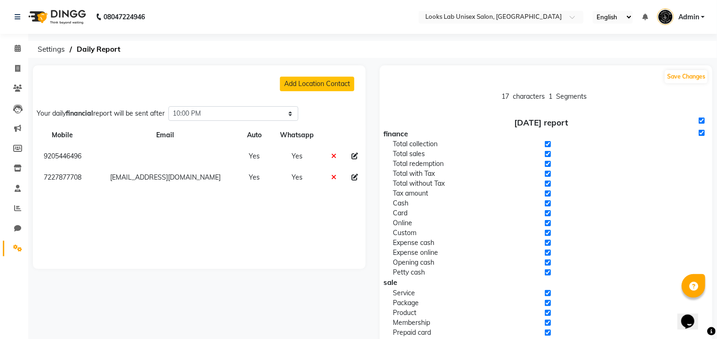
checkbox input "true"
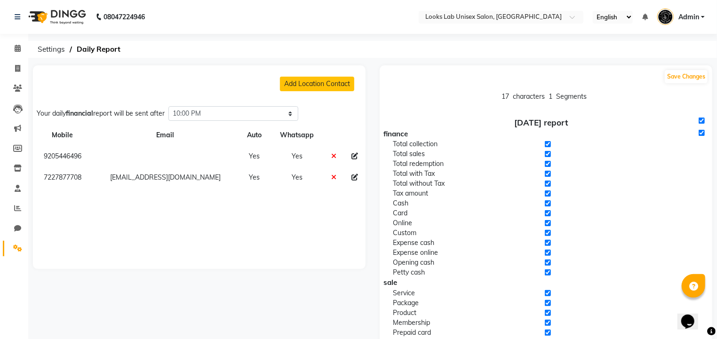
checkbox input "true"
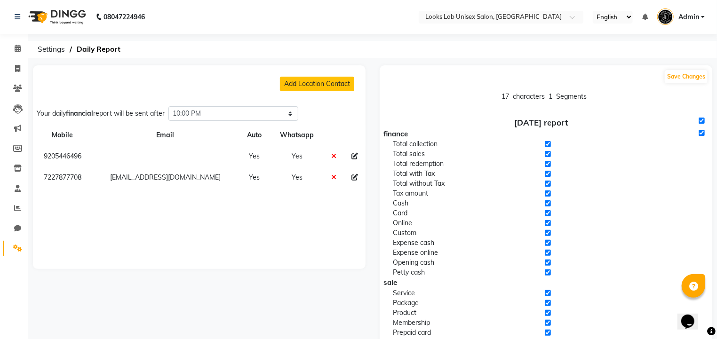
checkbox input "true"
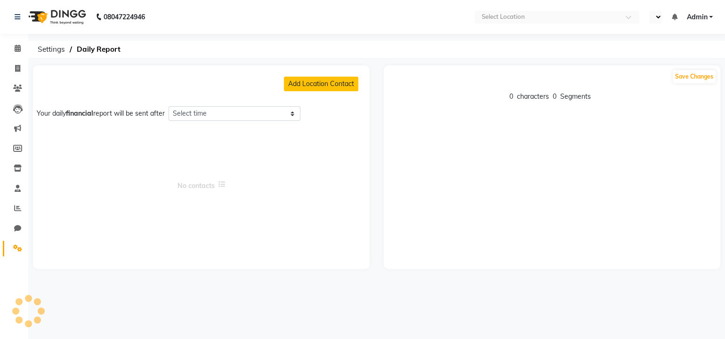
select select "1320"
select select "en"
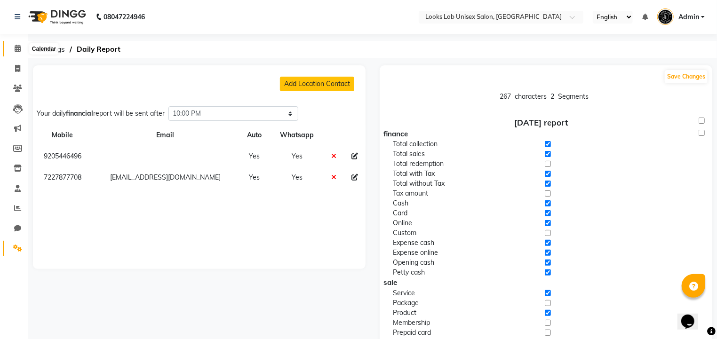
click at [19, 48] on icon at bounding box center [18, 48] width 6 height 7
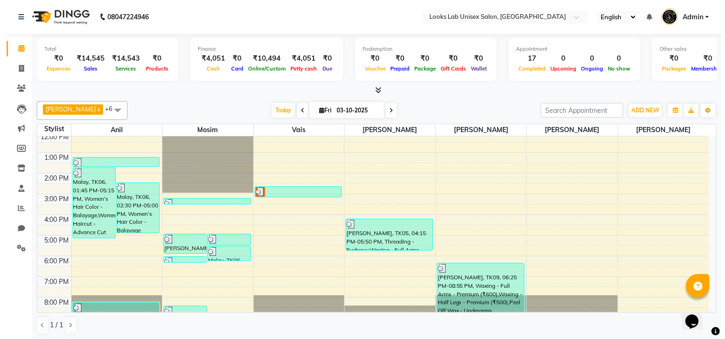
scroll to position [89, 0]
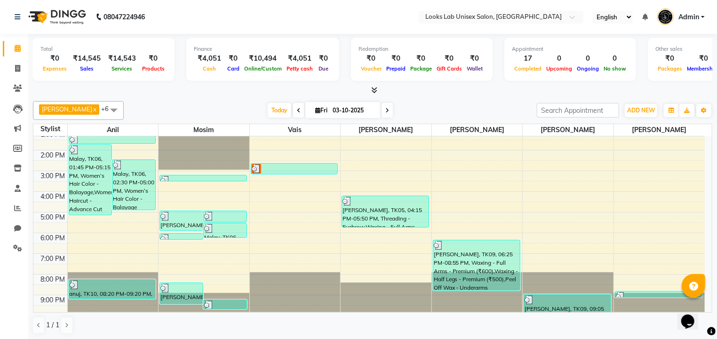
click at [383, 306] on div at bounding box center [386, 298] width 91 height 31
click at [19, 75] on link "Invoice" at bounding box center [14, 69] width 23 height 16
select select "service"
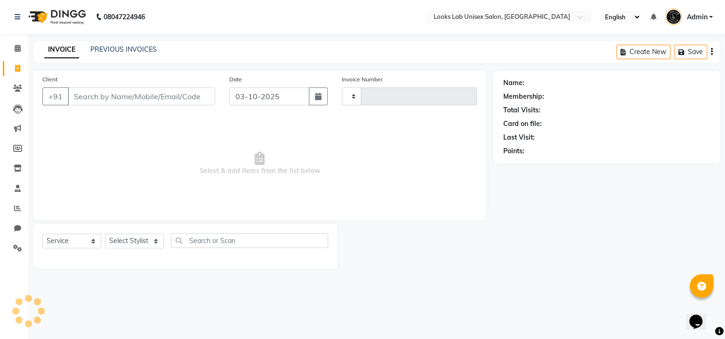
type input "1272"
select select "9115"
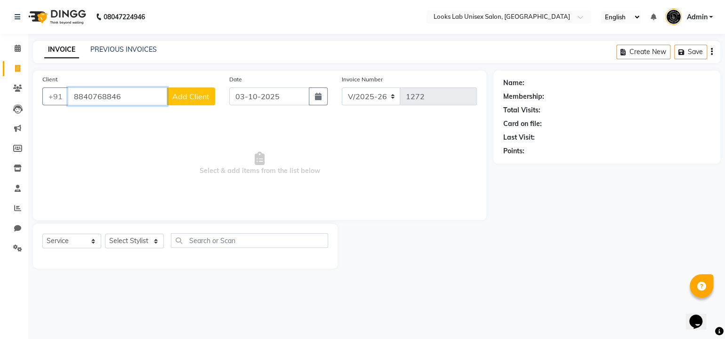
type input "8840768846"
click at [182, 95] on span "Add Client" at bounding box center [190, 96] width 37 height 9
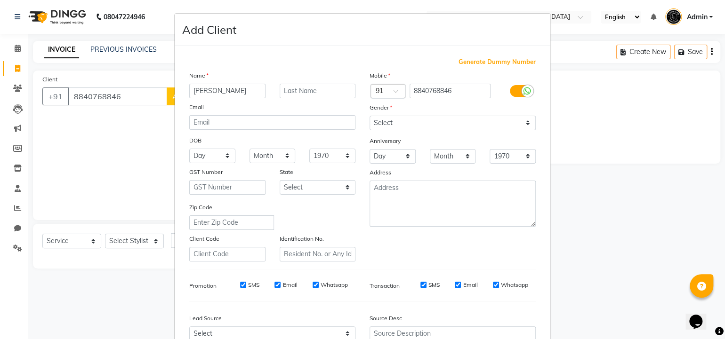
type input "[PERSON_NAME]"
click at [383, 125] on select "Select [DEMOGRAPHIC_DATA] [DEMOGRAPHIC_DATA] Other Prefer Not To Say" at bounding box center [452, 123] width 166 height 15
select select "[DEMOGRAPHIC_DATA]"
click at [369, 116] on select "Select [DEMOGRAPHIC_DATA] [DEMOGRAPHIC_DATA] Other Prefer Not To Say" at bounding box center [452, 123] width 166 height 15
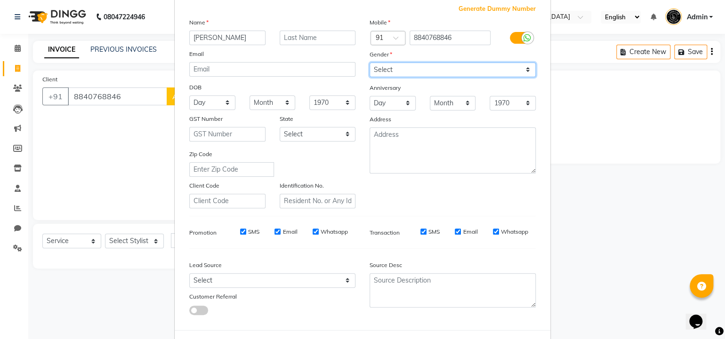
scroll to position [99, 0]
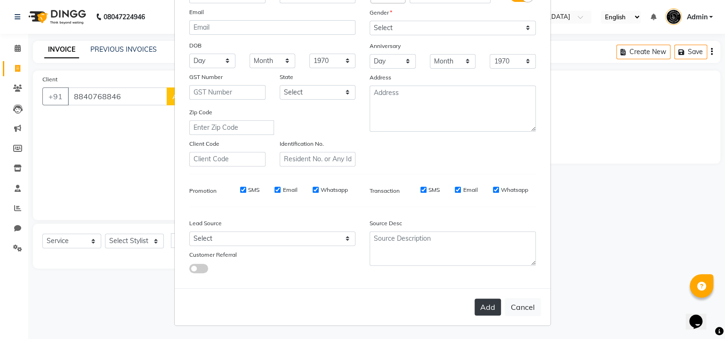
click at [482, 308] on button "Add" at bounding box center [487, 307] width 26 height 17
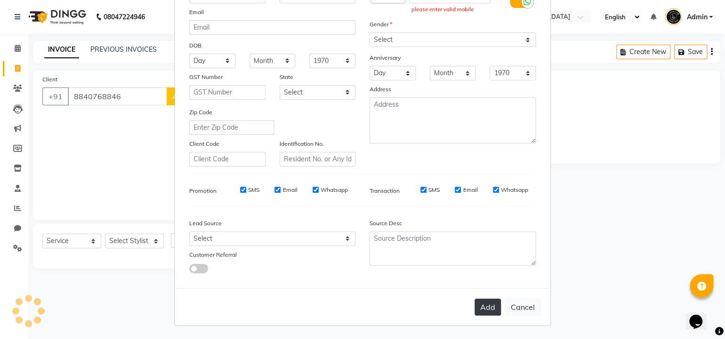
click at [487, 306] on button "Add" at bounding box center [487, 307] width 26 height 17
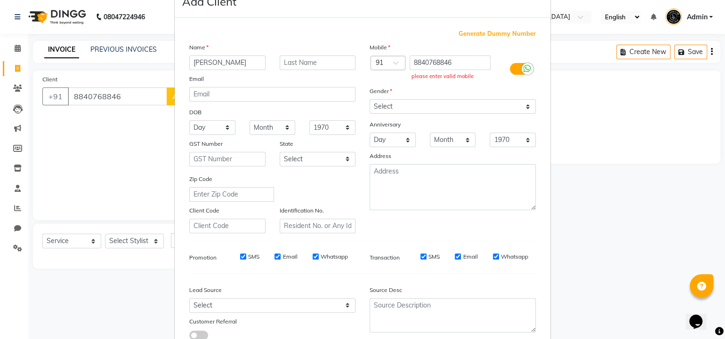
scroll to position [27, 0]
click at [465, 66] on input "8840768846" at bounding box center [449, 63] width 81 height 15
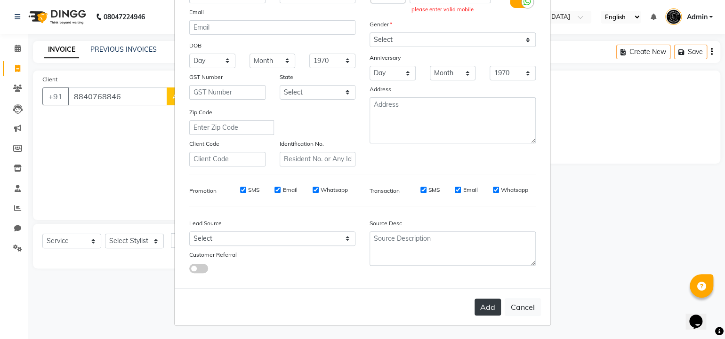
click at [482, 313] on button "Add" at bounding box center [487, 307] width 26 height 17
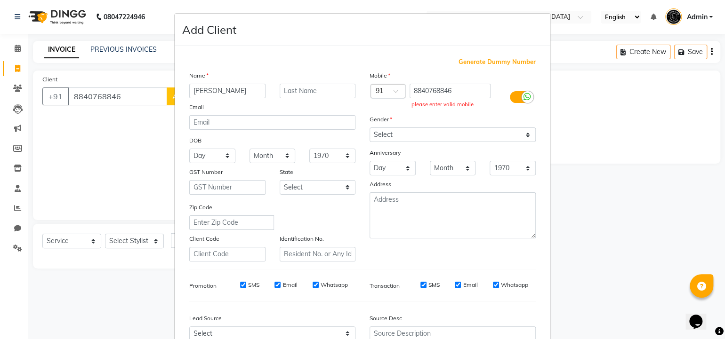
click at [514, 100] on label at bounding box center [520, 97] width 21 height 12
click at [0, 0] on input "checkbox" at bounding box center [0, 0] width 0 height 0
click at [514, 100] on icon at bounding box center [515, 97] width 8 height 8
click at [0, 0] on input "checkbox" at bounding box center [0, 0] width 0 height 0
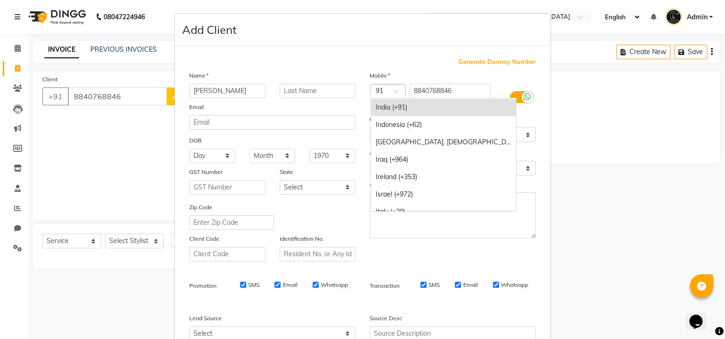
click at [375, 91] on input "text" at bounding box center [378, 92] width 6 height 10
click at [385, 109] on div "India (+91)" at bounding box center [443, 107] width 145 height 17
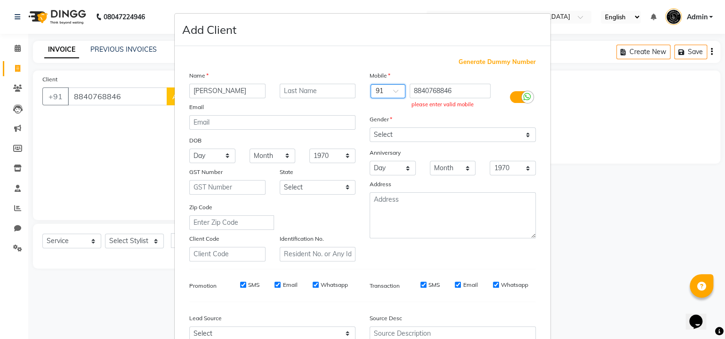
scroll to position [99, 0]
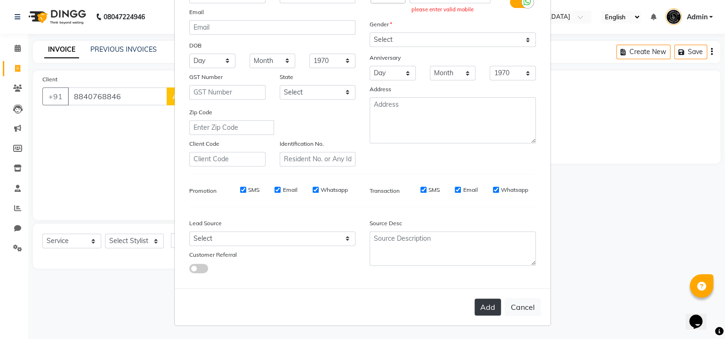
click at [486, 306] on button "Add" at bounding box center [487, 307] width 26 height 17
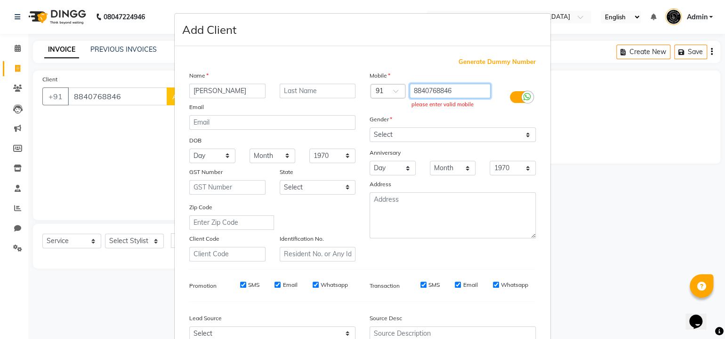
click at [460, 94] on input "8840768846" at bounding box center [449, 91] width 81 height 15
click at [413, 92] on input "8840768846" at bounding box center [449, 91] width 81 height 15
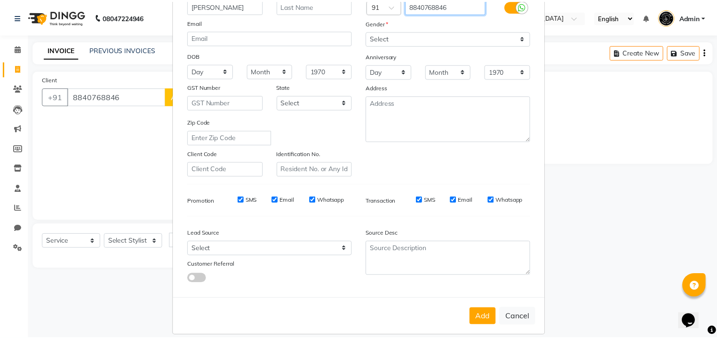
scroll to position [88, 0]
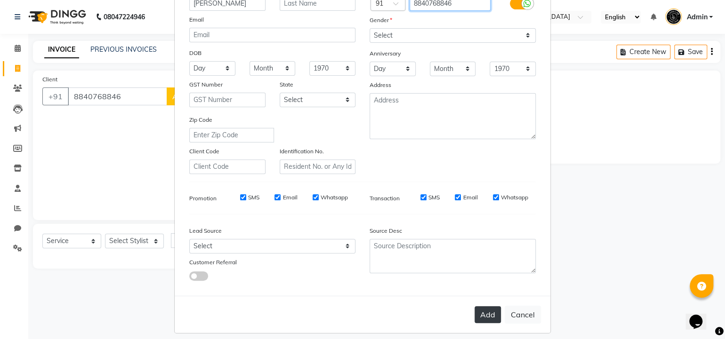
type input "8840768846"
click at [483, 319] on button "Add" at bounding box center [487, 314] width 26 height 17
type input "8840768846"
select select
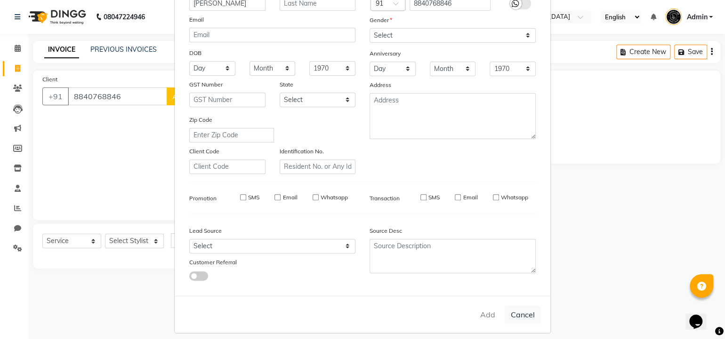
select select
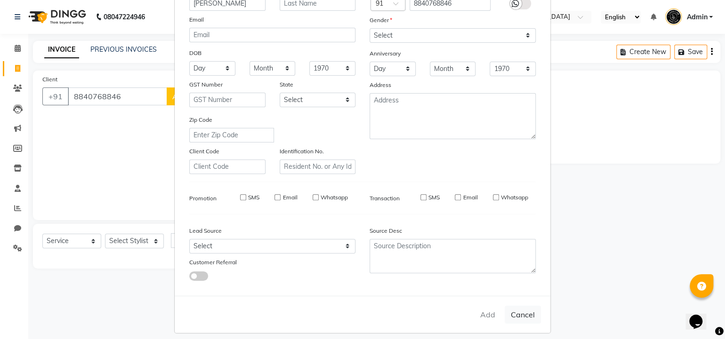
checkbox input "false"
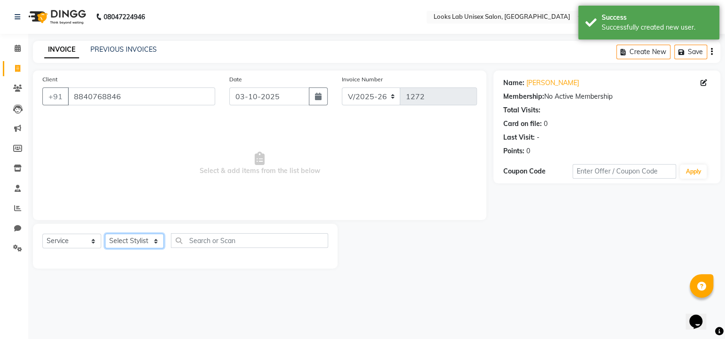
click at [141, 241] on select "Select Stylist [PERSON_NAME] [PERSON_NAME] Manju [PERSON_NAME] [PERSON_NAME]" at bounding box center [134, 241] width 59 height 15
select select "93212"
click at [105, 234] on select "Select Stylist [PERSON_NAME] [PERSON_NAME] Manju [PERSON_NAME] [PERSON_NAME]" at bounding box center [134, 241] width 59 height 15
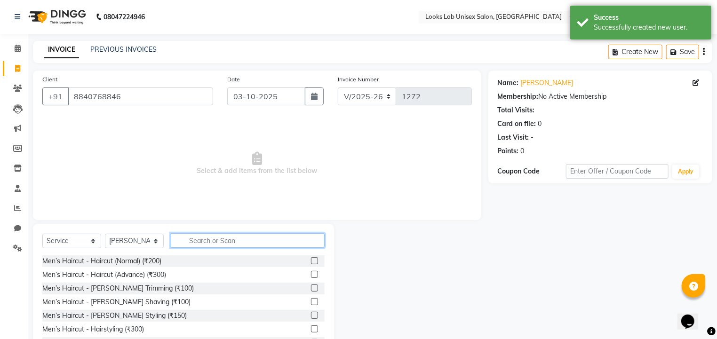
click at [199, 239] on input "text" at bounding box center [248, 240] width 154 height 15
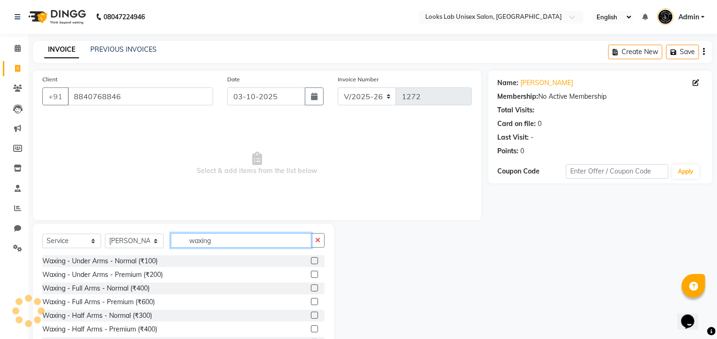
type input "waxing"
click at [311, 289] on label at bounding box center [314, 288] width 7 height 7
click at [311, 289] on input "checkbox" at bounding box center [314, 289] width 6 height 6
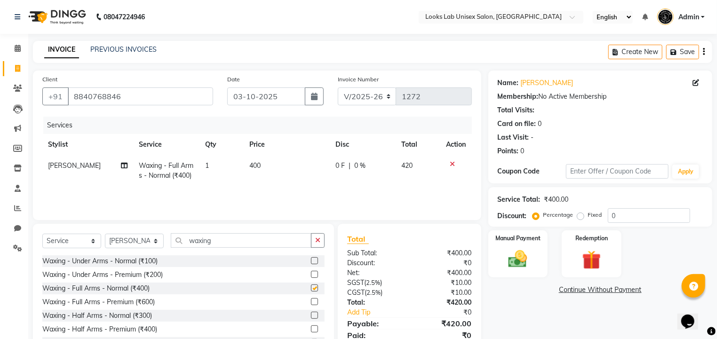
checkbox input "false"
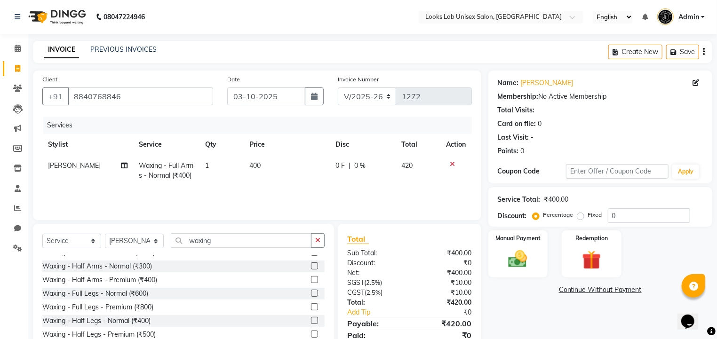
scroll to position [56, 0]
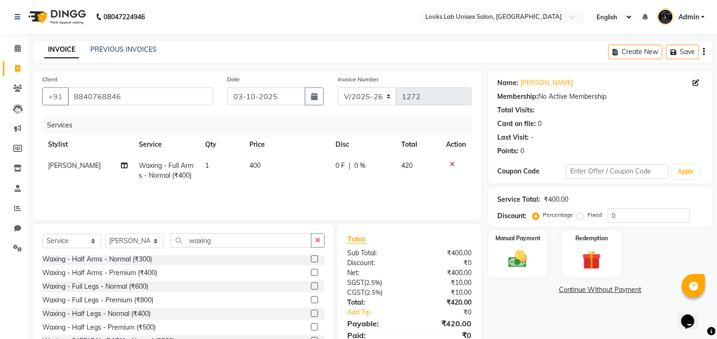
click at [311, 287] on label at bounding box center [314, 286] width 7 height 7
click at [311, 287] on input "checkbox" at bounding box center [314, 287] width 6 height 6
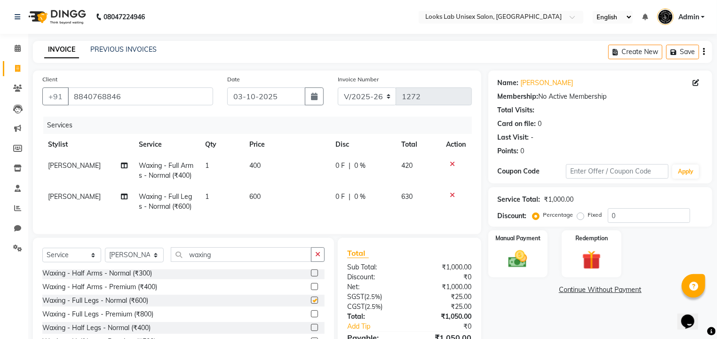
checkbox input "false"
click at [311, 279] on label at bounding box center [314, 274] width 7 height 7
click at [311, 279] on input "checkbox" at bounding box center [314, 275] width 6 height 6
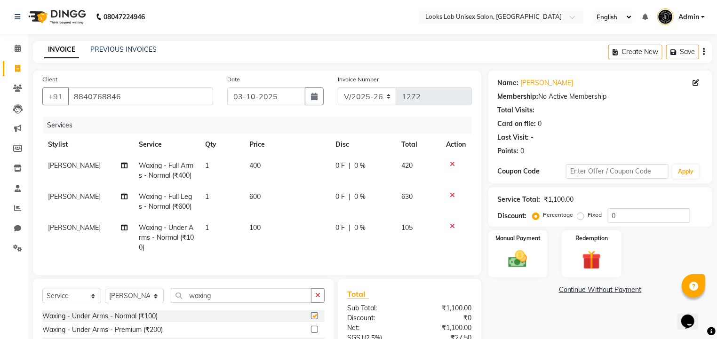
checkbox input "false"
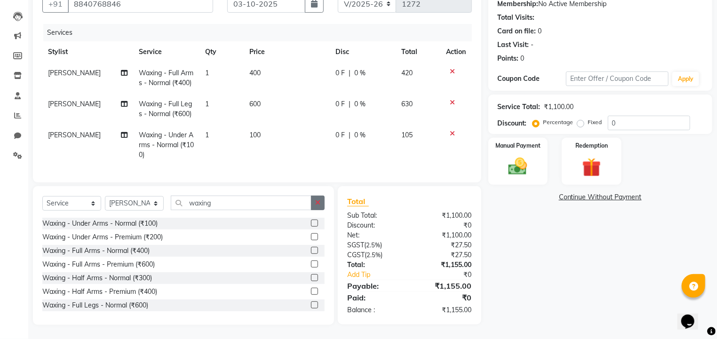
click at [323, 207] on button "button" at bounding box center [318, 203] width 14 height 15
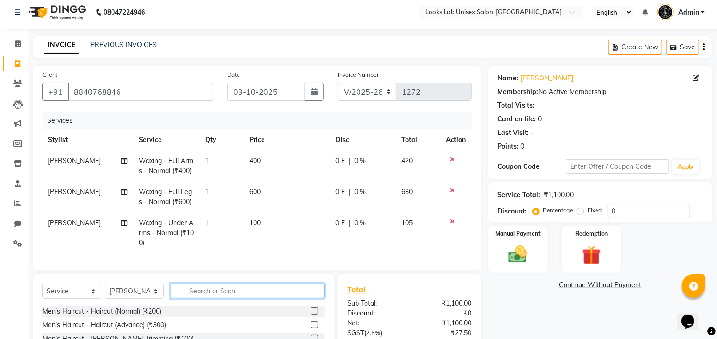
scroll to position [0, 0]
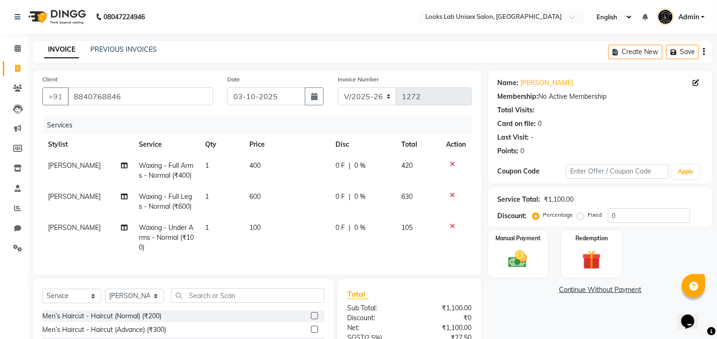
click at [587, 214] on div "Fixed" at bounding box center [590, 214] width 23 height 11
click at [588, 217] on label "Fixed" at bounding box center [595, 215] width 14 height 8
click at [580, 217] on input "Fixed" at bounding box center [582, 215] width 7 height 7
radio input "true"
drag, startPoint x: 621, startPoint y: 218, endPoint x: 603, endPoint y: 217, distance: 17.9
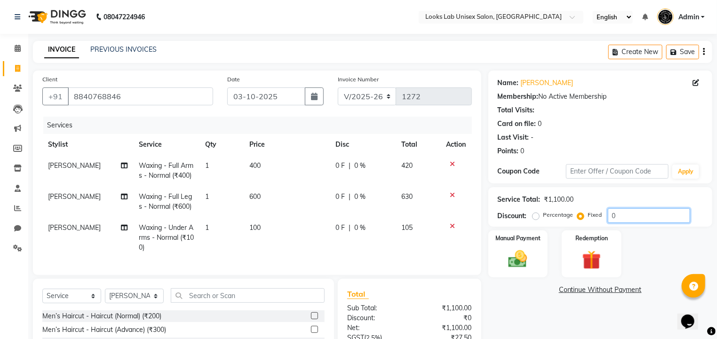
click at [603, 217] on div "Percentage Fixed 0" at bounding box center [613, 215] width 156 height 15
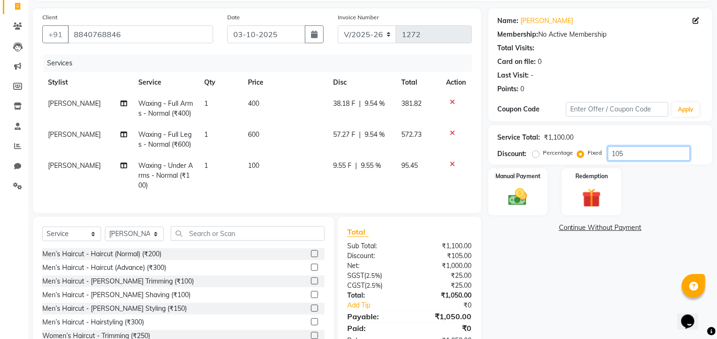
scroll to position [63, 0]
type input "105"
click at [502, 191] on img at bounding box center [518, 197] width 32 height 23
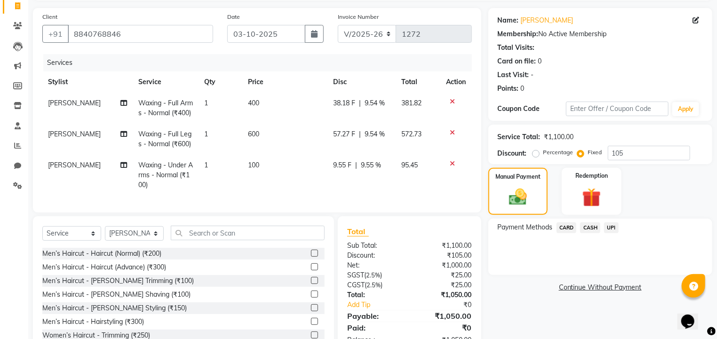
click at [607, 231] on span "UPI" at bounding box center [611, 228] width 15 height 11
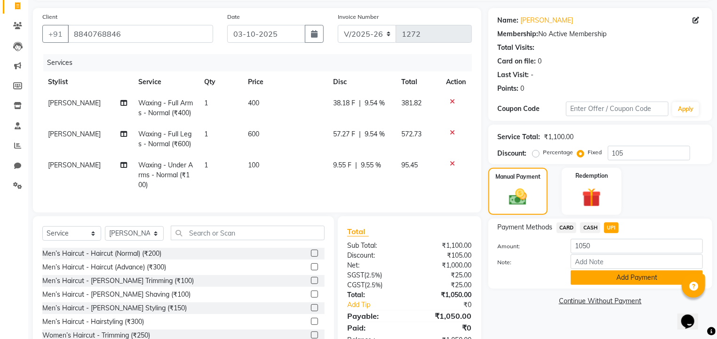
click at [586, 280] on button "Add Payment" at bounding box center [637, 278] width 132 height 15
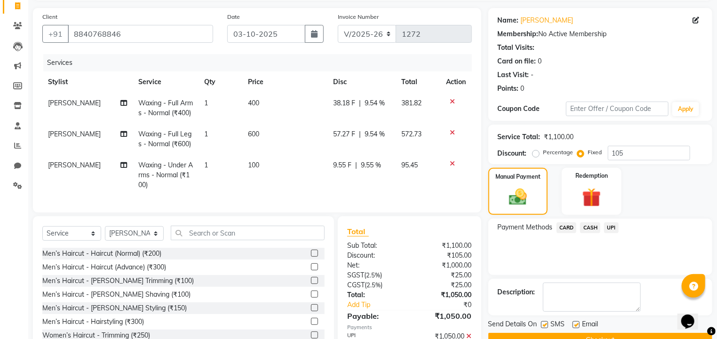
scroll to position [129, 0]
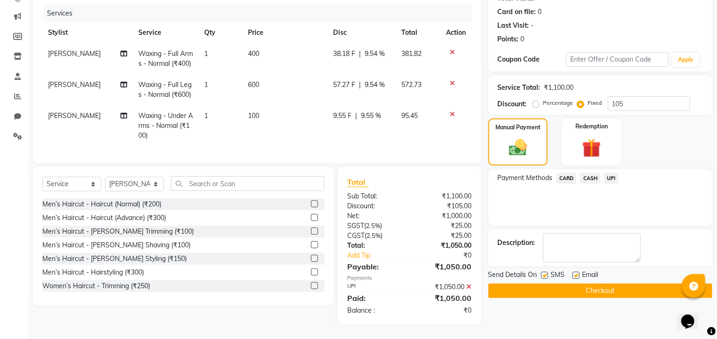
click at [572, 284] on button "Checkout" at bounding box center [600, 291] width 224 height 15
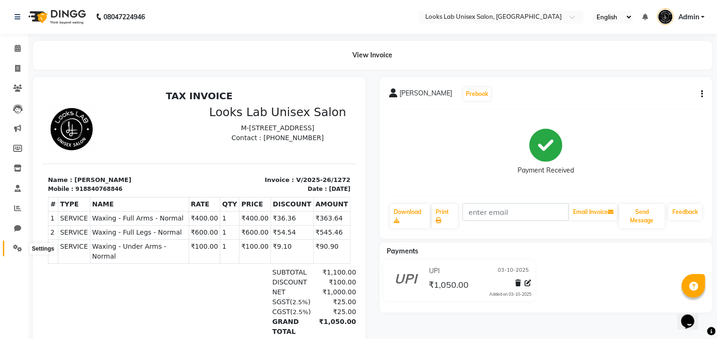
click at [17, 253] on span at bounding box center [17, 248] width 16 height 11
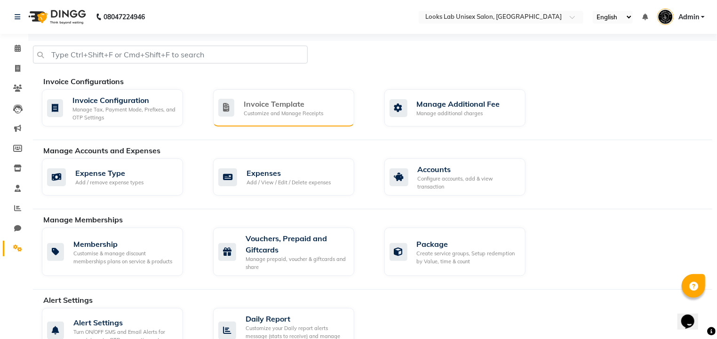
click at [304, 106] on div "Invoice Template" at bounding box center [284, 103] width 80 height 11
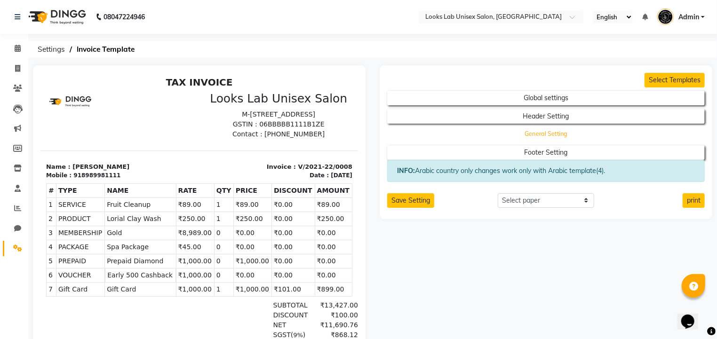
click at [508, 137] on button "General Setting" at bounding box center [546, 134] width 286 height 13
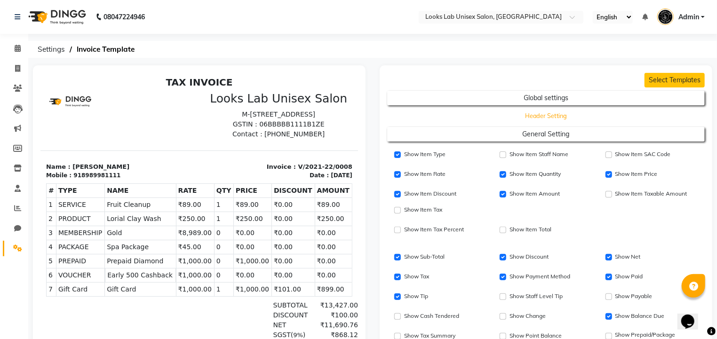
click at [517, 119] on button "Header Setting" at bounding box center [546, 116] width 286 height 13
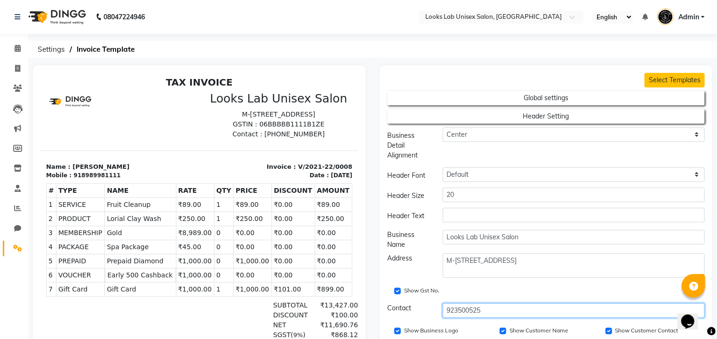
click at [465, 305] on input "923500525" at bounding box center [574, 310] width 263 height 15
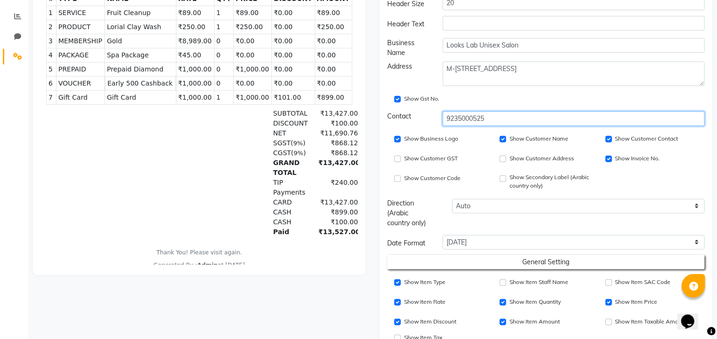
scroll to position [192, 0]
type input "9235000525"
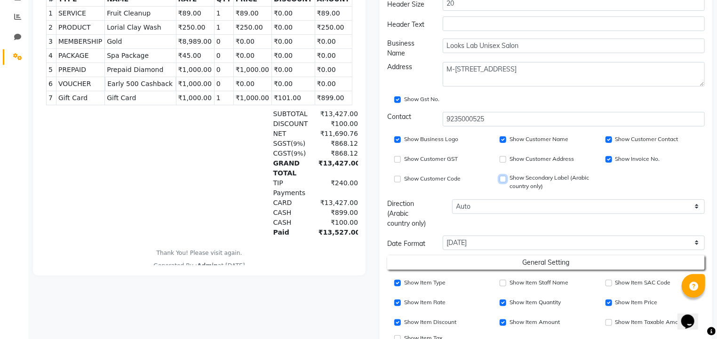
click at [503, 177] on input "Show Customer Contact" at bounding box center [503, 179] width 7 height 7
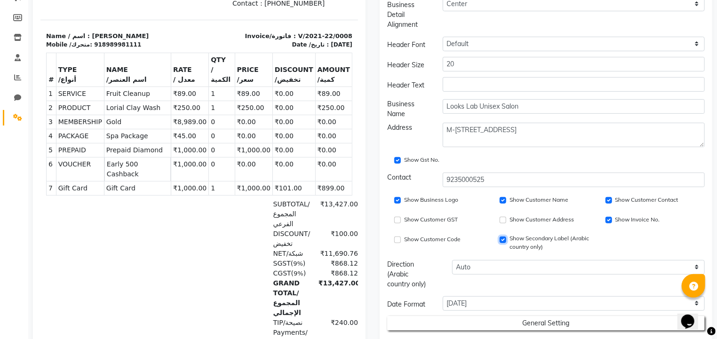
scroll to position [124, 0]
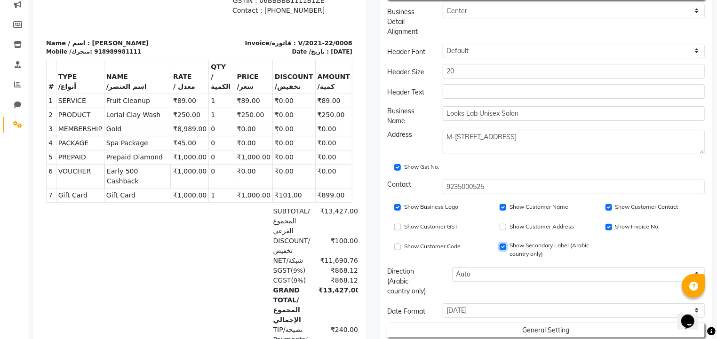
click at [504, 244] on input "Show Customer Contact" at bounding box center [503, 247] width 7 height 7
checkbox input "false"
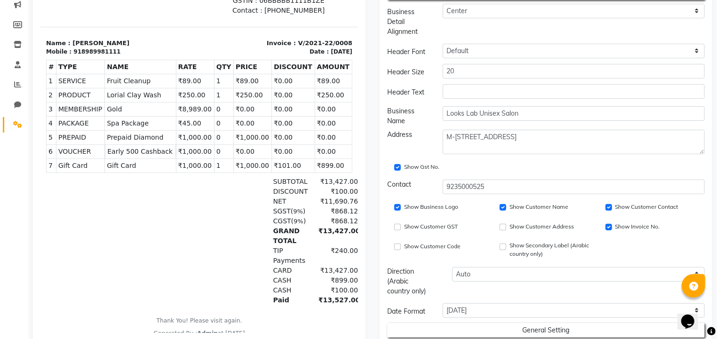
click at [412, 246] on label "Show Customer Code" at bounding box center [432, 246] width 56 height 8
click at [401, 246] on input "Show Customer Code" at bounding box center [397, 247] width 7 height 7
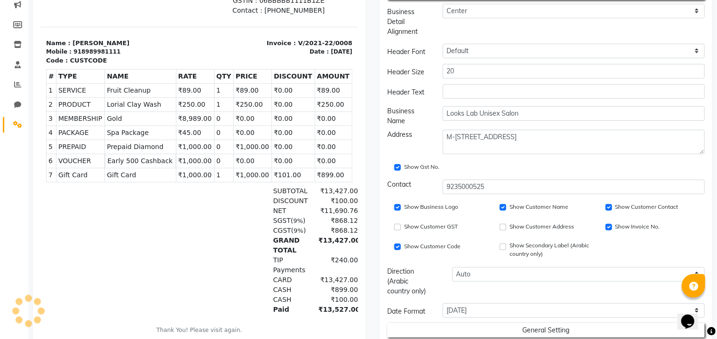
click at [412, 246] on label "Show Customer Code" at bounding box center [432, 246] width 56 height 8
click at [401, 246] on input "Show Customer Code" at bounding box center [397, 247] width 7 height 7
checkbox input "false"
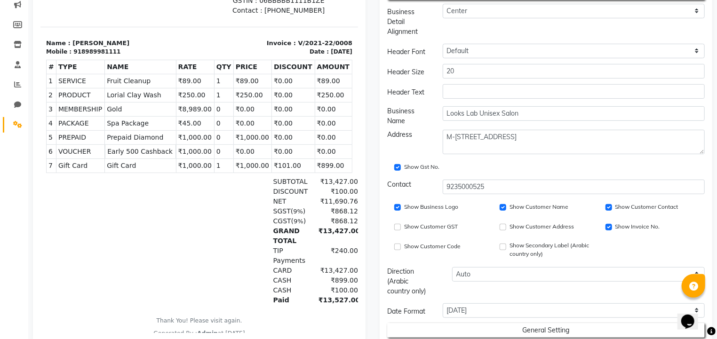
click at [418, 226] on label "Show Customer GST" at bounding box center [431, 227] width 54 height 8
click at [401, 226] on input "Show Customer GST" at bounding box center [397, 227] width 7 height 7
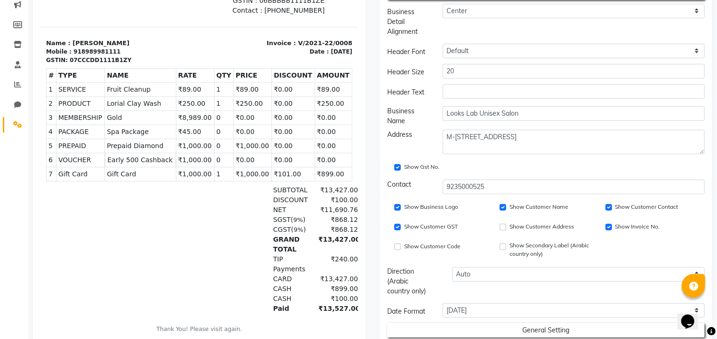
click at [418, 226] on label "Show Customer GST" at bounding box center [431, 227] width 54 height 8
click at [401, 226] on input "Show Customer GST" at bounding box center [397, 227] width 7 height 7
checkbox input "false"
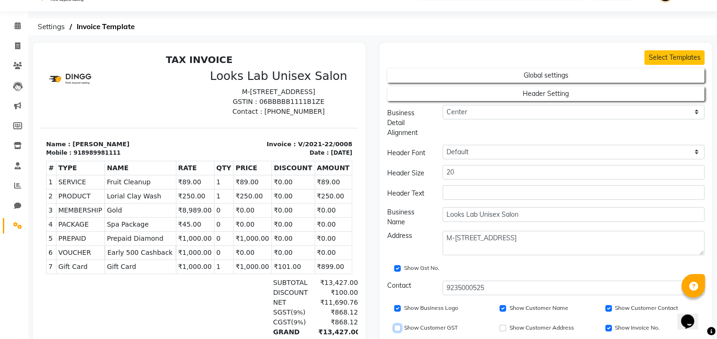
scroll to position [21, 0]
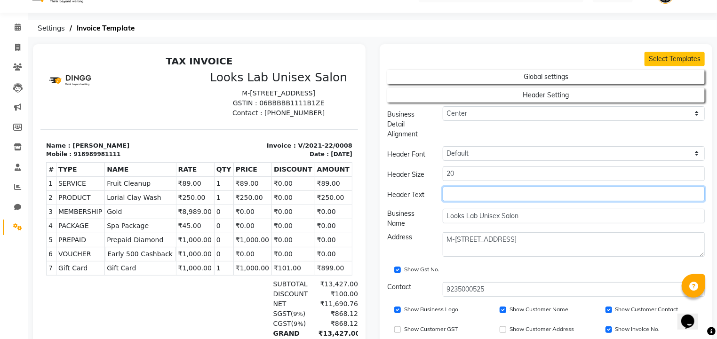
click at [459, 187] on input "text" at bounding box center [574, 194] width 263 height 15
type input "t"
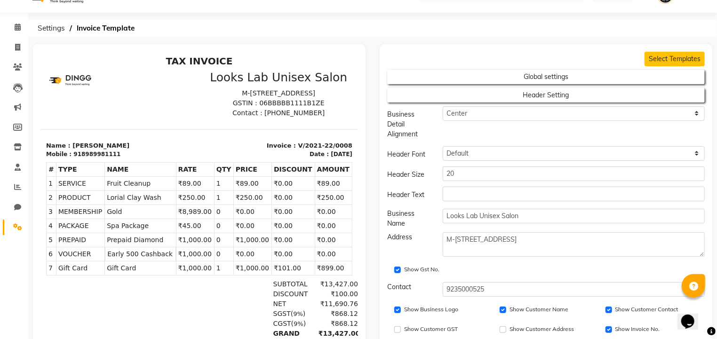
click at [517, 140] on div "Center End Start" at bounding box center [574, 124] width 277 height 36
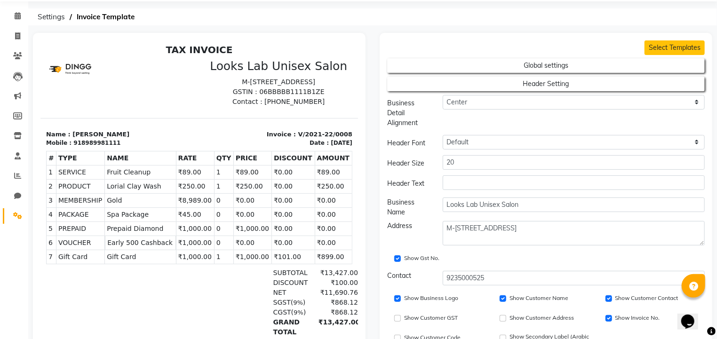
scroll to position [29, 0]
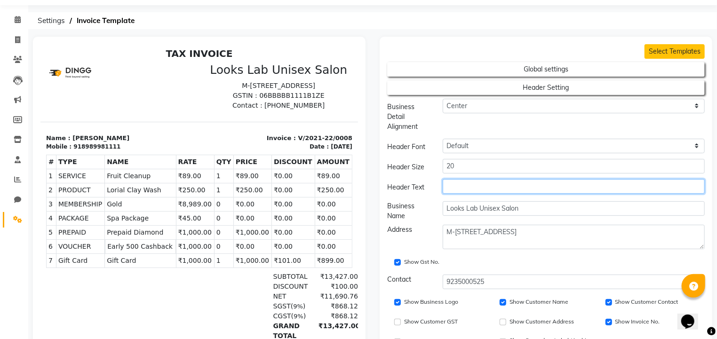
click at [472, 191] on input "text" at bounding box center [574, 186] width 263 height 15
type input "I"
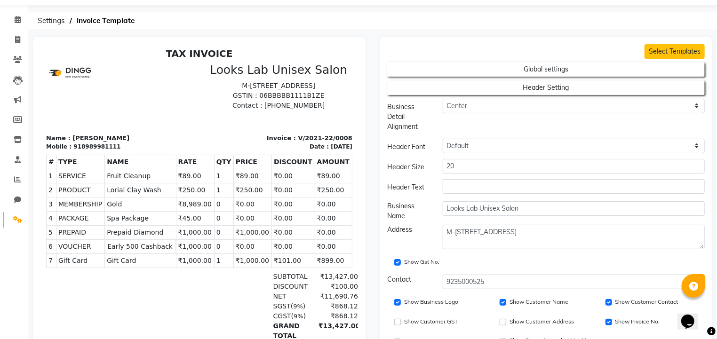
click at [526, 129] on div "Center End Start" at bounding box center [574, 117] width 277 height 36
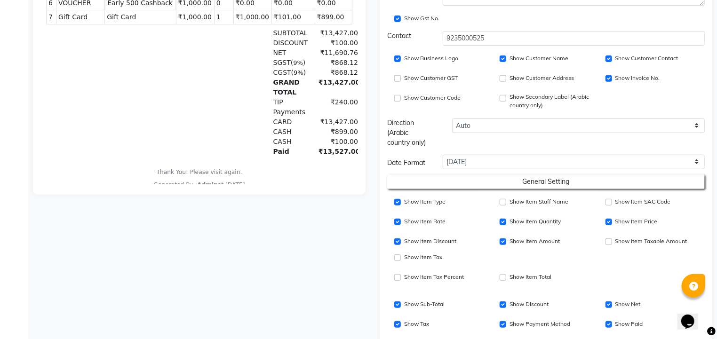
scroll to position [282, 0]
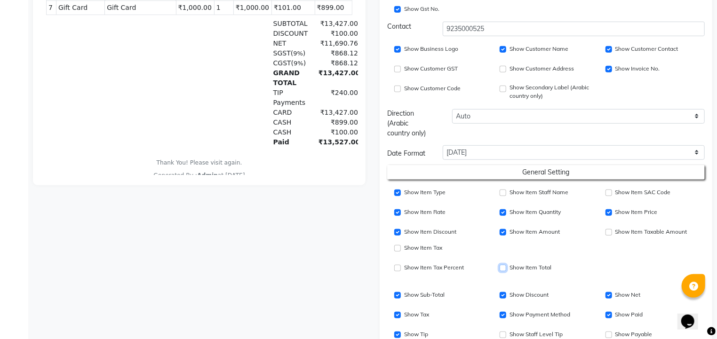
click at [505, 266] on input "Show Item Price" at bounding box center [503, 268] width 7 height 7
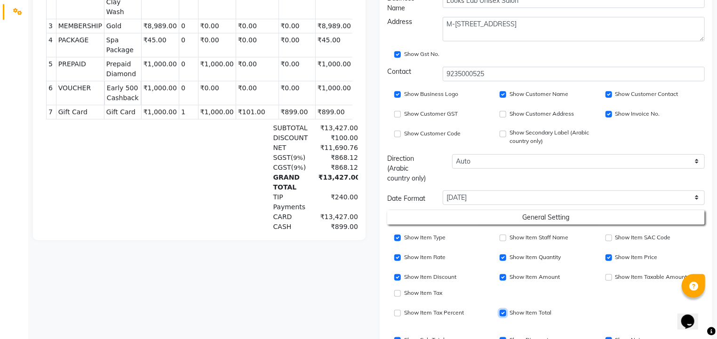
scroll to position [236, 0]
click at [503, 312] on input "Show Item Price" at bounding box center [503, 314] width 7 height 7
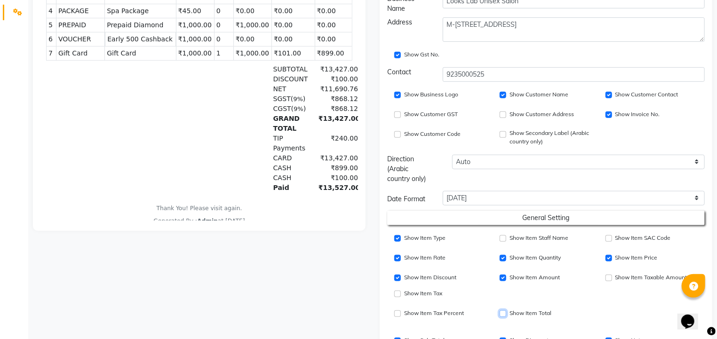
click at [503, 312] on input "Show Item Price" at bounding box center [503, 314] width 7 height 7
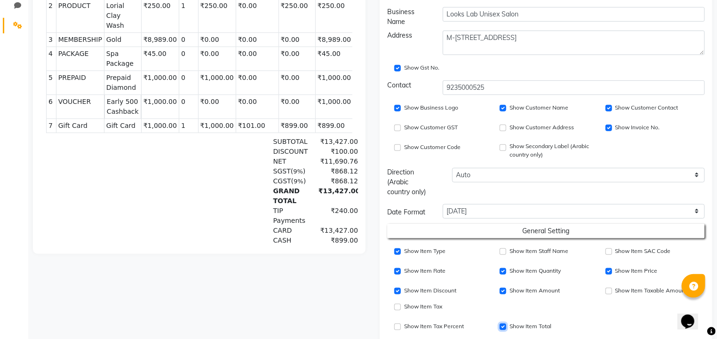
scroll to position [223, 0]
click at [502, 326] on input "Show Item Price" at bounding box center [503, 327] width 7 height 7
checkbox input "false"
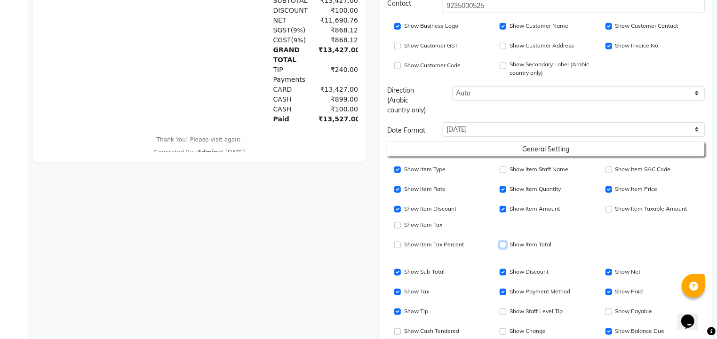
scroll to position [307, 0]
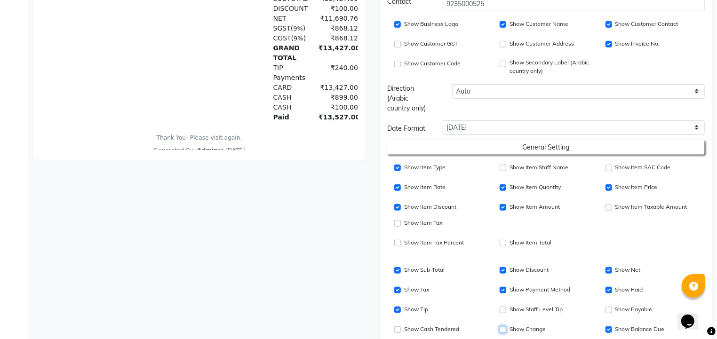
click at [502, 328] on input "Show Change" at bounding box center [503, 330] width 7 height 7
checkbox input "false"
click at [609, 308] on input "Show Payable" at bounding box center [609, 310] width 7 height 7
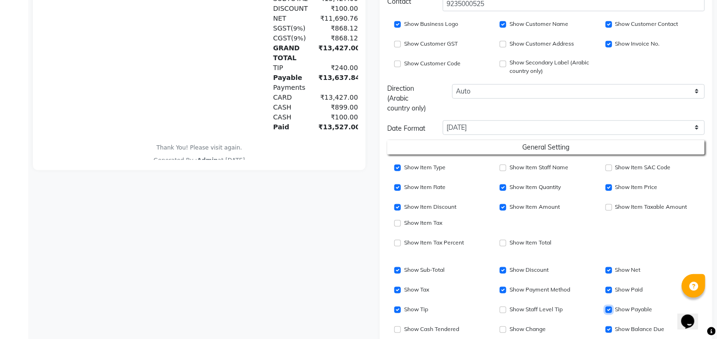
click at [610, 309] on input "Show Payable" at bounding box center [609, 310] width 7 height 7
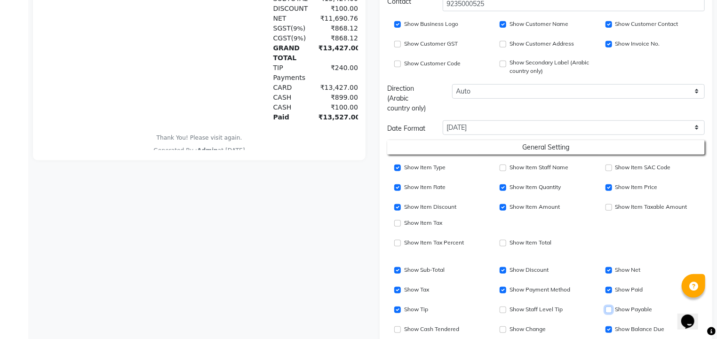
click at [610, 309] on input "Show Payable" at bounding box center [609, 310] width 7 height 7
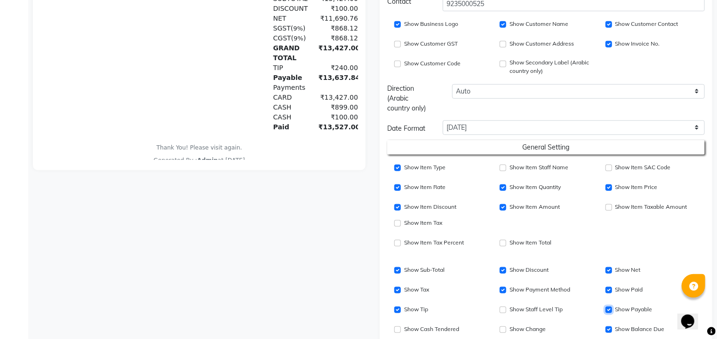
click at [610, 309] on input "Show Payable" at bounding box center [609, 310] width 7 height 7
checkbox input "false"
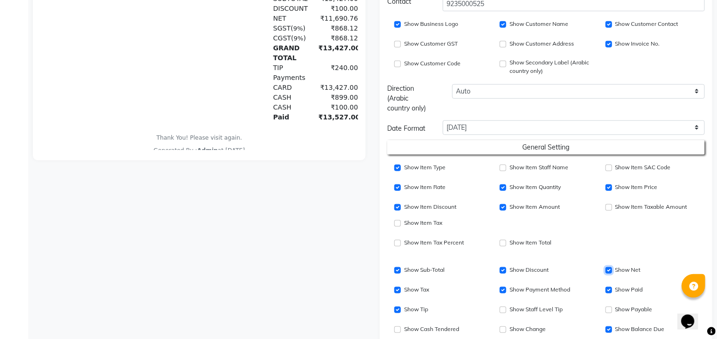
click at [608, 271] on input "Show Net" at bounding box center [609, 270] width 7 height 7
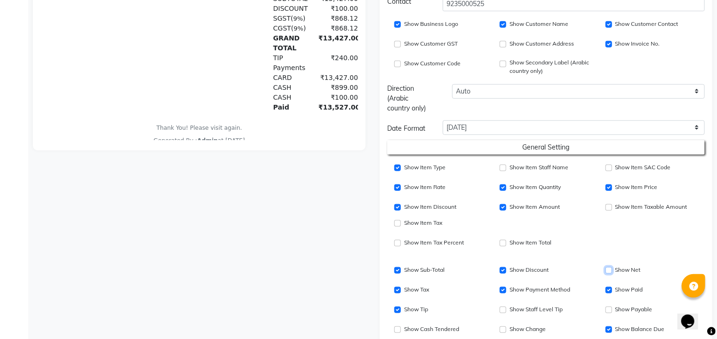
click at [608, 271] on input "Show Net" at bounding box center [609, 270] width 7 height 7
checkbox input "true"
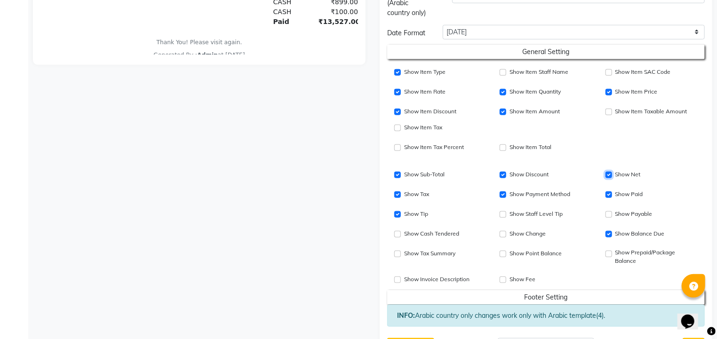
scroll to position [404, 0]
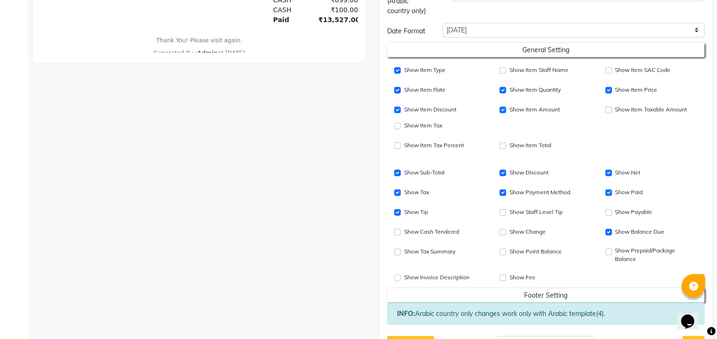
click at [444, 277] on label "Show Invoice Description" at bounding box center [436, 277] width 65 height 8
click at [401, 277] on input "Show Invoice Description" at bounding box center [397, 278] width 7 height 7
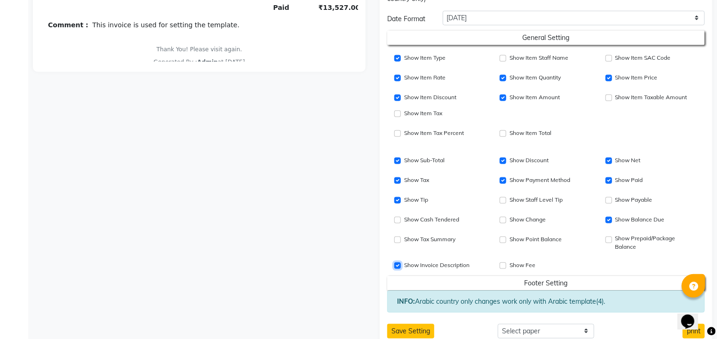
scroll to position [417, 0]
click at [416, 265] on label "Show Invoice Description" at bounding box center [436, 264] width 65 height 8
click at [401, 265] on input "Show Invoice Description" at bounding box center [397, 265] width 7 height 7
checkbox input "false"
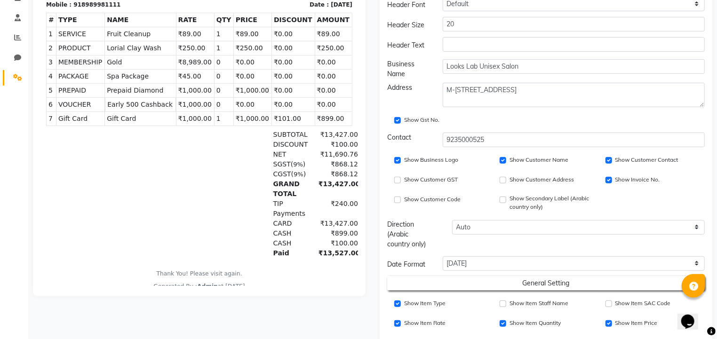
scroll to position [171, 0]
click at [399, 302] on input "Show Item Type" at bounding box center [397, 303] width 7 height 7
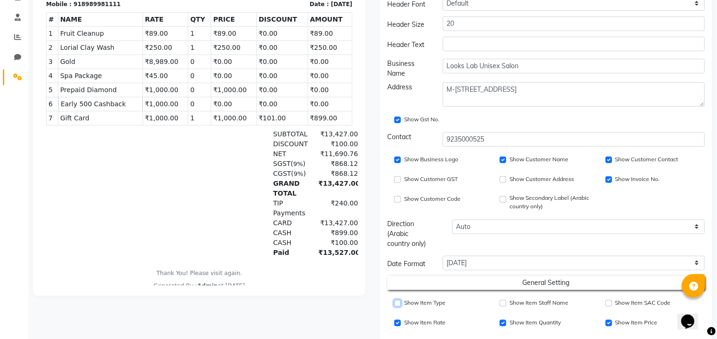
click at [399, 302] on input "Show Item Type" at bounding box center [397, 303] width 7 height 7
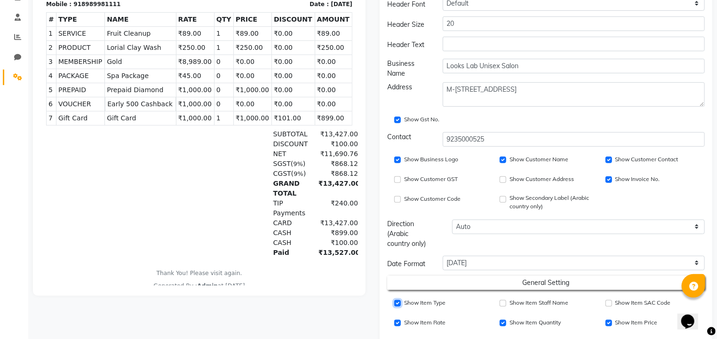
click at [399, 302] on input "Show Item Type" at bounding box center [397, 303] width 7 height 7
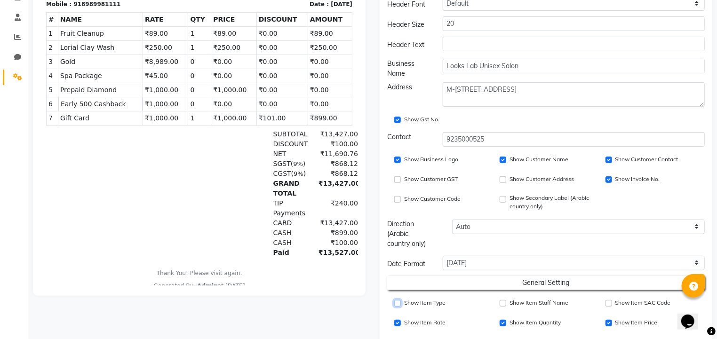
click at [399, 302] on input "Show Item Type" at bounding box center [397, 303] width 7 height 7
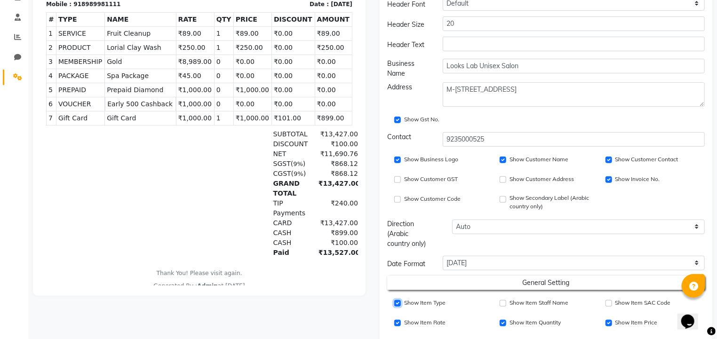
click at [399, 302] on input "Show Item Type" at bounding box center [397, 303] width 7 height 7
checkbox input "false"
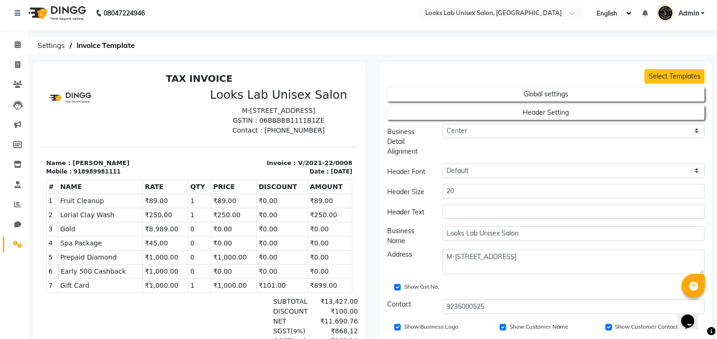
scroll to position [3, 0]
click at [17, 66] on icon at bounding box center [17, 65] width 5 height 7
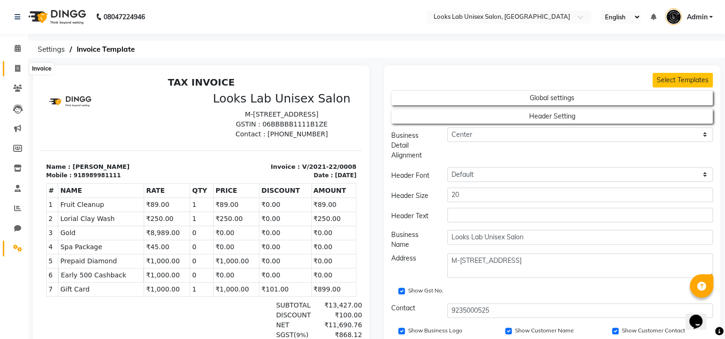
select select "service"
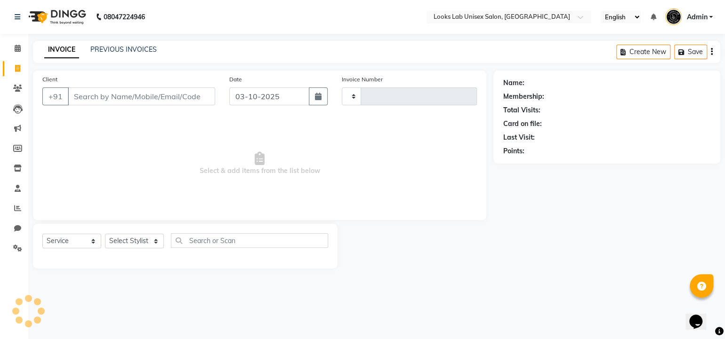
type input "1273"
select select "9115"
click at [16, 48] on icon at bounding box center [18, 48] width 6 height 7
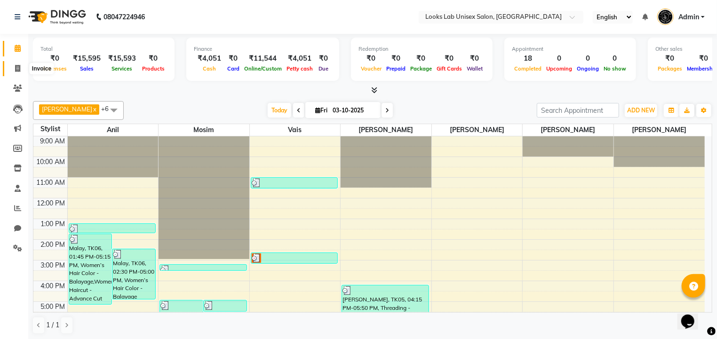
click at [21, 68] on span at bounding box center [17, 69] width 16 height 11
select select "service"
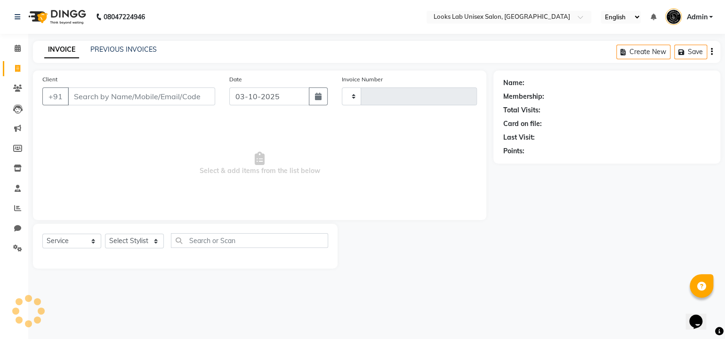
type input "1273"
select select "9115"
click at [102, 52] on link "PREVIOUS INVOICES" at bounding box center [123, 49] width 66 height 8
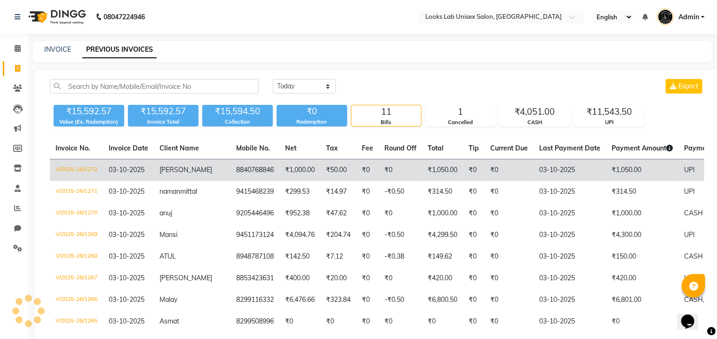
click at [254, 176] on td "8840768846" at bounding box center [255, 171] width 49 height 22
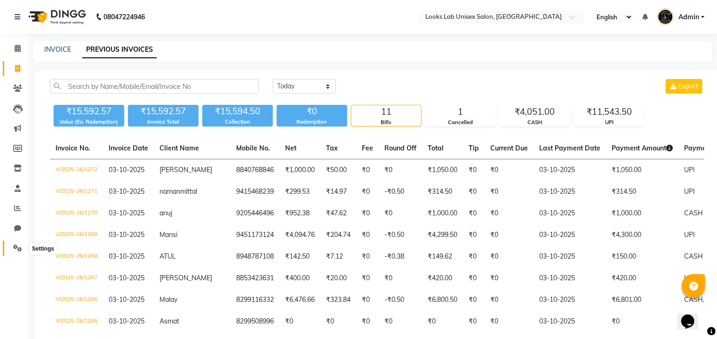
click at [13, 251] on icon at bounding box center [17, 248] width 9 height 7
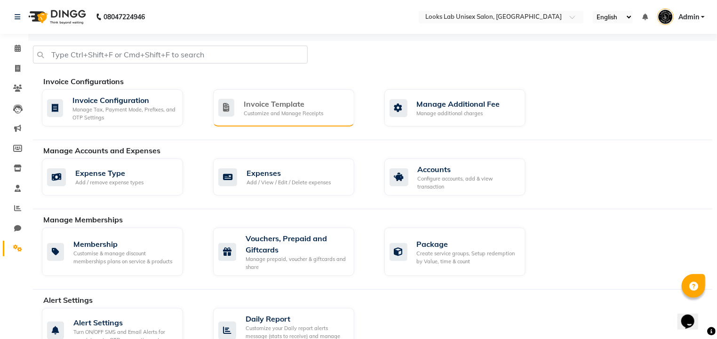
click at [288, 105] on div "Invoice Template" at bounding box center [284, 103] width 80 height 11
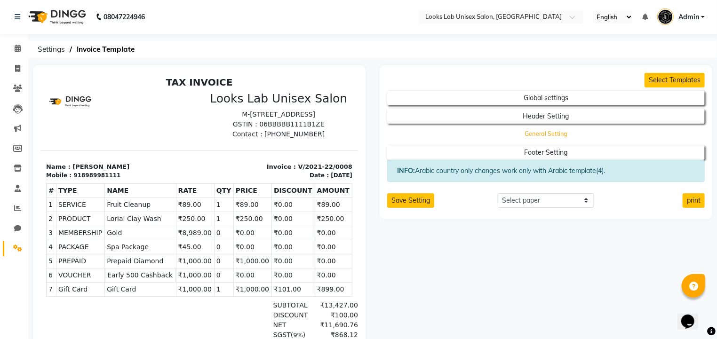
click at [527, 136] on button "General Setting" at bounding box center [546, 134] width 286 height 13
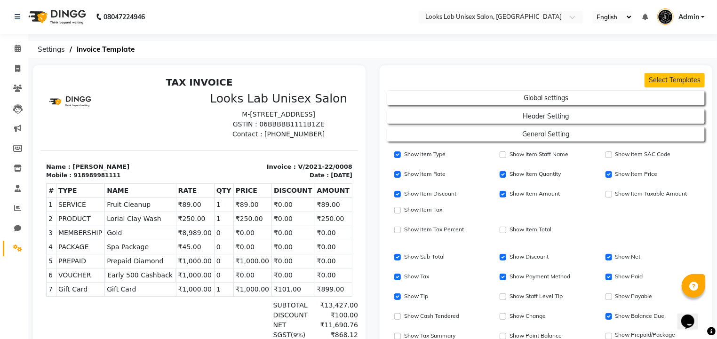
click at [417, 155] on label "Show Item Type" at bounding box center [424, 154] width 41 height 8
click at [401, 155] on input "Show Item Type" at bounding box center [397, 155] width 7 height 7
checkbox input "false"
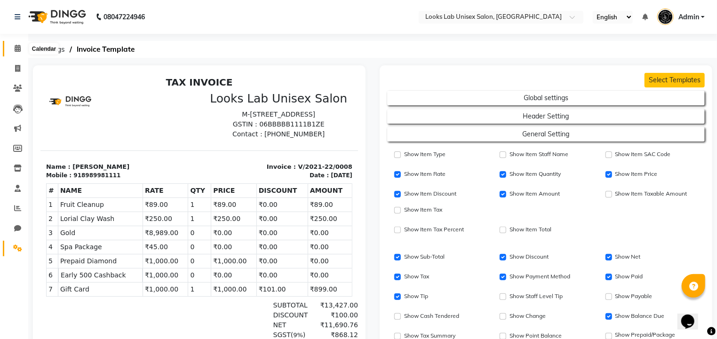
click at [13, 48] on span at bounding box center [17, 48] width 16 height 11
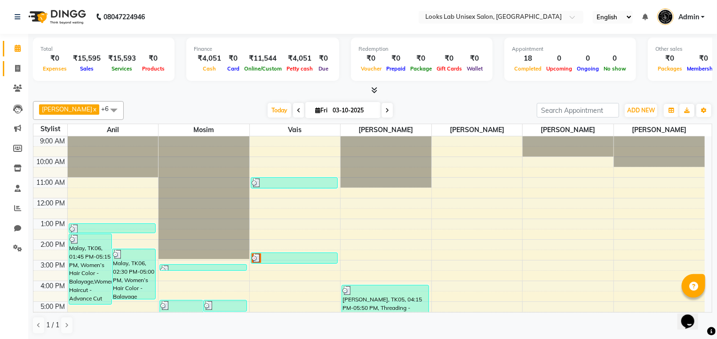
click at [17, 62] on link "Invoice" at bounding box center [14, 69] width 23 height 16
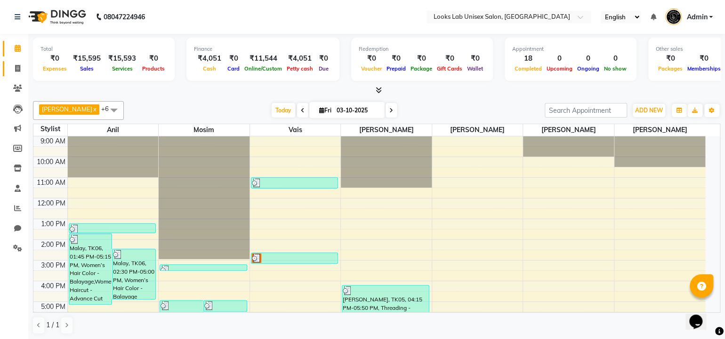
select select "service"
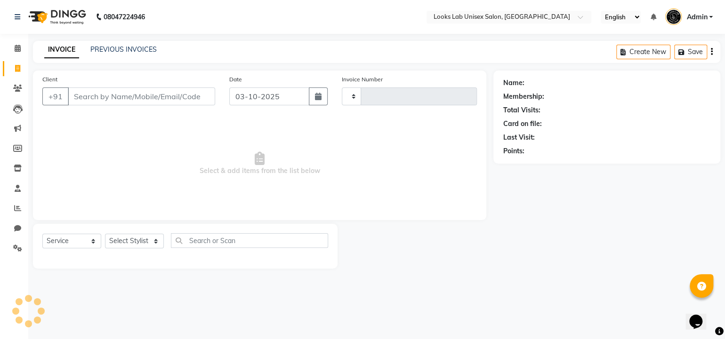
type input "1273"
select select "9115"
click at [140, 54] on div "PREVIOUS INVOICES" at bounding box center [123, 50] width 66 height 10
click at [140, 50] on link "PREVIOUS INVOICES" at bounding box center [123, 49] width 66 height 8
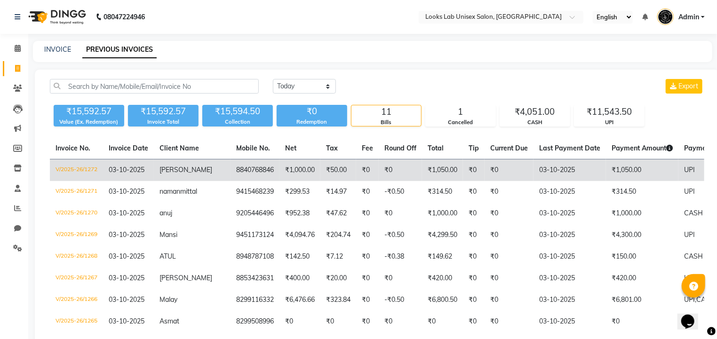
click at [321, 172] on td "₹50.00" at bounding box center [338, 171] width 36 height 22
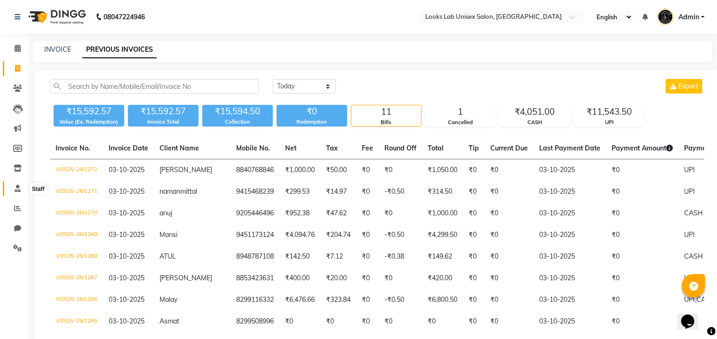
click at [15, 184] on span at bounding box center [17, 189] width 16 height 11
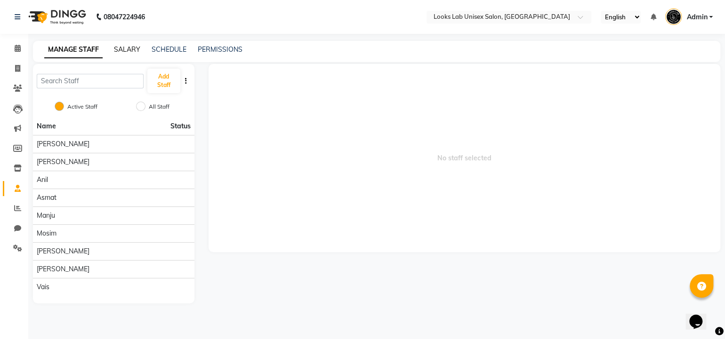
click at [129, 48] on link "SALARY" at bounding box center [127, 49] width 26 height 8
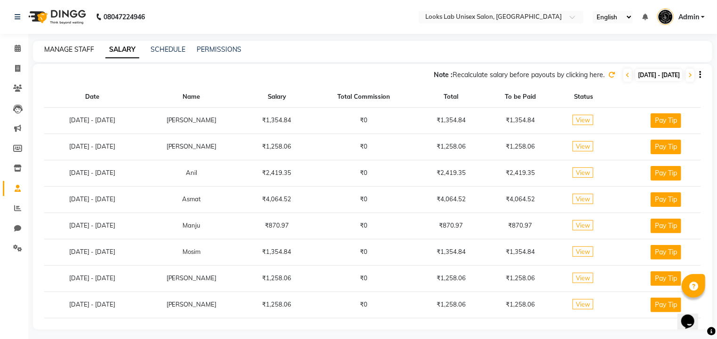
click at [61, 46] on link "MANAGE STAFF" at bounding box center [69, 49] width 50 height 8
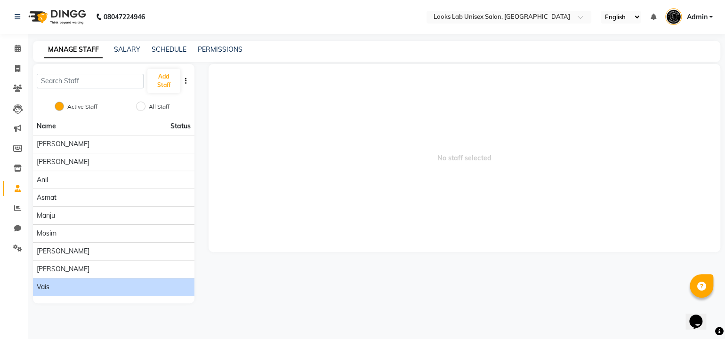
click at [54, 283] on div "Vais" at bounding box center [114, 287] width 154 height 10
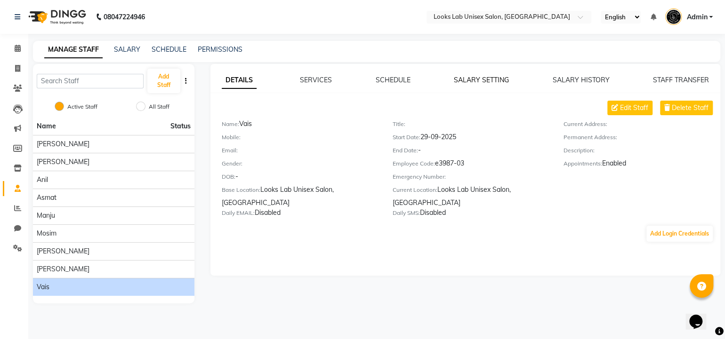
click at [475, 80] on link "SALARY SETTING" at bounding box center [481, 80] width 55 height 8
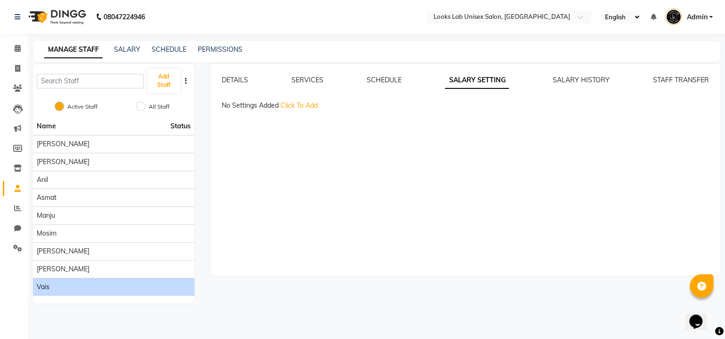
click at [291, 107] on span "Click To Add" at bounding box center [298, 105] width 37 height 8
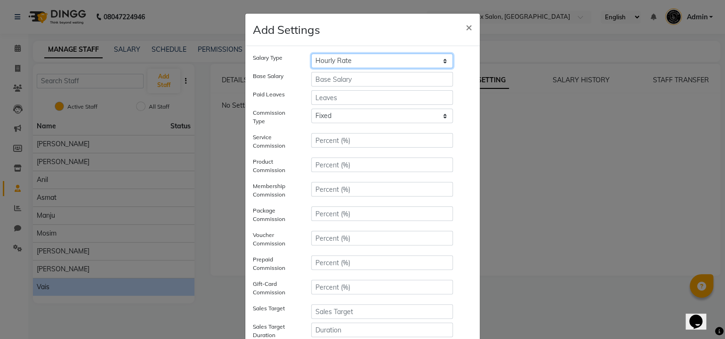
click at [345, 58] on select "Hourly Rate Bi-Weekly Twice Monthly Monthly Yearly" at bounding box center [382, 61] width 142 height 15
select select "monthly"
click at [311, 54] on select "Hourly Rate Bi-Weekly Twice Monthly Monthly Yearly" at bounding box center [382, 61] width 142 height 15
click at [324, 80] on input "number" at bounding box center [382, 79] width 142 height 15
type input "12000"
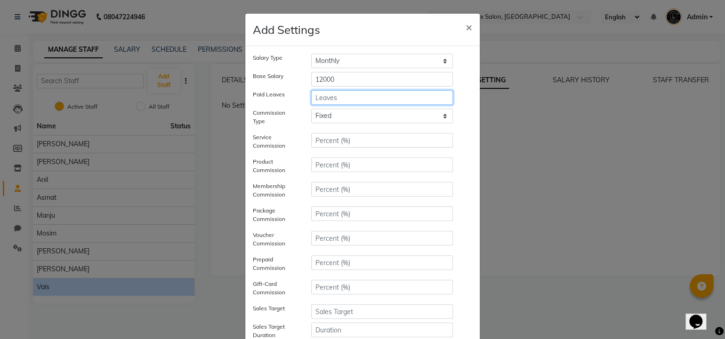
click at [338, 92] on input "number" at bounding box center [382, 97] width 142 height 15
type input "4"
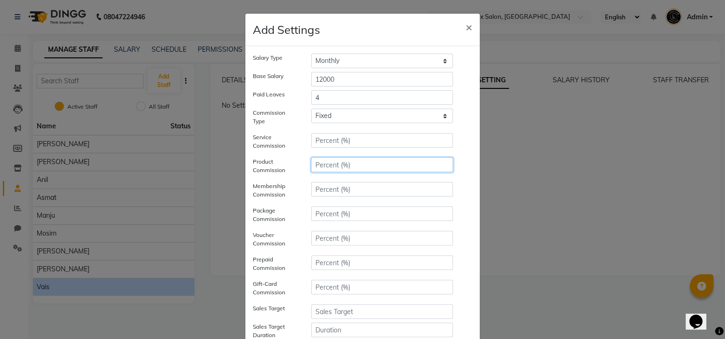
click at [320, 162] on input "number" at bounding box center [382, 165] width 142 height 15
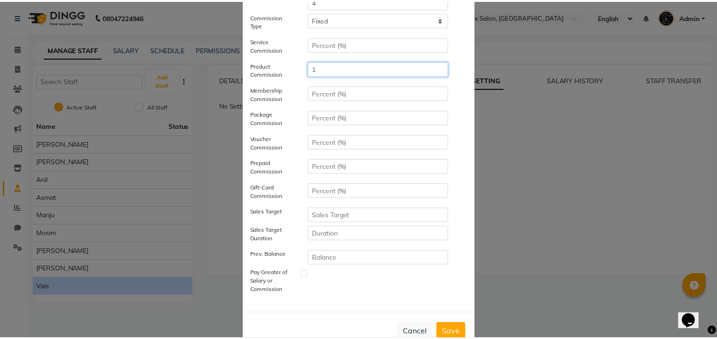
scroll to position [104, 0]
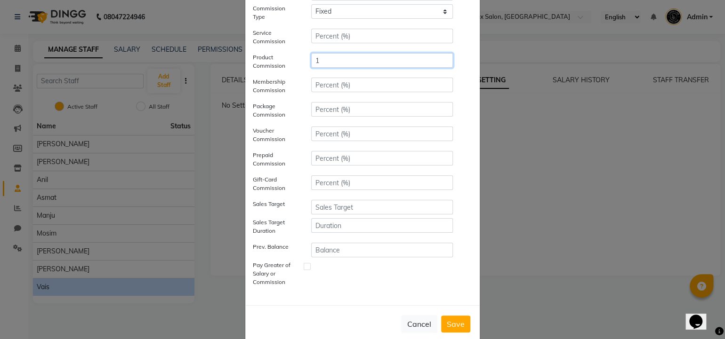
type input "1"
click at [447, 318] on button "Save" at bounding box center [455, 324] width 29 height 17
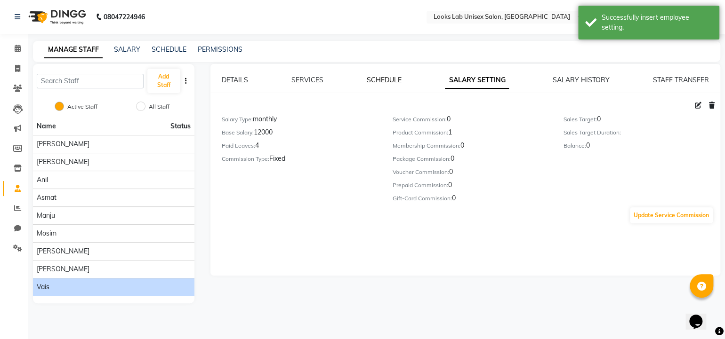
click at [384, 79] on link "SCHEDULE" at bounding box center [384, 80] width 35 height 8
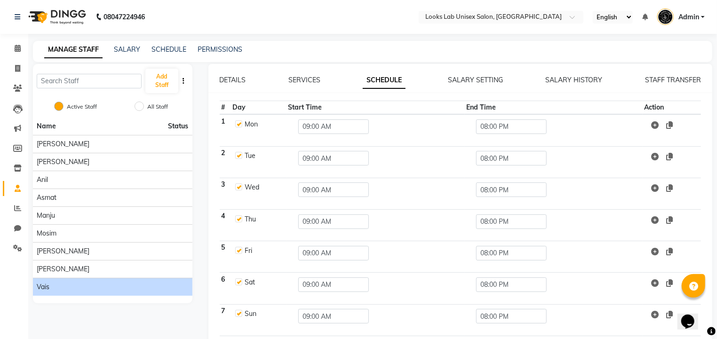
click at [239, 219] on label at bounding box center [238, 219] width 7 height 7
click at [239, 219] on input "checkbox" at bounding box center [238, 219] width 6 height 6
checkbox input "false"
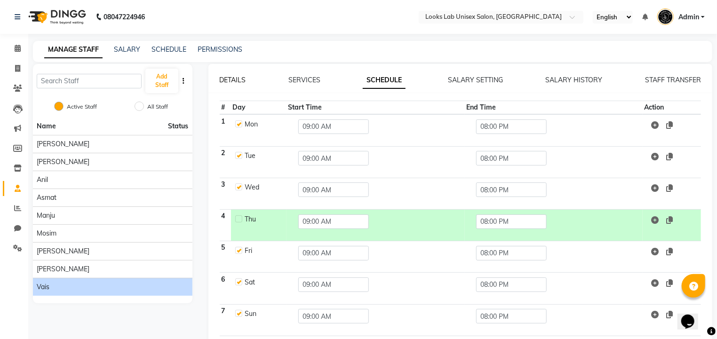
click at [239, 79] on link "DETAILS" at bounding box center [233, 80] width 26 height 8
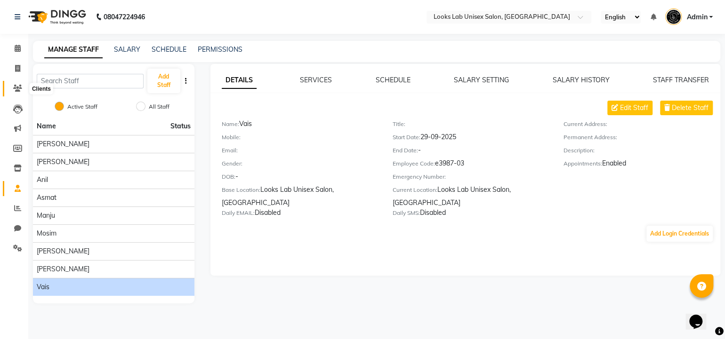
click at [19, 85] on icon at bounding box center [17, 88] width 9 height 7
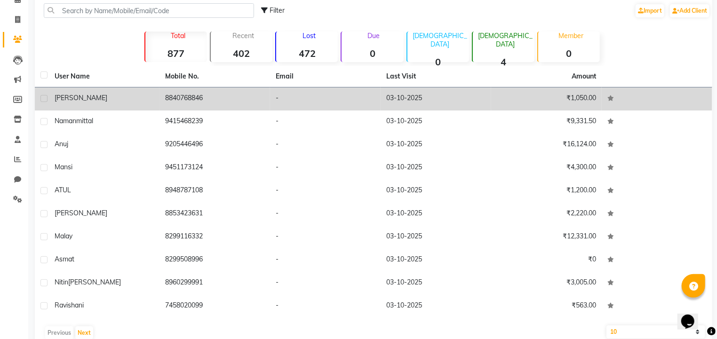
scroll to position [68, 0]
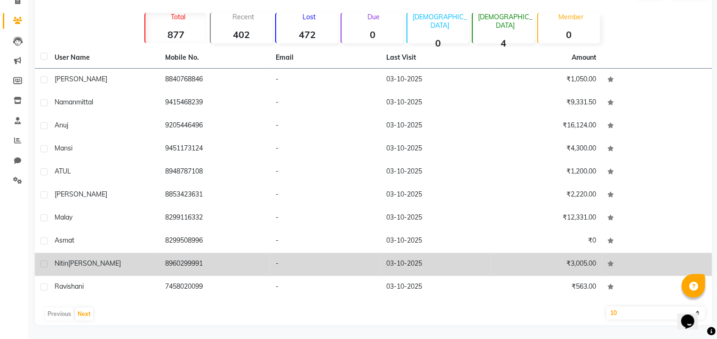
click at [96, 267] on div "nitin talwar" at bounding box center [104, 264] width 99 height 10
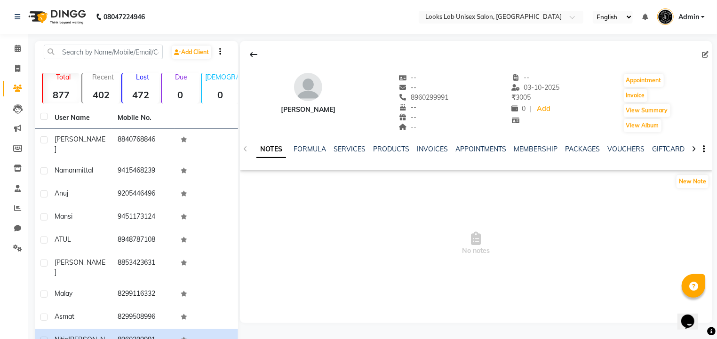
click at [303, 93] on img at bounding box center [308, 87] width 28 height 28
click at [399, 79] on icon at bounding box center [403, 77] width 8 height 7
click at [246, 149] on div "NOTES FORMULA SERVICES PRODUCTS INVOICES APPOINTMENTS MEMBERSHIP PACKAGES VOUCH…" at bounding box center [476, 149] width 472 height 32
click at [17, 46] on icon at bounding box center [18, 48] width 6 height 7
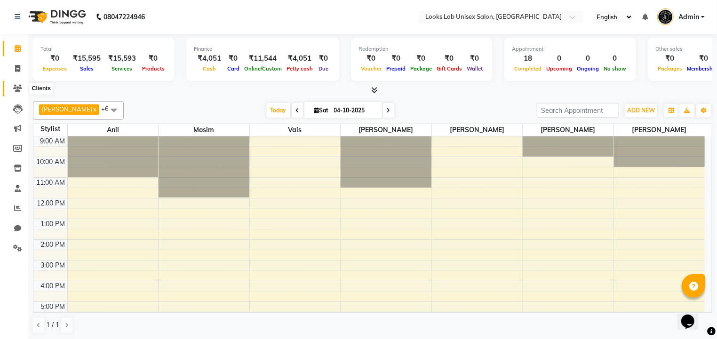
click at [16, 88] on icon at bounding box center [17, 88] width 9 height 7
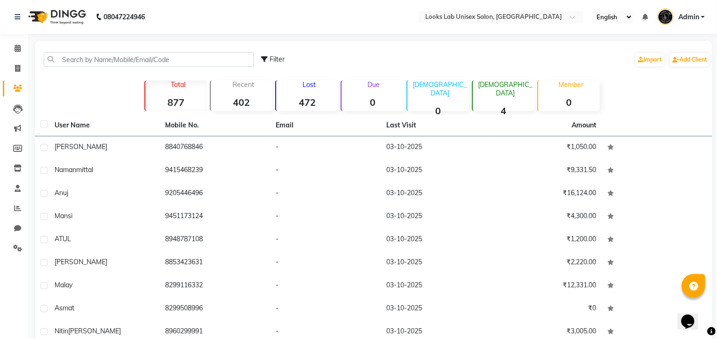
click at [270, 63] on span "Filter" at bounding box center [277, 59] width 15 height 8
select select "1000000"
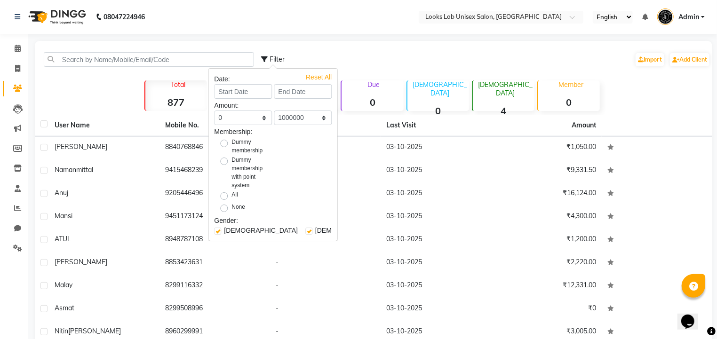
scroll to position [25, 0]
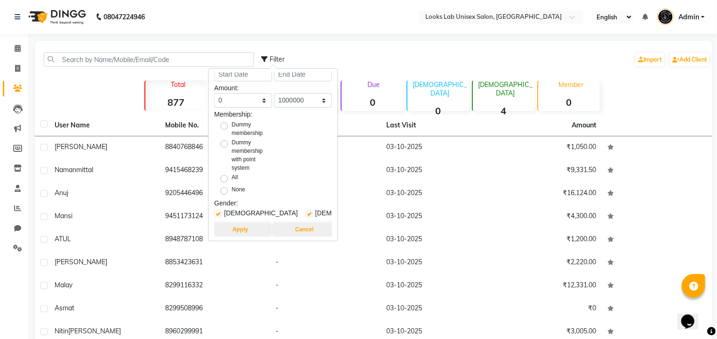
click at [305, 210] on label at bounding box center [308, 213] width 7 height 7
click at [305, 211] on input "checkbox" at bounding box center [308, 214] width 6 height 6
checkbox input "false"
click at [241, 223] on button "Apply" at bounding box center [240, 229] width 61 height 13
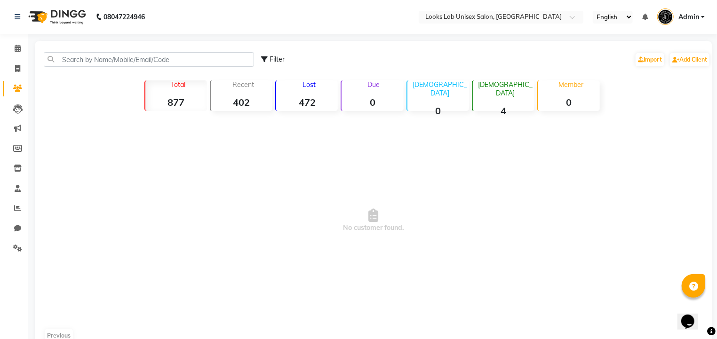
click at [264, 60] on icon at bounding box center [264, 59] width 7 height 7
select select "1000000"
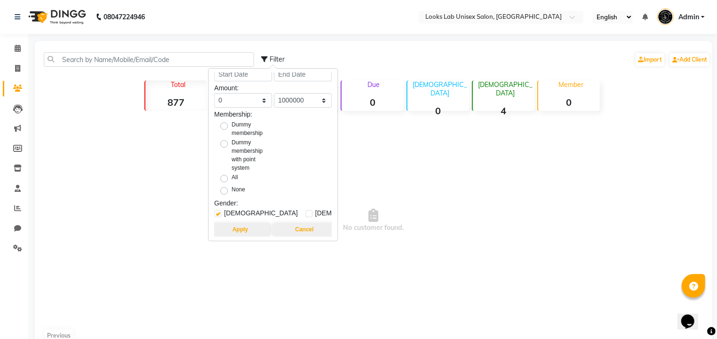
click at [305, 210] on label at bounding box center [308, 213] width 7 height 7
click at [305, 211] on input "checkbox" at bounding box center [308, 214] width 6 height 6
checkbox input "true"
click at [218, 210] on label at bounding box center [217, 213] width 7 height 7
click at [218, 211] on input "checkbox" at bounding box center [217, 214] width 6 height 6
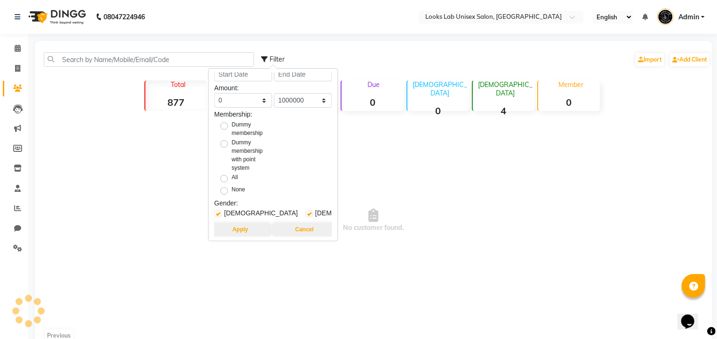
checkbox input "false"
click at [241, 223] on button "Apply" at bounding box center [240, 229] width 61 height 13
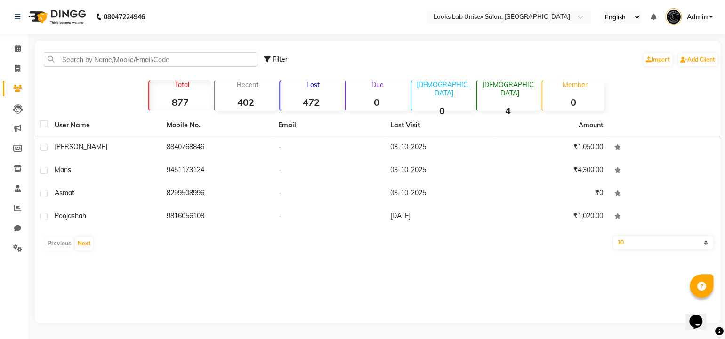
click at [274, 57] on span "Filter" at bounding box center [279, 59] width 15 height 8
select select "1000000"
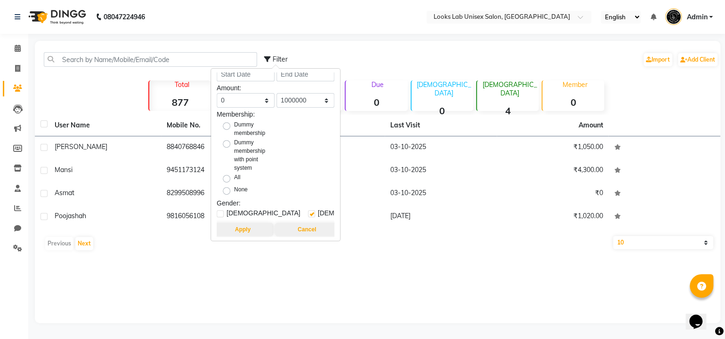
click at [222, 210] on label at bounding box center [219, 213] width 7 height 7
click at [222, 211] on input "checkbox" at bounding box center [219, 214] width 6 height 6
checkbox input "true"
click at [245, 223] on button "Apply" at bounding box center [242, 229] width 61 height 13
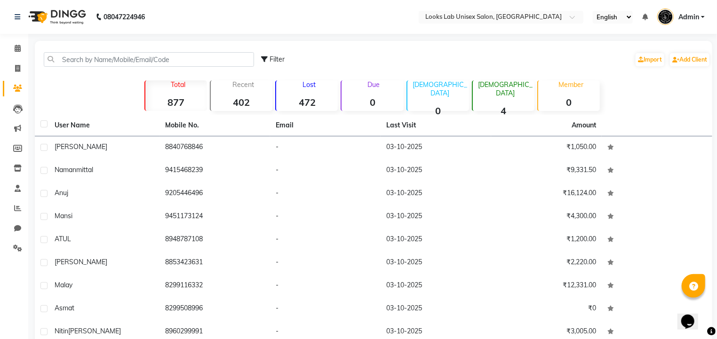
click at [274, 62] on span "Filter" at bounding box center [277, 59] width 15 height 8
select select "1000000"
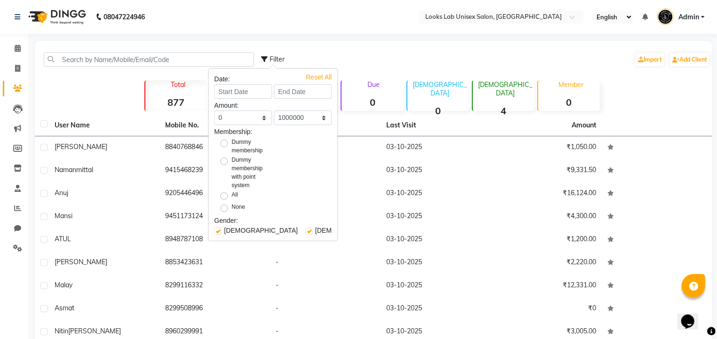
click at [102, 92] on div "Filter Import Add Client Total 877 Recent 402 Lost 472 Due 0 Male 0 Female 4 Me…" at bounding box center [374, 217] width 678 height 352
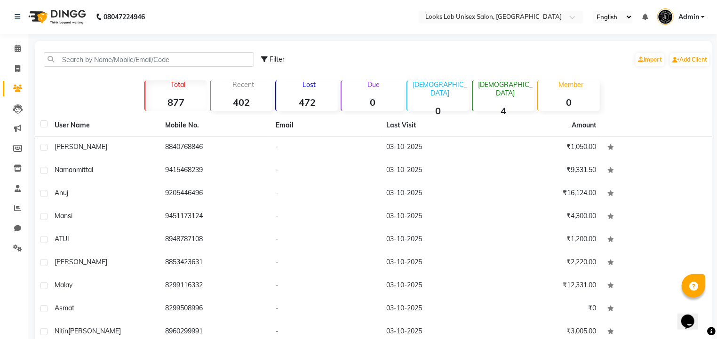
click at [179, 103] on strong "877" at bounding box center [176, 102] width 62 height 12
click at [17, 66] on icon at bounding box center [17, 68] width 5 height 7
select select "service"
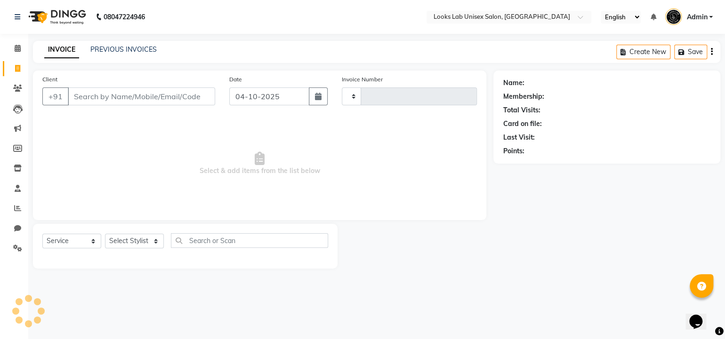
type input "1273"
select select "9115"
click at [15, 247] on icon at bounding box center [17, 248] width 9 height 7
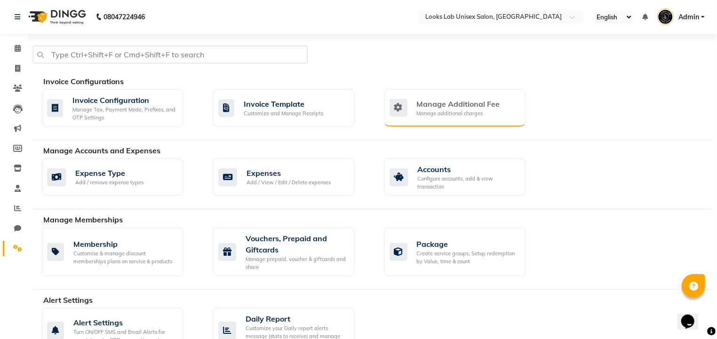
click at [435, 113] on div "Manage additional charges" at bounding box center [458, 114] width 83 height 8
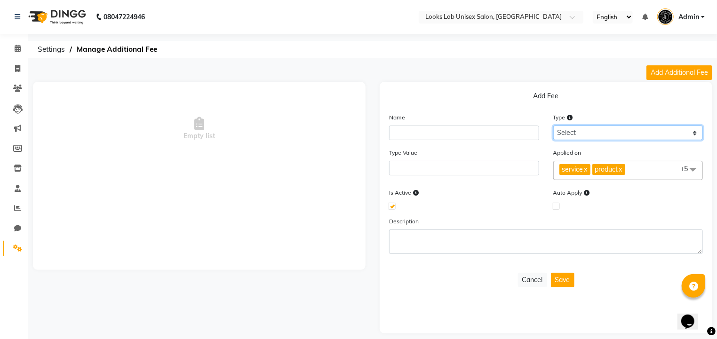
click at [563, 130] on select "Select Flat Percentage" at bounding box center [628, 133] width 150 height 15
click at [16, 243] on span at bounding box center [17, 248] width 16 height 11
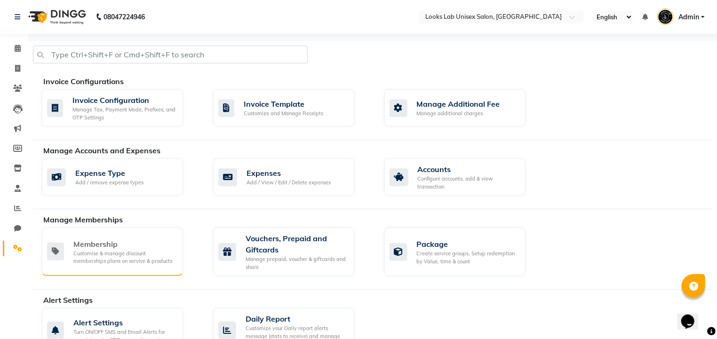
click at [135, 240] on div "Membership" at bounding box center [124, 244] width 102 height 11
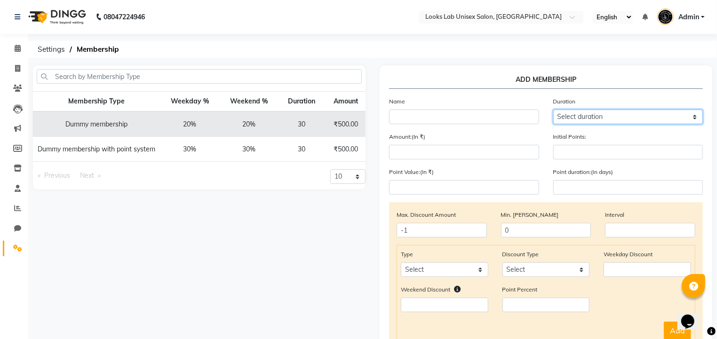
click at [562, 120] on select "Select duration Week Half-month Month Year Life Time 4 Months 8 Months 6 Months…" at bounding box center [628, 117] width 150 height 15
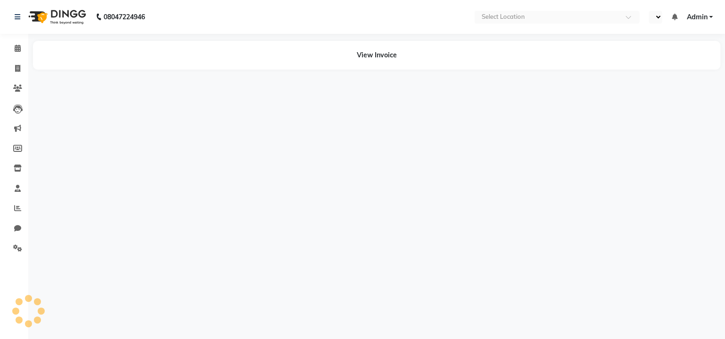
select select "en"
